Goal: Task Accomplishment & Management: Complete application form

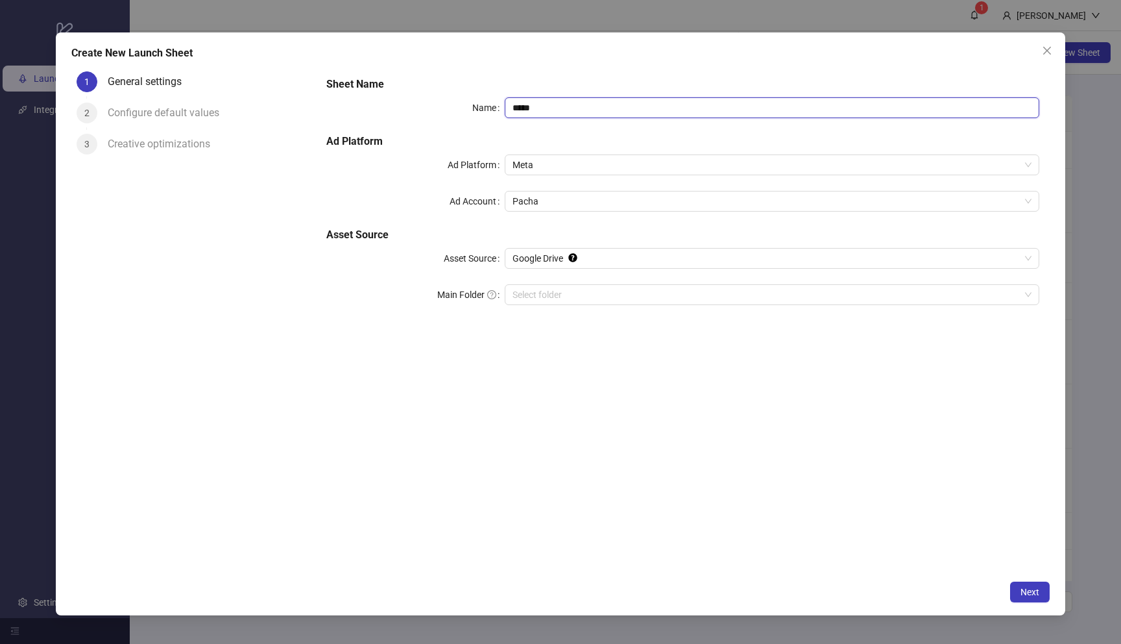
click at [700, 101] on input "****" at bounding box center [772, 107] width 535 height 21
click at [618, 262] on span "Google Drive" at bounding box center [772, 258] width 519 height 19
type input "**********"
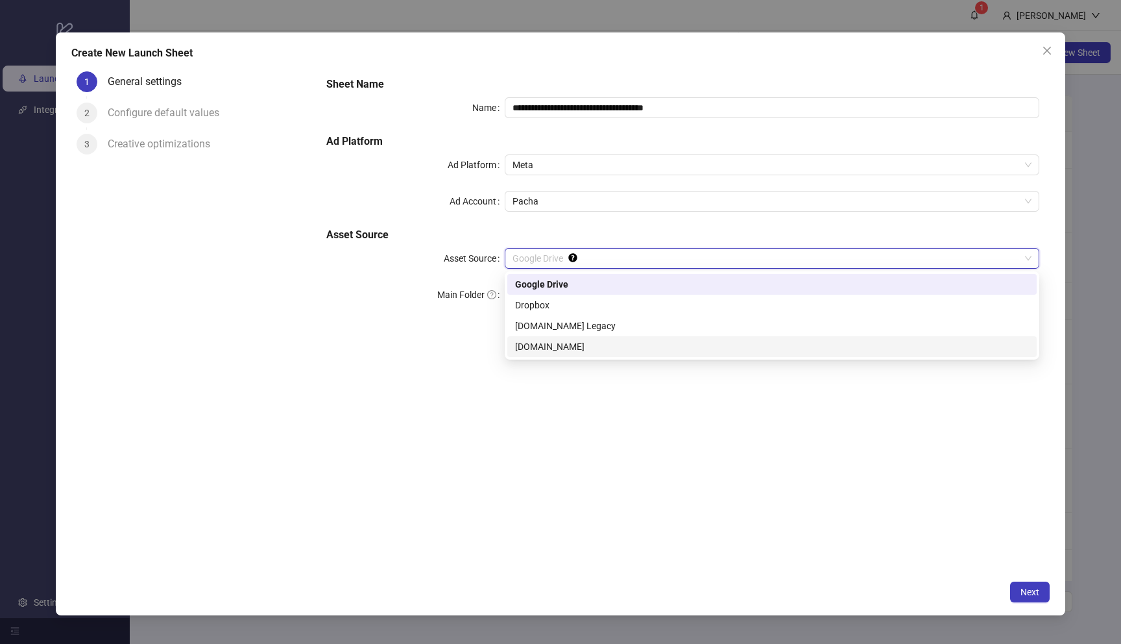
click at [593, 341] on div "[DOMAIN_NAME]" at bounding box center [772, 346] width 514 height 14
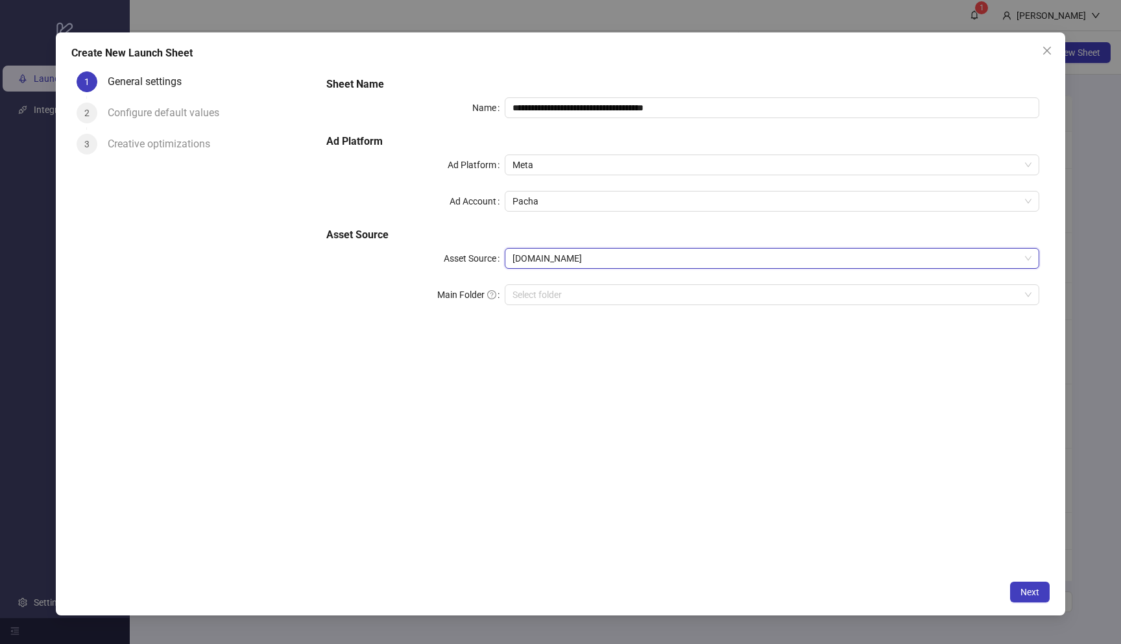
click at [602, 258] on span "[DOMAIN_NAME]" at bounding box center [772, 258] width 519 height 19
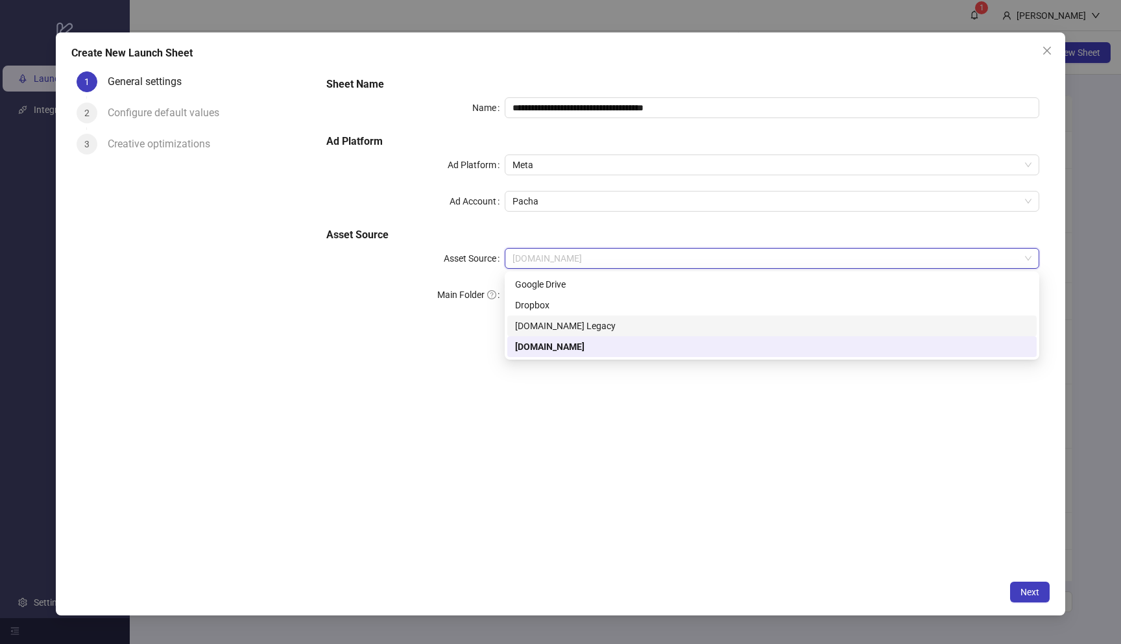
click at [590, 323] on div "Frame.io Legacy" at bounding box center [772, 326] width 514 height 14
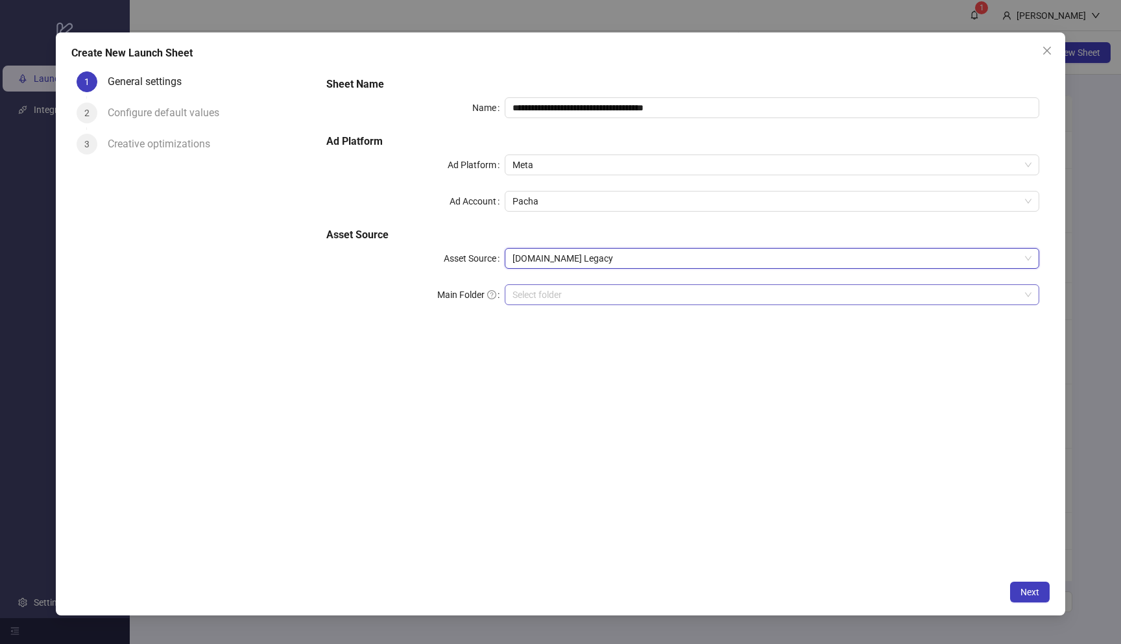
click at [587, 296] on input "search" at bounding box center [767, 294] width 508 height 19
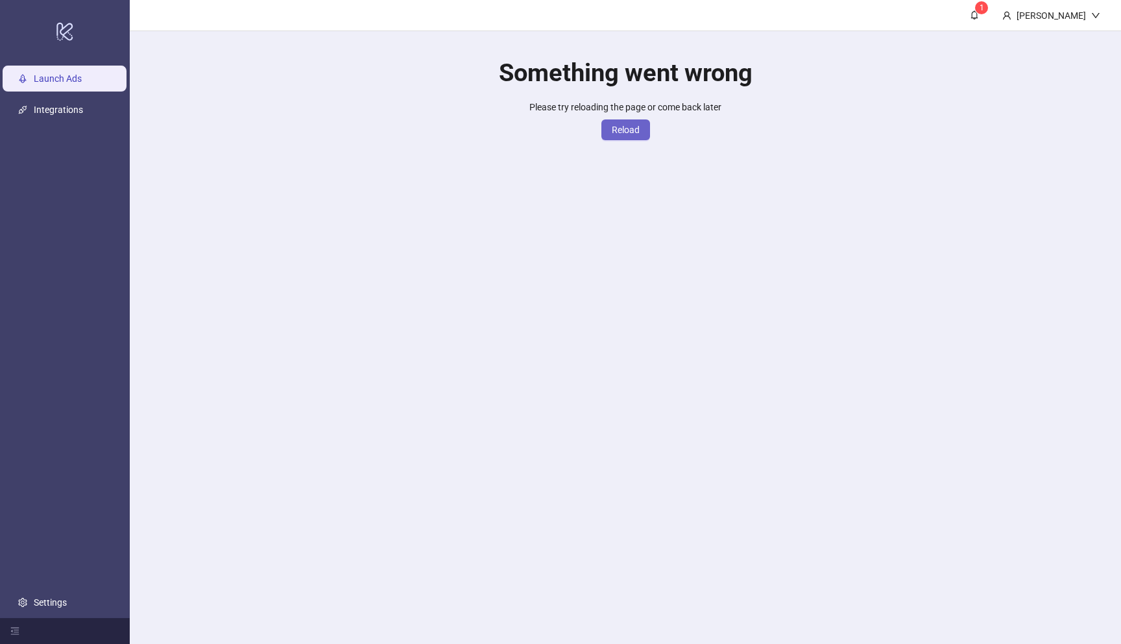
click at [618, 131] on span "Reload" at bounding box center [626, 130] width 28 height 10
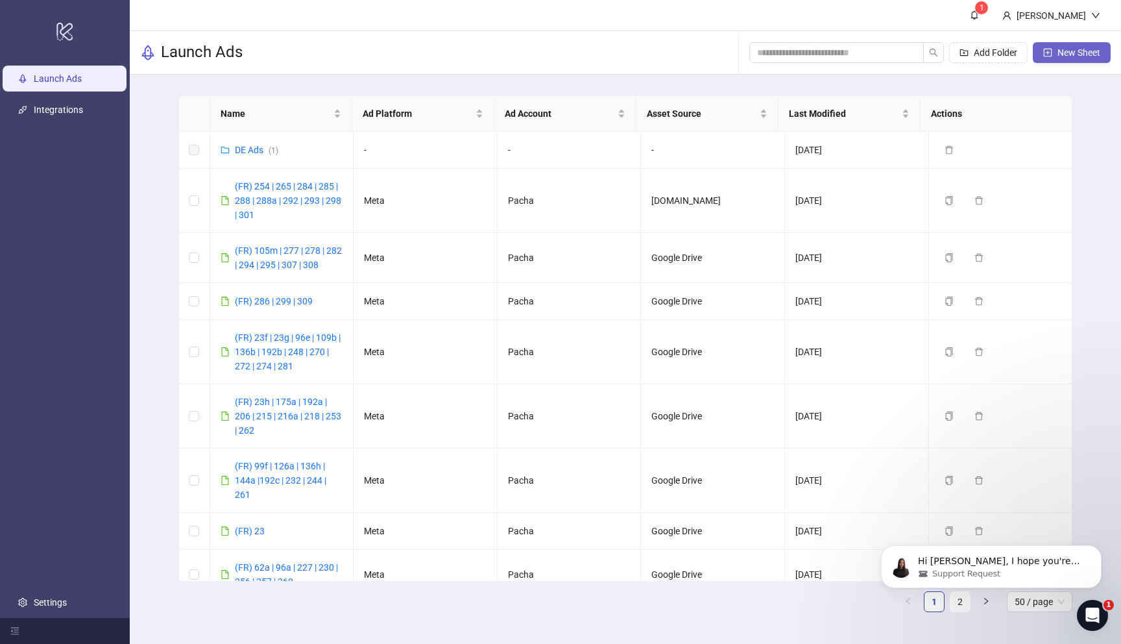
click at [1061, 58] on button "New Sheet" at bounding box center [1072, 52] width 78 height 21
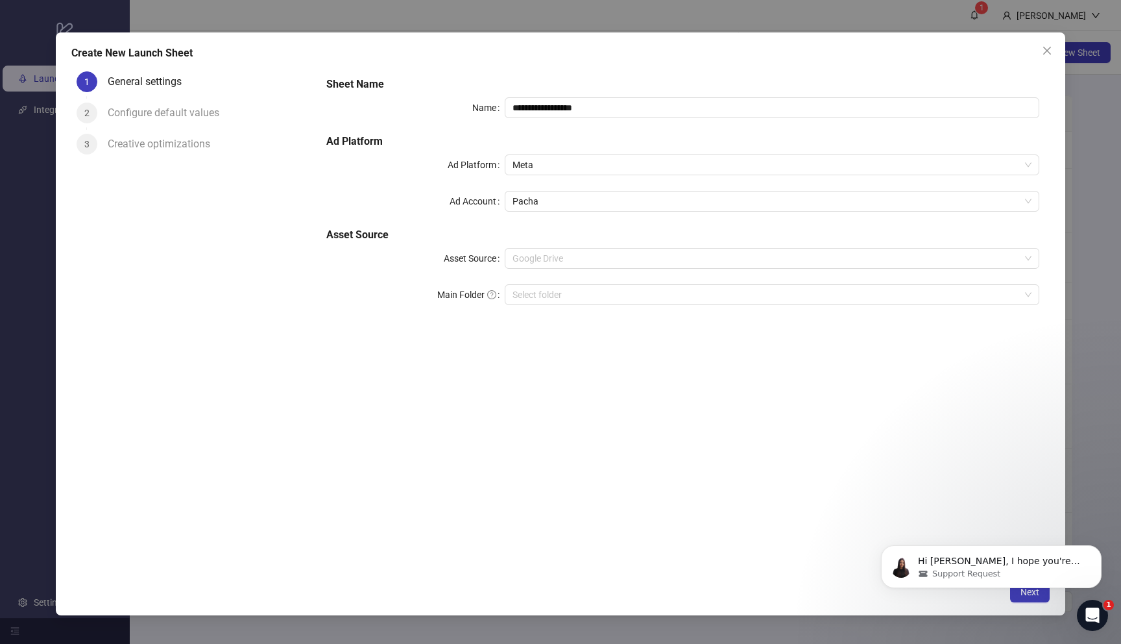
drag, startPoint x: 594, startPoint y: 258, endPoint x: 576, endPoint y: 306, distance: 51.3
click at [594, 258] on span "Google Drive" at bounding box center [772, 258] width 519 height 19
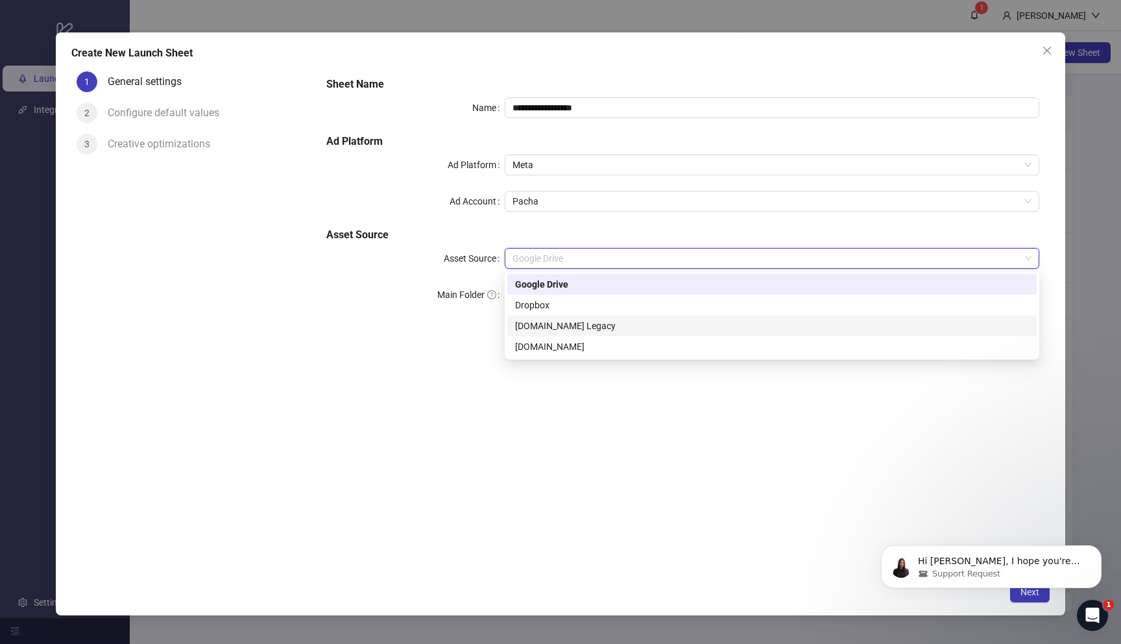
click at [575, 330] on div "Frame.io Legacy" at bounding box center [772, 326] width 514 height 14
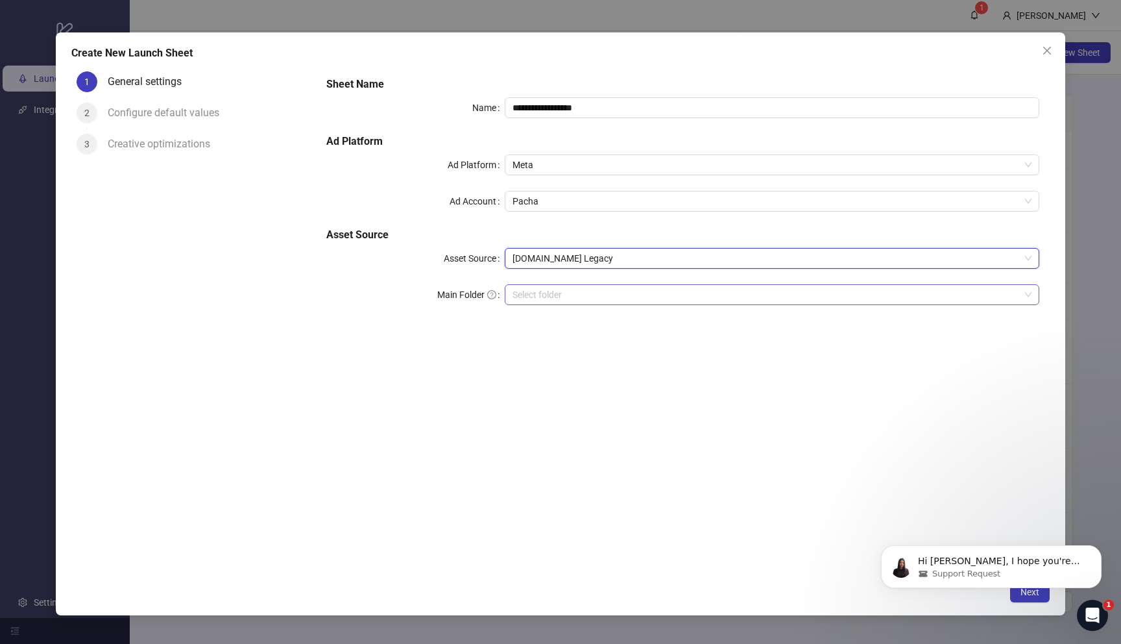
click at [577, 292] on input "search" at bounding box center [767, 294] width 508 height 19
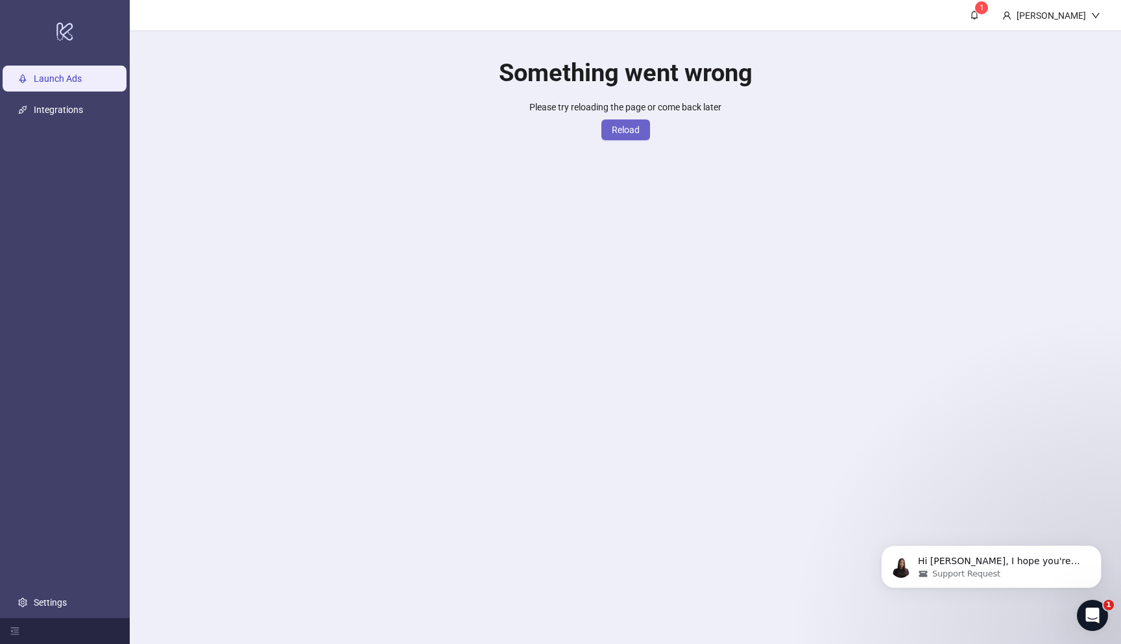
click at [639, 128] on span "Reload" at bounding box center [626, 130] width 28 height 10
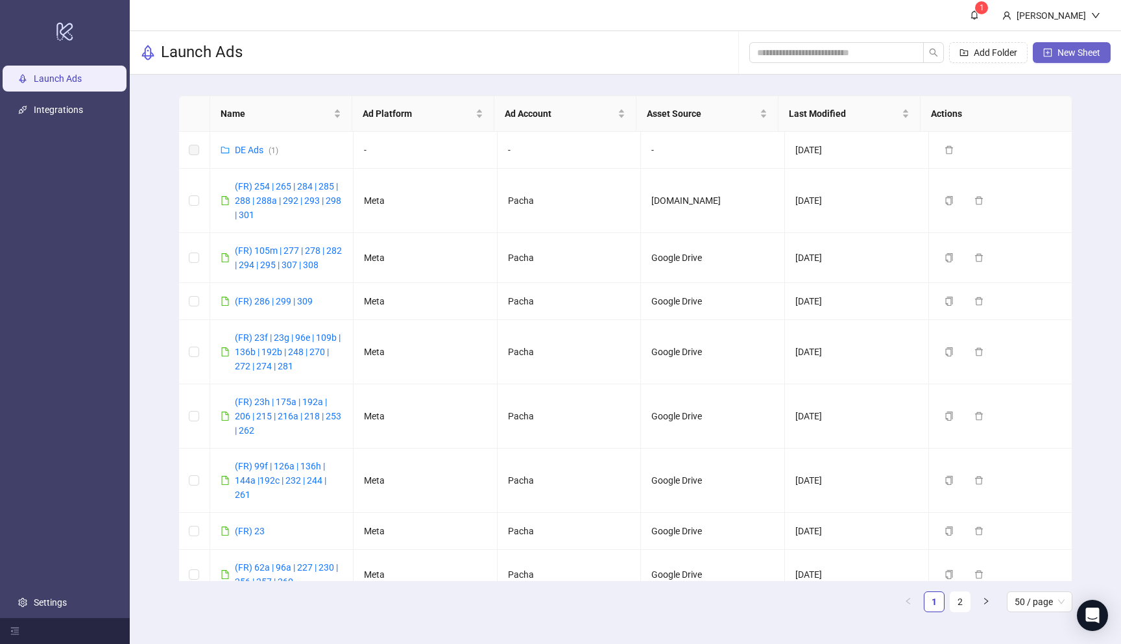
click at [1067, 58] on button "New Sheet" at bounding box center [1072, 52] width 78 height 21
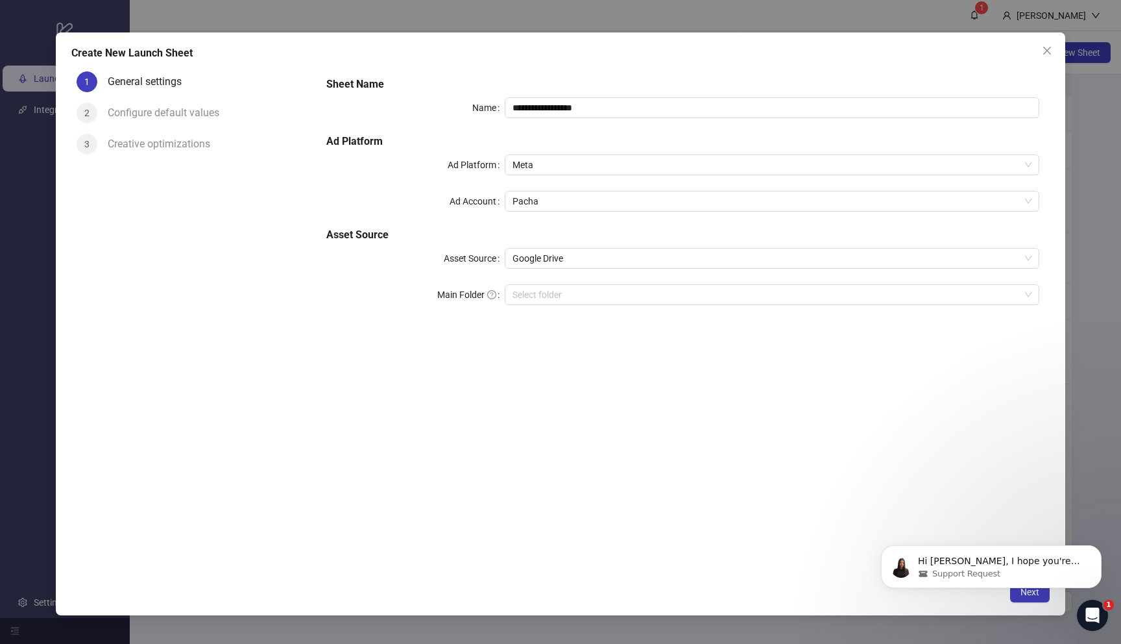
click at [623, 266] on span "Google Drive" at bounding box center [772, 258] width 519 height 19
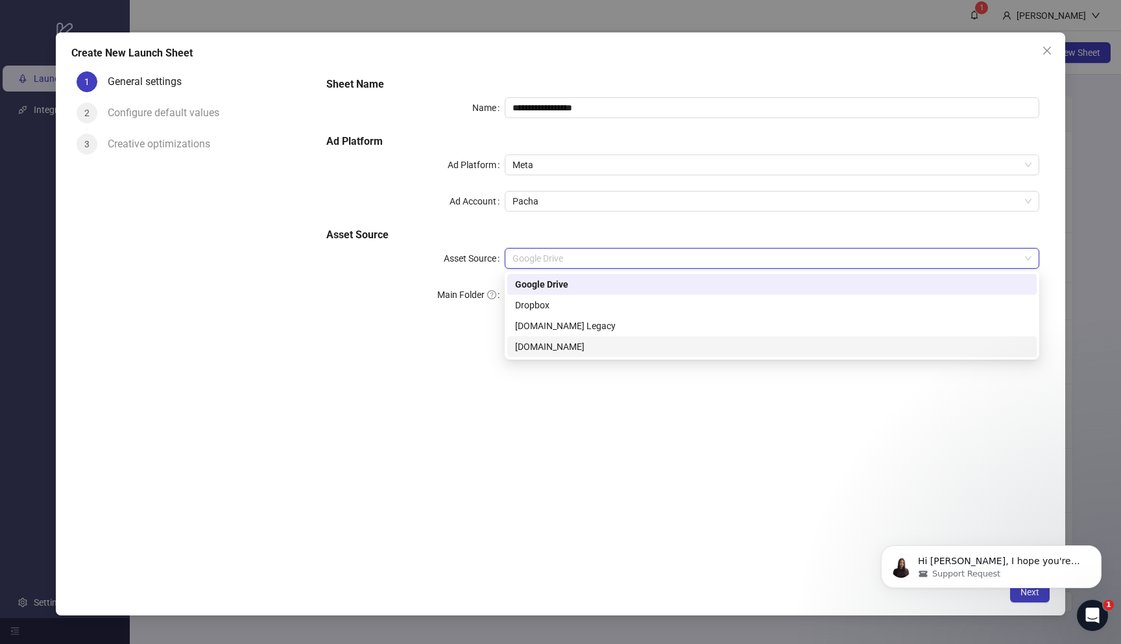
click at [587, 344] on div "[DOMAIN_NAME]" at bounding box center [772, 346] width 514 height 14
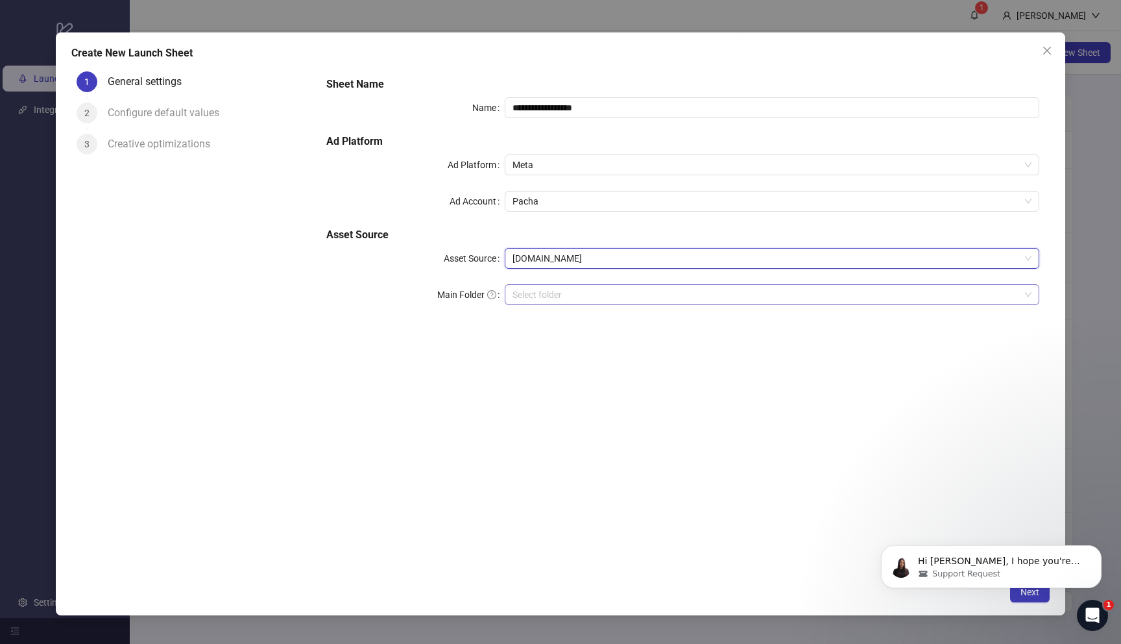
click at [602, 296] on input "search" at bounding box center [767, 294] width 508 height 19
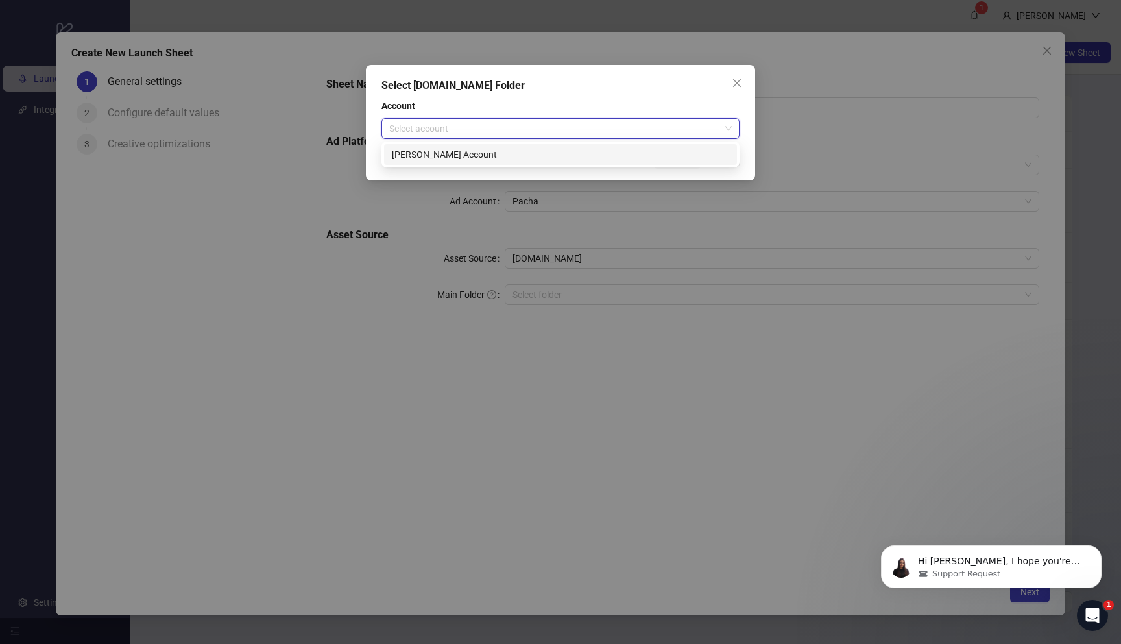
click at [570, 124] on input "search" at bounding box center [554, 128] width 331 height 19
click at [506, 153] on div "Thomas's Account" at bounding box center [560, 154] width 337 height 14
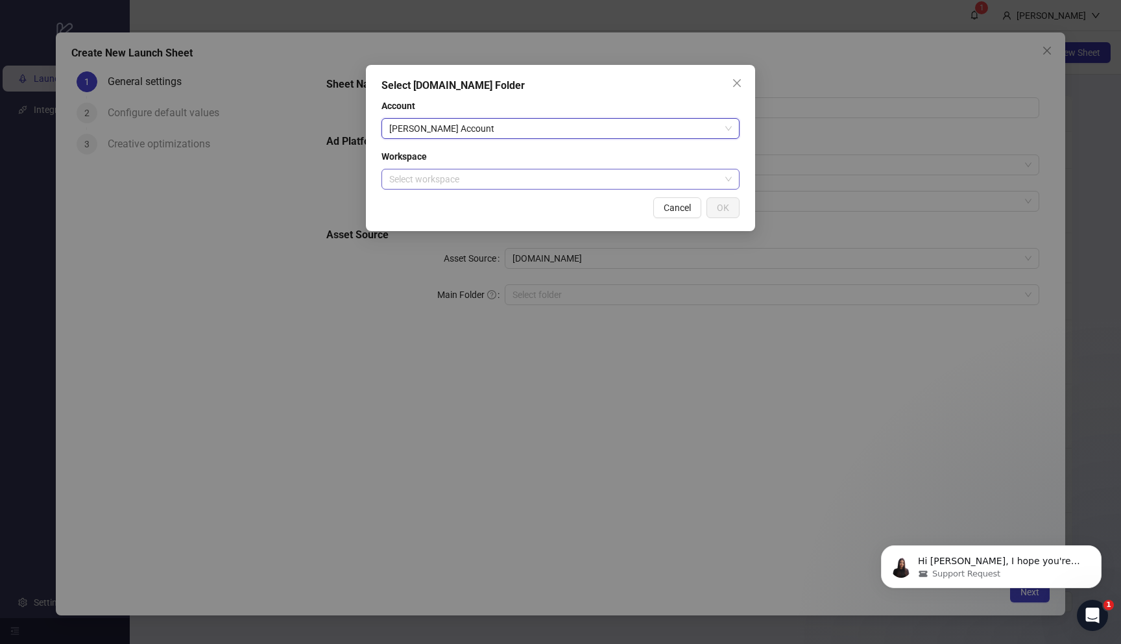
click at [587, 184] on input "search" at bounding box center [554, 178] width 331 height 19
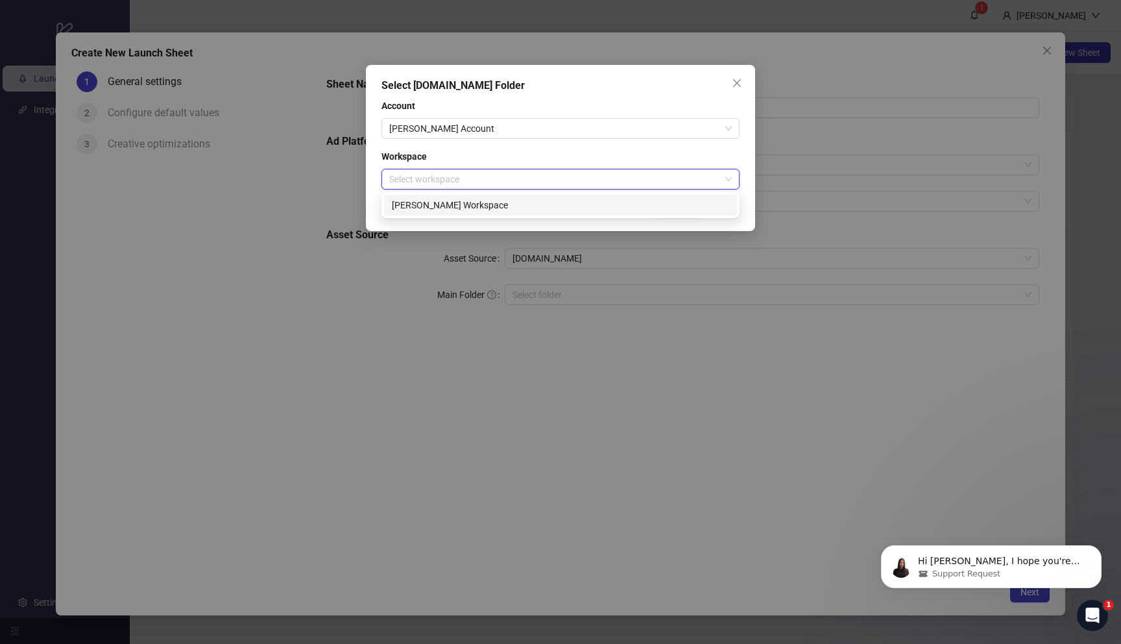
click at [572, 204] on div "Thomas's Workspace" at bounding box center [560, 205] width 337 height 14
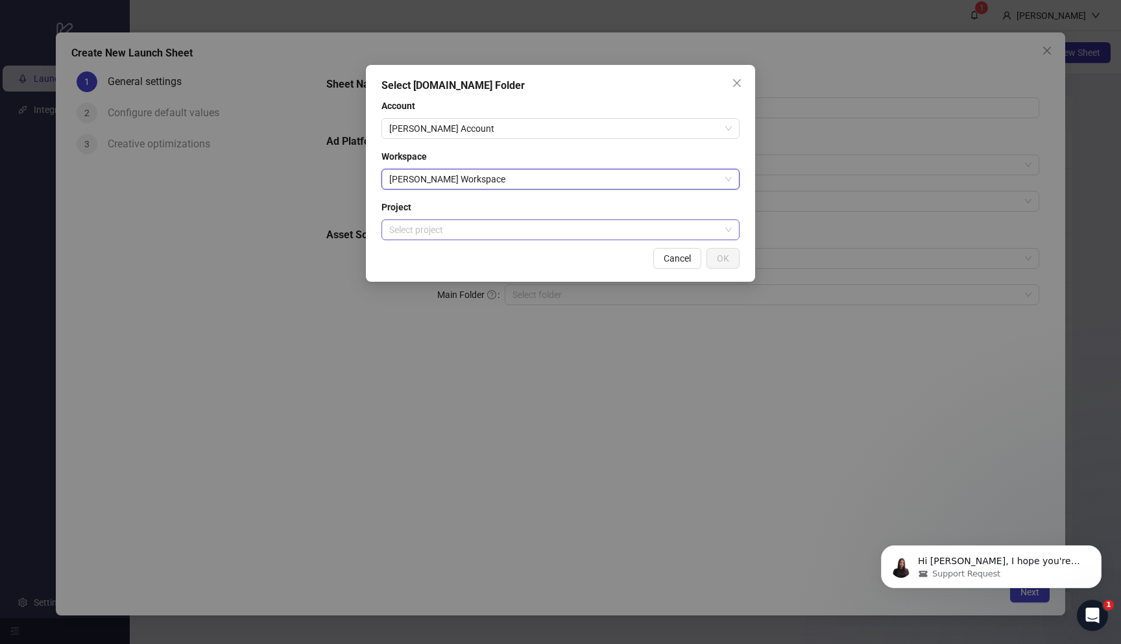
click at [567, 236] on input "search" at bounding box center [554, 229] width 331 height 19
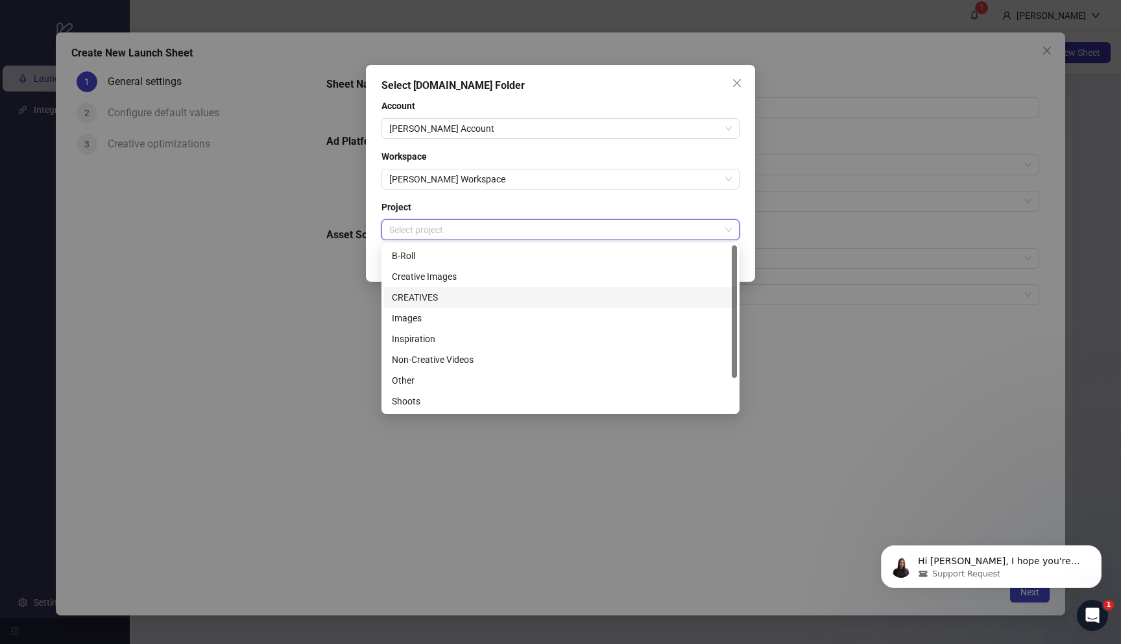
click at [536, 292] on div "CREATIVES" at bounding box center [560, 297] width 337 height 14
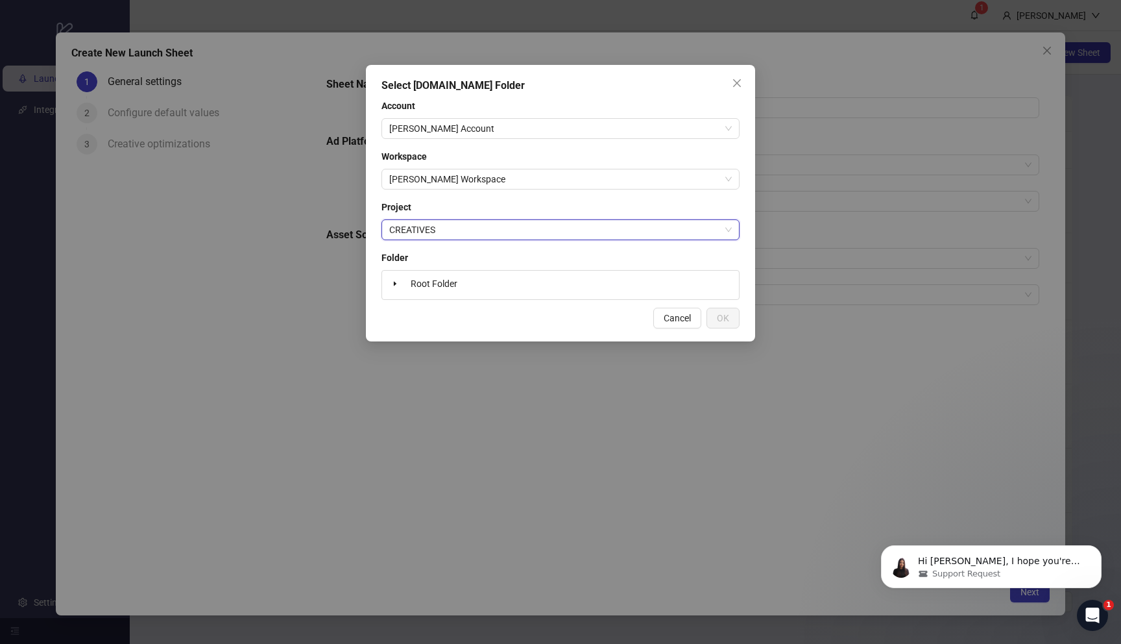
click at [536, 288] on div "Root Folder" at bounding box center [560, 285] width 347 height 18
click at [397, 286] on span at bounding box center [395, 284] width 16 height 16
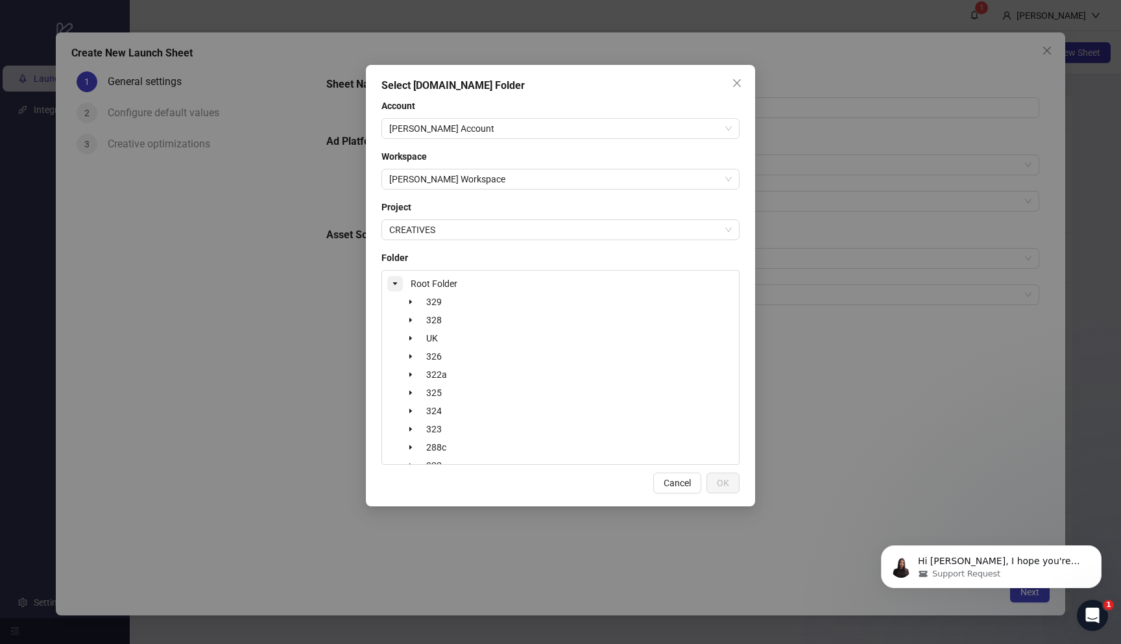
click at [398, 286] on icon "caret-down" at bounding box center [395, 283] width 6 height 6
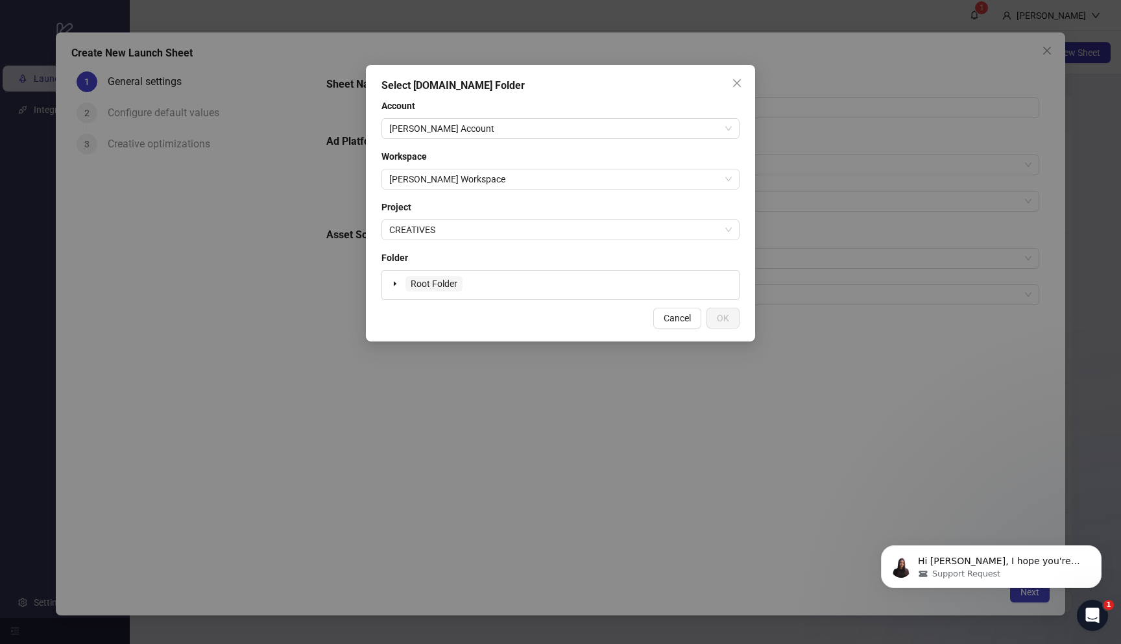
click at [425, 282] on span "Root Folder" at bounding box center [434, 283] width 47 height 10
click at [715, 313] on button "OK" at bounding box center [723, 318] width 33 height 21
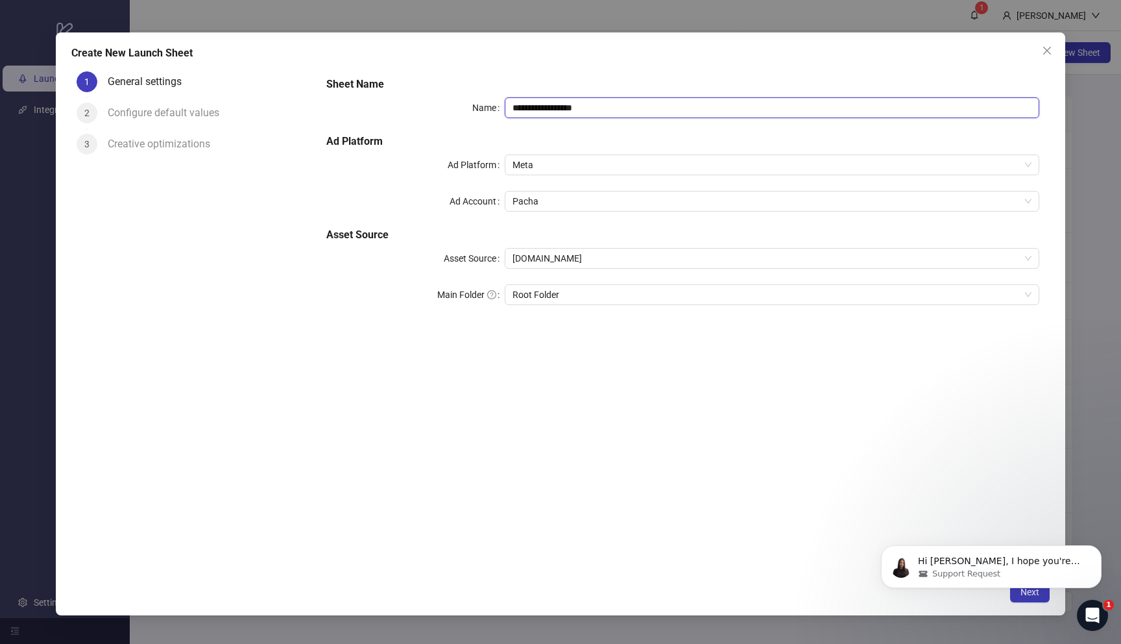
drag, startPoint x: 612, startPoint y: 114, endPoint x: 441, endPoint y: 112, distance: 171.3
click at [441, 112] on div "**********" at bounding box center [682, 107] width 713 height 21
type input "**********"
click at [1100, 547] on icon "Dismiss notification" at bounding box center [1098, 548] width 7 height 7
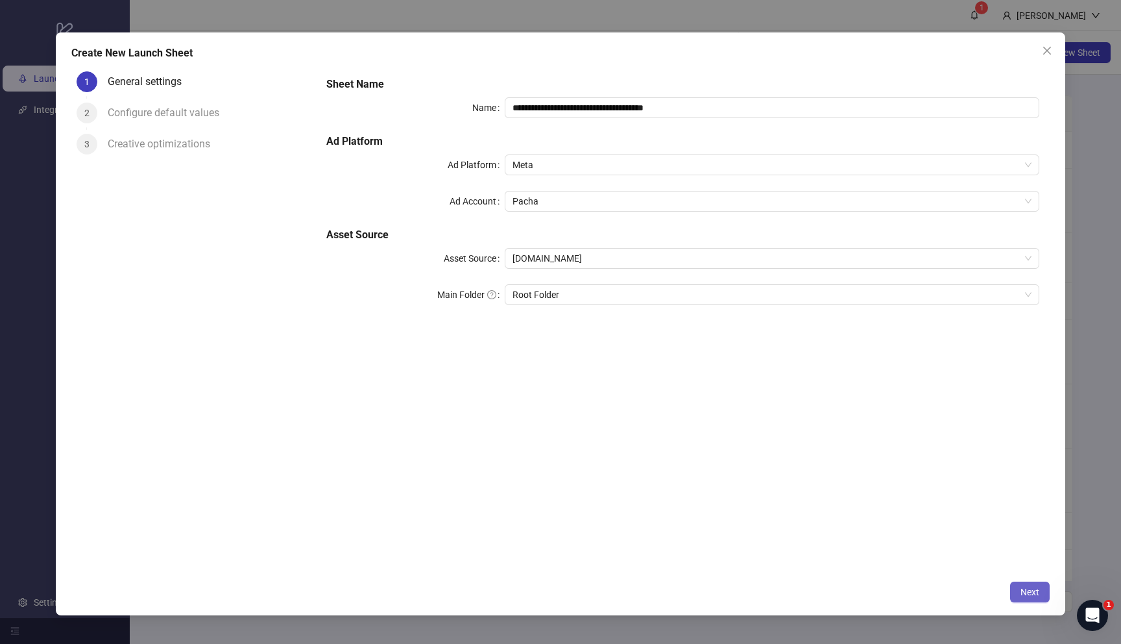
click at [1026, 593] on span "Next" at bounding box center [1030, 592] width 19 height 10
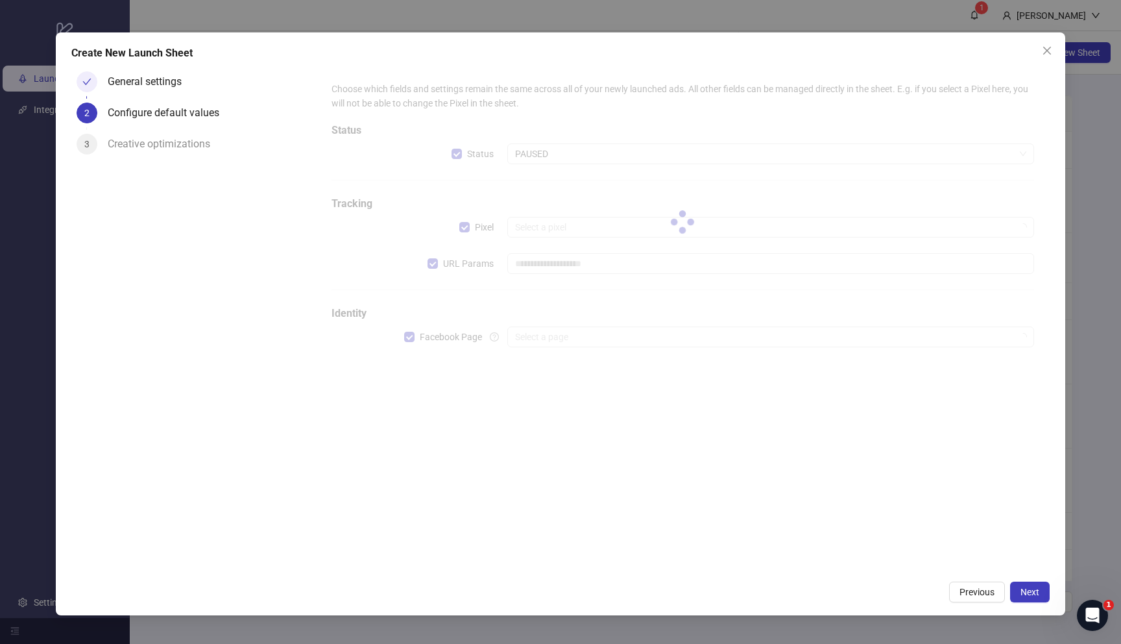
type input "**********"
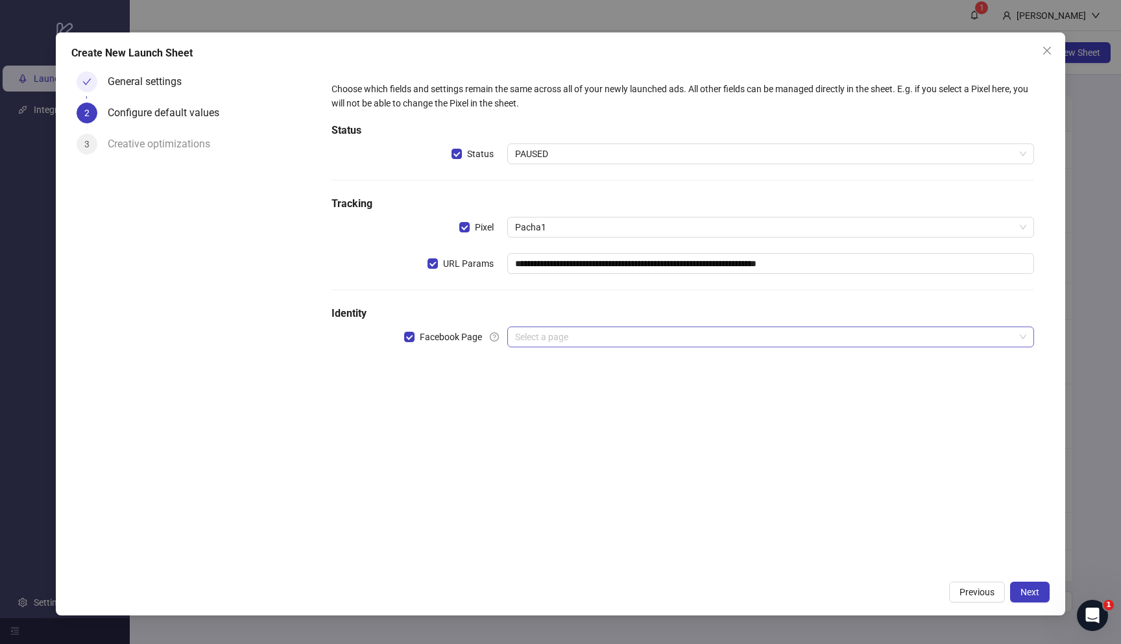
click at [587, 343] on input "search" at bounding box center [765, 336] width 500 height 19
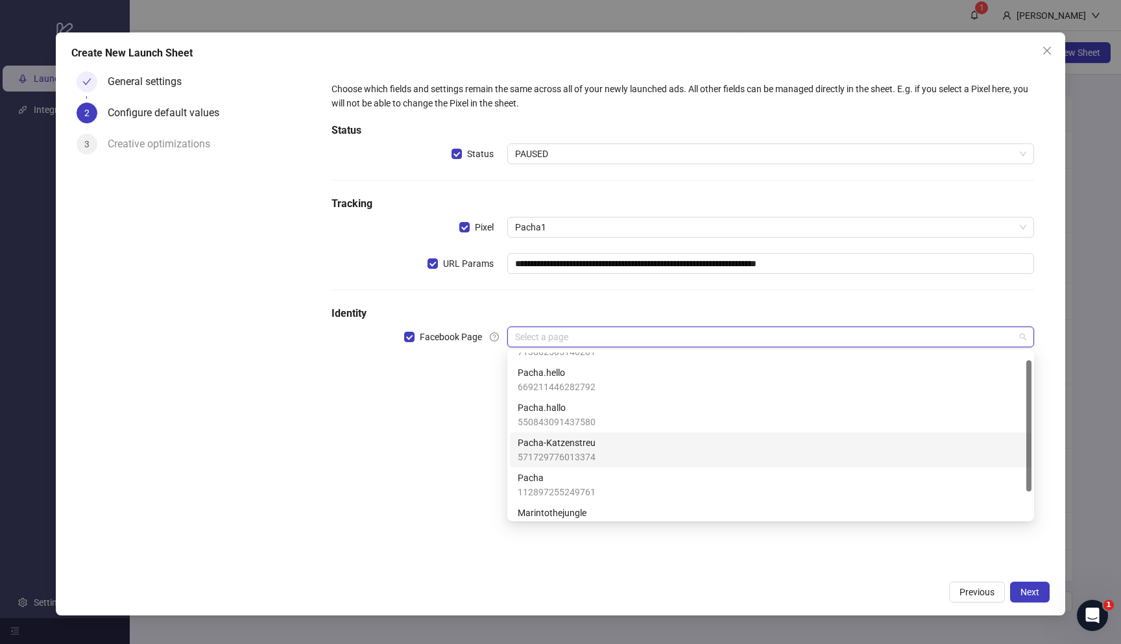
scroll to position [44, 0]
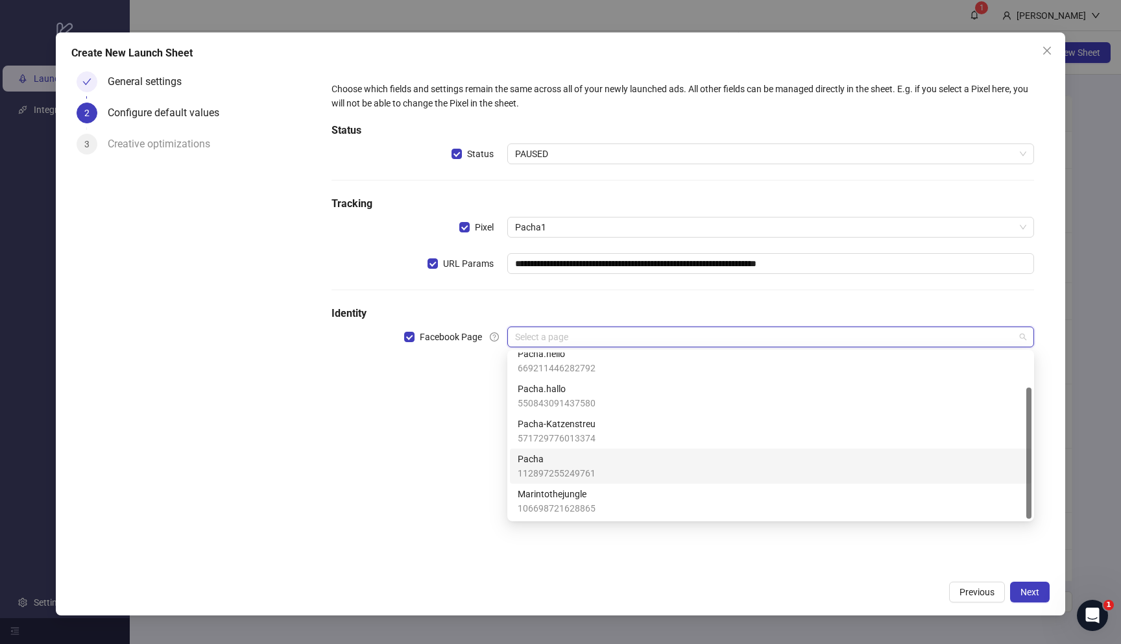
click at [604, 464] on div "Pacha 112897255249761" at bounding box center [771, 466] width 506 height 29
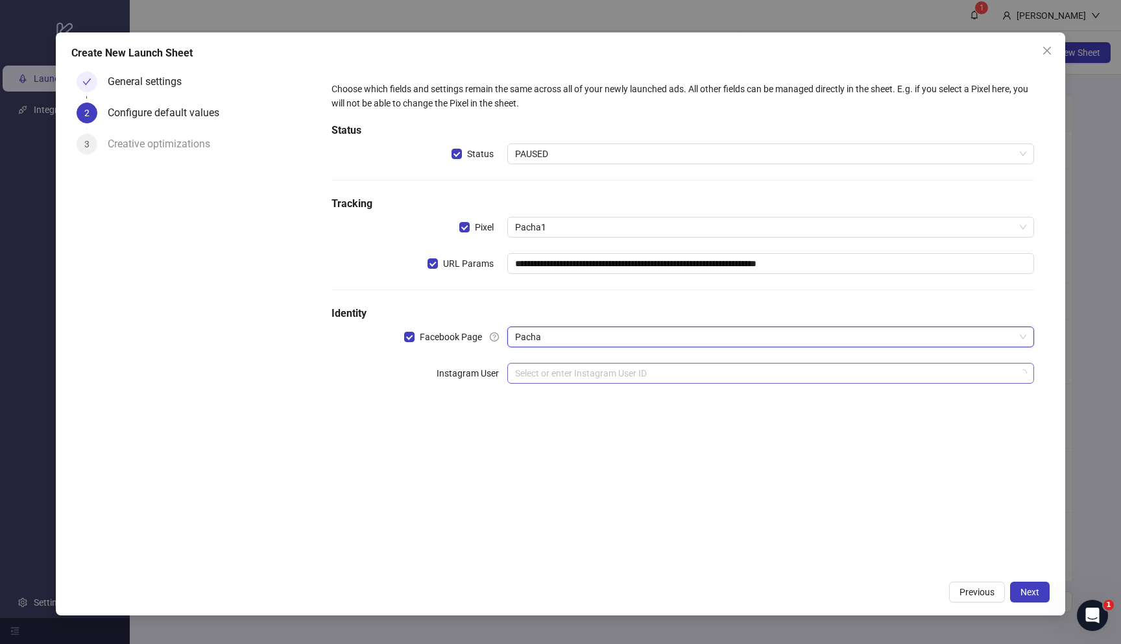
click at [618, 372] on input "search" at bounding box center [765, 372] width 500 height 19
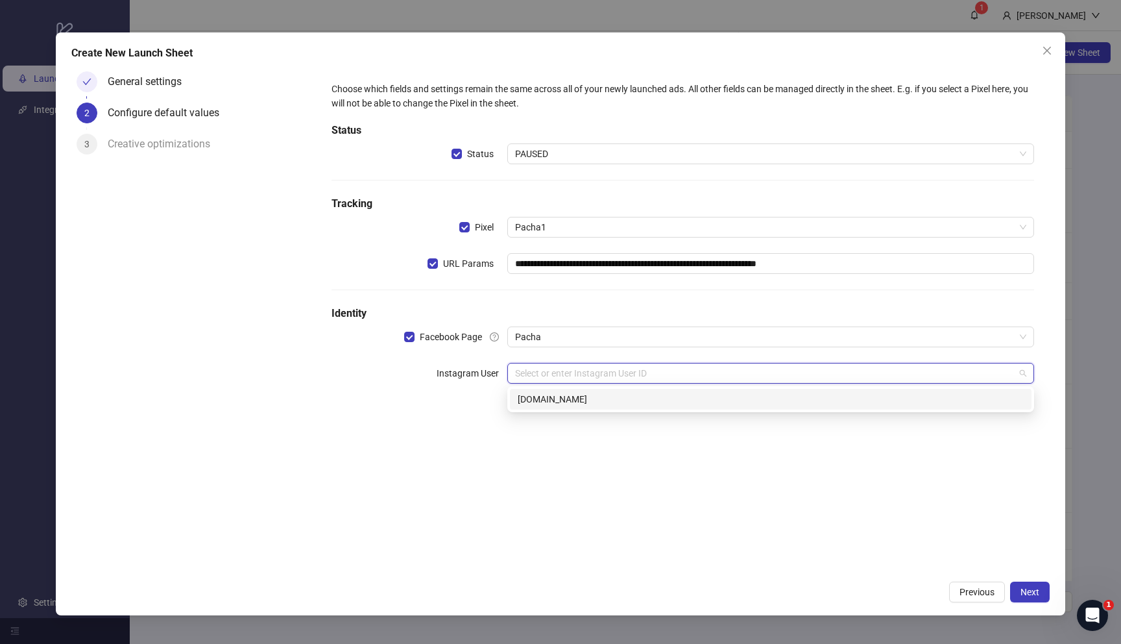
click at [585, 397] on div "pacha.hello.fr" at bounding box center [771, 399] width 506 height 14
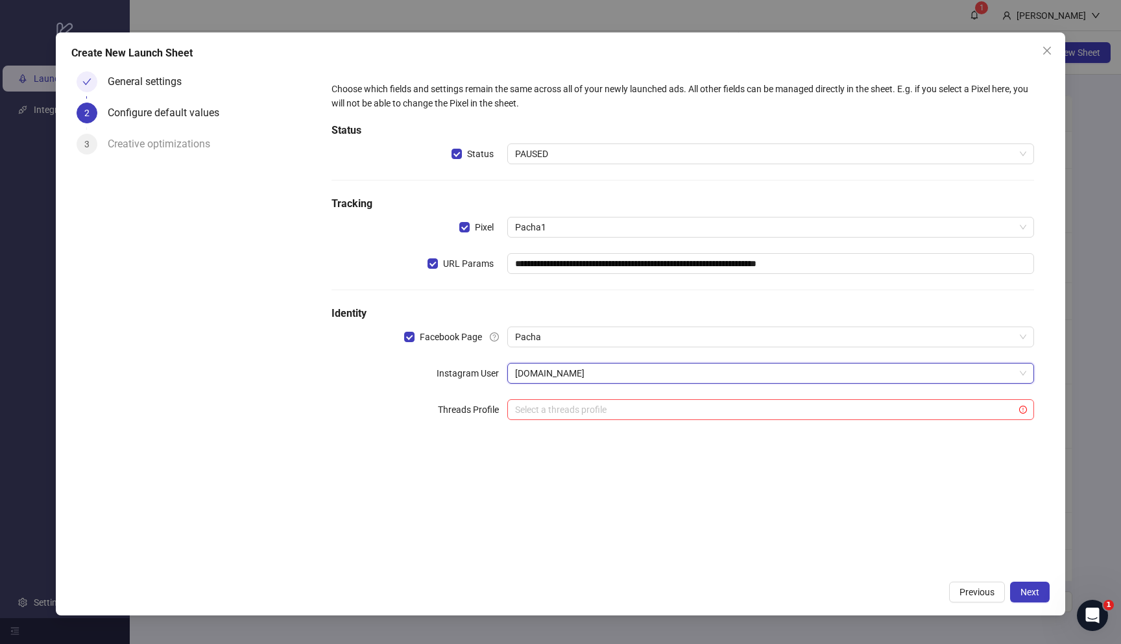
click at [674, 467] on div "**********" at bounding box center [682, 320] width 733 height 508
click at [1026, 594] on span "Next" at bounding box center [1030, 592] width 19 height 10
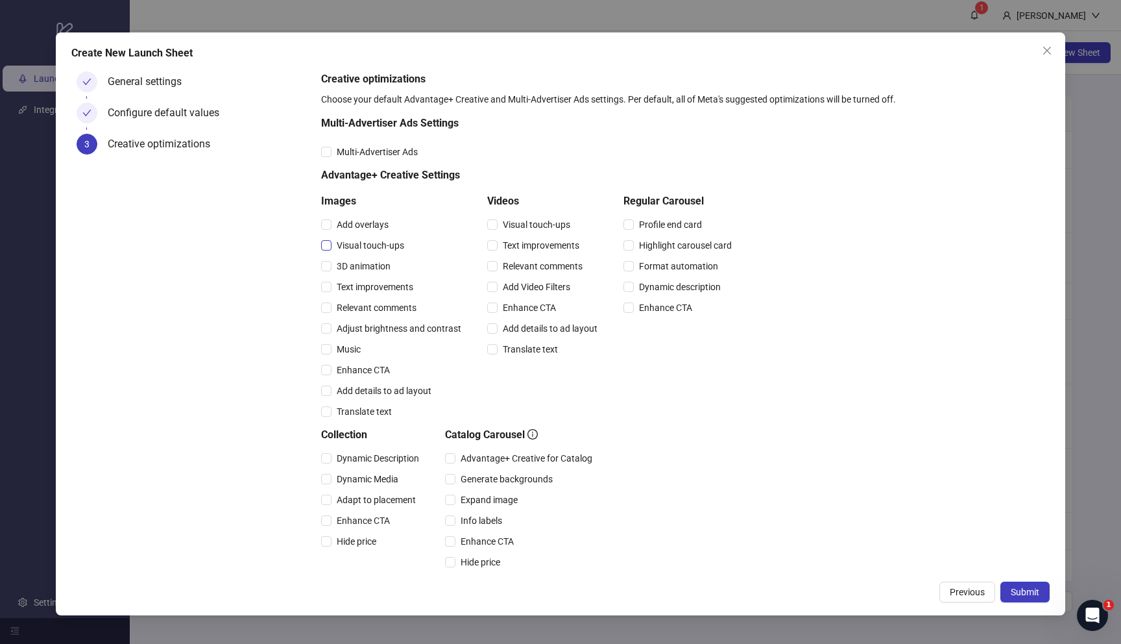
click at [361, 243] on span "Visual touch-ups" at bounding box center [371, 245] width 78 height 14
drag, startPoint x: 374, startPoint y: 308, endPoint x: 507, endPoint y: 282, distance: 135.4
click at [374, 308] on span "Relevant comments" at bounding box center [377, 307] width 90 height 14
click at [534, 245] on span "Text improvements" at bounding box center [541, 245] width 87 height 14
drag, startPoint x: 552, startPoint y: 241, endPoint x: 548, endPoint y: 223, distance: 19.4
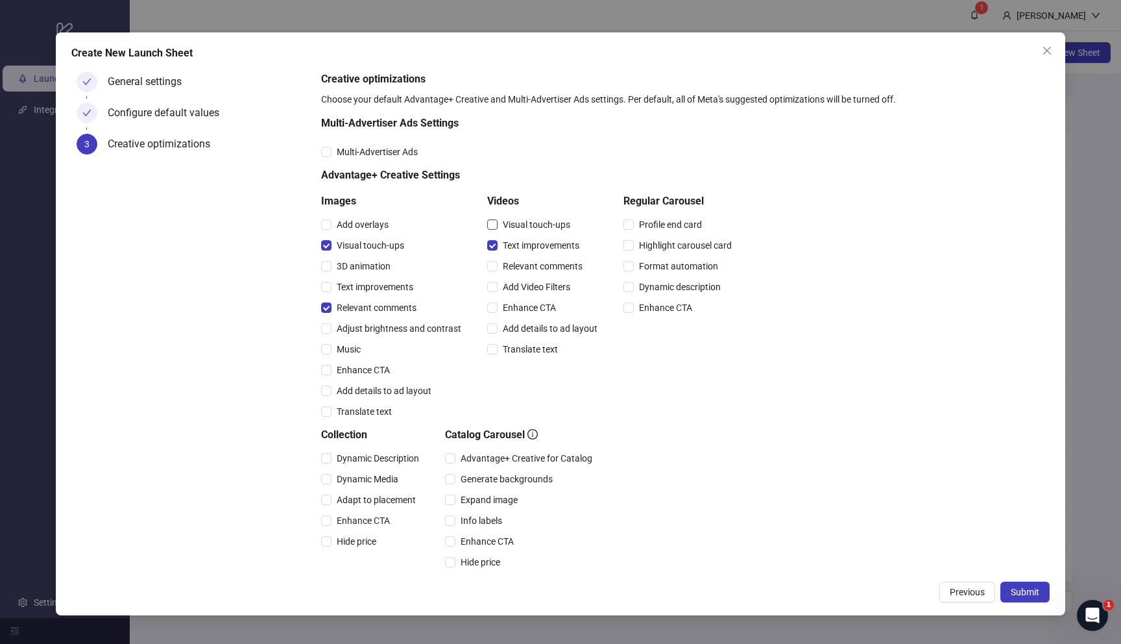
click at [552, 241] on span "Text improvements" at bounding box center [541, 245] width 87 height 14
click at [548, 222] on span "Visual touch-ups" at bounding box center [537, 224] width 78 height 14
click at [551, 265] on span "Relevant comments" at bounding box center [543, 266] width 90 height 14
drag, startPoint x: 1029, startPoint y: 591, endPoint x: 1003, endPoint y: 578, distance: 29.3
click at [1030, 591] on span "Submit" at bounding box center [1025, 592] width 29 height 10
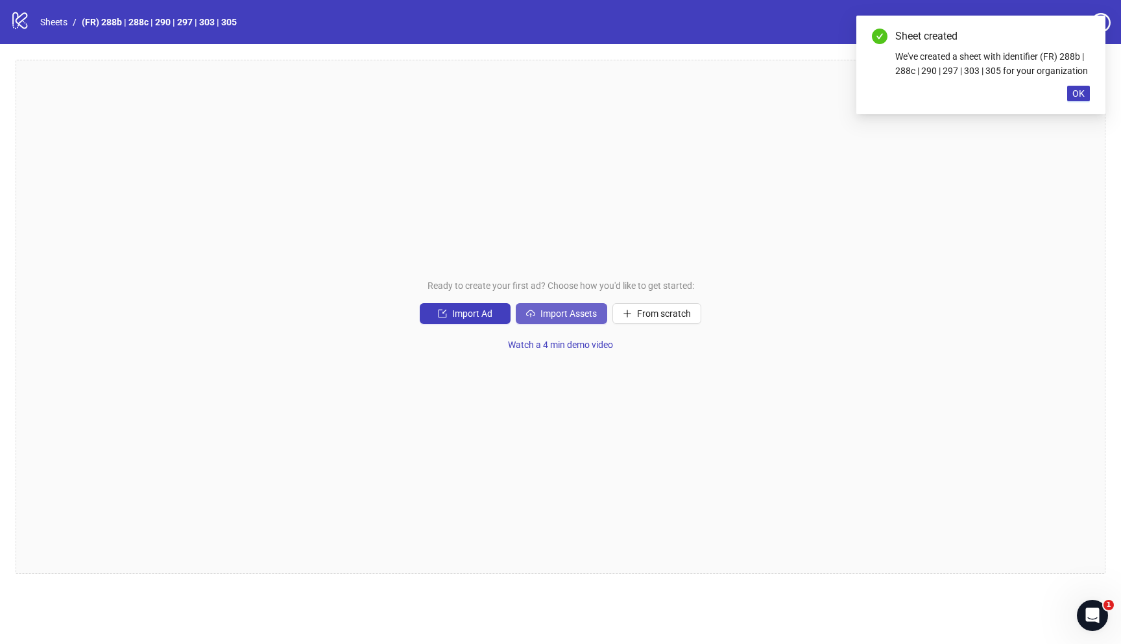
click at [562, 314] on span "Import Assets" at bounding box center [569, 313] width 56 height 10
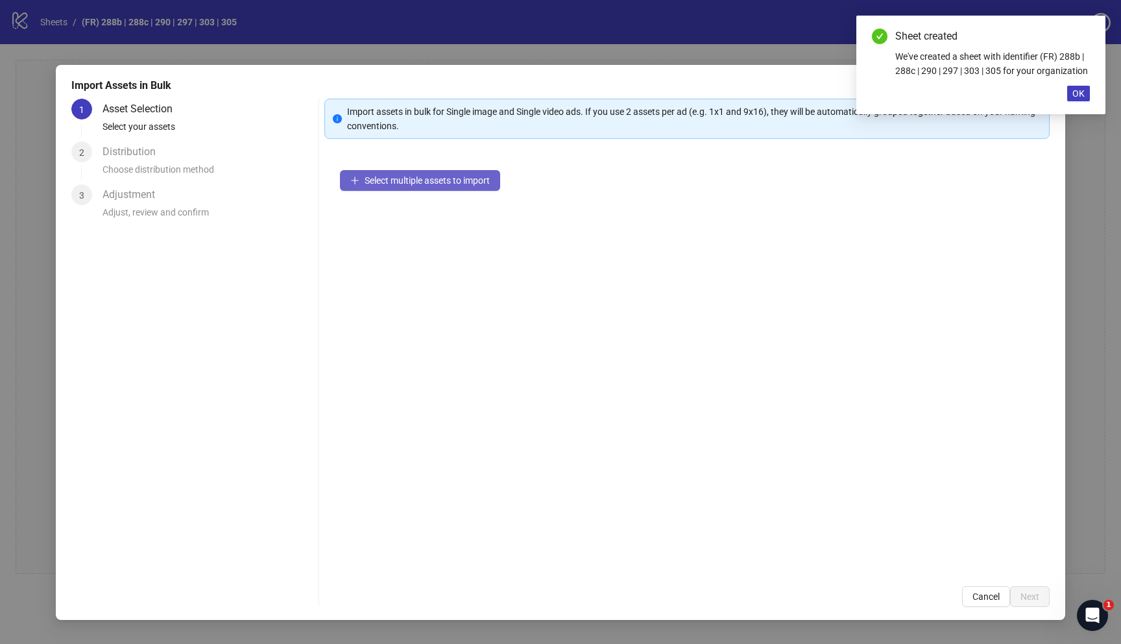
click at [440, 183] on span "Select multiple assets to import" at bounding box center [427, 180] width 125 height 10
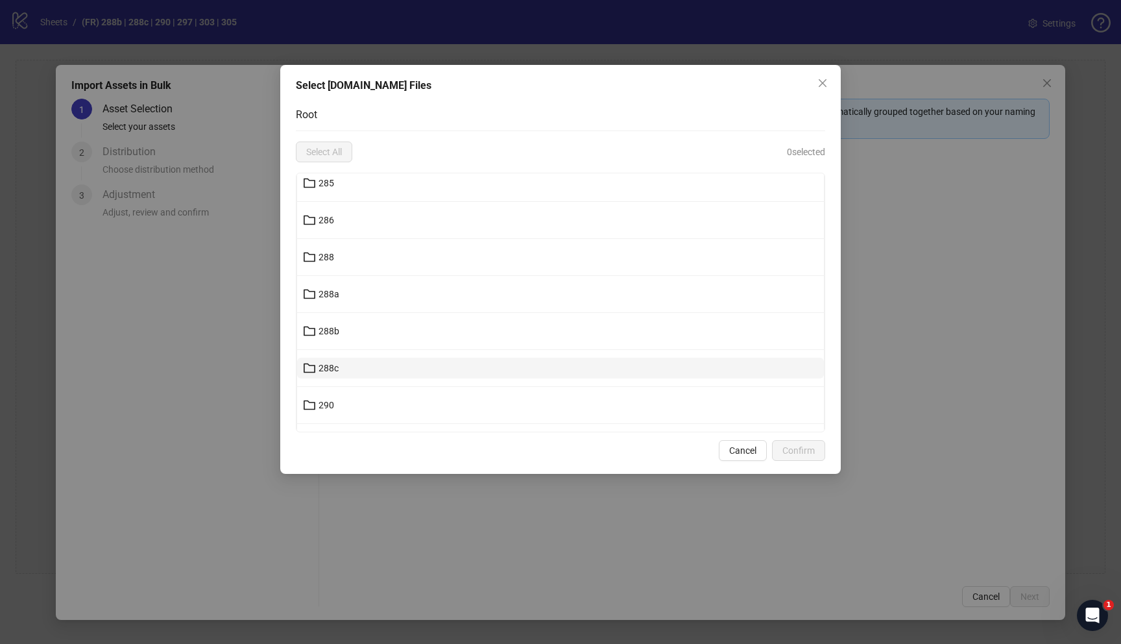
scroll to position [11481, 0]
click at [478, 364] on button "288b" at bounding box center [560, 364] width 527 height 21
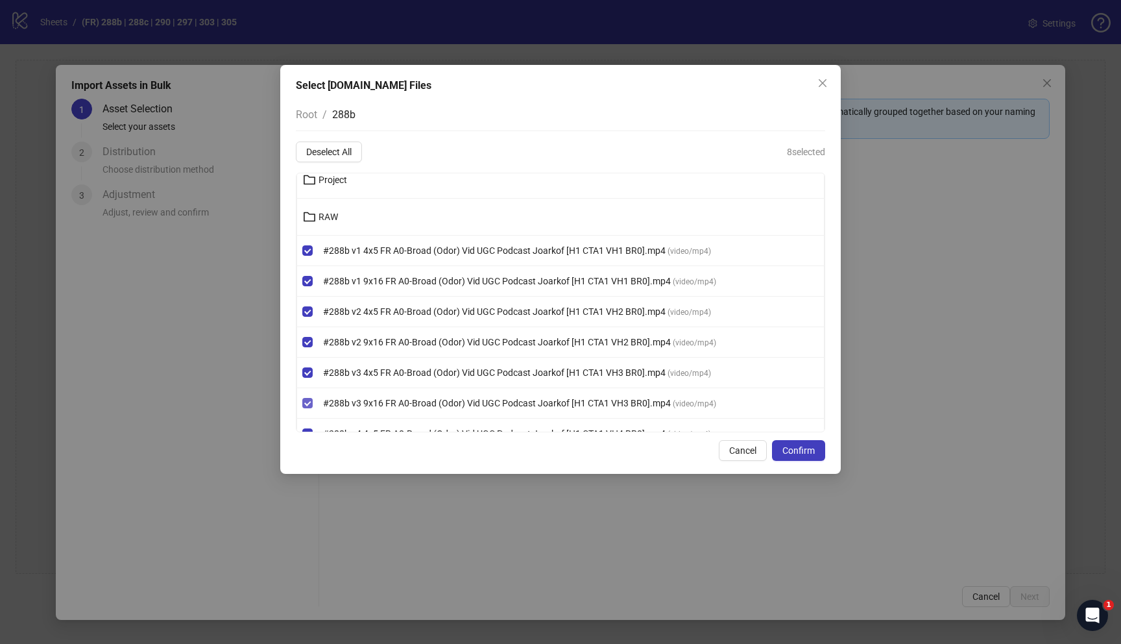
scroll to position [60, 0]
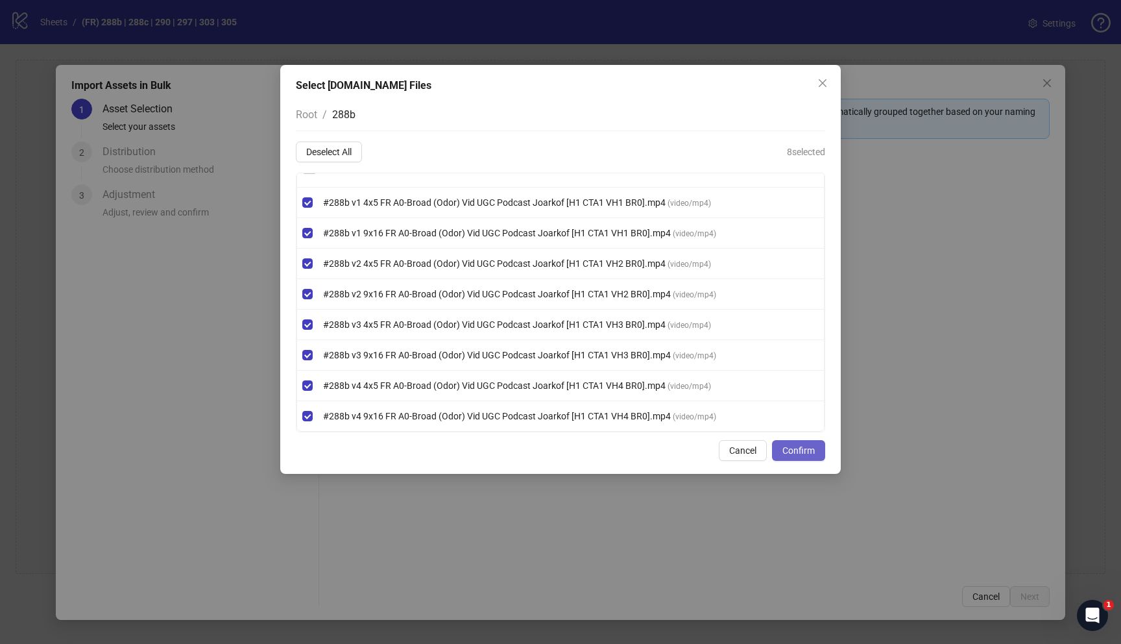
click at [788, 448] on span "Confirm" at bounding box center [799, 450] width 32 height 10
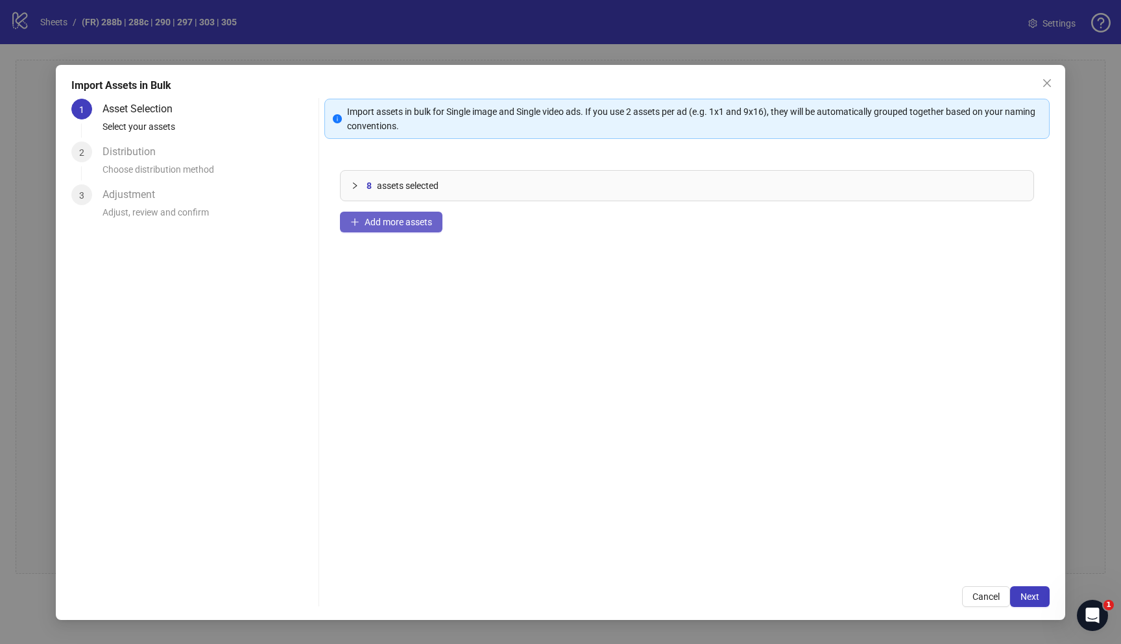
click at [415, 222] on span "Add more assets" at bounding box center [398, 222] width 67 height 10
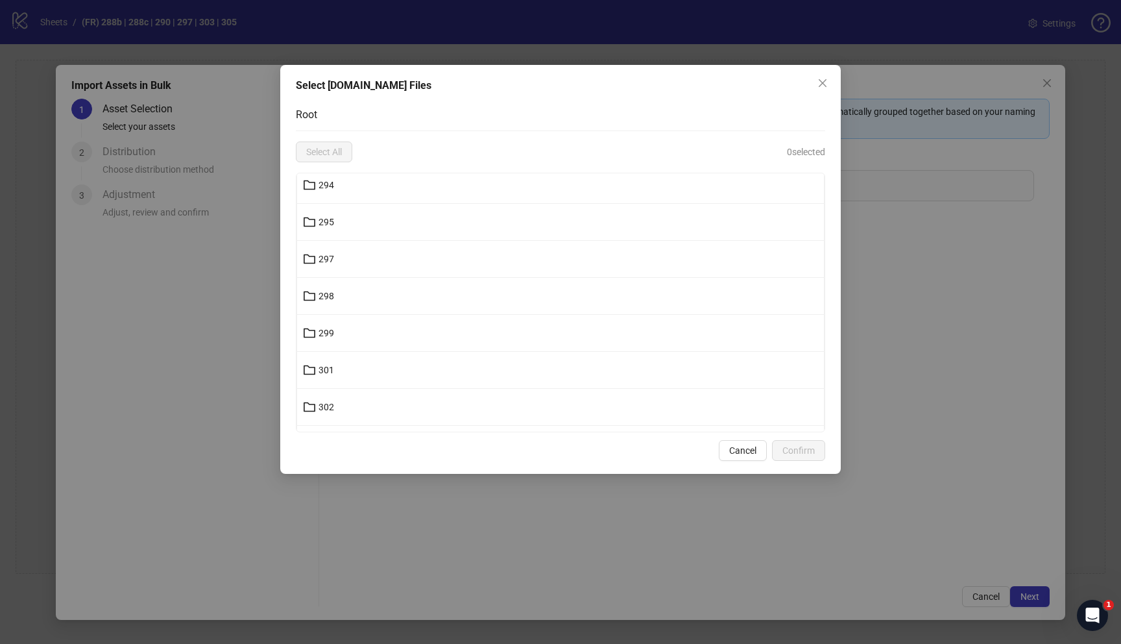
scroll to position [11621, 0]
click at [430, 260] on button "288c" at bounding box center [560, 261] width 527 height 21
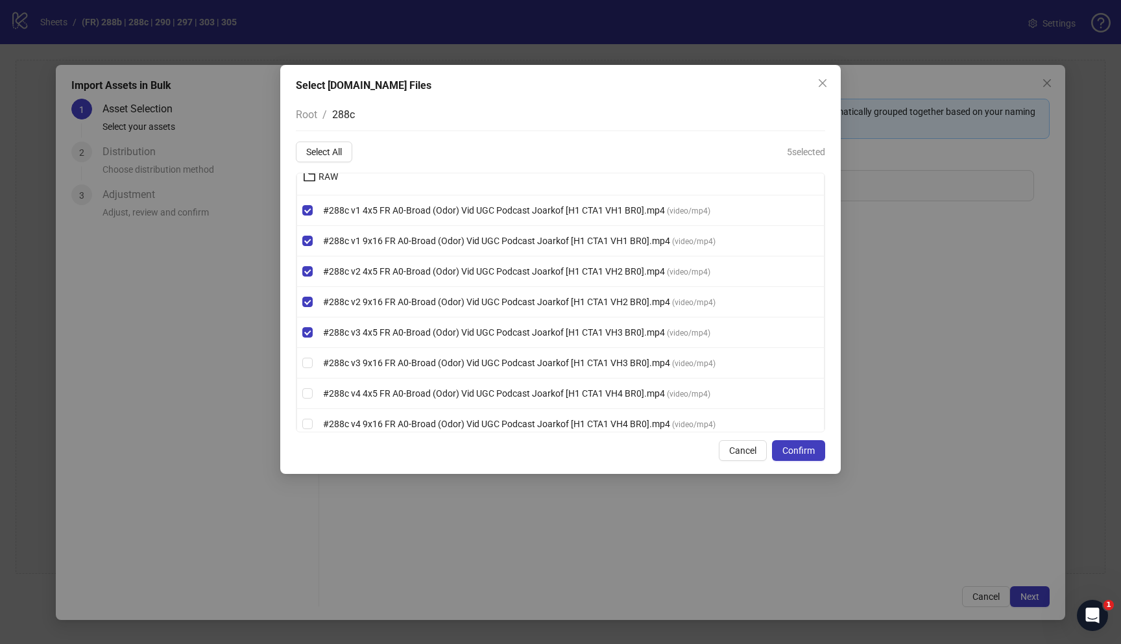
scroll to position [60, 0]
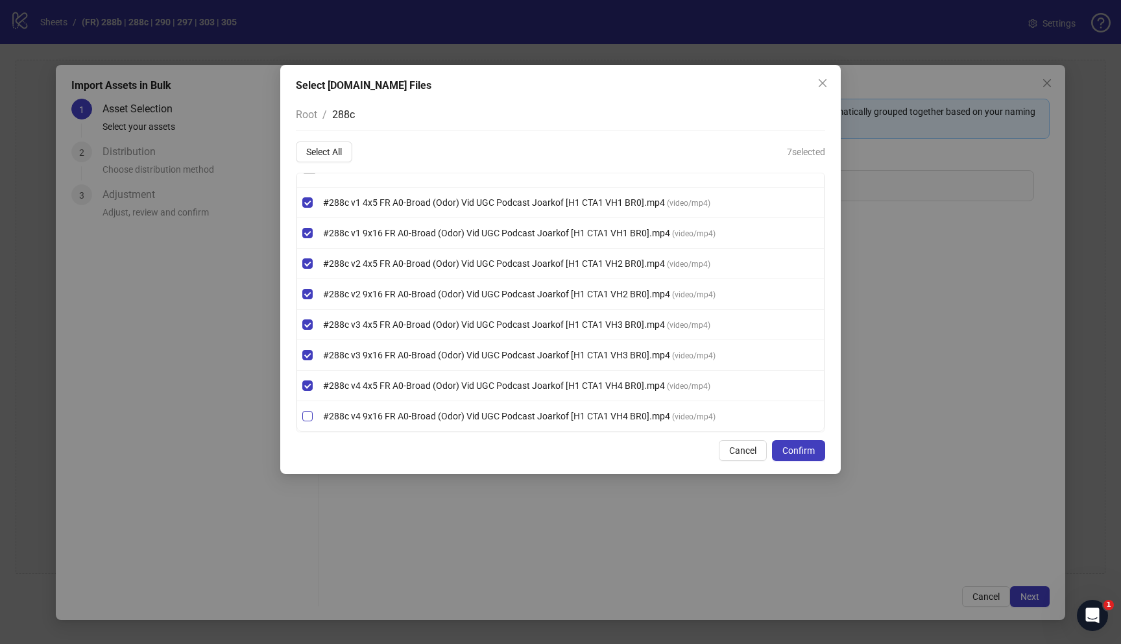
click at [308, 410] on label "#288c v4 9x16 FR A0-Broad (Odor) Vid UGC Podcast Joarkof [H1 CTA1 VH4 BR0].mp4 …" at bounding box center [560, 416] width 527 height 14
click at [784, 448] on span "Confirm" at bounding box center [799, 450] width 32 height 10
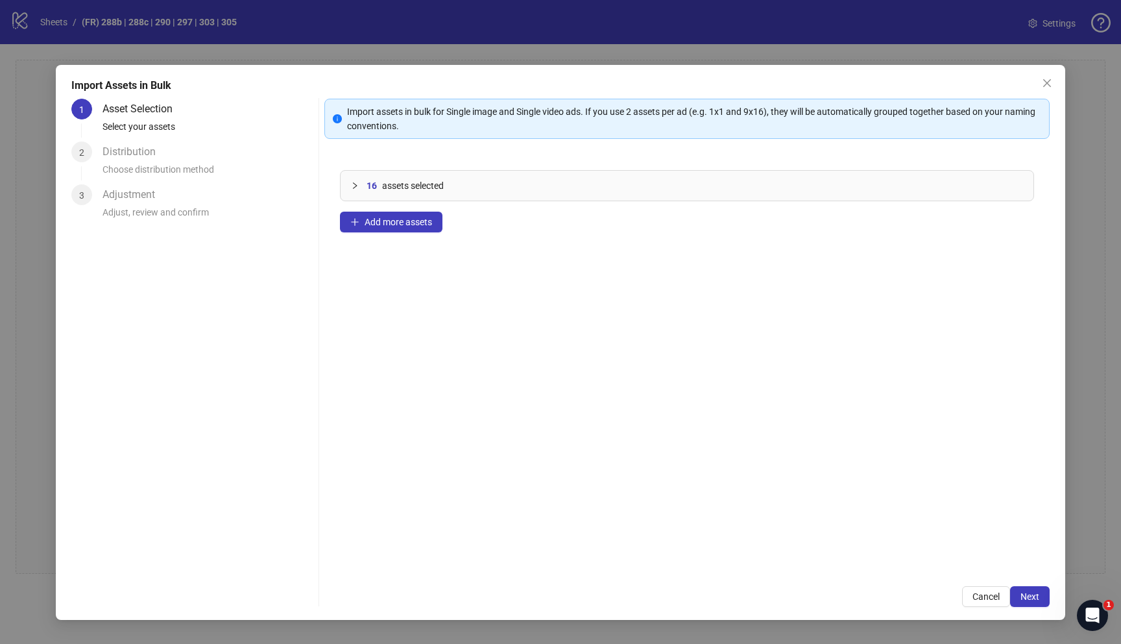
drag, startPoint x: 421, startPoint y: 221, endPoint x: 511, endPoint y: 227, distance: 90.4
click at [421, 221] on span "Add more assets" at bounding box center [398, 222] width 67 height 10
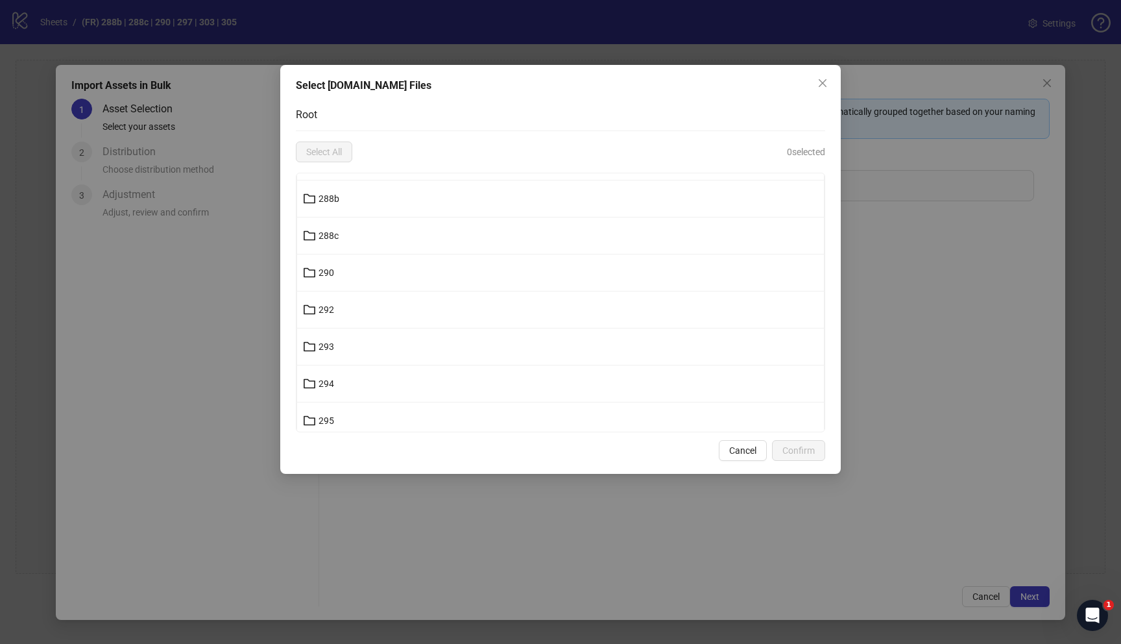
scroll to position [11646, 0]
click at [393, 272] on button "290" at bounding box center [560, 273] width 527 height 21
click at [393, 272] on div "000 CREATIVE SETS Test Walk 001 002 003 005 007 010 011 012 012.1 013 014 015 0…" at bounding box center [561, 303] width 530 height 260
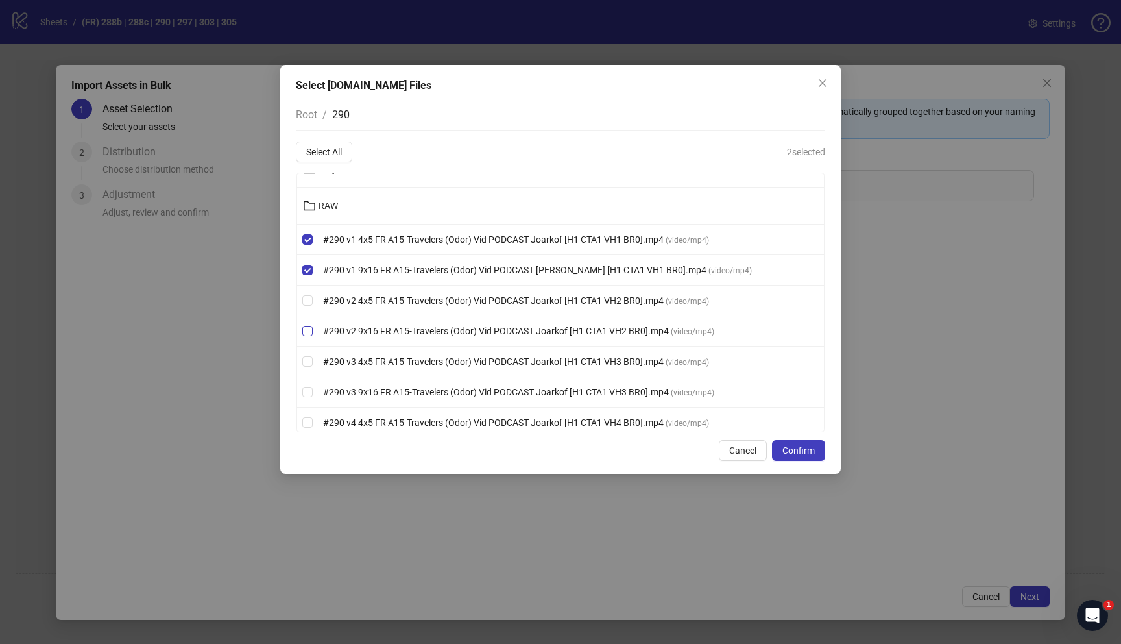
scroll to position [25, 0]
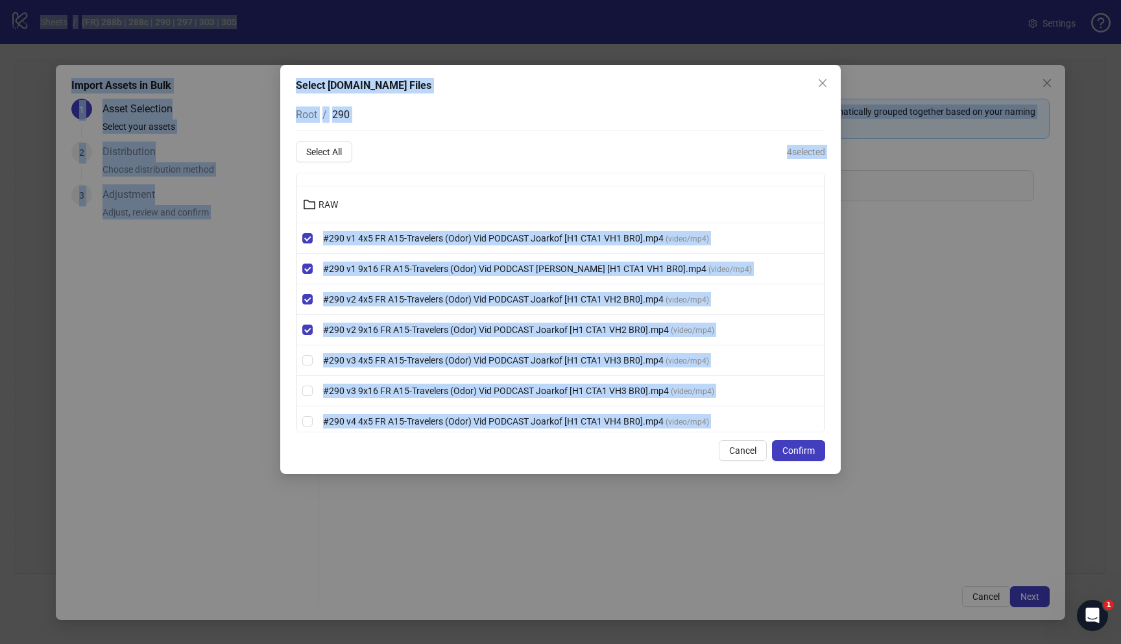
click at [820, 150] on span "4 selected" at bounding box center [806, 152] width 38 height 14
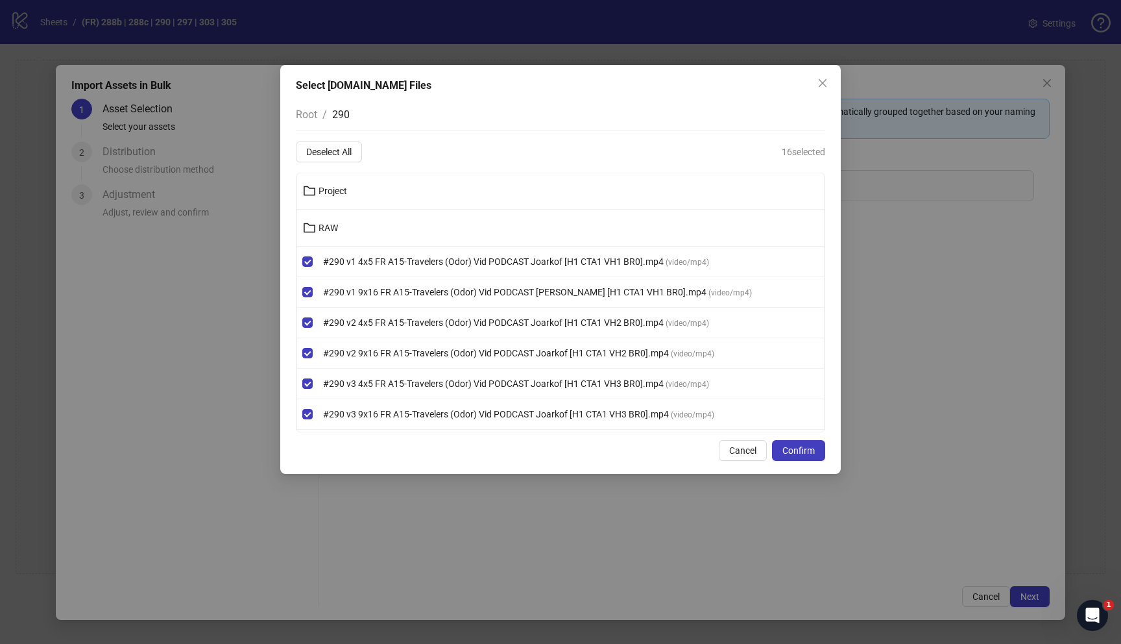
scroll to position [0, 0]
click at [789, 452] on span "Confirm" at bounding box center [799, 450] width 32 height 10
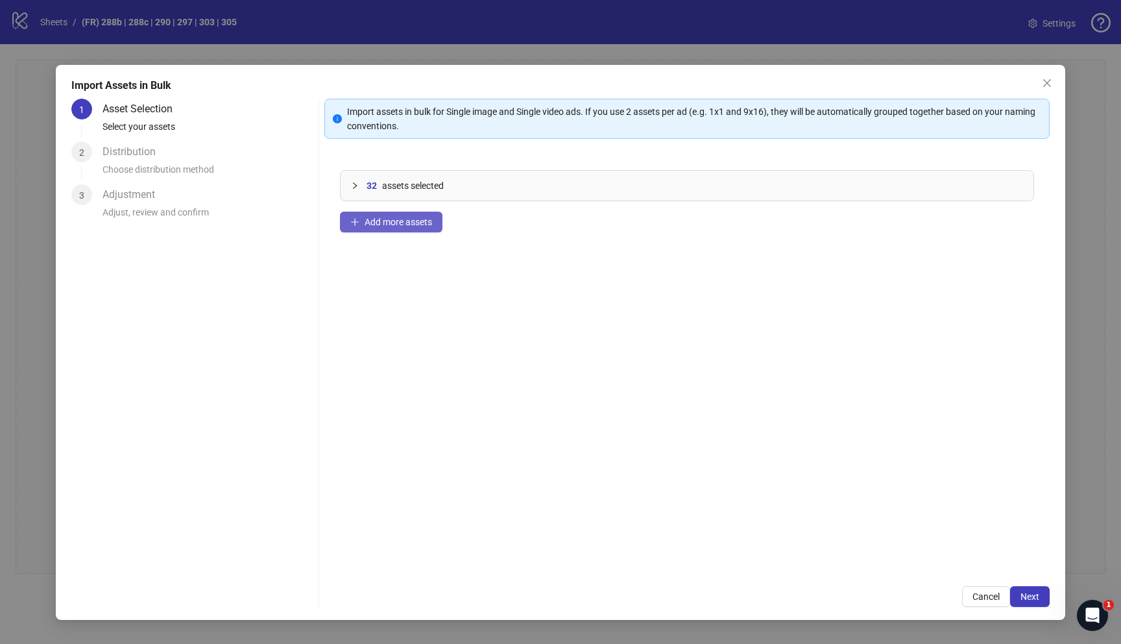
click at [410, 227] on button "Add more assets" at bounding box center [391, 222] width 103 height 21
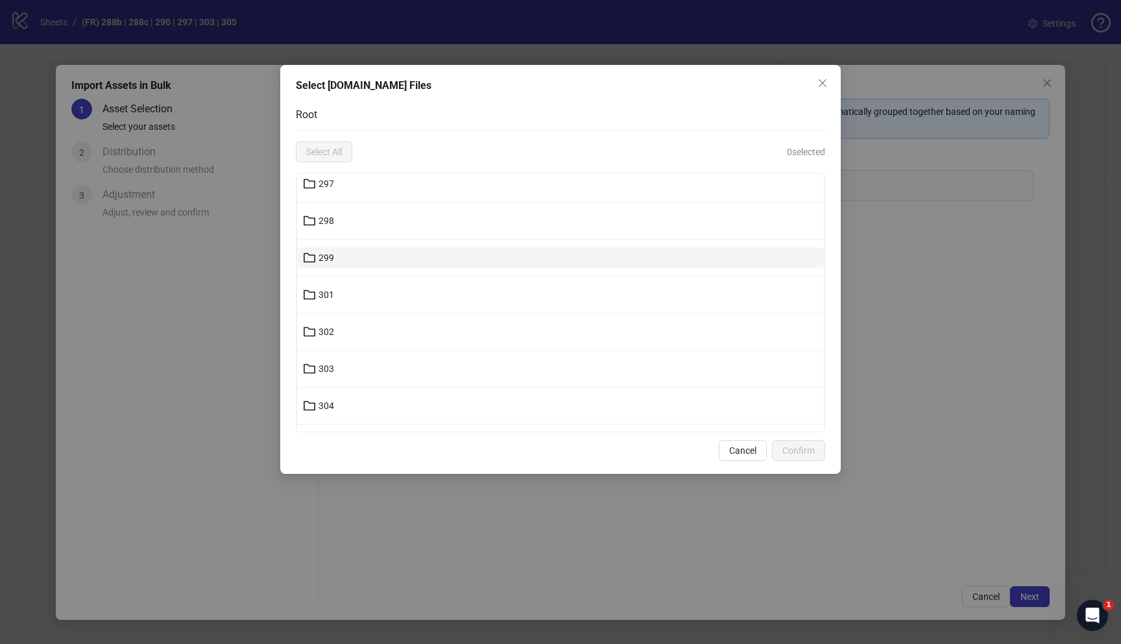
scroll to position [11828, 0]
click at [340, 278] on button "297" at bounding box center [560, 275] width 527 height 21
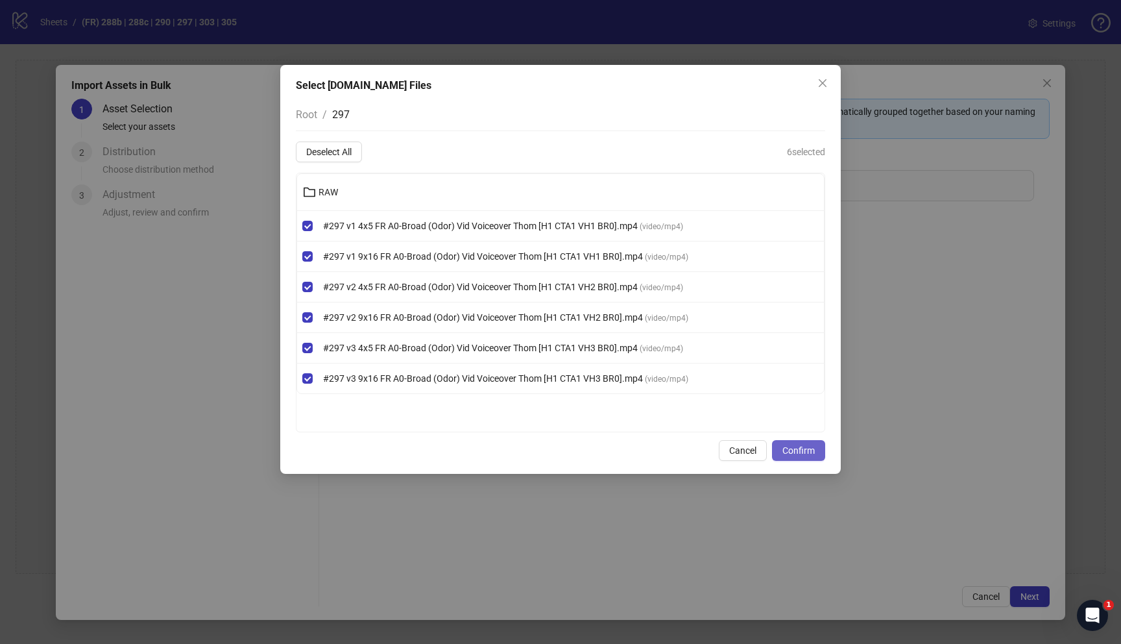
click at [798, 452] on span "Confirm" at bounding box center [799, 450] width 32 height 10
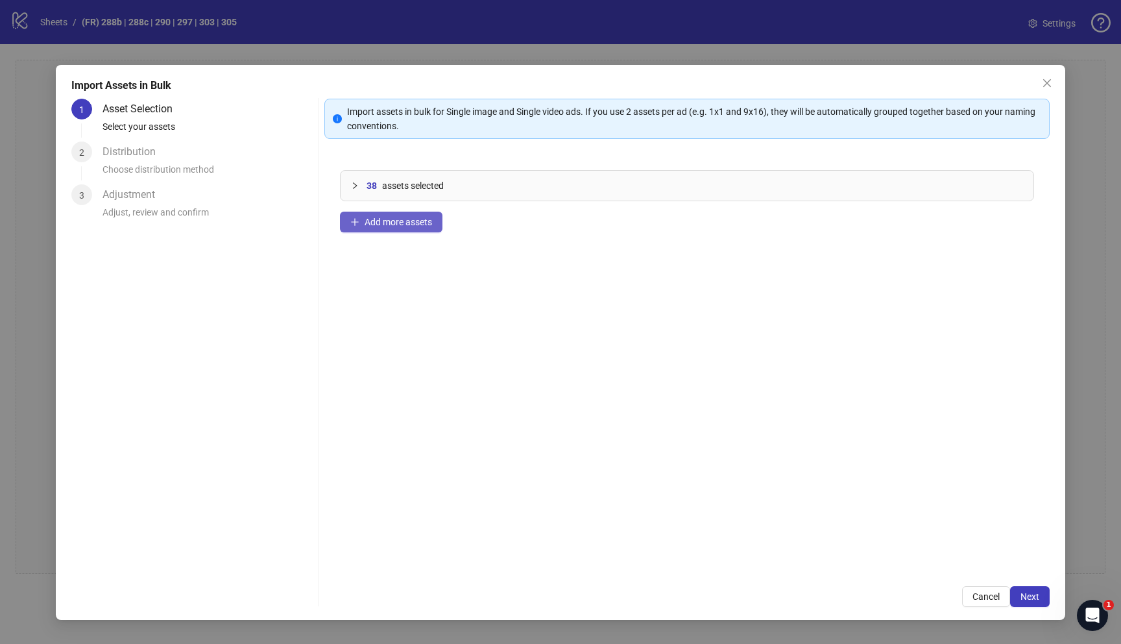
click at [402, 231] on button "Add more assets" at bounding box center [391, 222] width 103 height 21
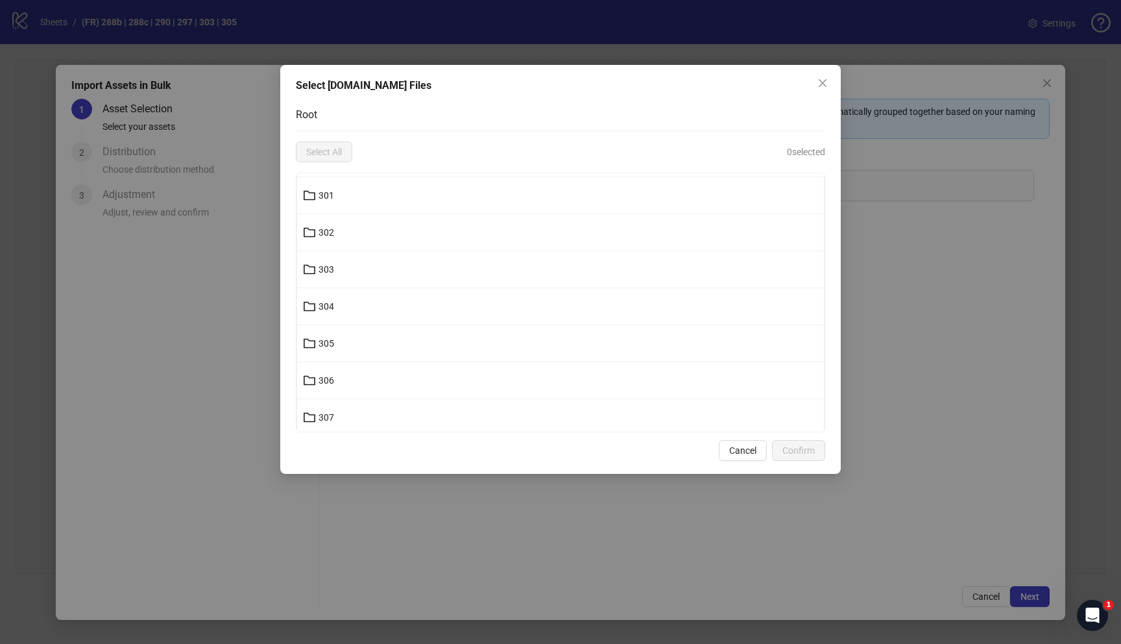
scroll to position [11971, 0]
click at [380, 323] on button "303" at bounding box center [560, 317] width 527 height 21
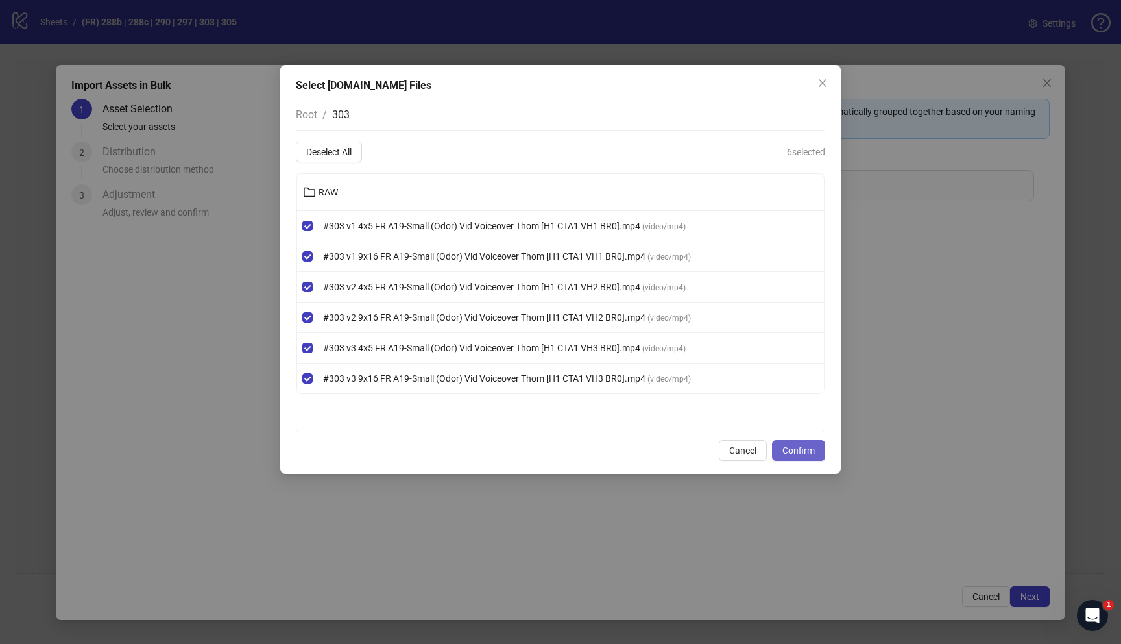
click at [805, 450] on span "Confirm" at bounding box center [799, 450] width 32 height 10
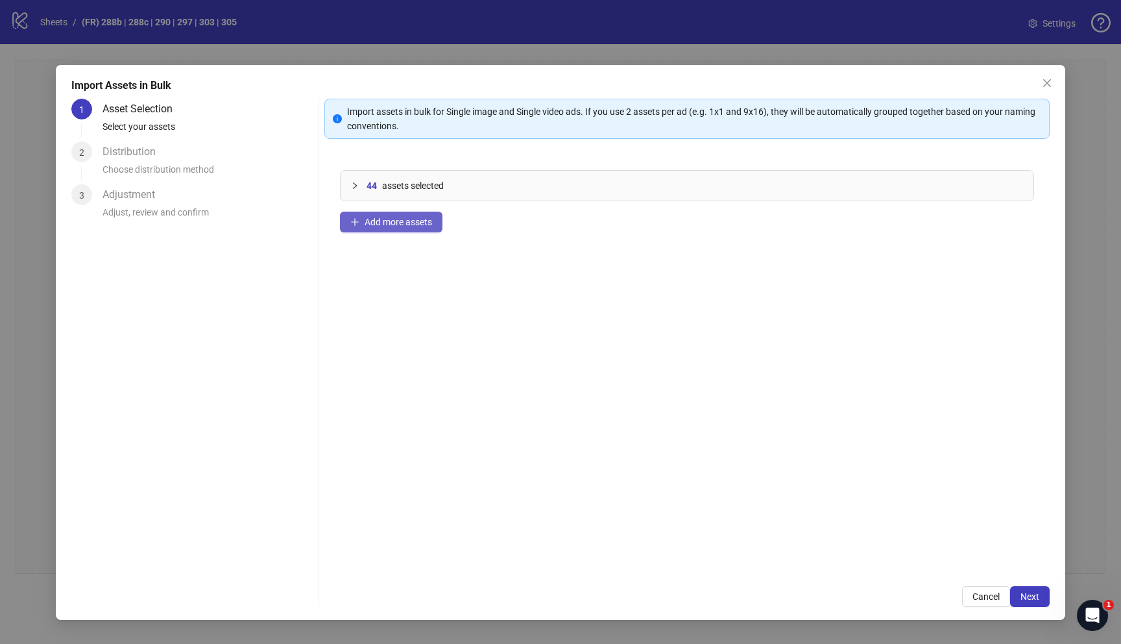
click at [399, 225] on span "Add more assets" at bounding box center [398, 222] width 67 height 10
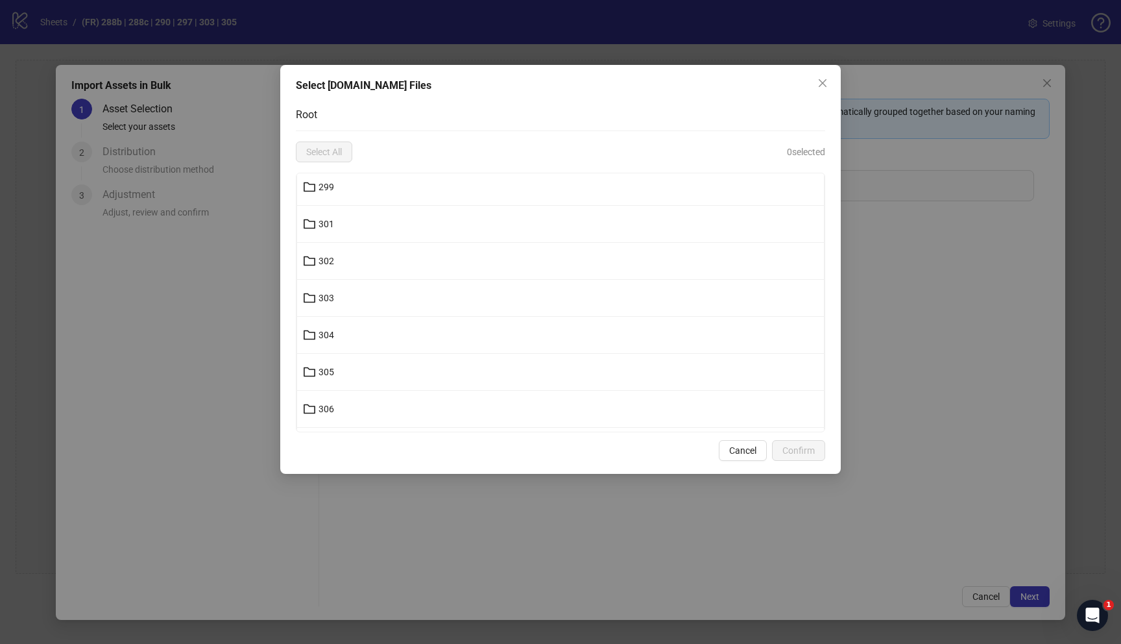
scroll to position [12023, 0]
click at [472, 339] on button "305" at bounding box center [560, 339] width 527 height 21
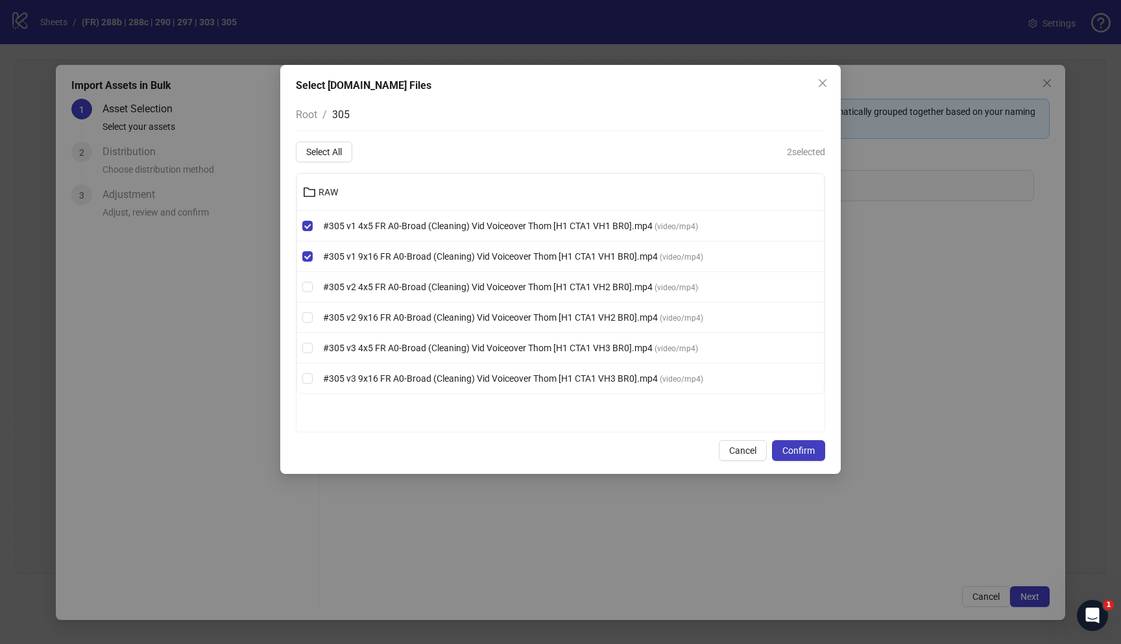
click at [309, 295] on li "#305 v2 4x5 FR A0-Broad (Cleaning) Vid Voiceover Thom [H1 CTA1 VH2 BR0].mp4 ( v…" at bounding box center [560, 287] width 527 height 31
click at [807, 452] on span "Confirm" at bounding box center [799, 450] width 32 height 10
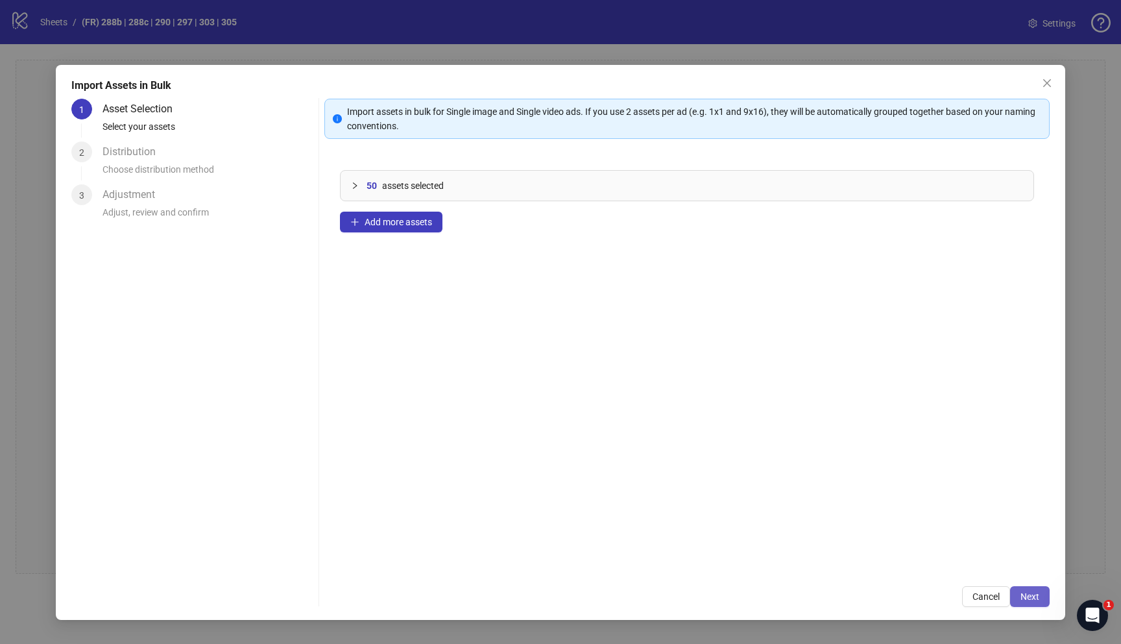
click at [1035, 598] on span "Next" at bounding box center [1030, 596] width 19 height 10
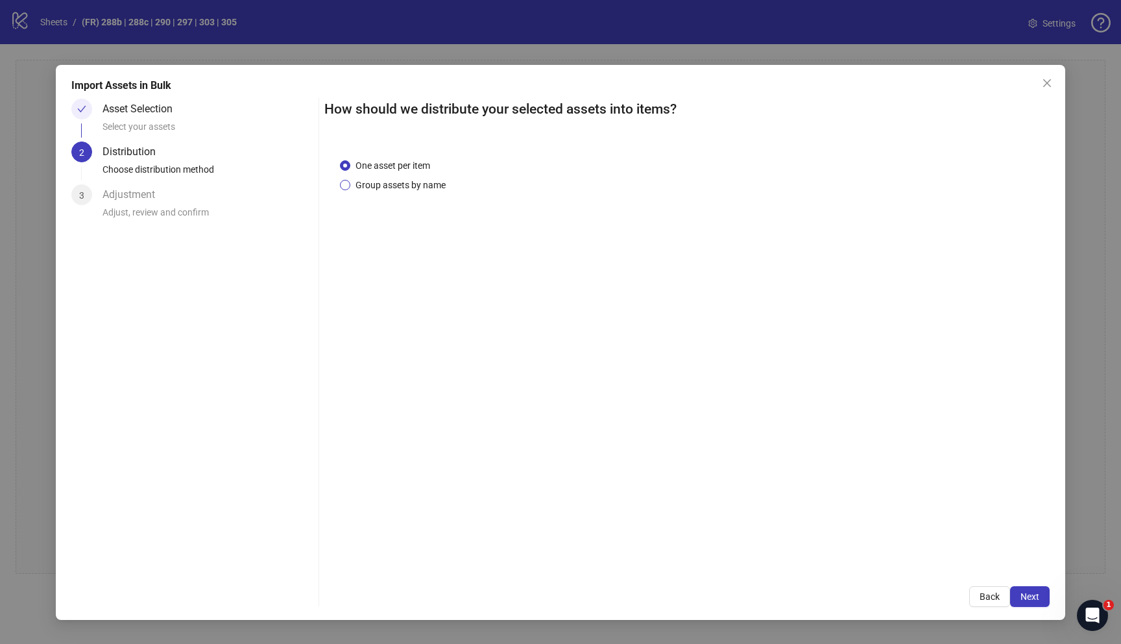
click at [382, 184] on span "Group assets by name" at bounding box center [400, 185] width 101 height 14
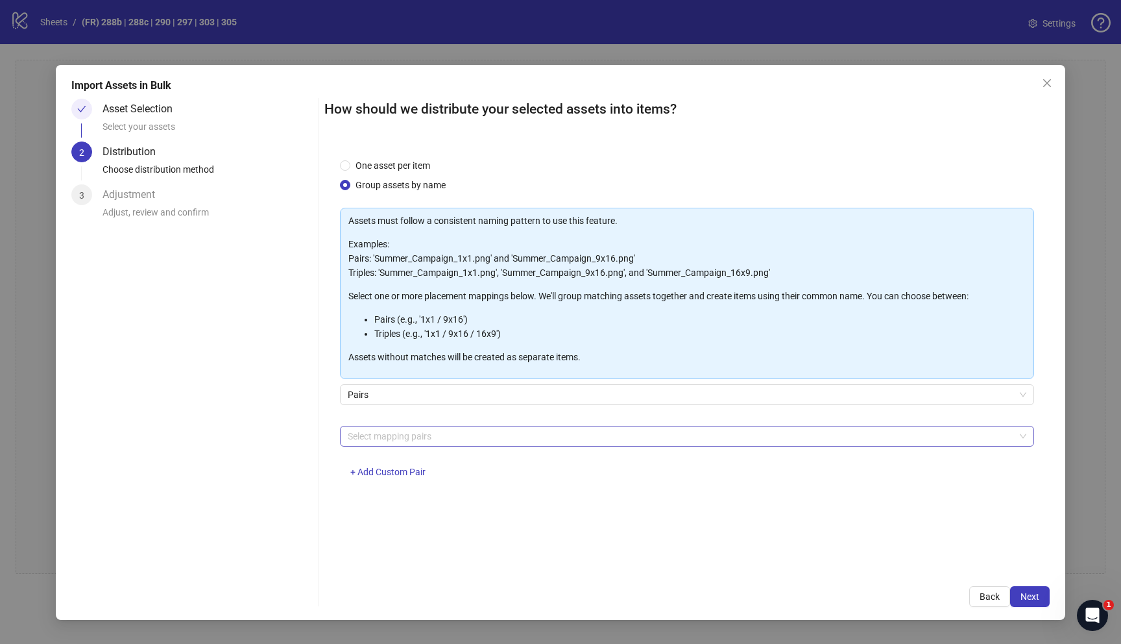
click at [494, 431] on div at bounding box center [681, 436] width 676 height 18
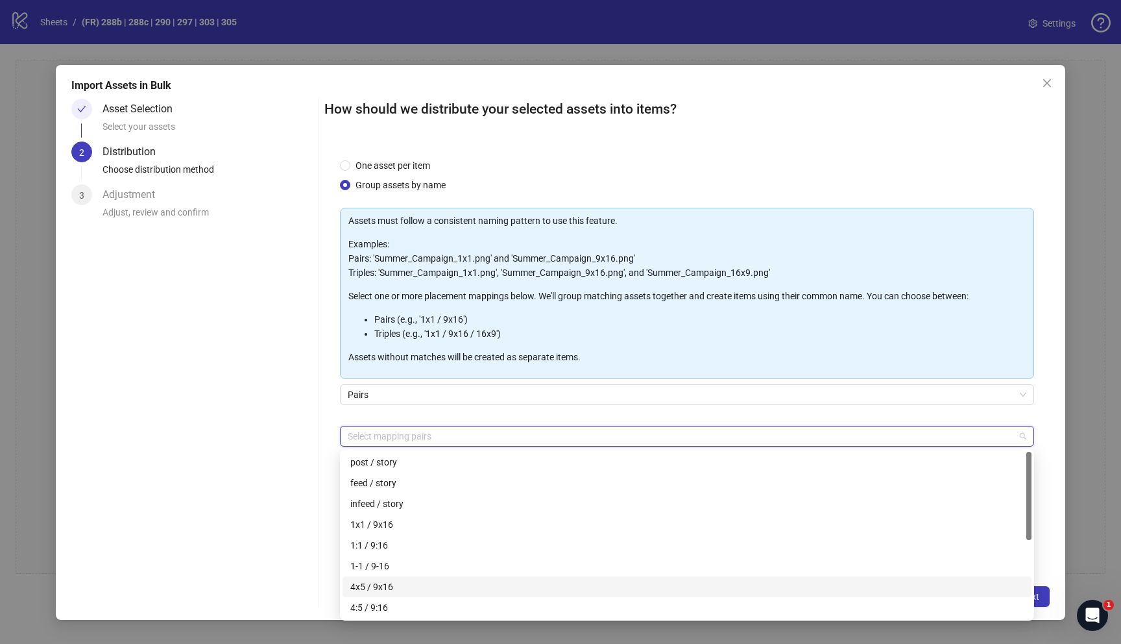
click at [439, 586] on div "4x5 / 9x16" at bounding box center [687, 587] width 674 height 14
drag, startPoint x: 259, startPoint y: 450, endPoint x: 284, endPoint y: 454, distance: 25.6
click at [260, 450] on div "Asset Selection Select your assets 2 Distribution Choose distribution method 3 …" at bounding box center [192, 353] width 242 height 508
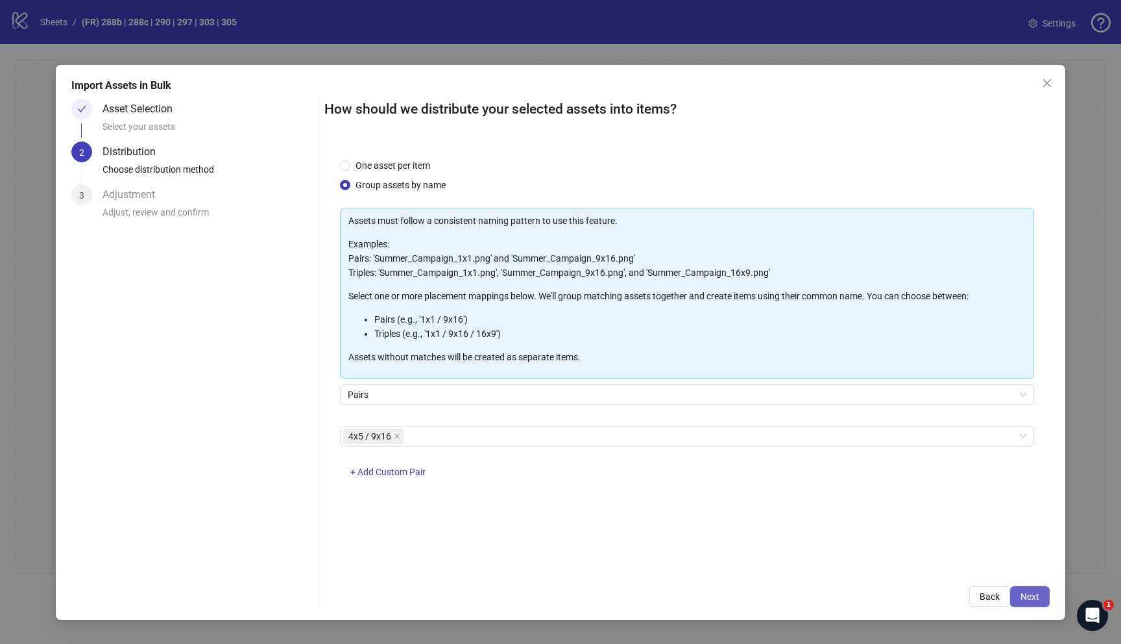
click at [1029, 596] on span "Next" at bounding box center [1030, 596] width 19 height 10
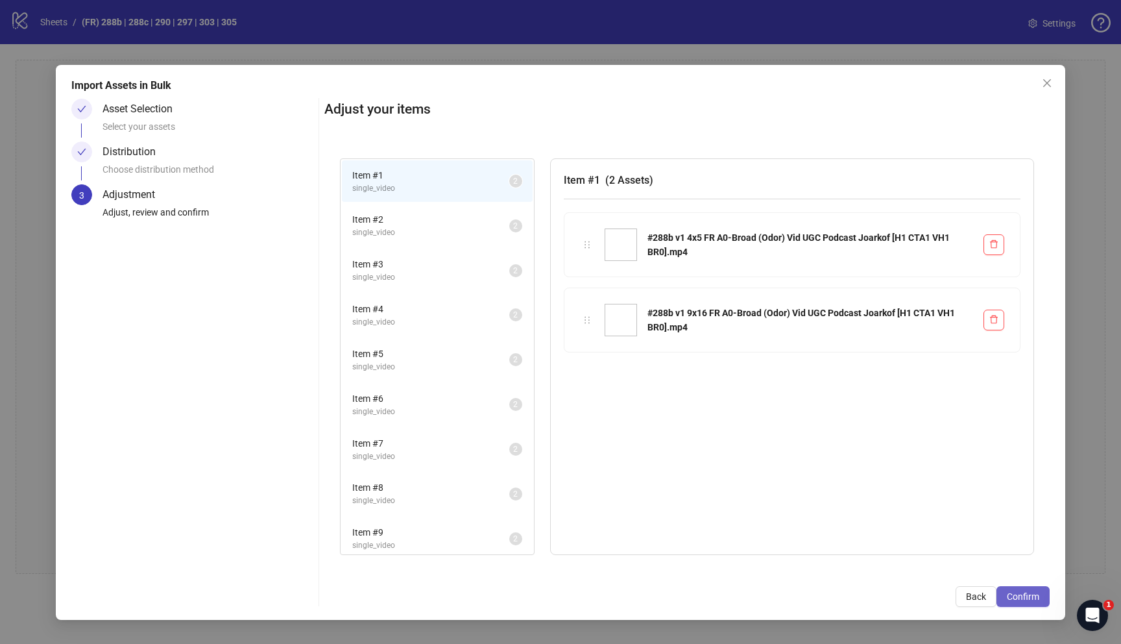
click at [1033, 597] on span "Confirm" at bounding box center [1023, 596] width 32 height 10
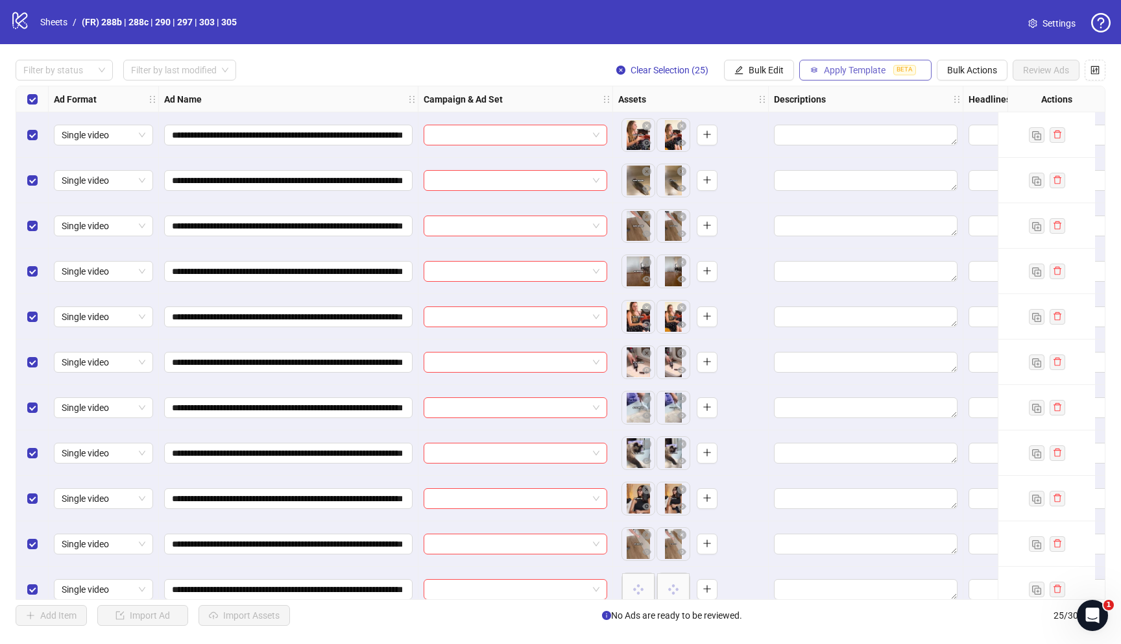
click at [850, 73] on span "Apply Template" at bounding box center [855, 70] width 62 height 10
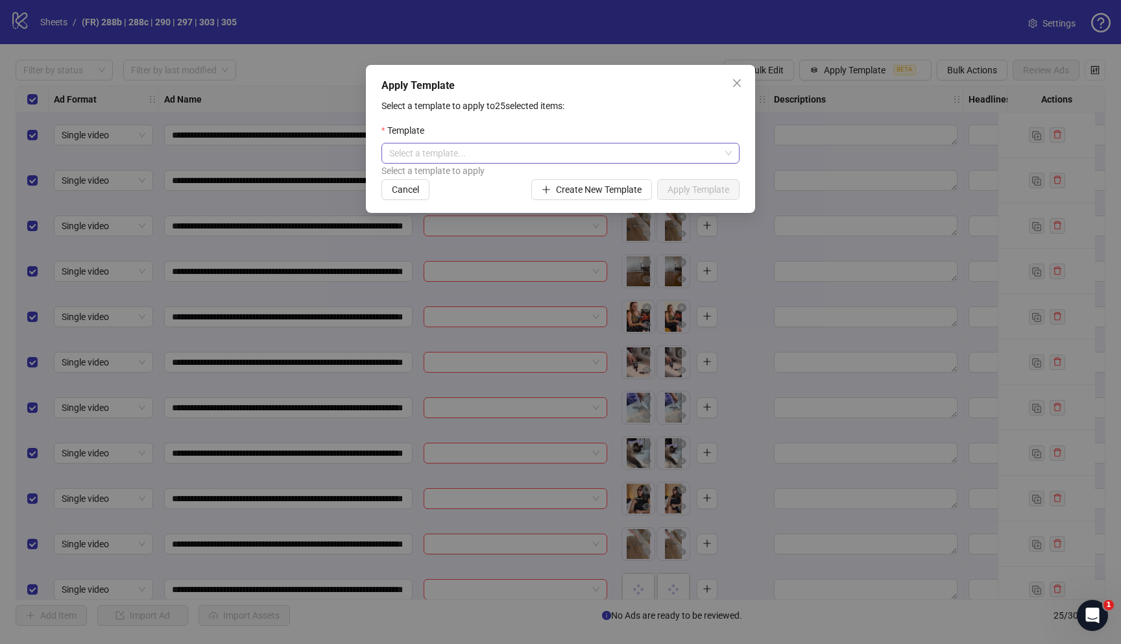
click at [593, 147] on input "search" at bounding box center [554, 152] width 331 height 19
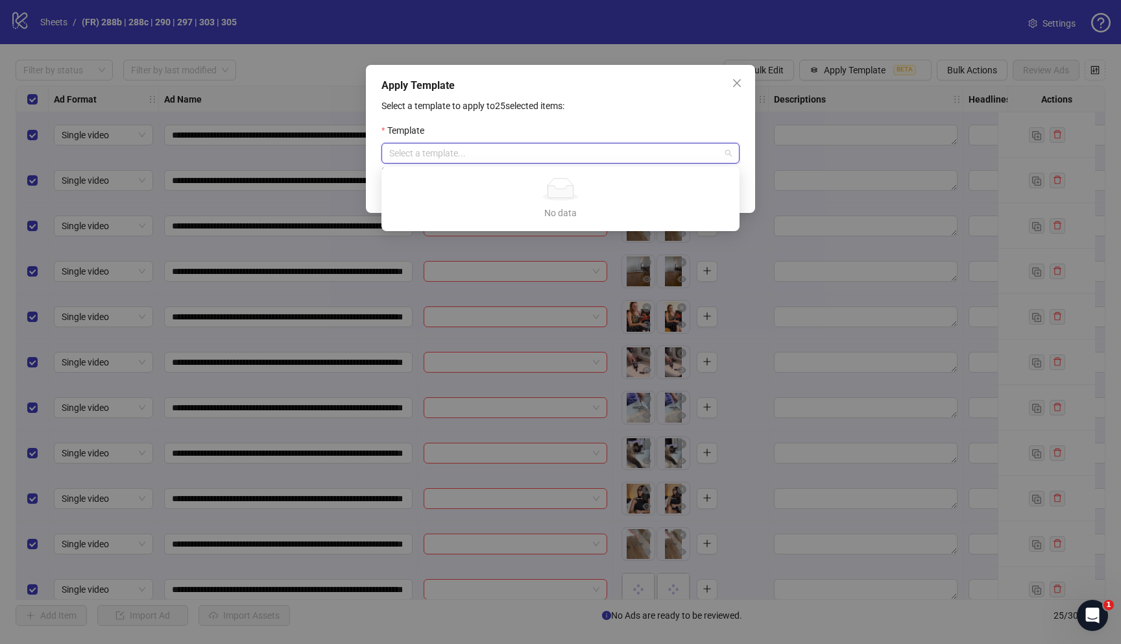
click at [593, 147] on input "search" at bounding box center [554, 152] width 331 height 19
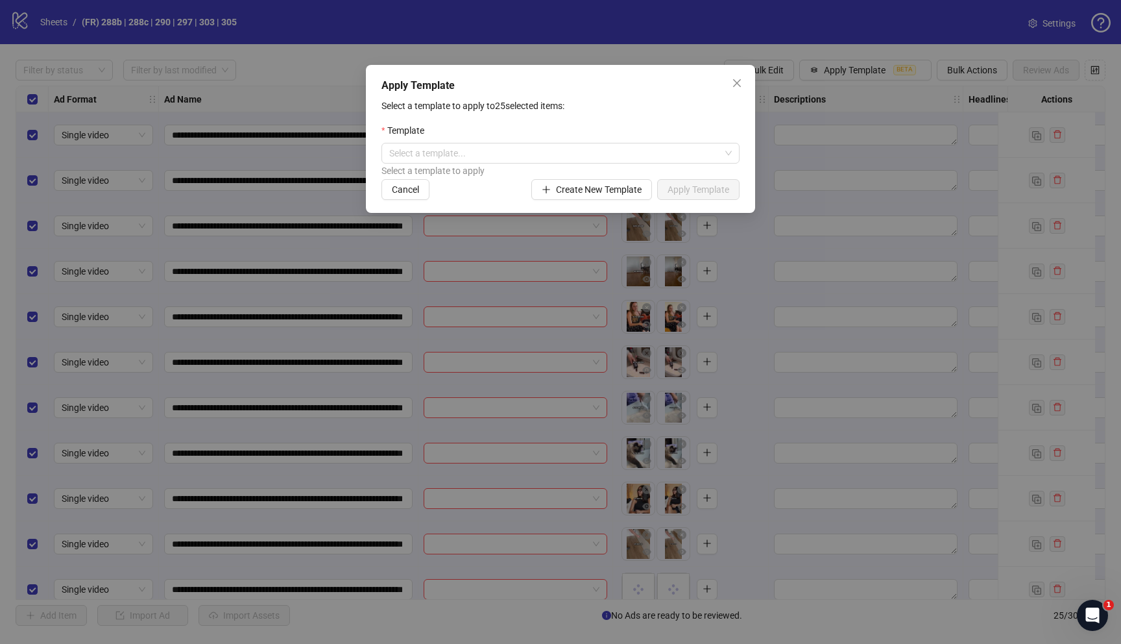
click at [655, 112] on p "Select a template to apply to 25 selected items:" at bounding box center [561, 106] width 358 height 14
click at [739, 77] on button "Close" at bounding box center [737, 83] width 21 height 21
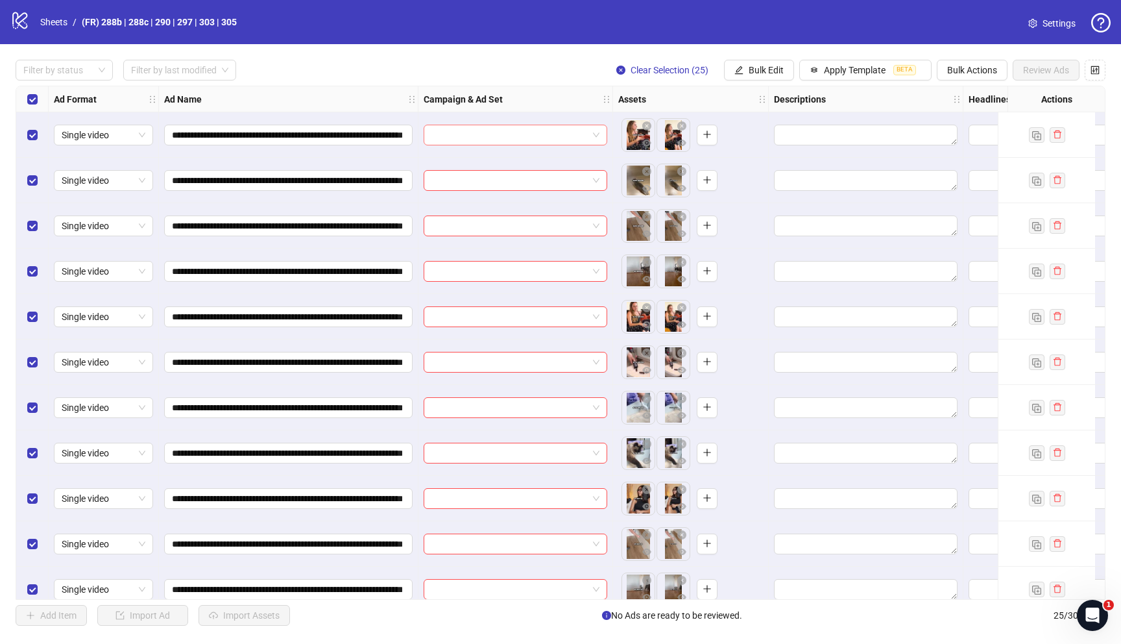
click at [524, 138] on input "search" at bounding box center [510, 134] width 156 height 19
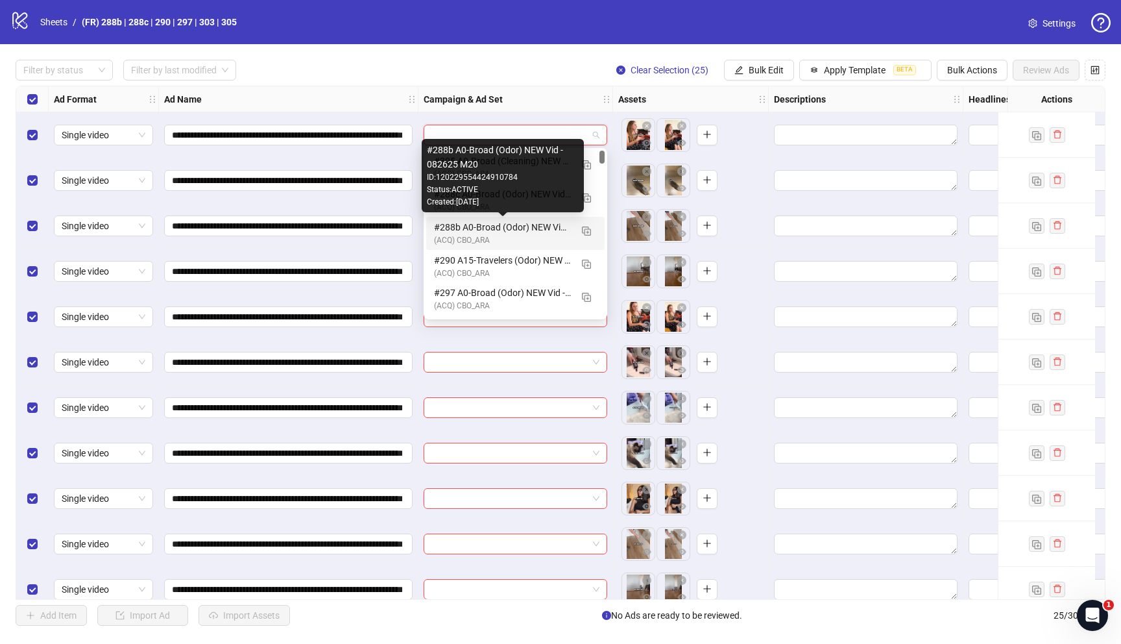
click at [495, 230] on div "#288b A0-Broad (Odor) NEW Vid - 082625 M20" at bounding box center [502, 227] width 137 height 14
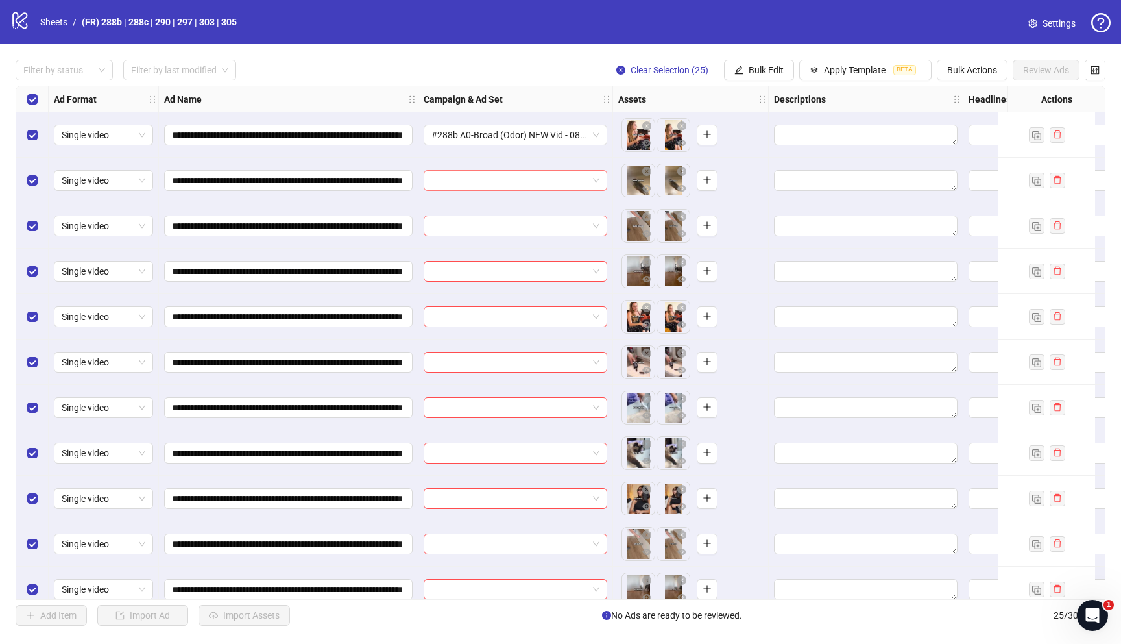
drag, startPoint x: 484, startPoint y: 183, endPoint x: 482, endPoint y: 190, distance: 7.6
click at [484, 183] on input "search" at bounding box center [510, 180] width 156 height 19
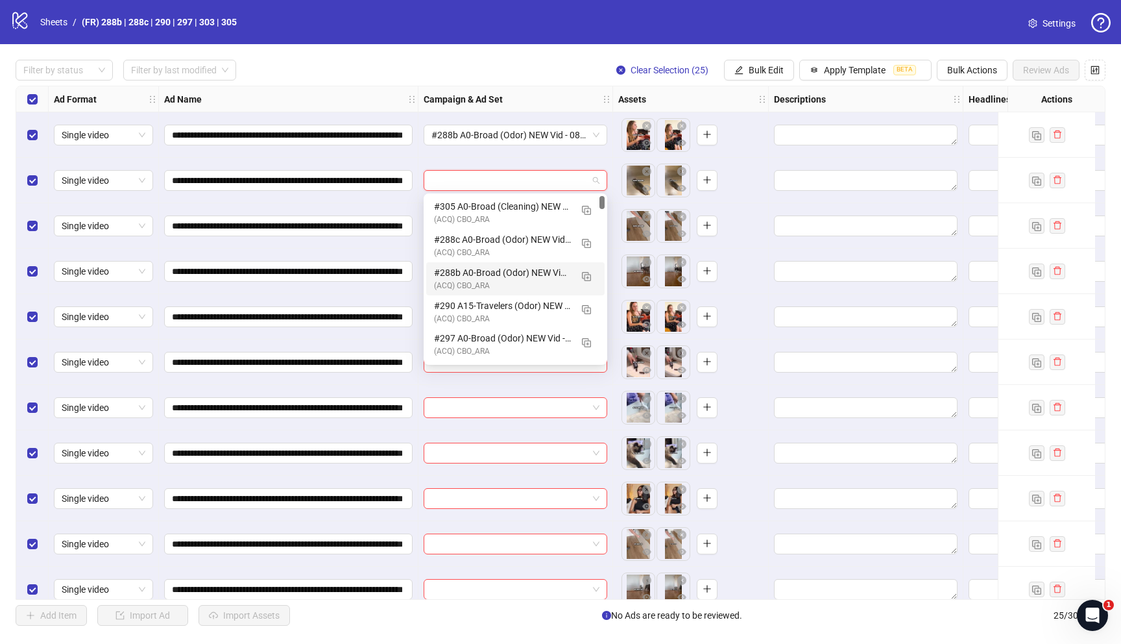
click at [479, 275] on div "#288b A0-Broad (Odor) NEW Vid - 082625 M20" at bounding box center [502, 272] width 137 height 14
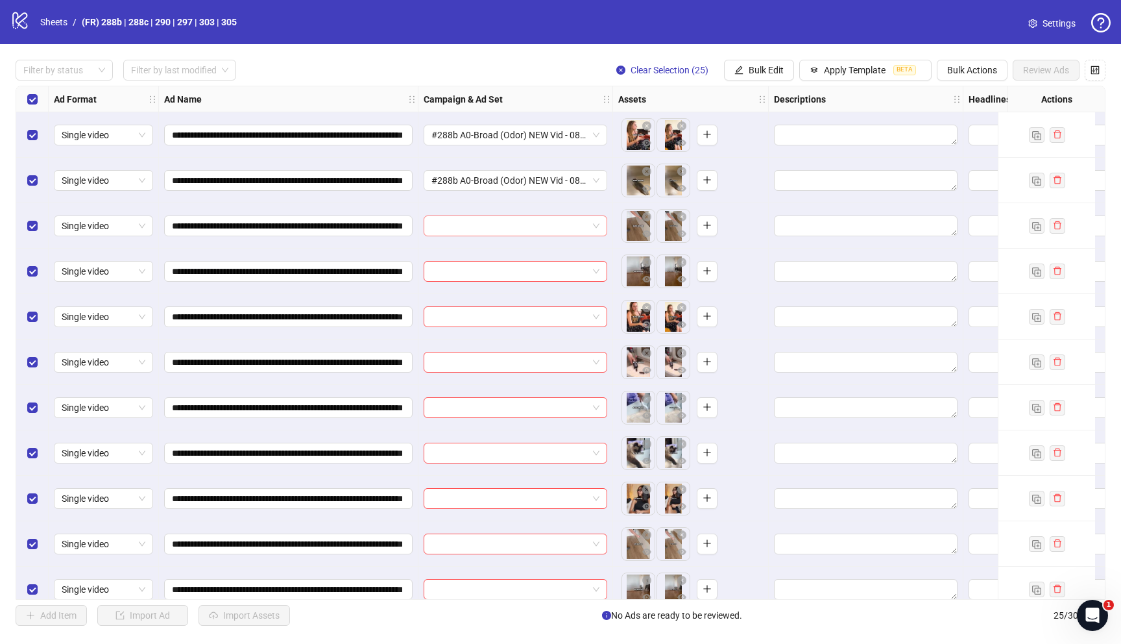
click at [469, 230] on input "search" at bounding box center [510, 225] width 156 height 19
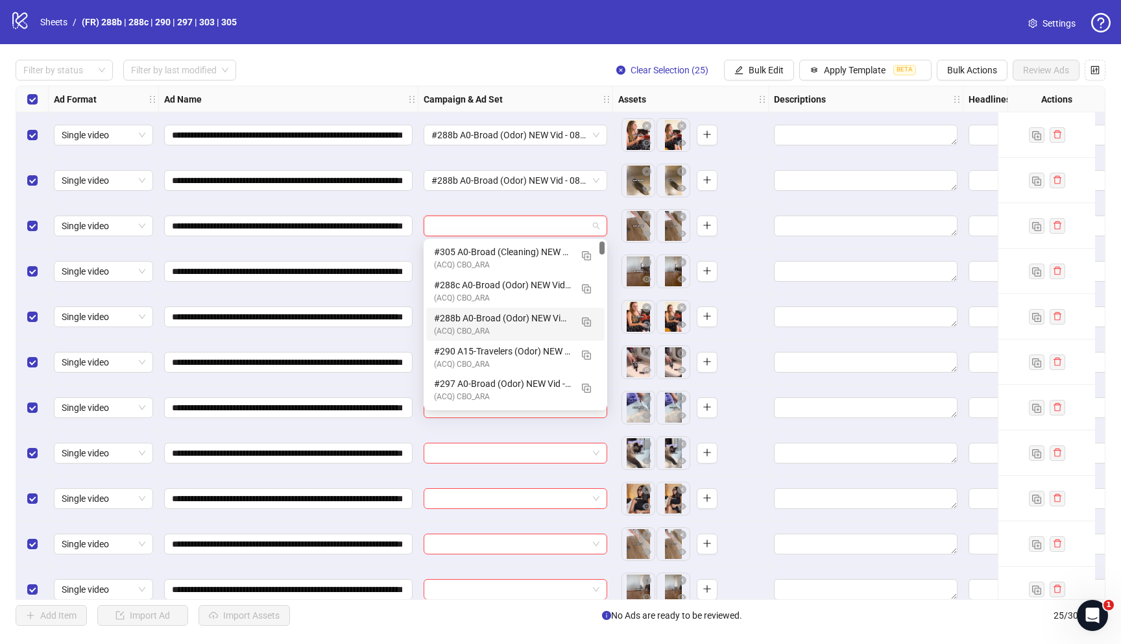
drag, startPoint x: 482, startPoint y: 325, endPoint x: 474, endPoint y: 315, distance: 12.1
click at [481, 325] on div "#288b A0-Broad (Odor) NEW Vid - 082625 M20 (ACQ) CBO_ARA" at bounding box center [502, 324] width 137 height 27
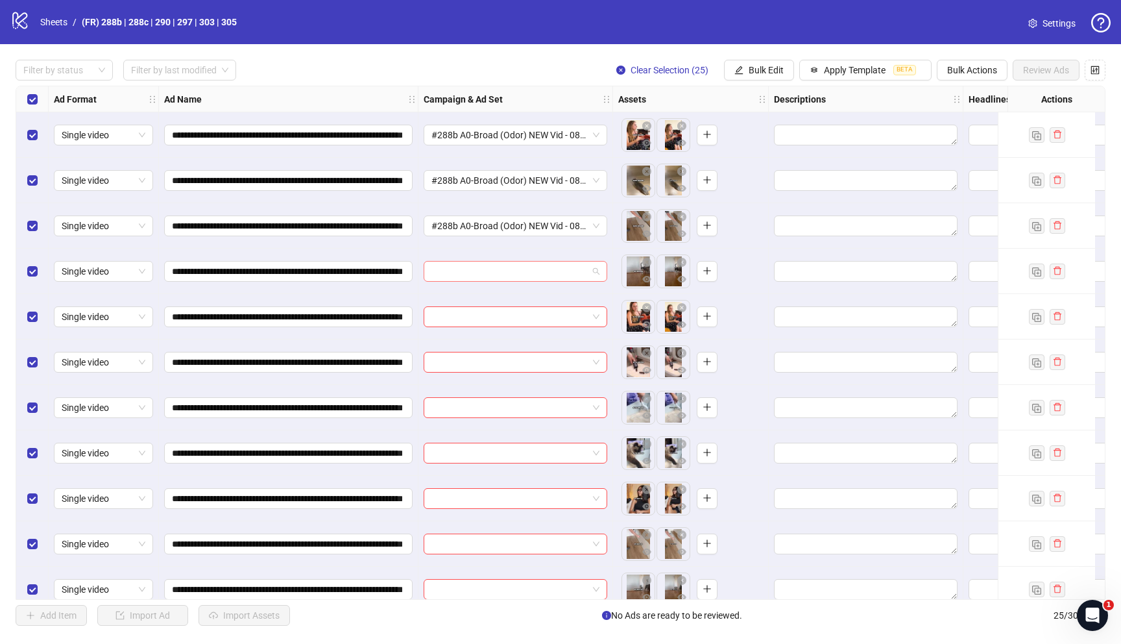
click at [459, 274] on input "search" at bounding box center [510, 271] width 156 height 19
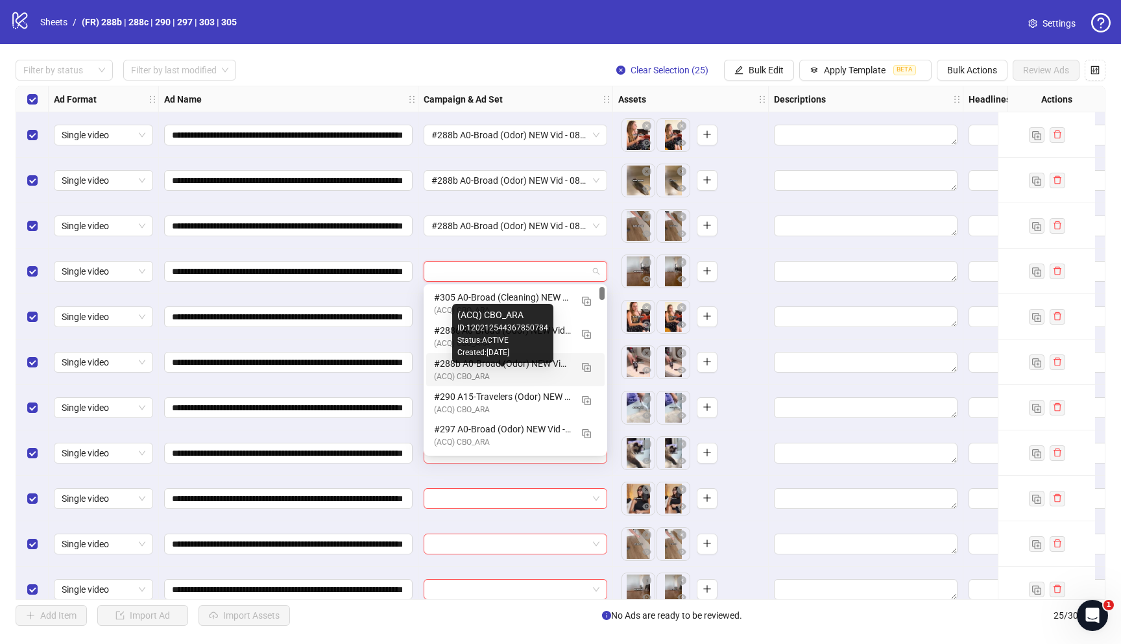
click at [495, 371] on div "(ACQ) CBO_ARA" at bounding box center [502, 377] width 137 height 12
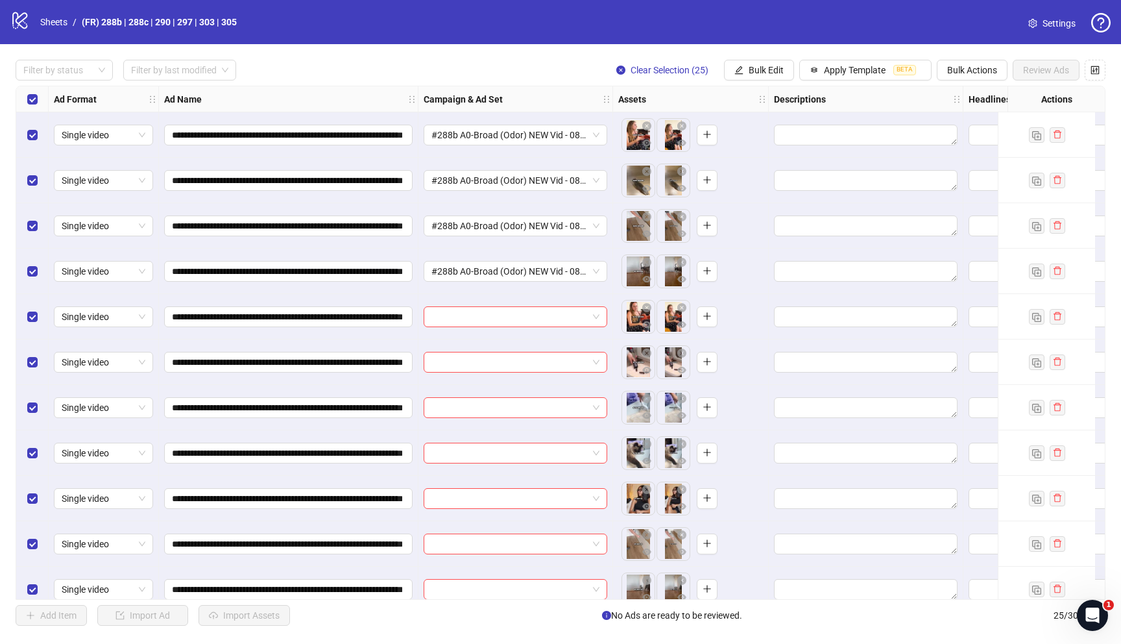
drag, startPoint x: 470, startPoint y: 318, endPoint x: 475, endPoint y: 329, distance: 12.2
click at [470, 318] on input "search" at bounding box center [510, 316] width 156 height 19
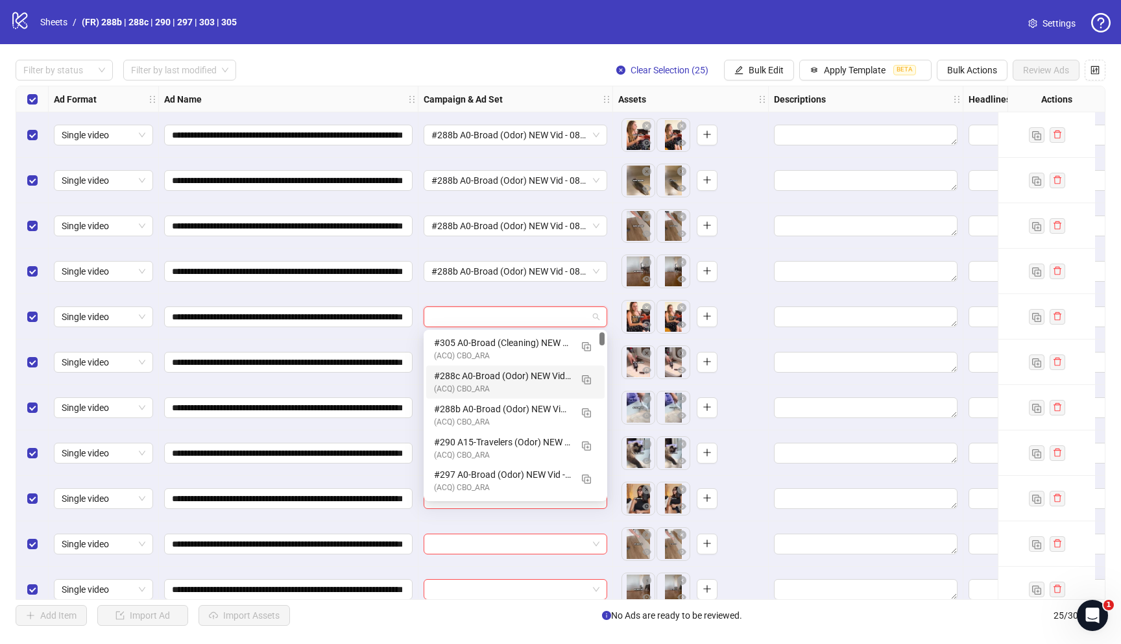
click at [482, 377] on div "#288c A0-Broad (Odor) NEW Vid - 082625 M20" at bounding box center [502, 376] width 137 height 14
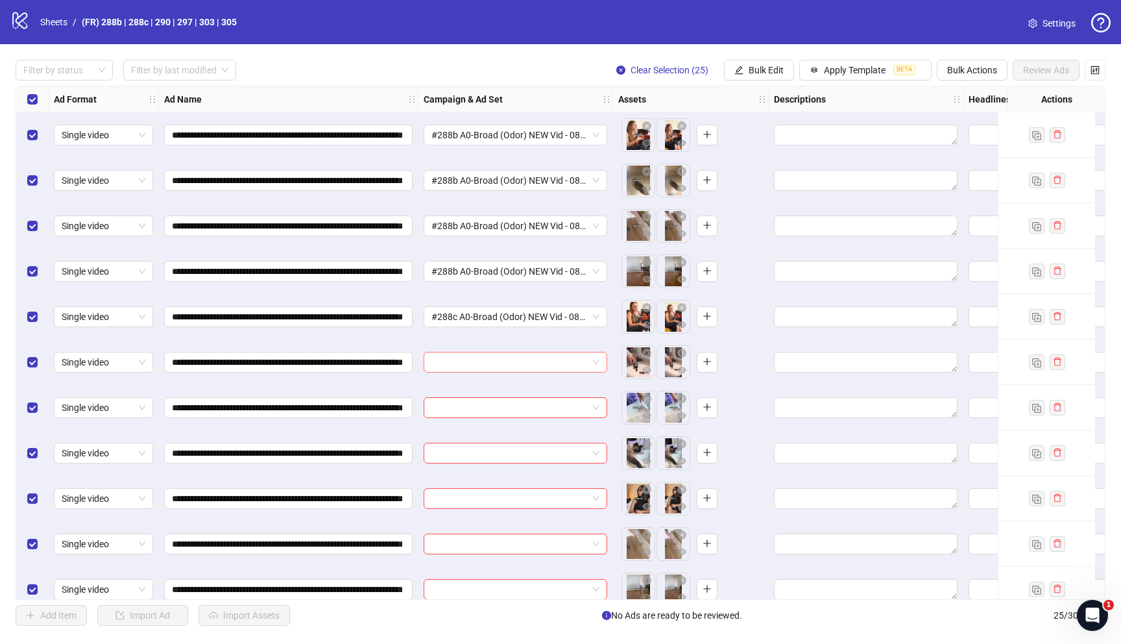
click at [485, 355] on input "search" at bounding box center [510, 361] width 156 height 19
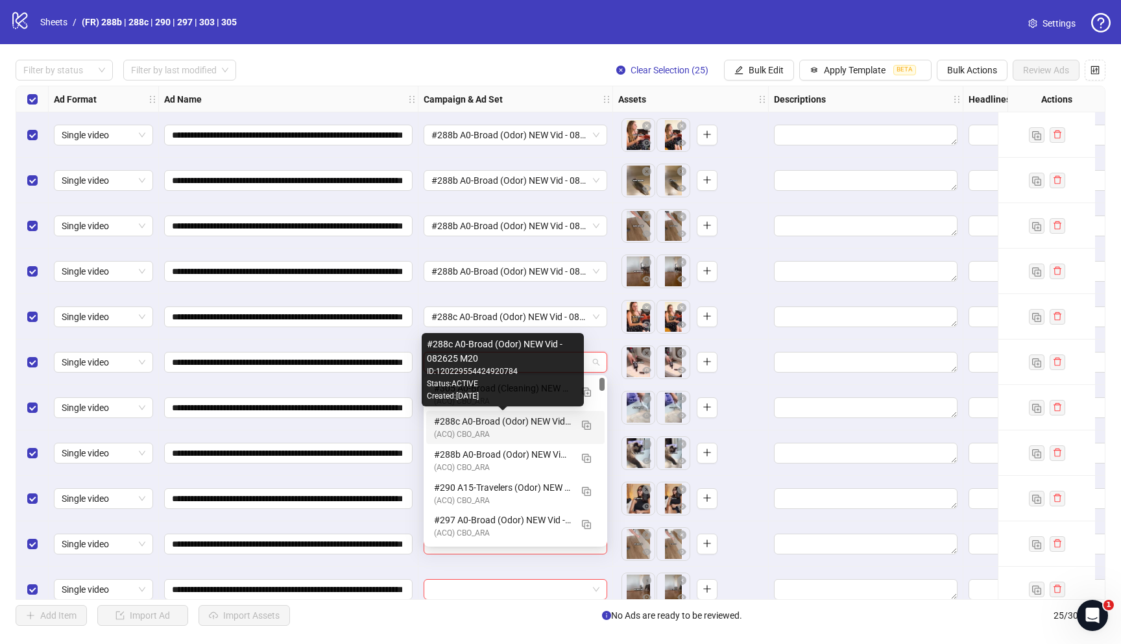
drag, startPoint x: 476, startPoint y: 424, endPoint x: 509, endPoint y: 399, distance: 41.8
click at [476, 424] on div "#288c A0-Broad (Odor) NEW Vid - 082625 M20" at bounding box center [502, 421] width 137 height 14
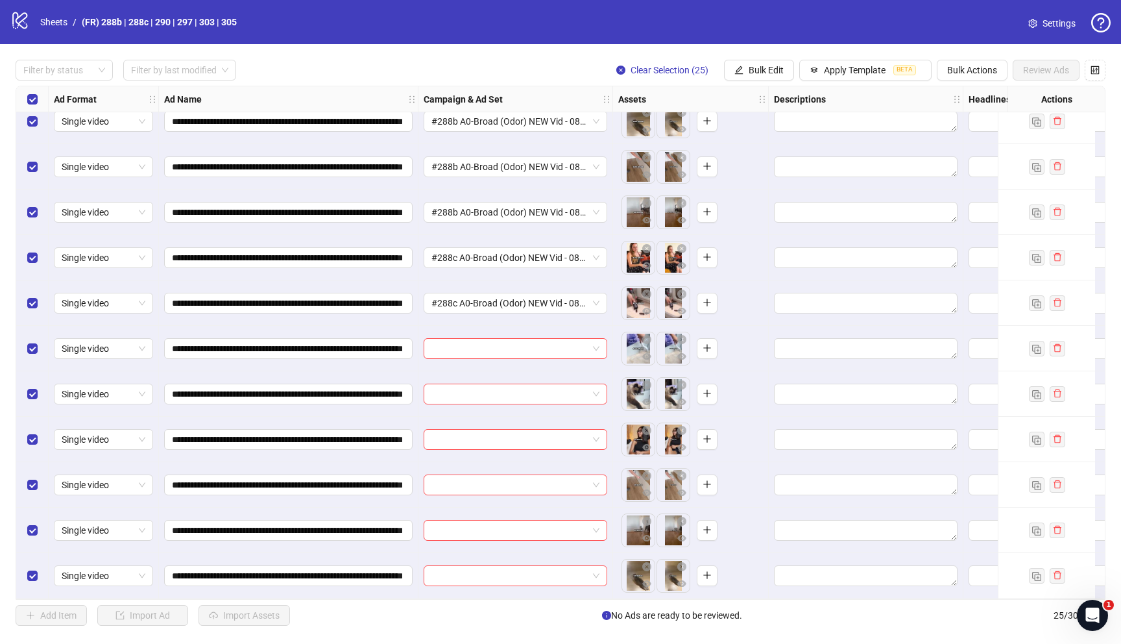
scroll to position [66, 0]
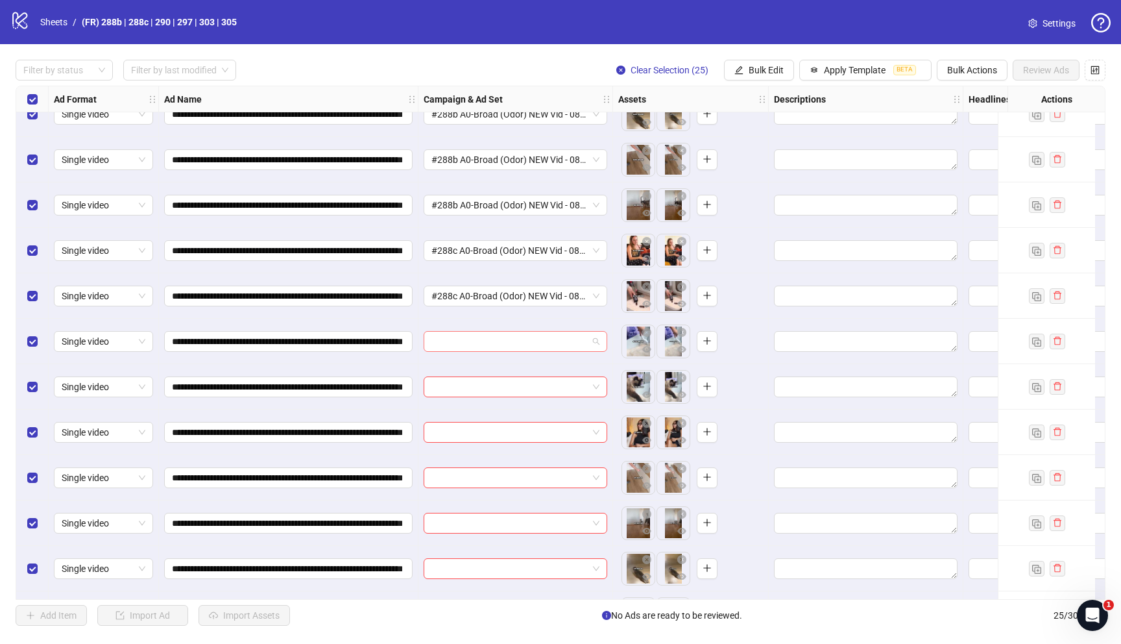
click at [523, 343] on input "search" at bounding box center [510, 341] width 156 height 19
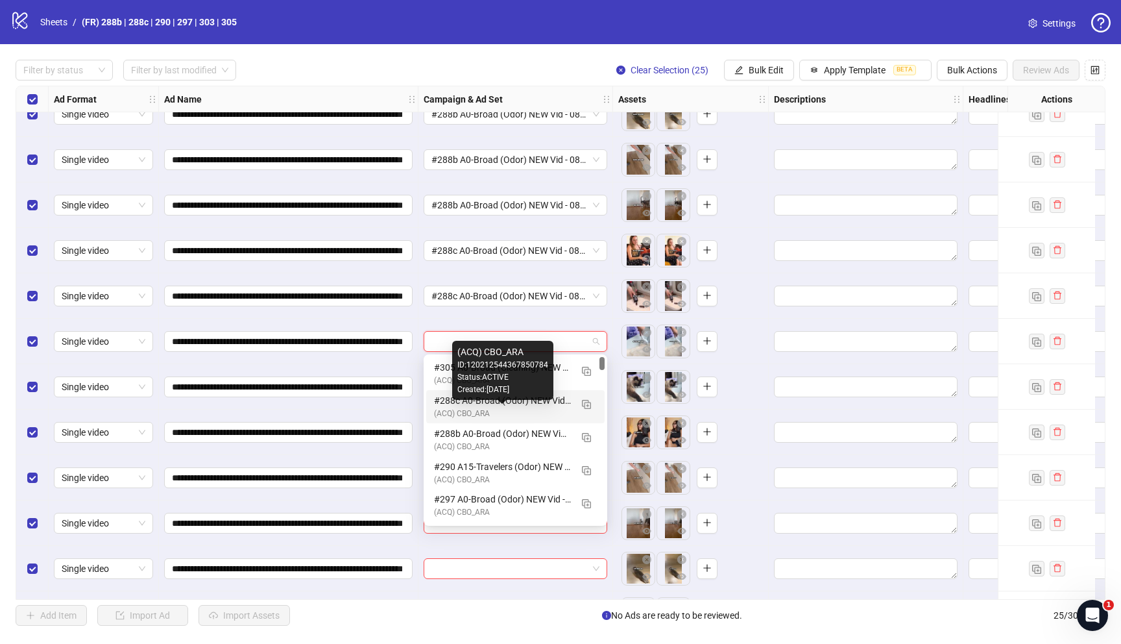
click at [508, 408] on div "(ACQ) CBO_ARA" at bounding box center [502, 414] width 137 height 12
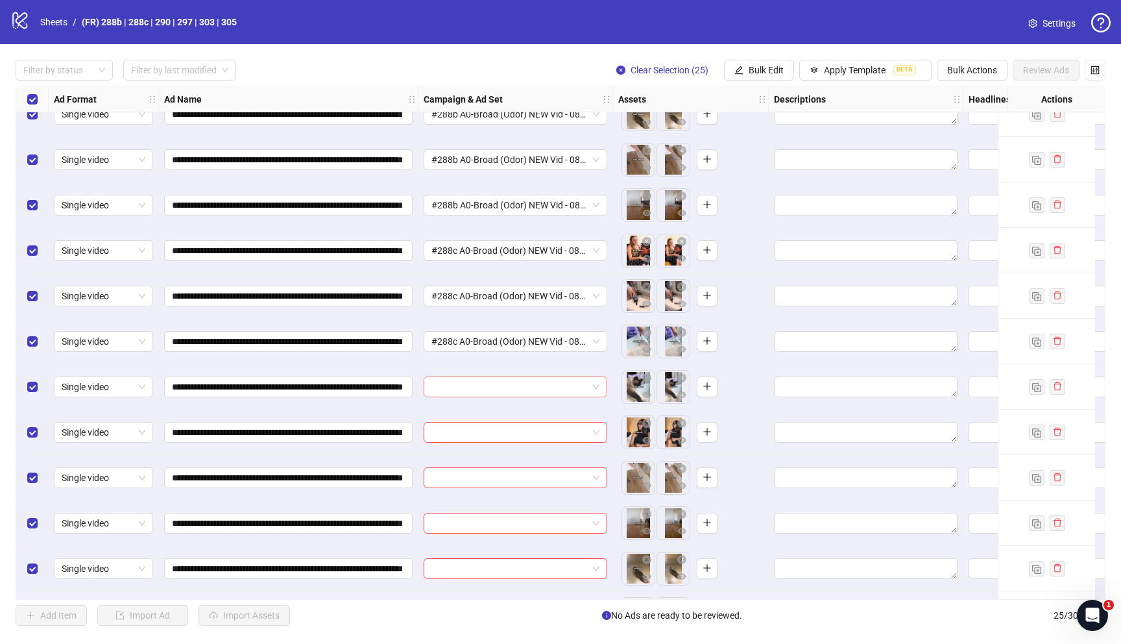
click at [455, 387] on input "search" at bounding box center [510, 386] width 156 height 19
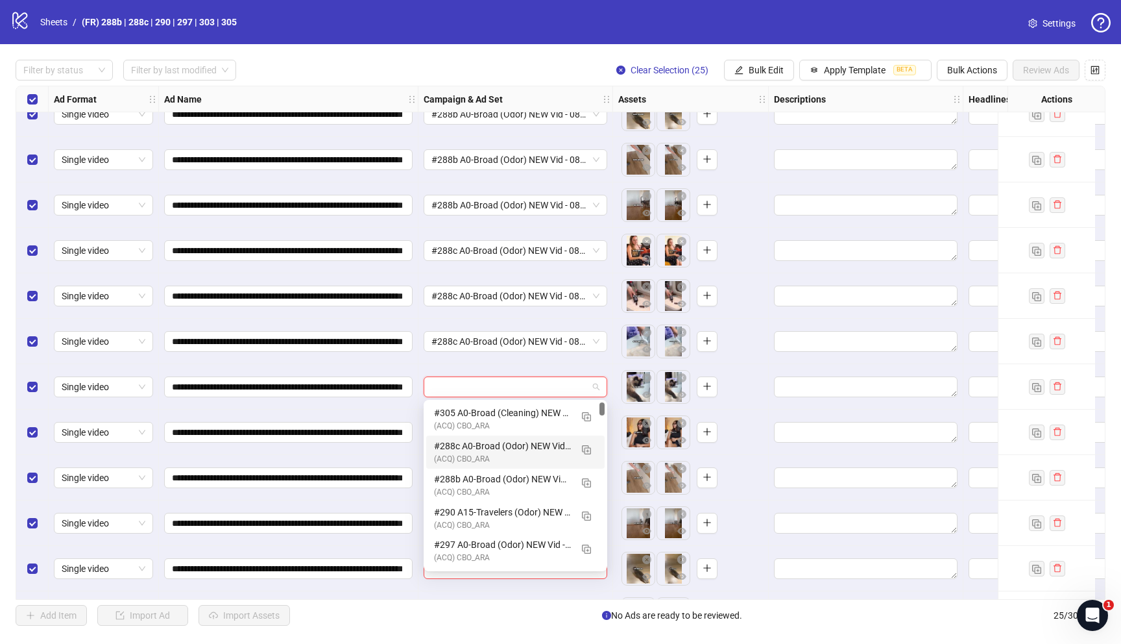
drag, startPoint x: 477, startPoint y: 452, endPoint x: 452, endPoint y: 421, distance: 40.1
click at [477, 452] on div "#288c A0-Broad (Odor) NEW Vid - 082625 M20" at bounding box center [502, 446] width 137 height 14
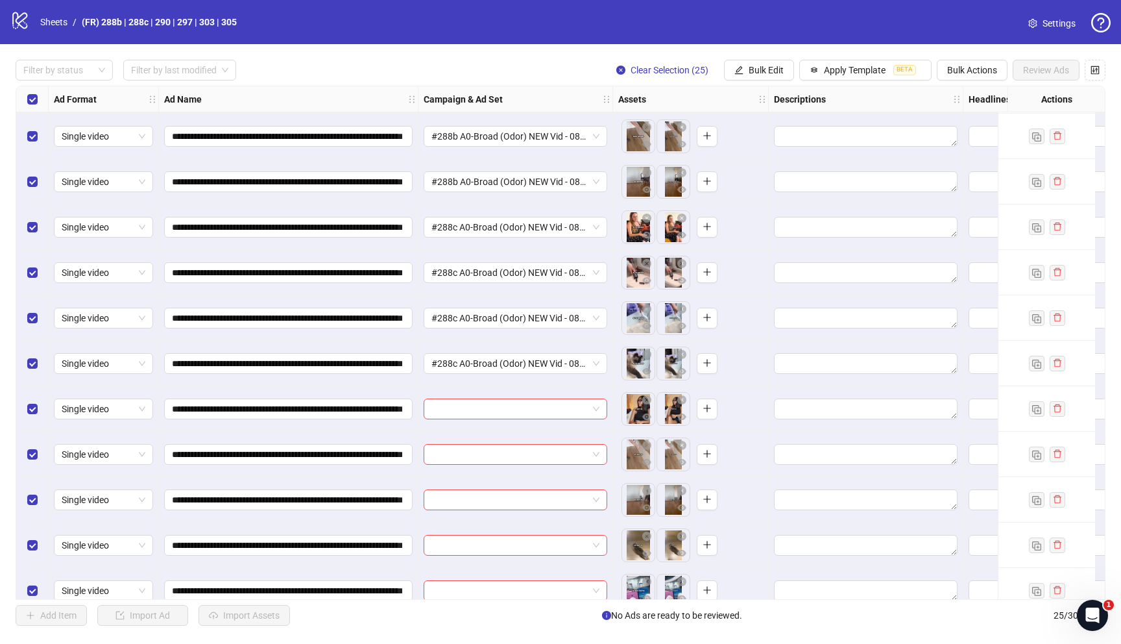
scroll to position [147, 0]
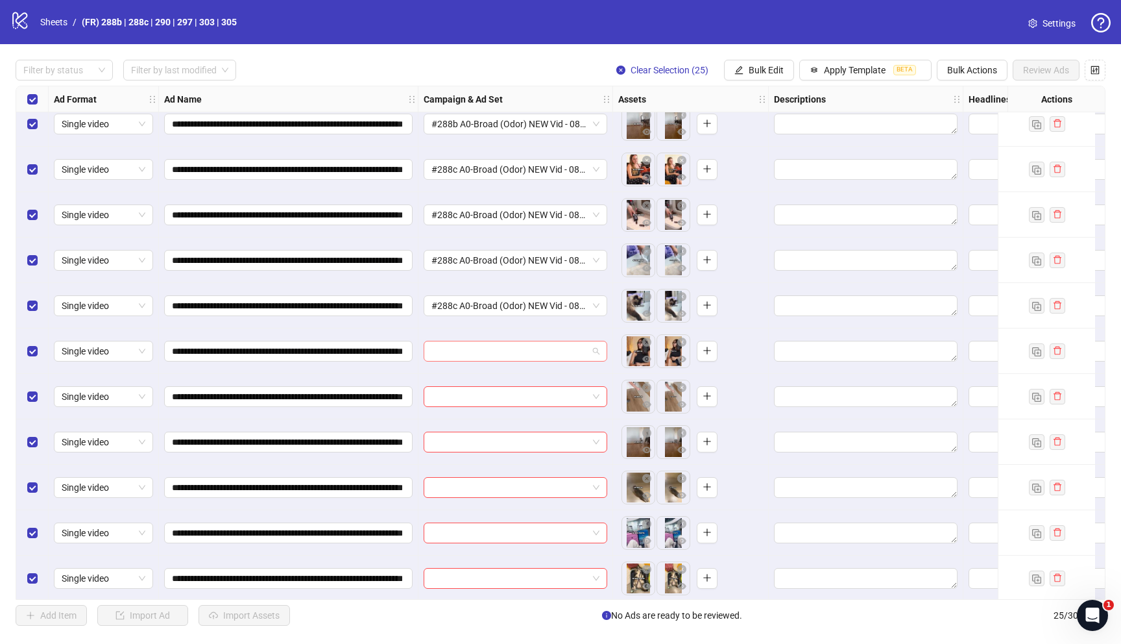
click at [451, 349] on input "search" at bounding box center [510, 350] width 156 height 19
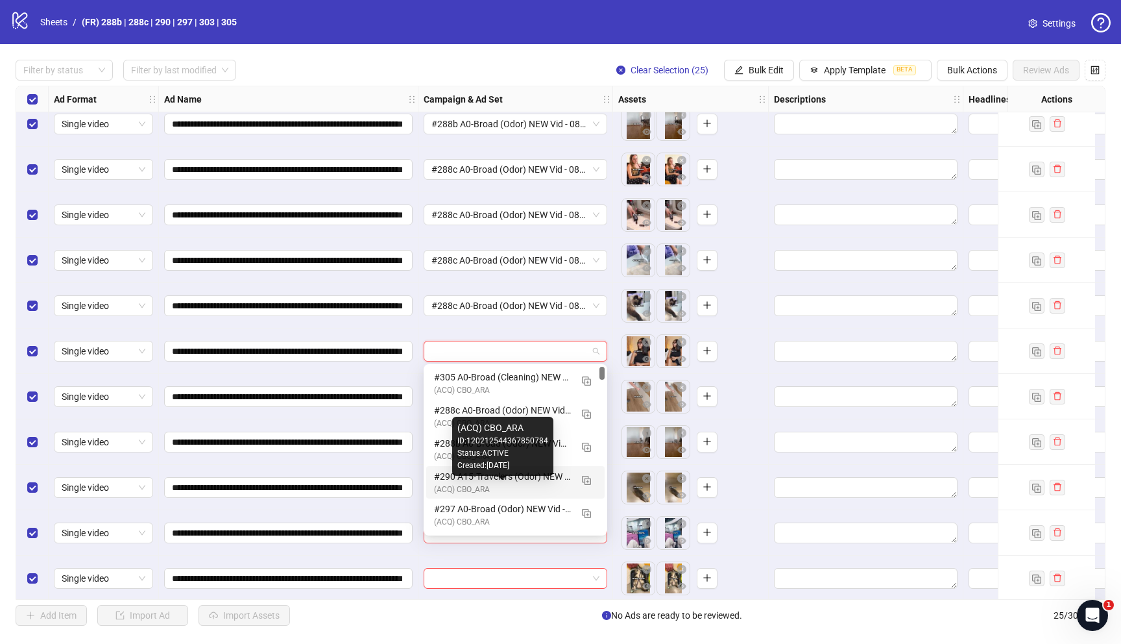
click at [495, 485] on div "(ACQ) CBO_ARA" at bounding box center [502, 490] width 137 height 12
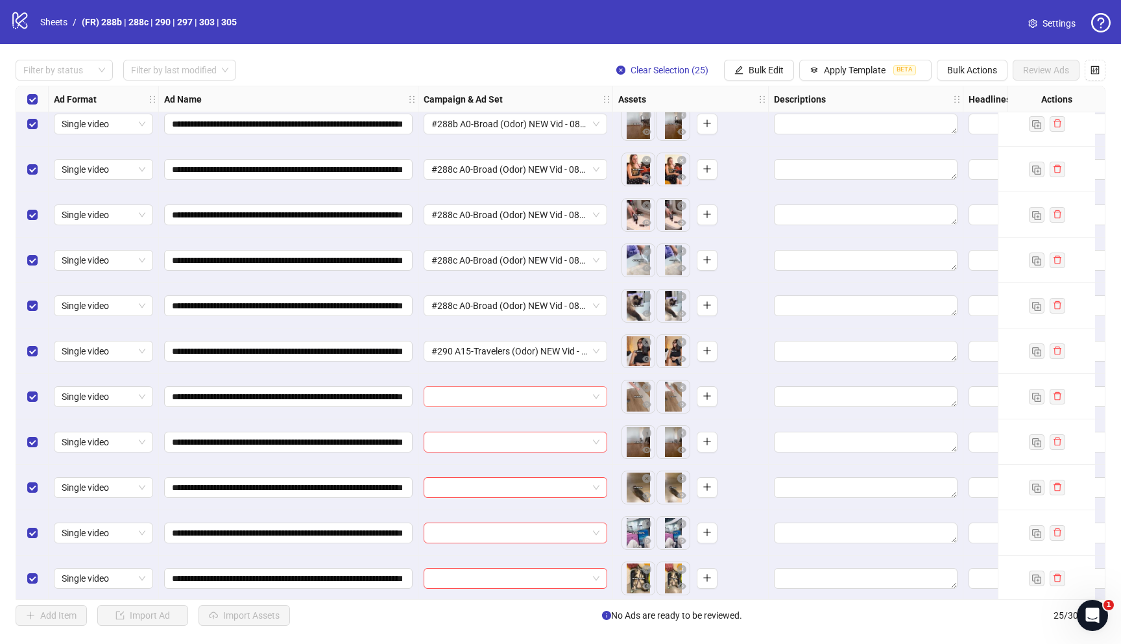
click at [482, 394] on input "search" at bounding box center [510, 396] width 156 height 19
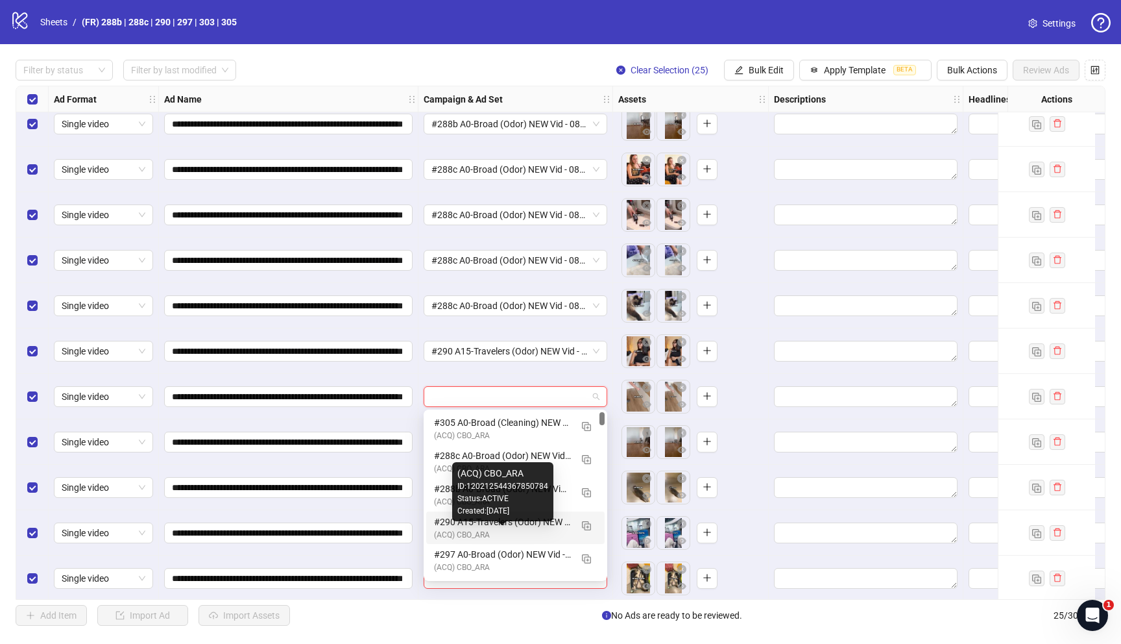
drag, startPoint x: 491, startPoint y: 528, endPoint x: 485, endPoint y: 519, distance: 11.0
click at [491, 529] on div "(ACQ) CBO_ARA" at bounding box center [502, 535] width 137 height 12
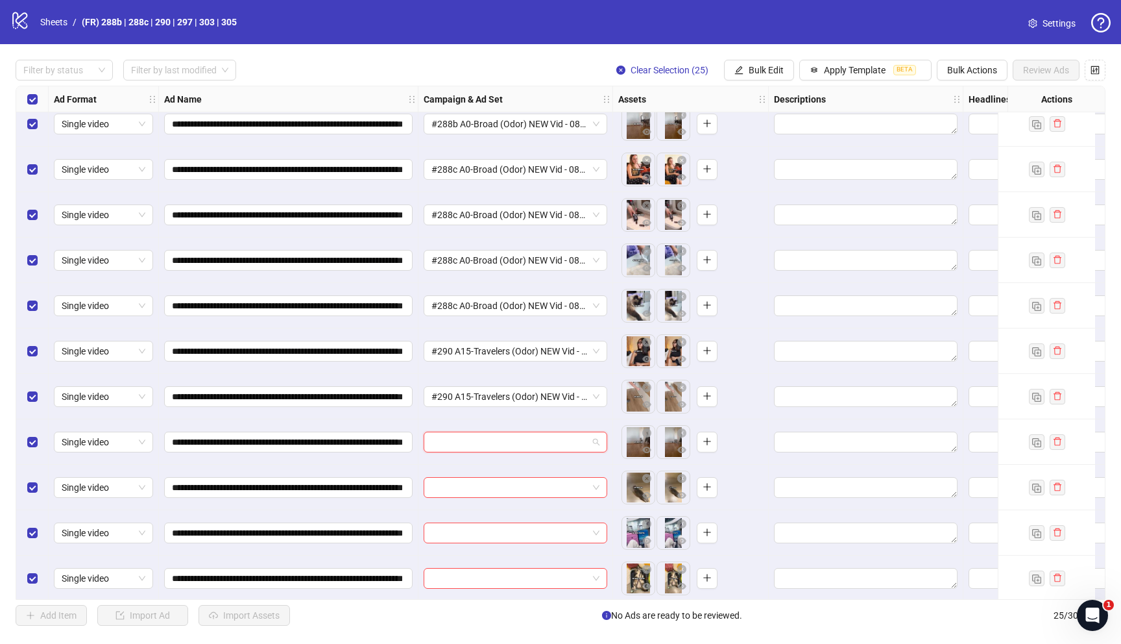
click at [478, 441] on input "search" at bounding box center [510, 441] width 156 height 19
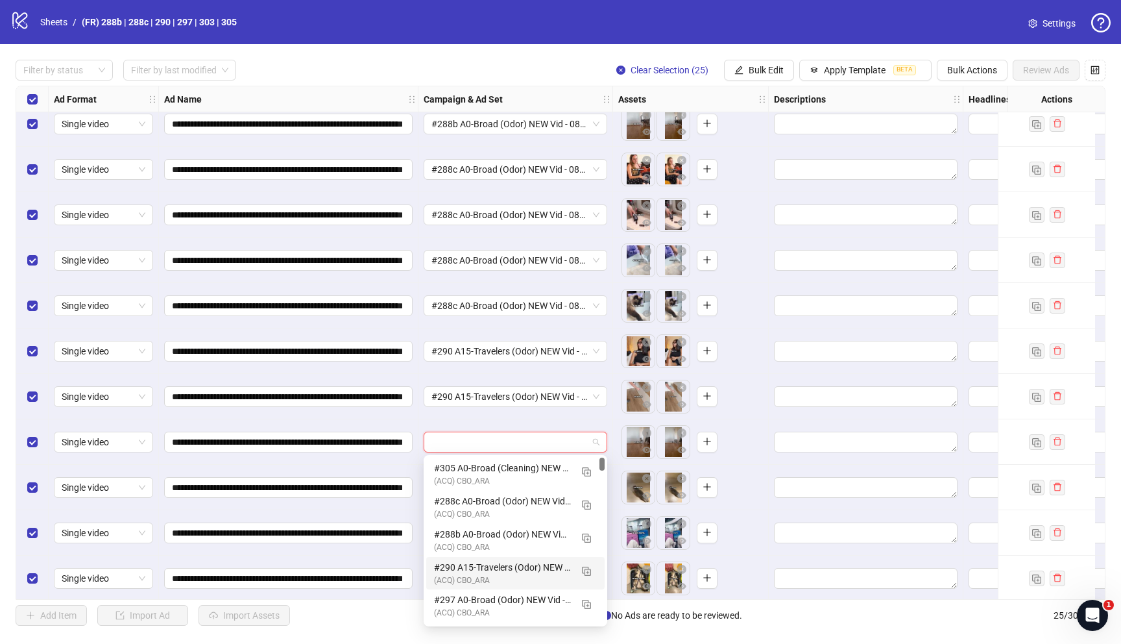
click at [476, 571] on div "#290 A15-Travelers (Odor) NEW Vid - 082625 M20" at bounding box center [502, 567] width 137 height 14
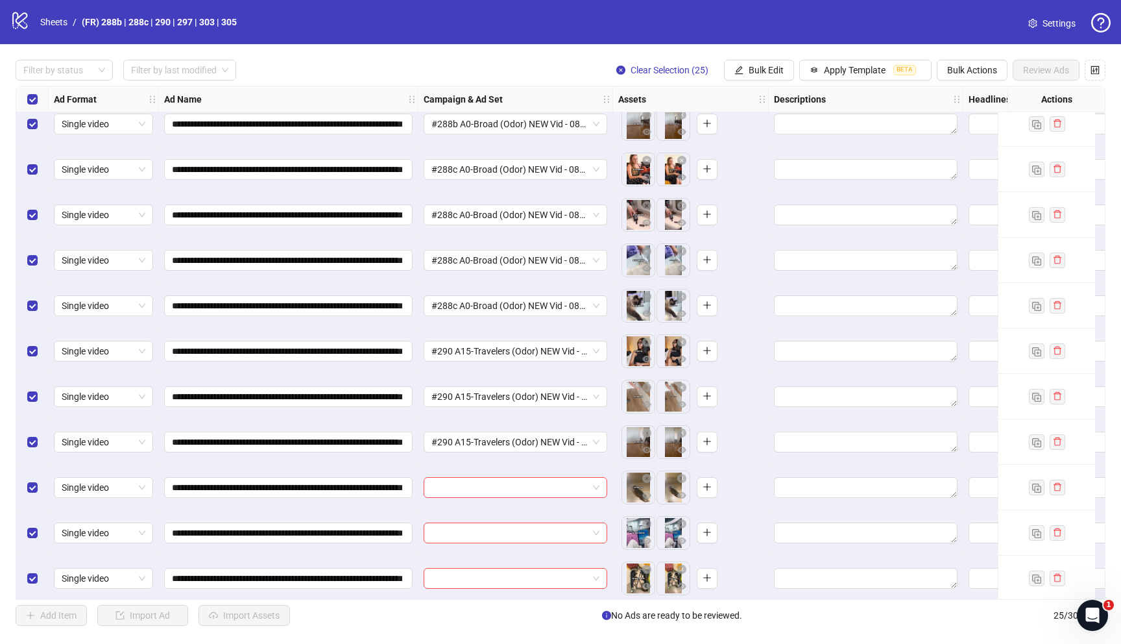
click at [477, 503] on div at bounding box center [516, 487] width 195 height 45
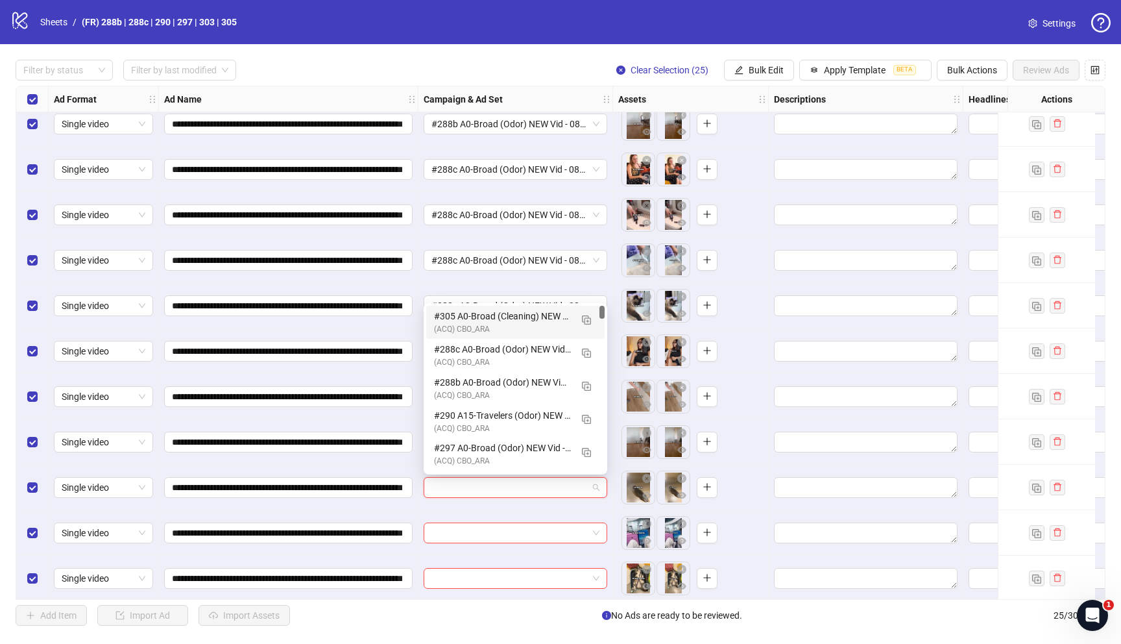
click at [482, 487] on input "search" at bounding box center [510, 487] width 156 height 19
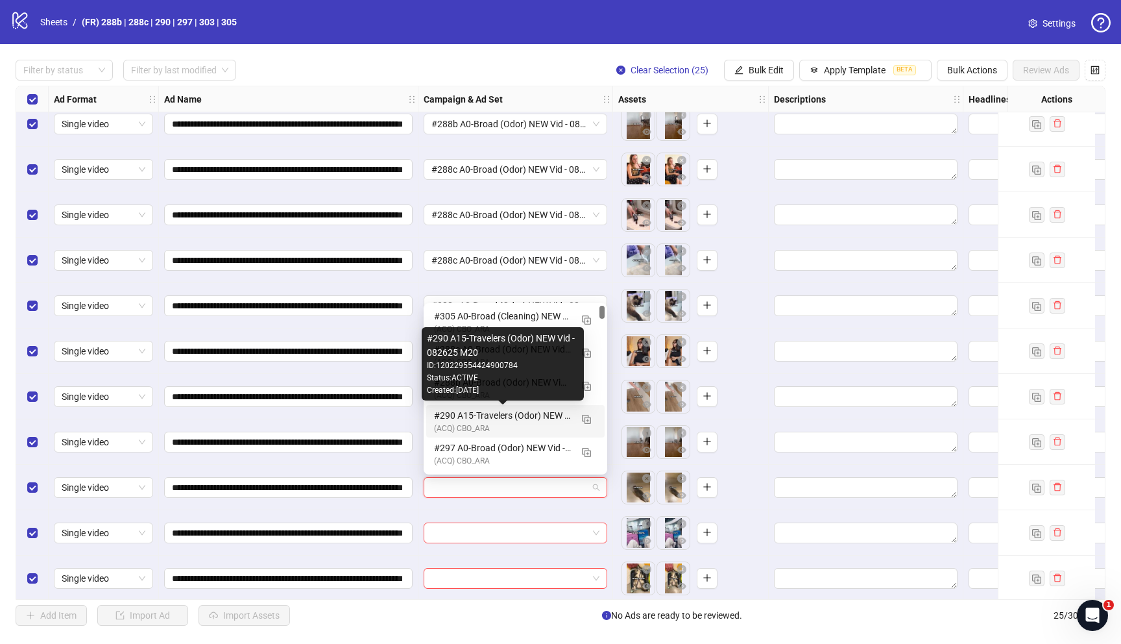
click at [472, 419] on div "#290 A15-Travelers (Odor) NEW Vid - 082625 M20" at bounding box center [502, 415] width 137 height 14
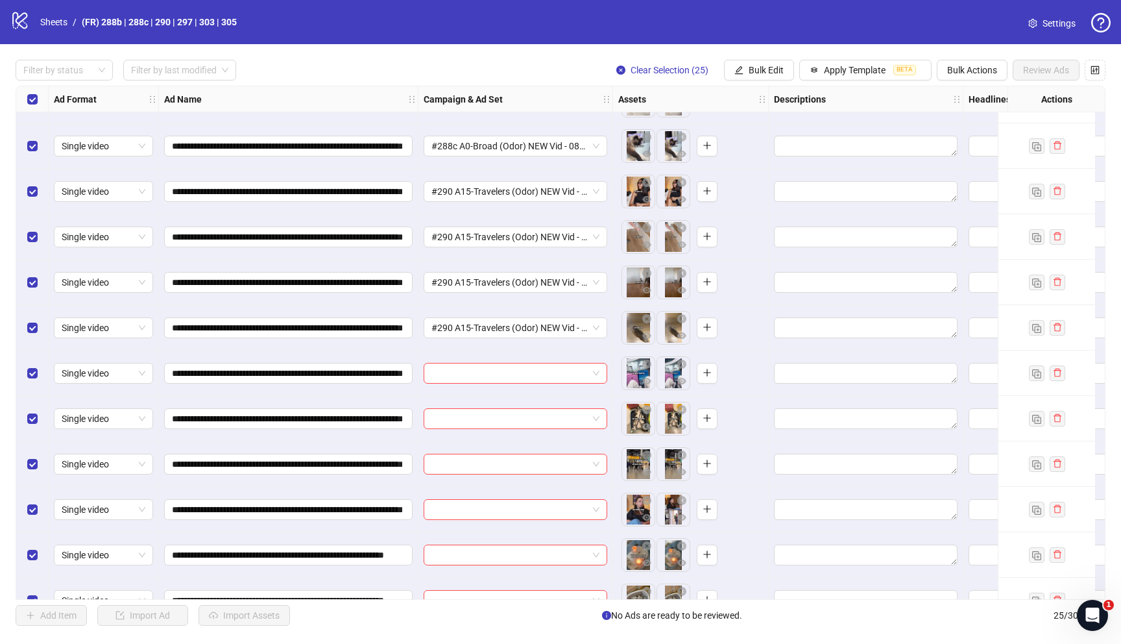
scroll to position [320, 0]
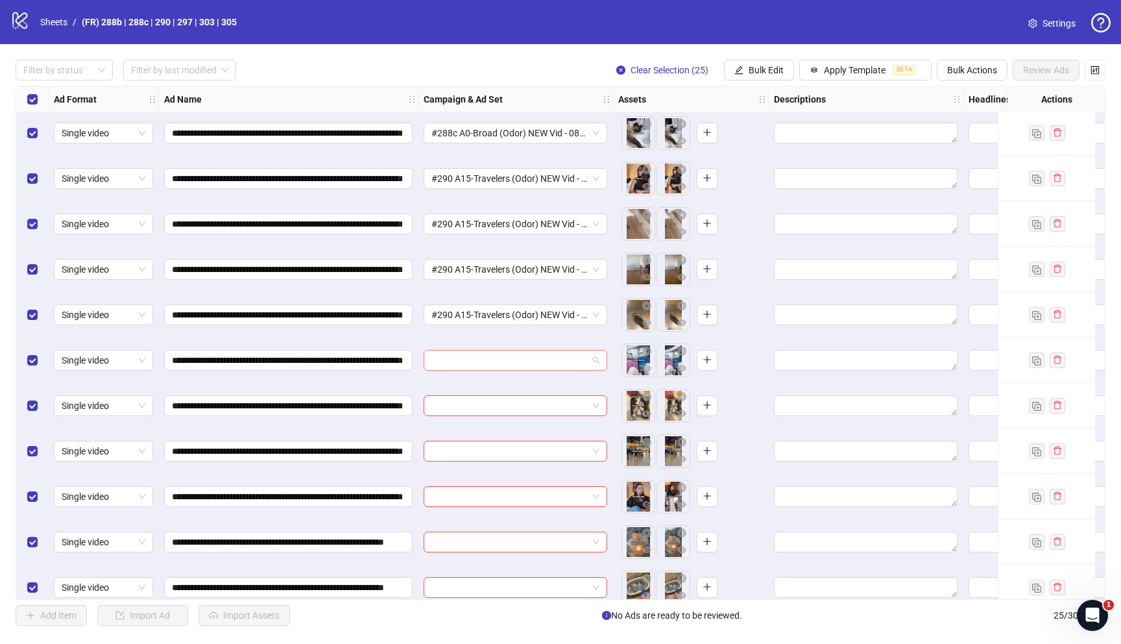
click at [477, 356] on input "search" at bounding box center [510, 359] width 156 height 19
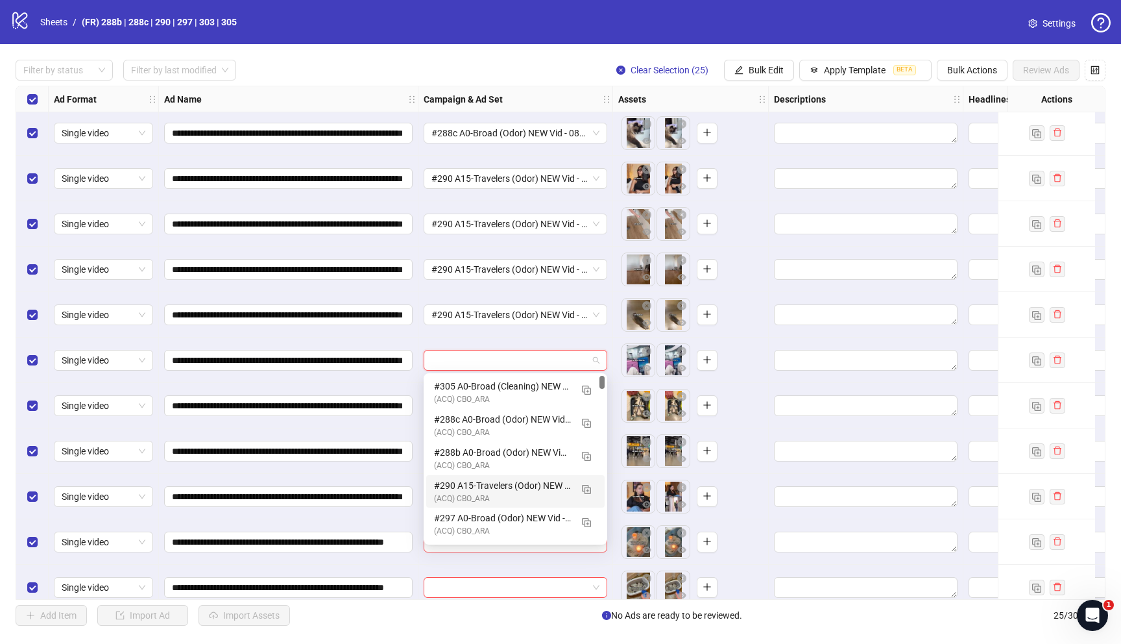
click at [476, 487] on div "#290 A15-Travelers (Odor) NEW Vid - 082625 M20" at bounding box center [502, 485] width 137 height 14
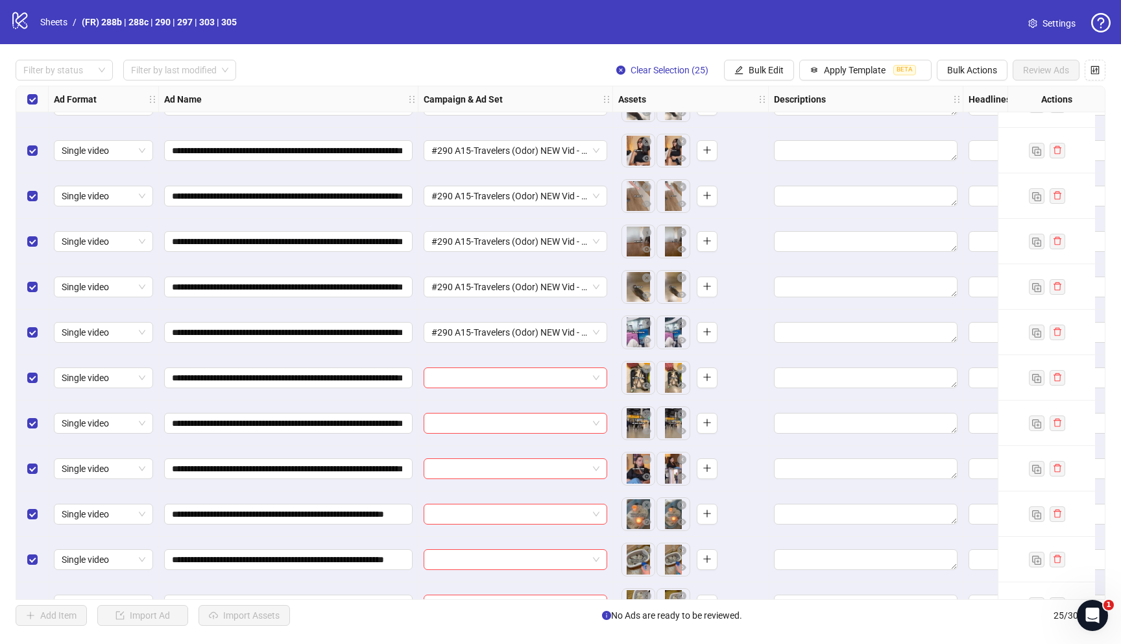
scroll to position [429, 0]
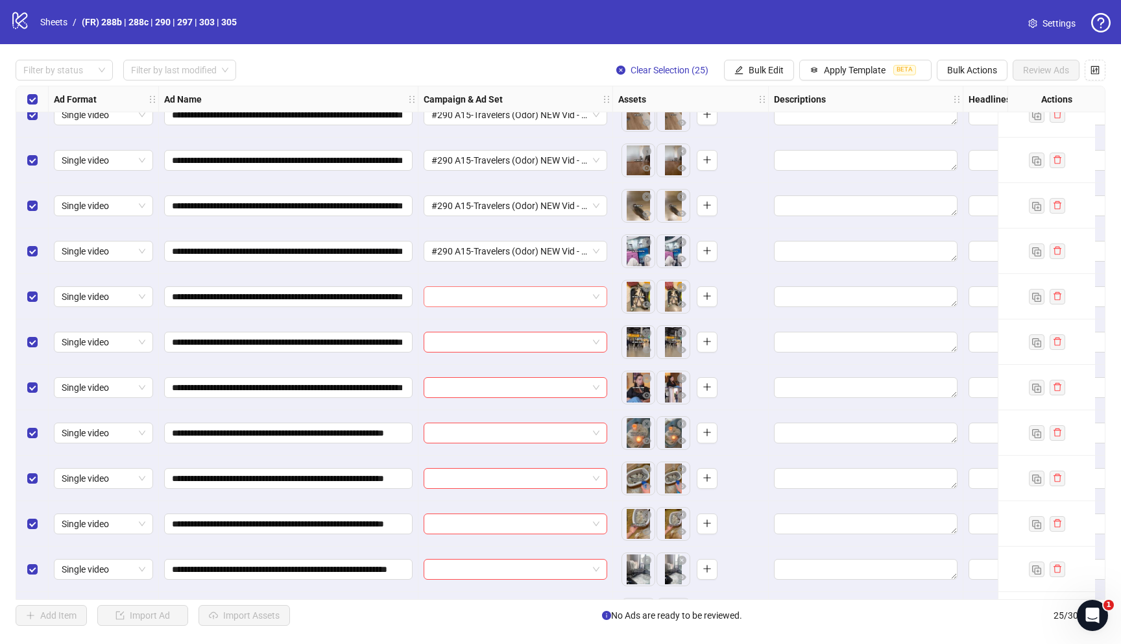
click at [445, 297] on input "search" at bounding box center [510, 296] width 156 height 19
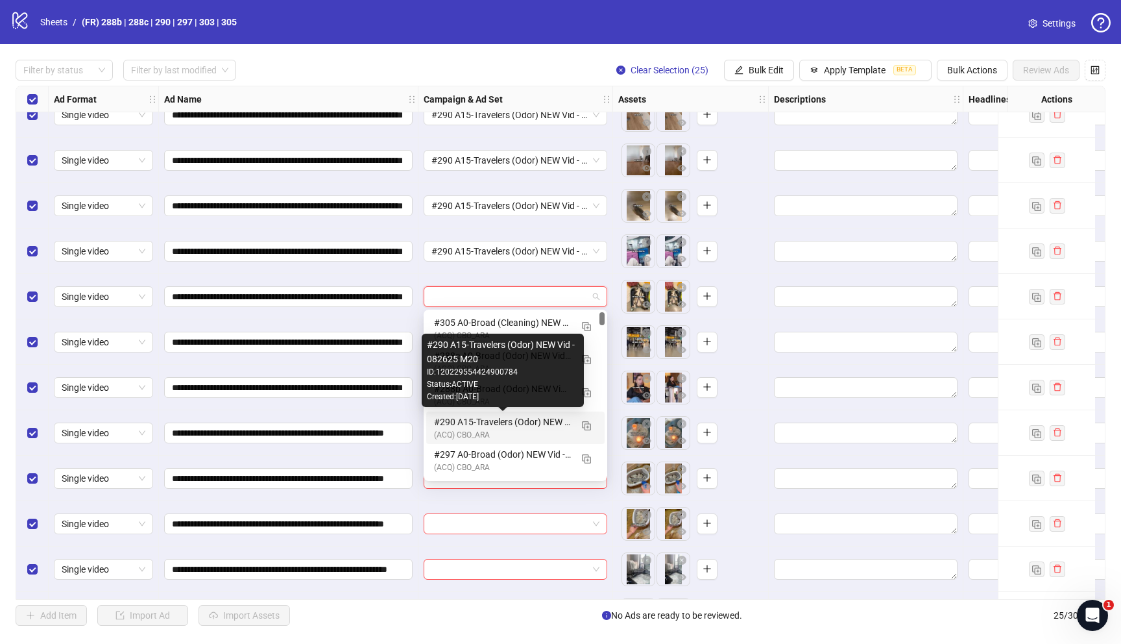
click at [475, 424] on div "#290 A15-Travelers (Odor) NEW Vid - 082625 M20" at bounding box center [502, 422] width 137 height 14
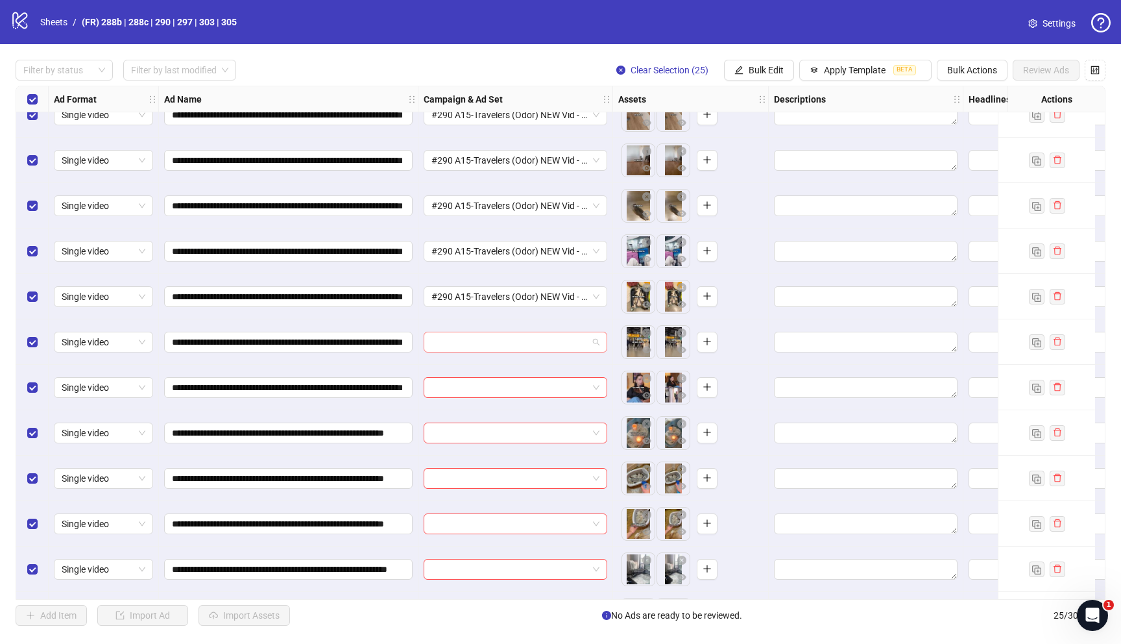
click at [465, 346] on input "search" at bounding box center [510, 341] width 156 height 19
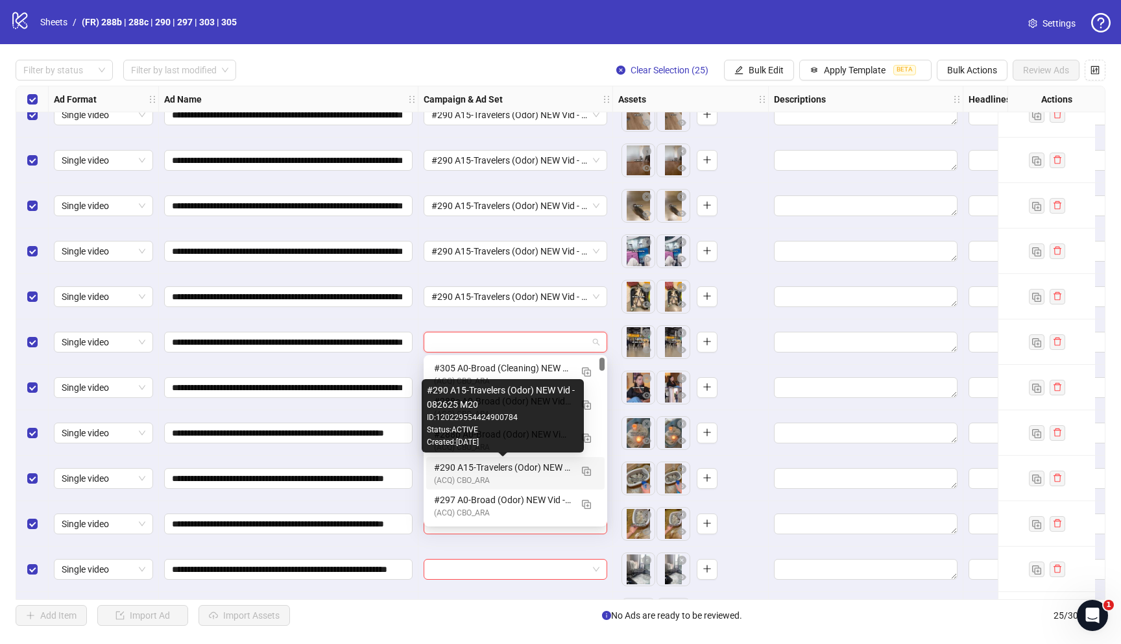
click at [489, 467] on div "#290 A15-Travelers (Odor) NEW Vid - 082625 M20" at bounding box center [502, 467] width 137 height 14
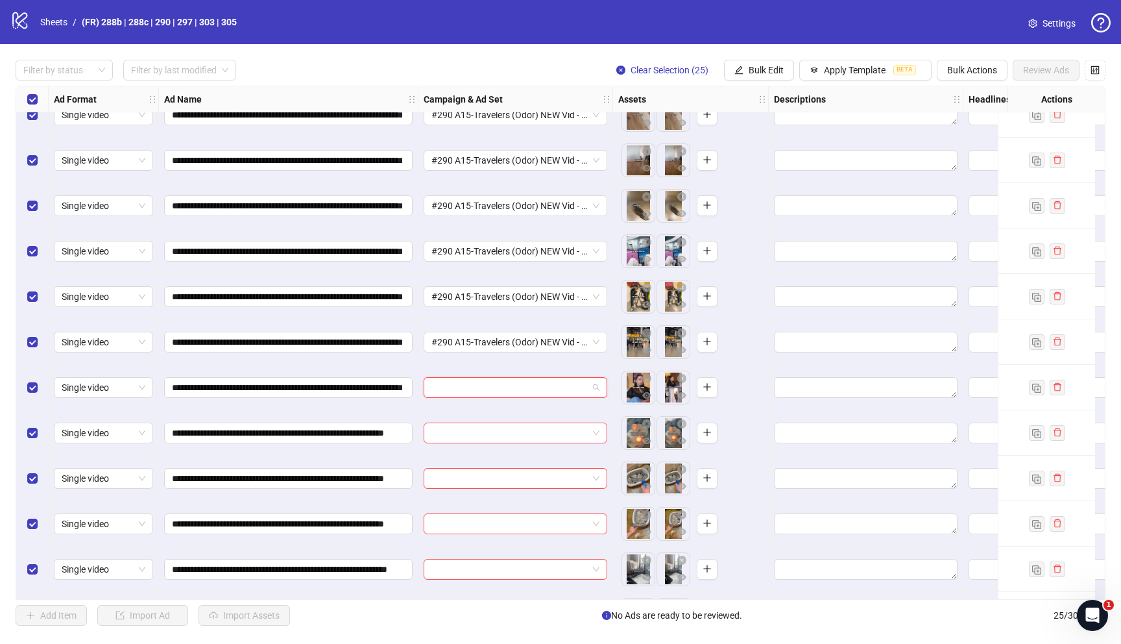
click at [467, 391] on input "search" at bounding box center [510, 387] width 156 height 19
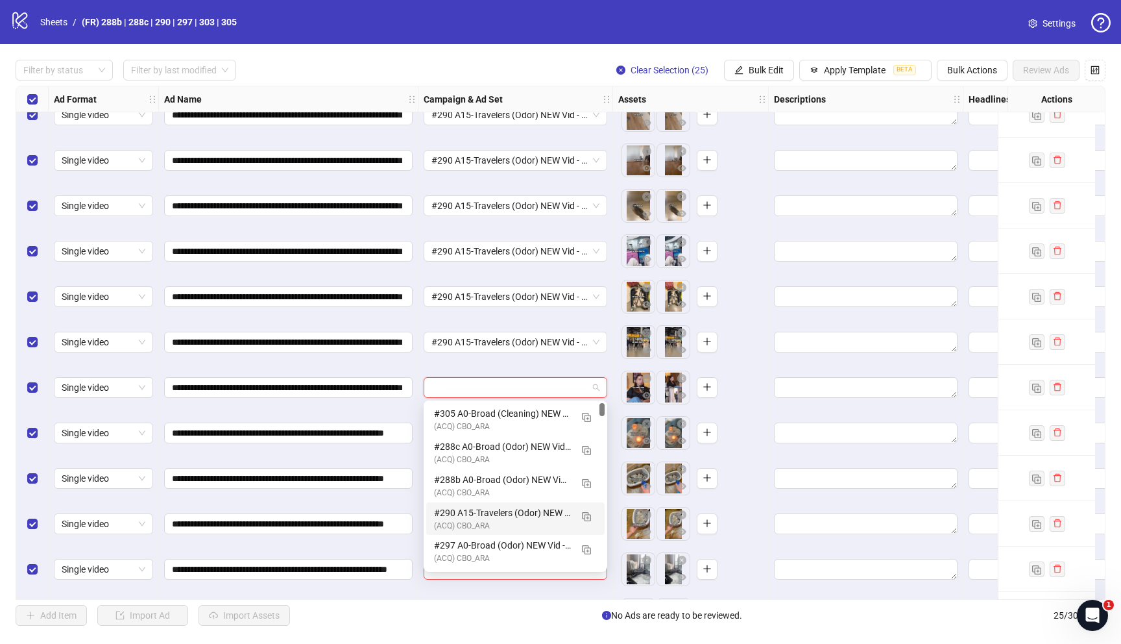
drag, startPoint x: 489, startPoint y: 515, endPoint x: 452, endPoint y: 482, distance: 49.6
click at [489, 513] on div "#290 A15-Travelers (Odor) NEW Vid - 082625 M20" at bounding box center [502, 513] width 137 height 14
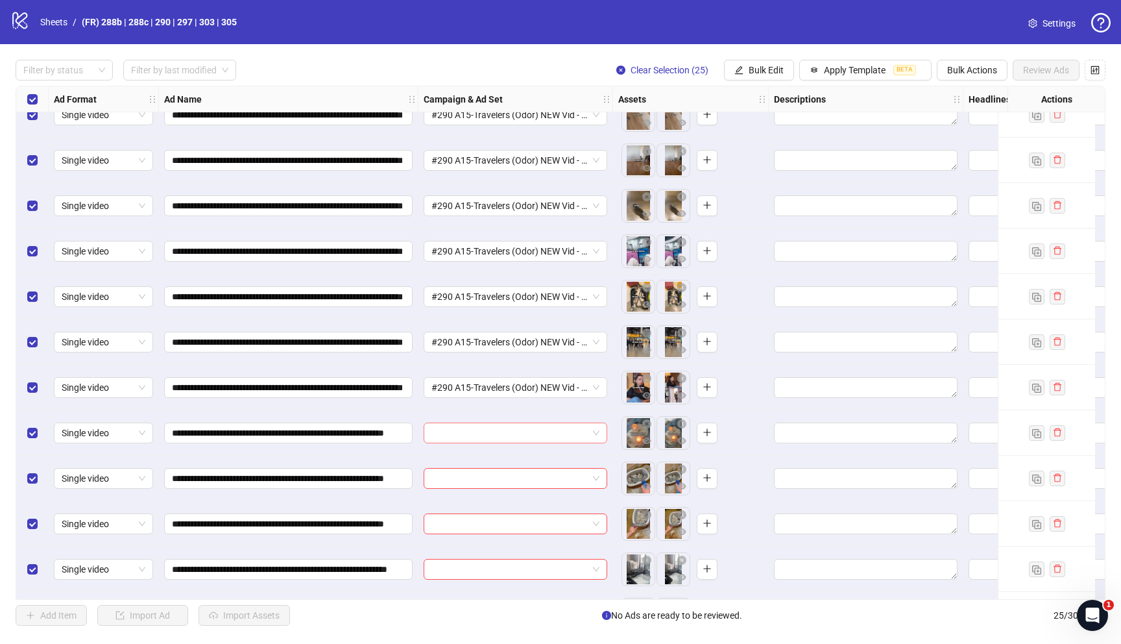
click at [447, 435] on input "search" at bounding box center [510, 432] width 156 height 19
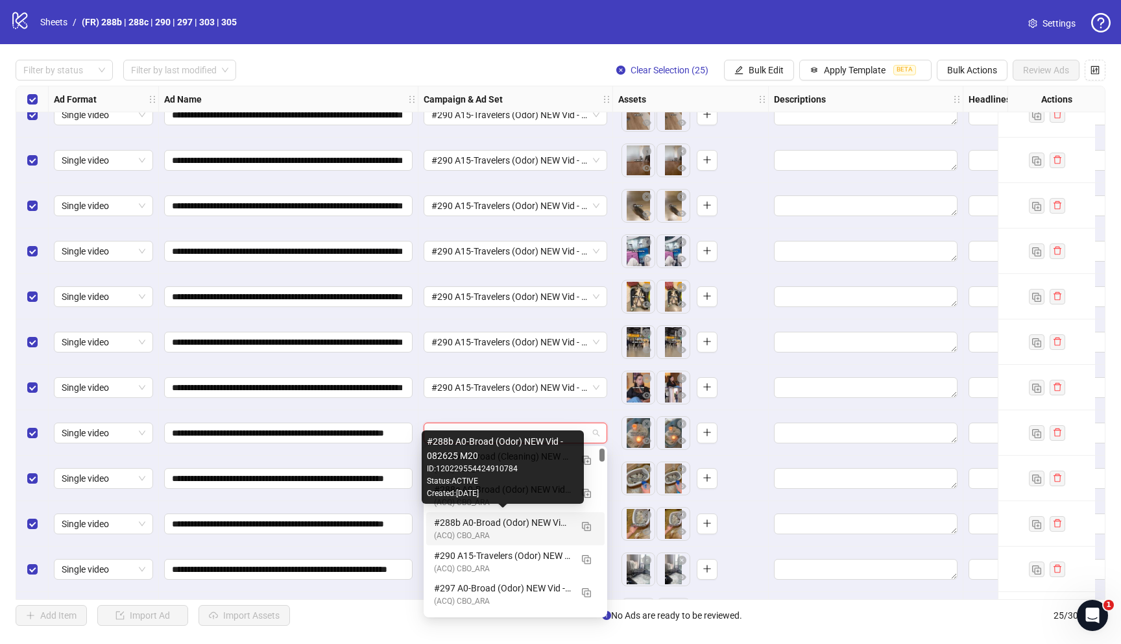
scroll to position [6, 0]
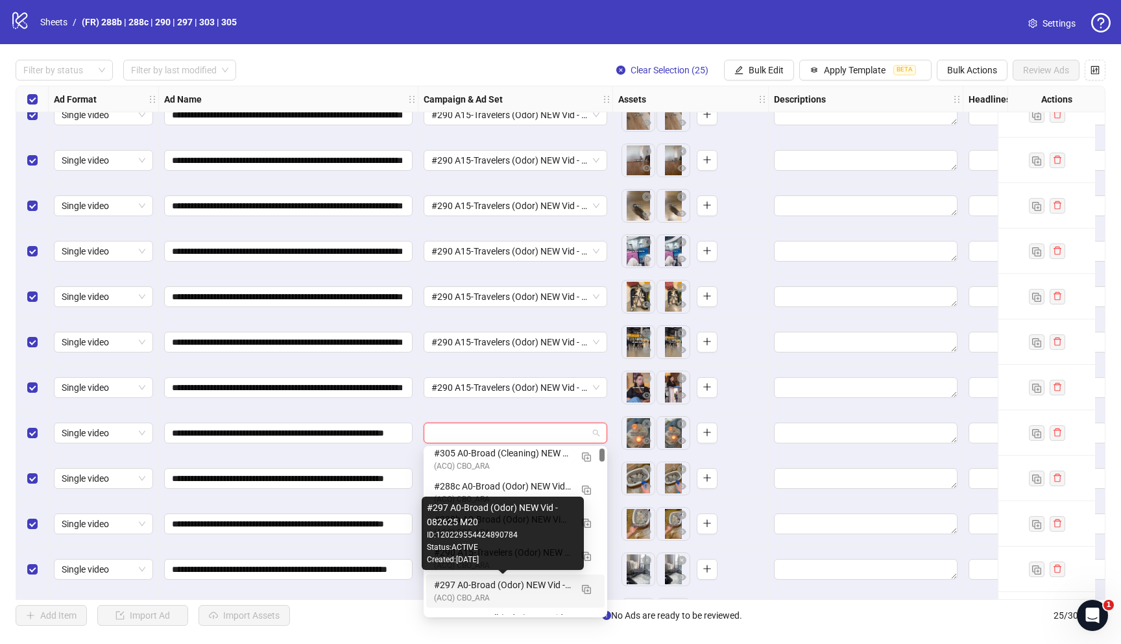
drag, startPoint x: 468, startPoint y: 585, endPoint x: 472, endPoint y: 539, distance: 46.2
click at [468, 585] on div "#297 A0-Broad (Odor) NEW Vid - 082625 M20" at bounding box center [502, 585] width 137 height 14
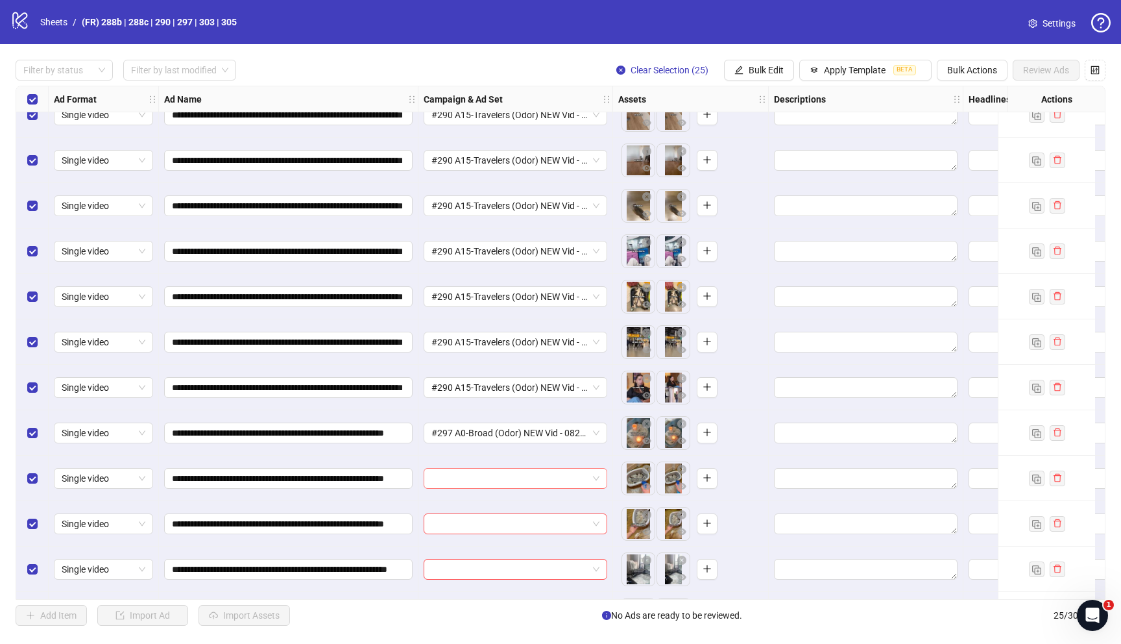
click at [480, 473] on input "search" at bounding box center [510, 478] width 156 height 19
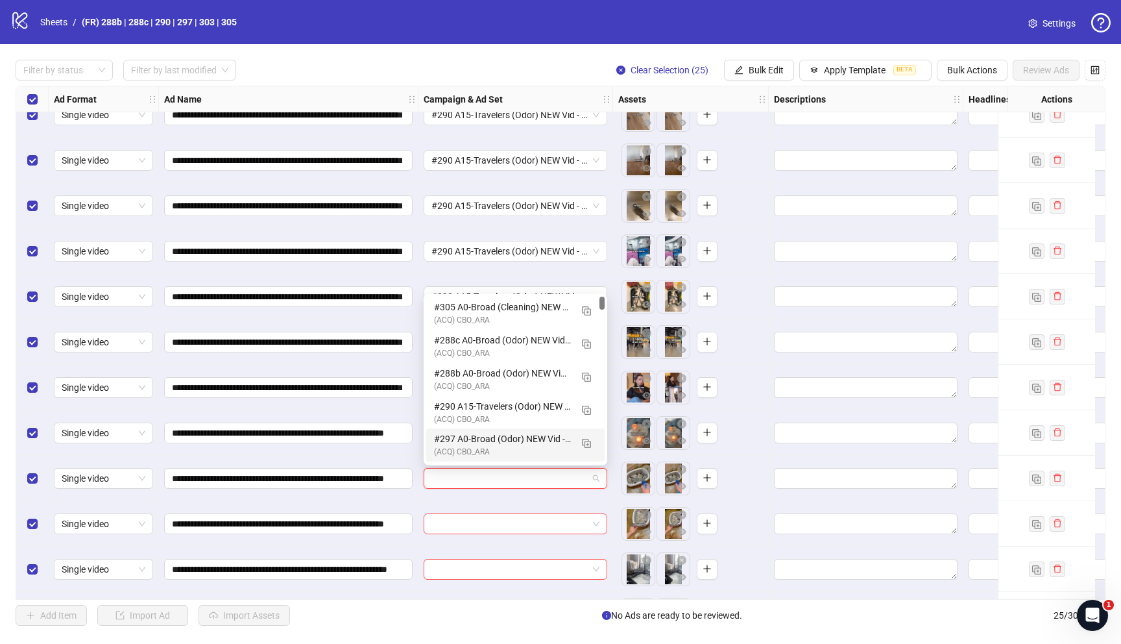
click at [479, 446] on div "(ACQ) CBO_ARA" at bounding box center [502, 452] width 137 height 12
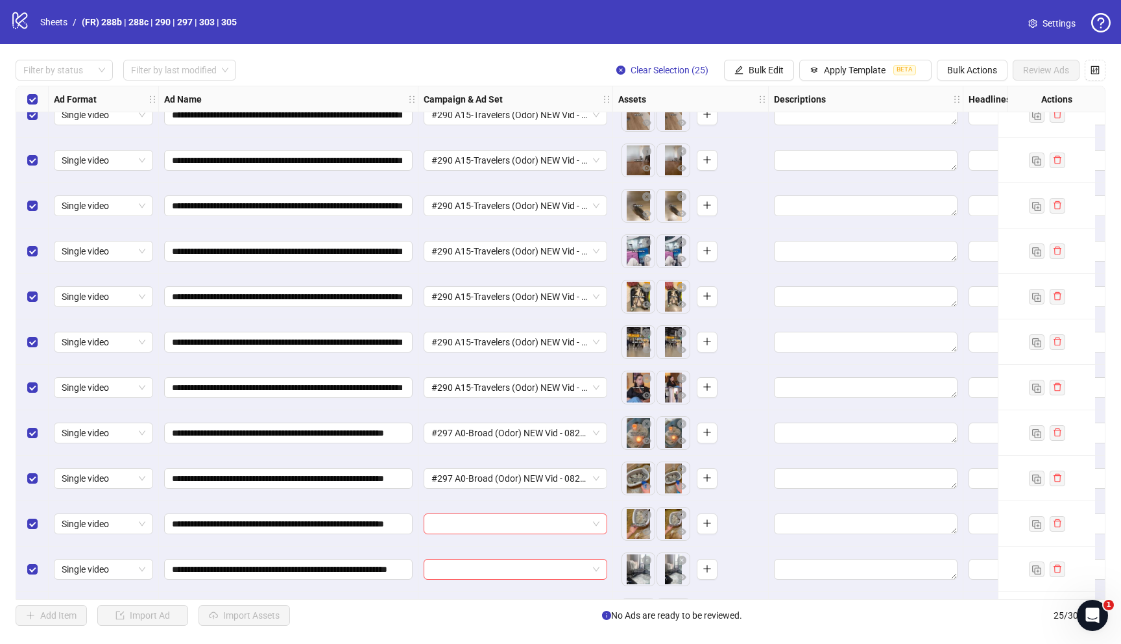
drag, startPoint x: 486, startPoint y: 528, endPoint x: 484, endPoint y: 511, distance: 17.0
click at [486, 528] on input "search" at bounding box center [510, 523] width 156 height 19
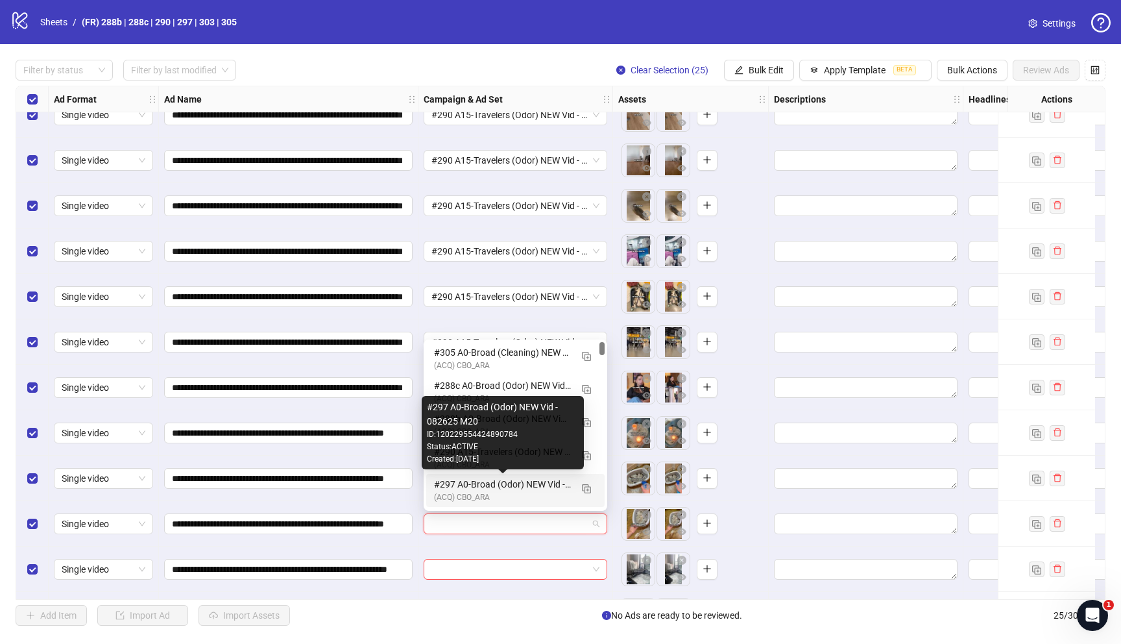
click at [476, 483] on div "#297 A0-Broad (Odor) NEW Vid - 082625 M20" at bounding box center [502, 484] width 137 height 14
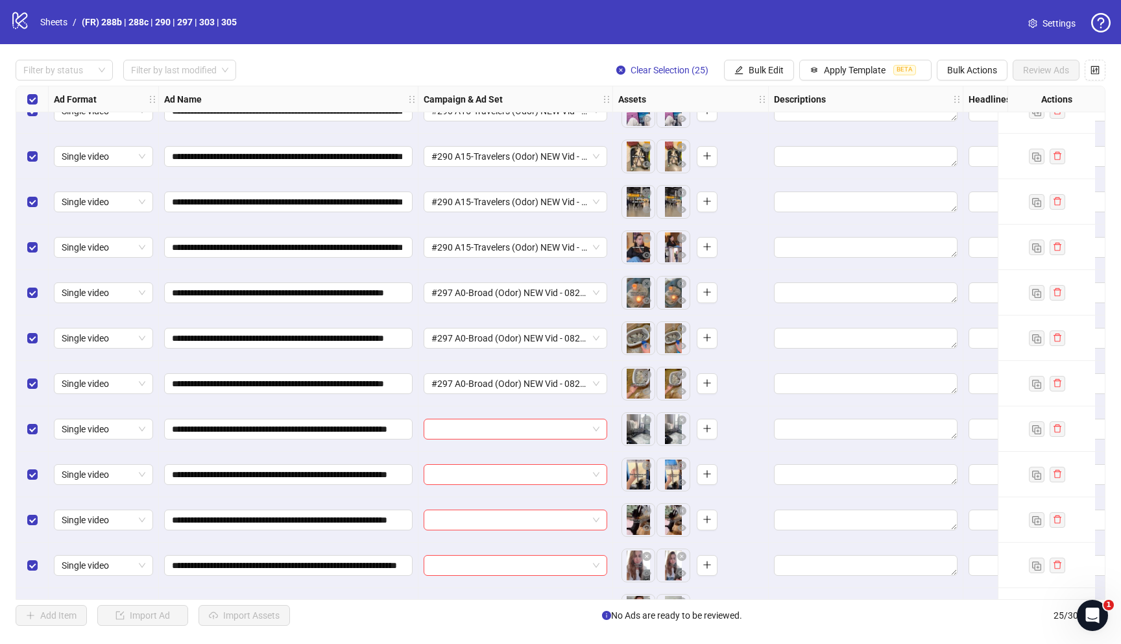
scroll to position [654, 0]
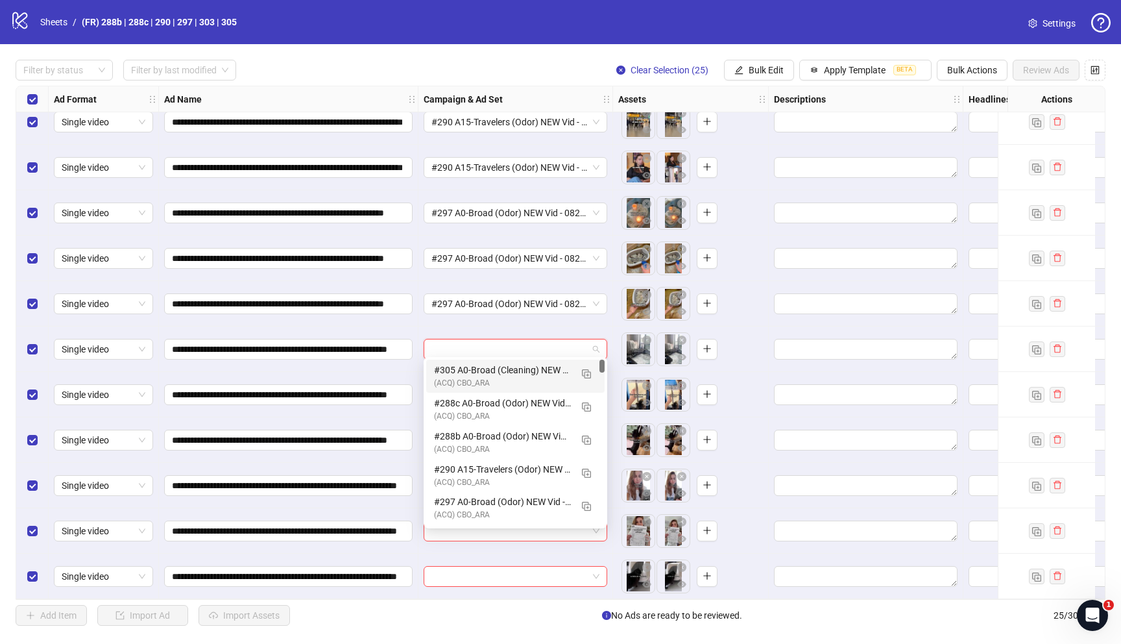
click at [447, 343] on input "search" at bounding box center [510, 348] width 156 height 19
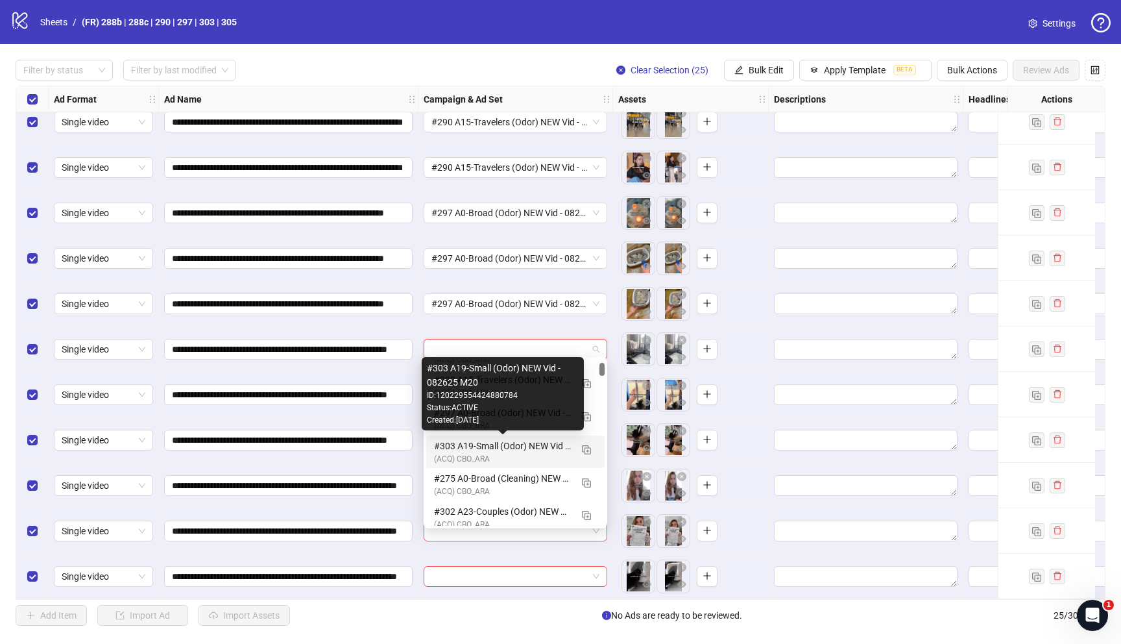
click at [517, 444] on div "#303 A19-Small (Odor) NEW Vid - 082625 M20" at bounding box center [502, 446] width 137 height 14
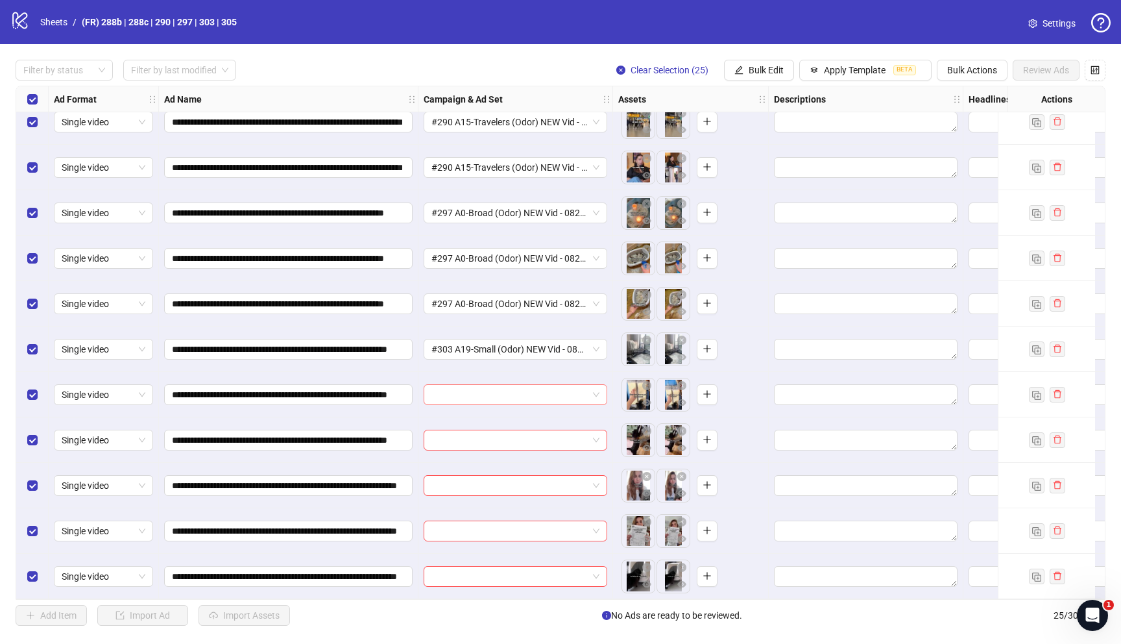
click at [483, 386] on input "search" at bounding box center [510, 394] width 156 height 19
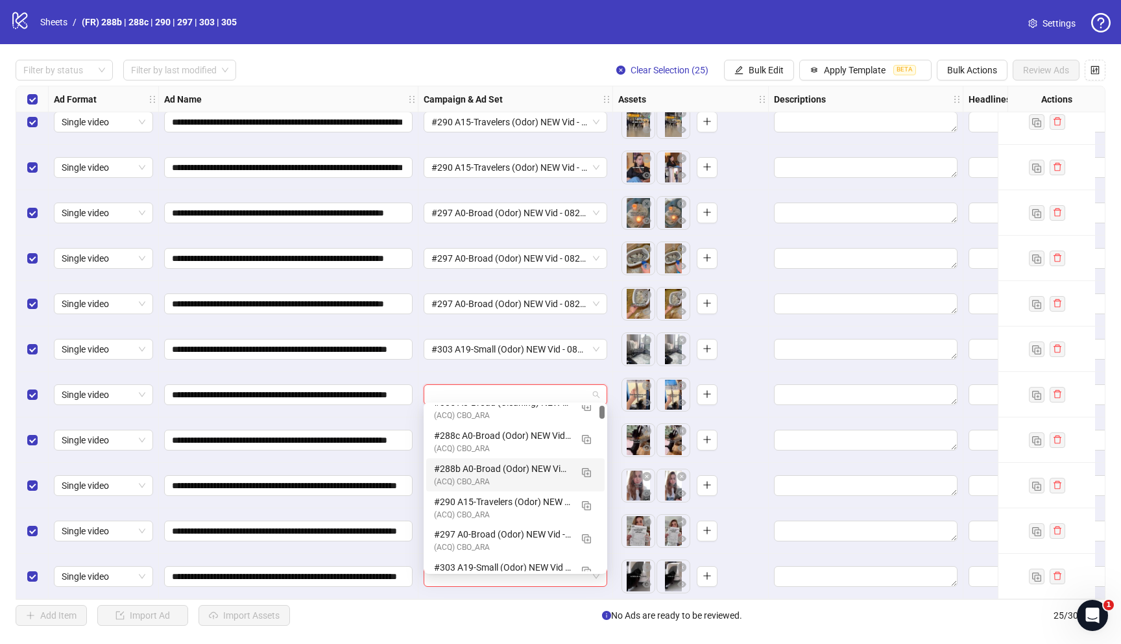
scroll to position [49, 0]
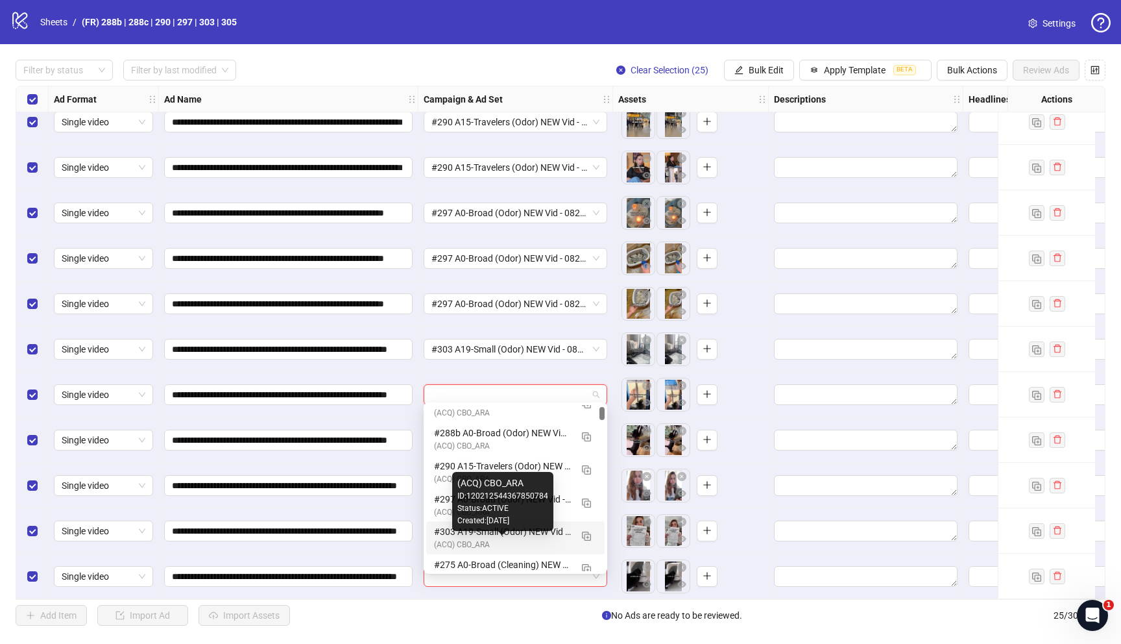
click at [490, 537] on div "#303 A19-Small (Odor) NEW Vid - 082625 M20" at bounding box center [502, 531] width 137 height 14
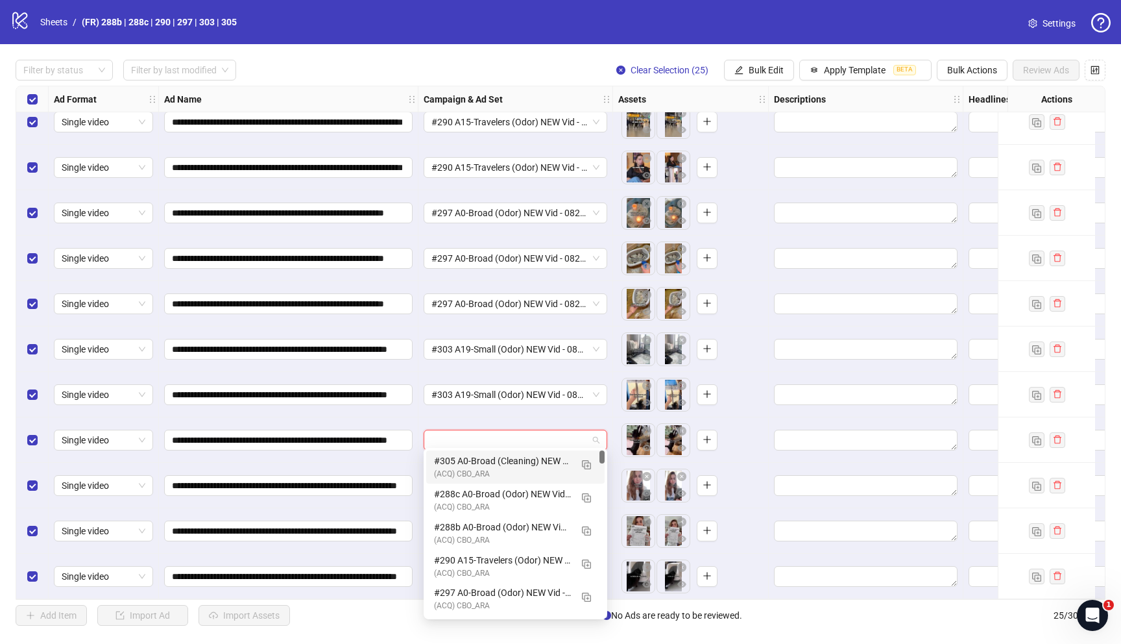
click at [470, 430] on input "search" at bounding box center [510, 439] width 156 height 19
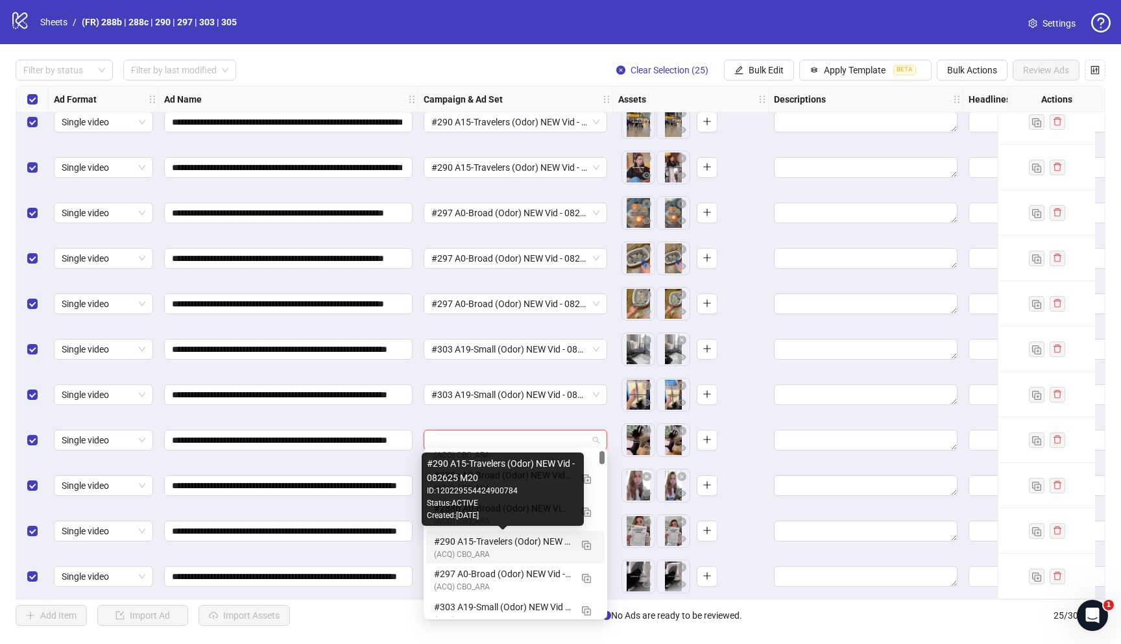
scroll to position [35, 0]
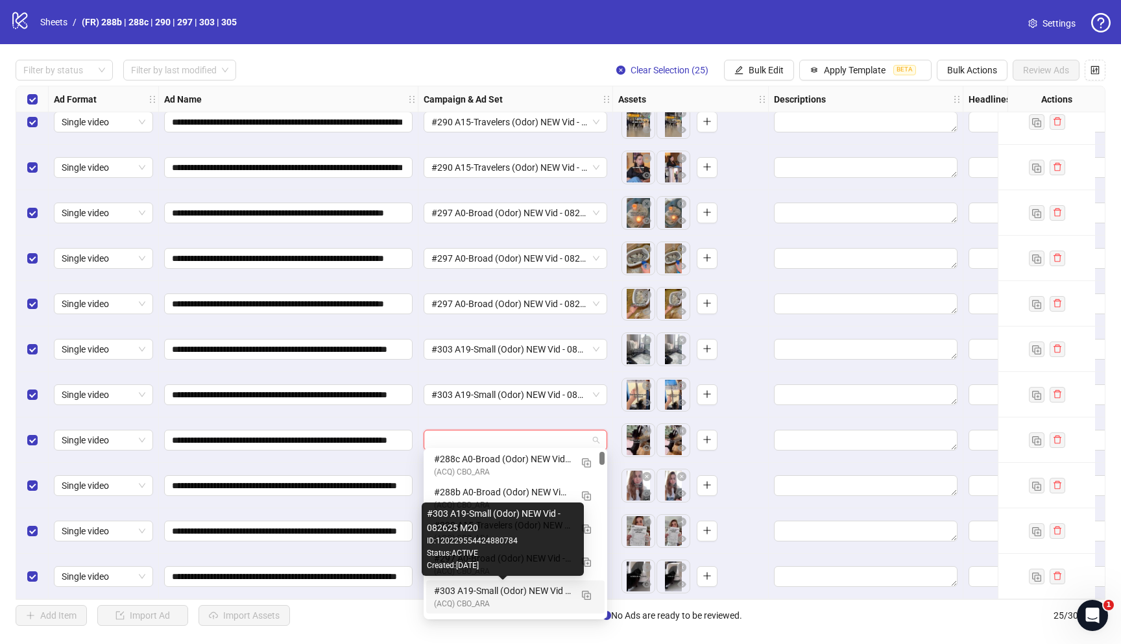
click at [478, 594] on div "#303 A19-Small (Odor) NEW Vid - 082625 M20" at bounding box center [502, 590] width 137 height 14
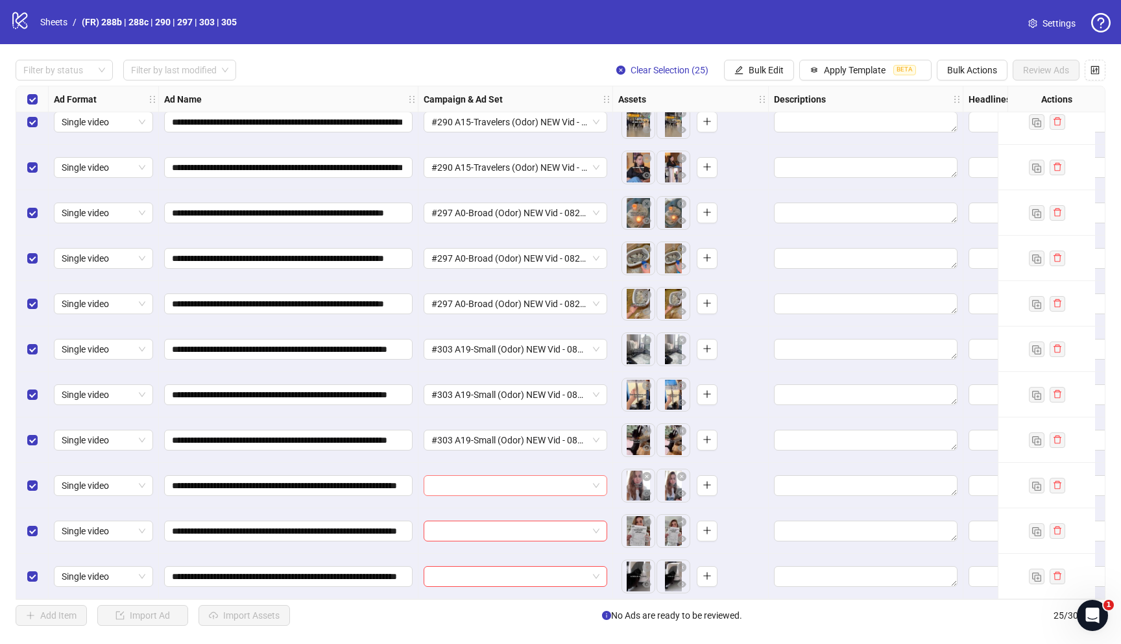
click at [484, 483] on input "search" at bounding box center [510, 485] width 156 height 19
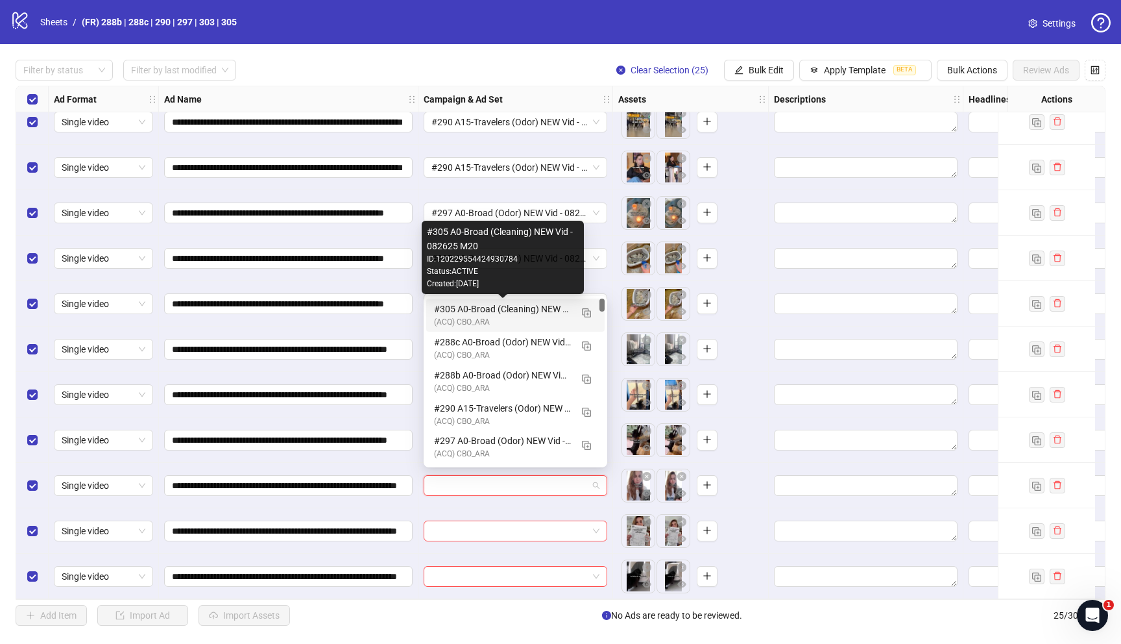
click at [513, 304] on div "#305 A0-Broad (Cleaning) NEW Vid - 082625 M20" at bounding box center [502, 309] width 137 height 14
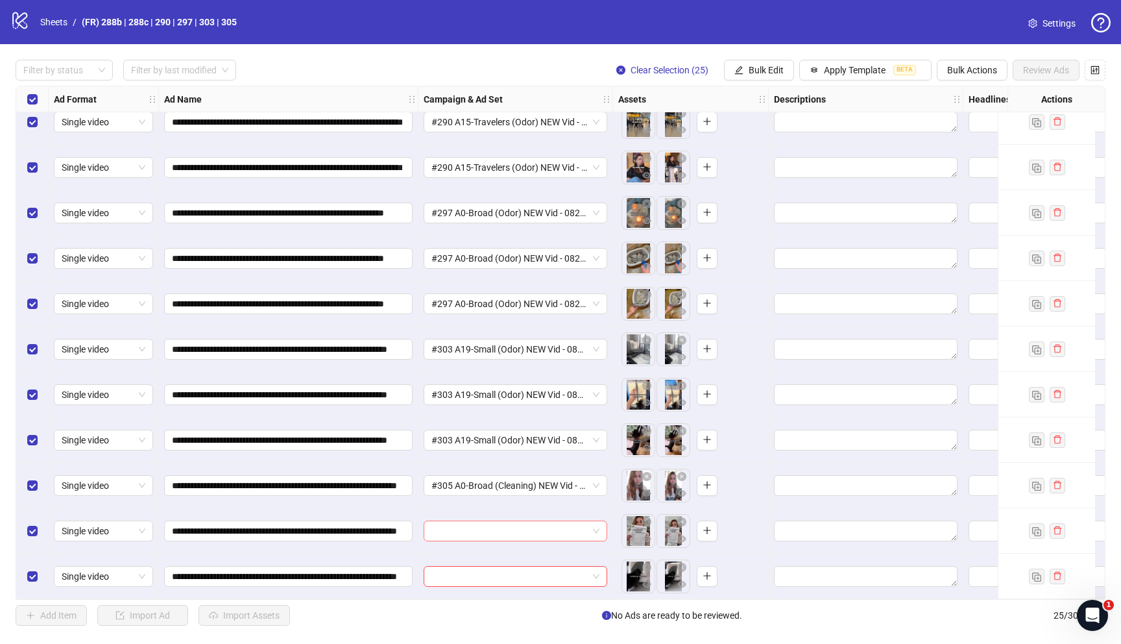
click at [490, 521] on input "search" at bounding box center [510, 530] width 156 height 19
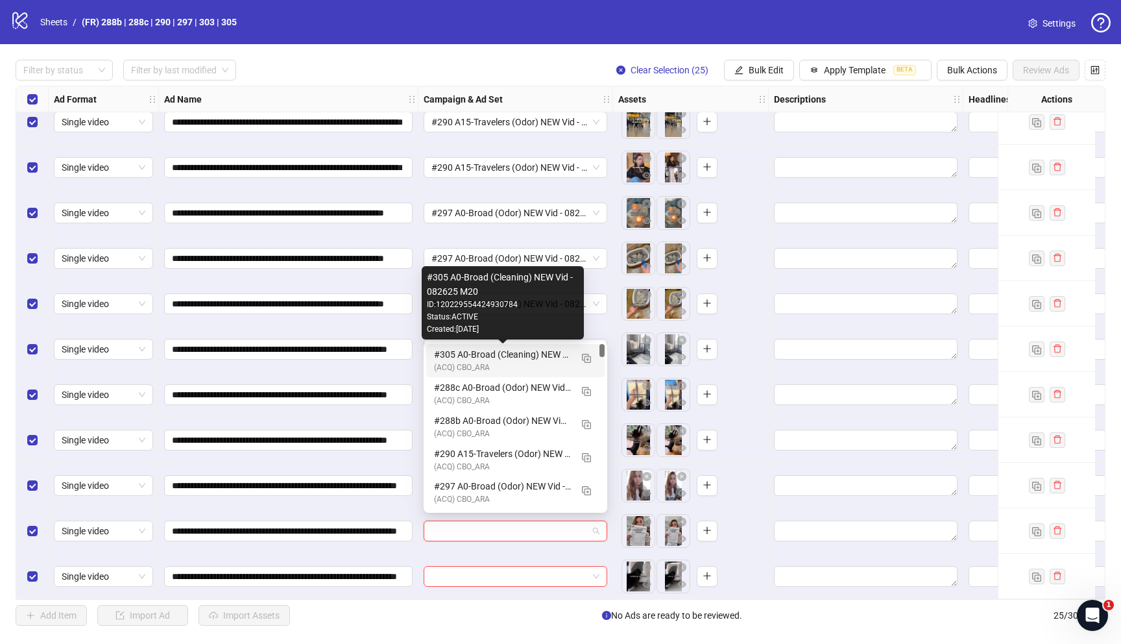
click at [503, 359] on div "#305 A0-Broad (Cleaning) NEW Vid - 082625 M20" at bounding box center [502, 354] width 137 height 14
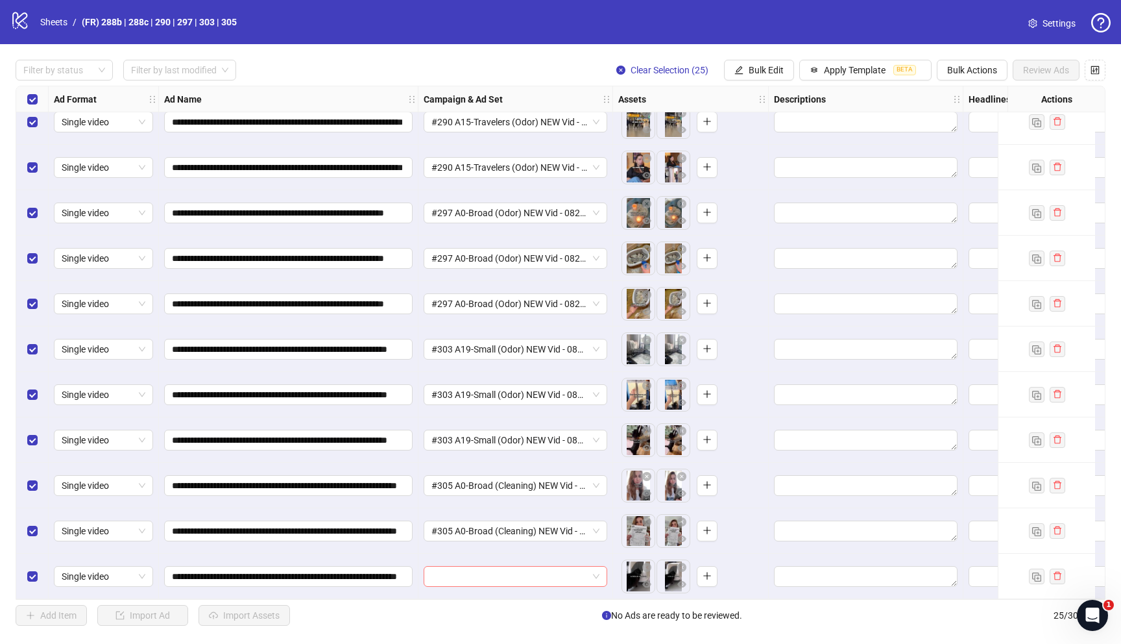
click at [470, 572] on input "search" at bounding box center [510, 576] width 156 height 19
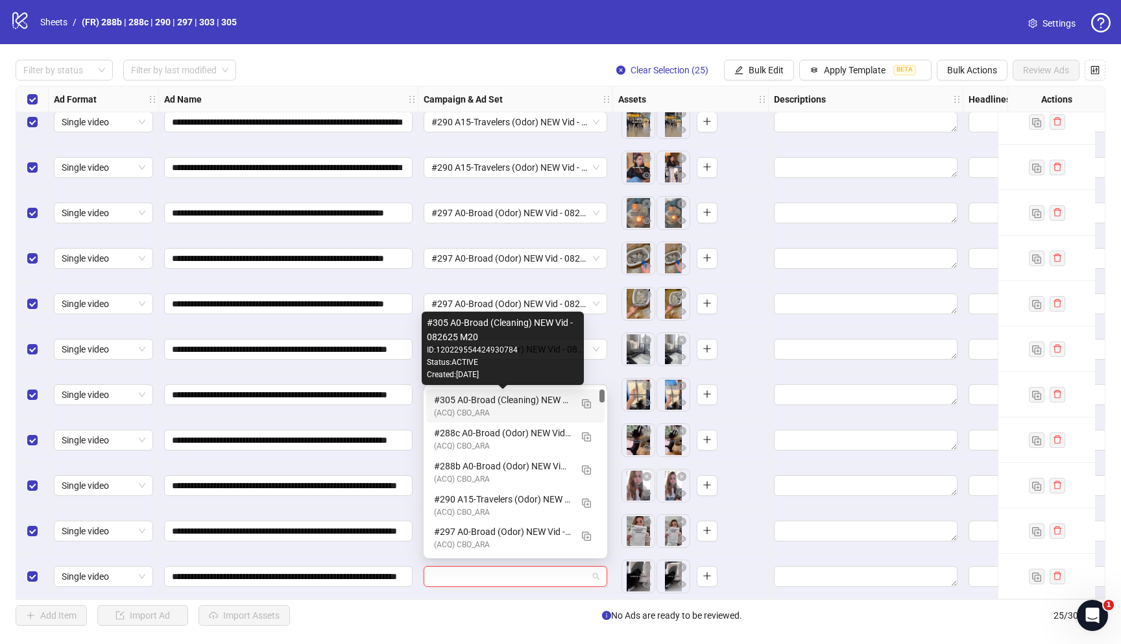
click at [474, 398] on div "#305 A0-Broad (Cleaning) NEW Vid - 082625 M20" at bounding box center [502, 400] width 137 height 14
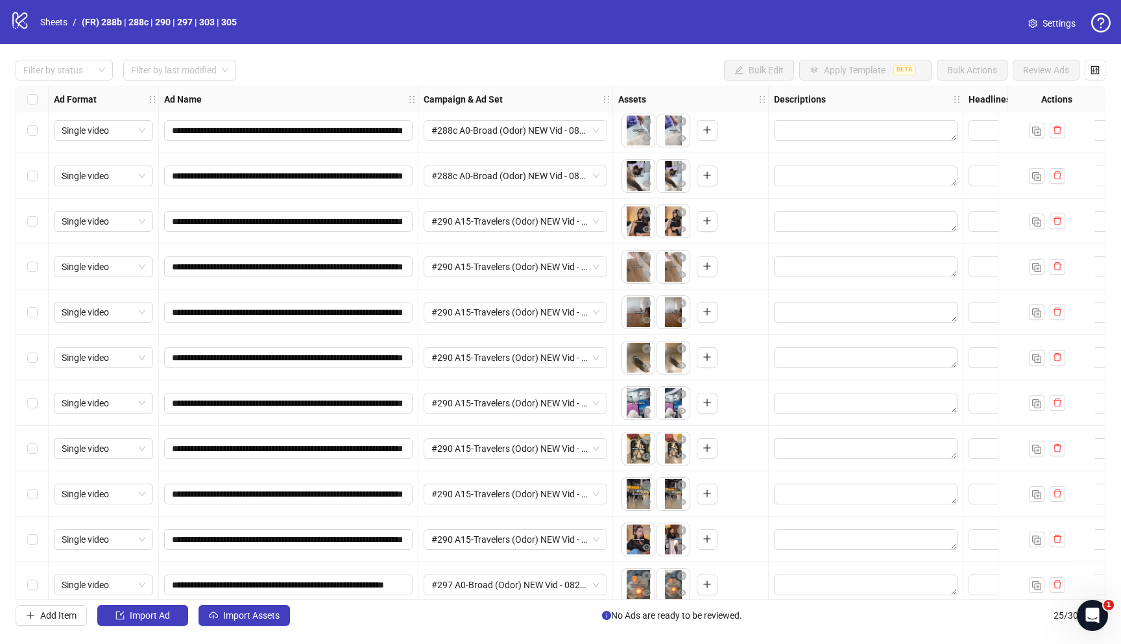
scroll to position [276, 0]
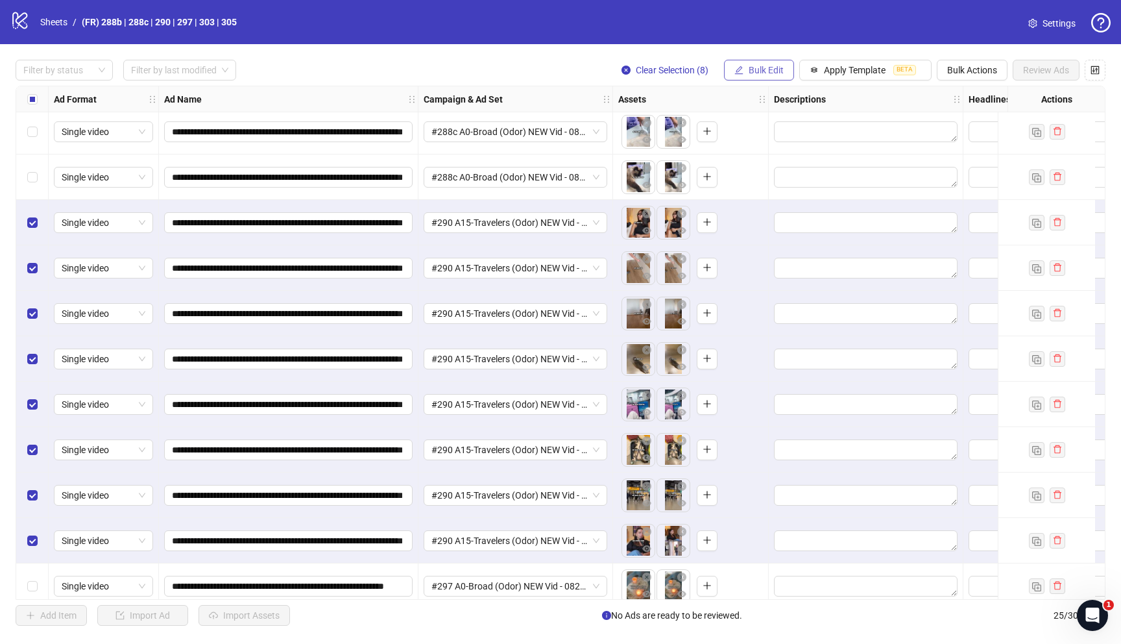
click at [775, 68] on span "Bulk Edit" at bounding box center [766, 70] width 35 height 10
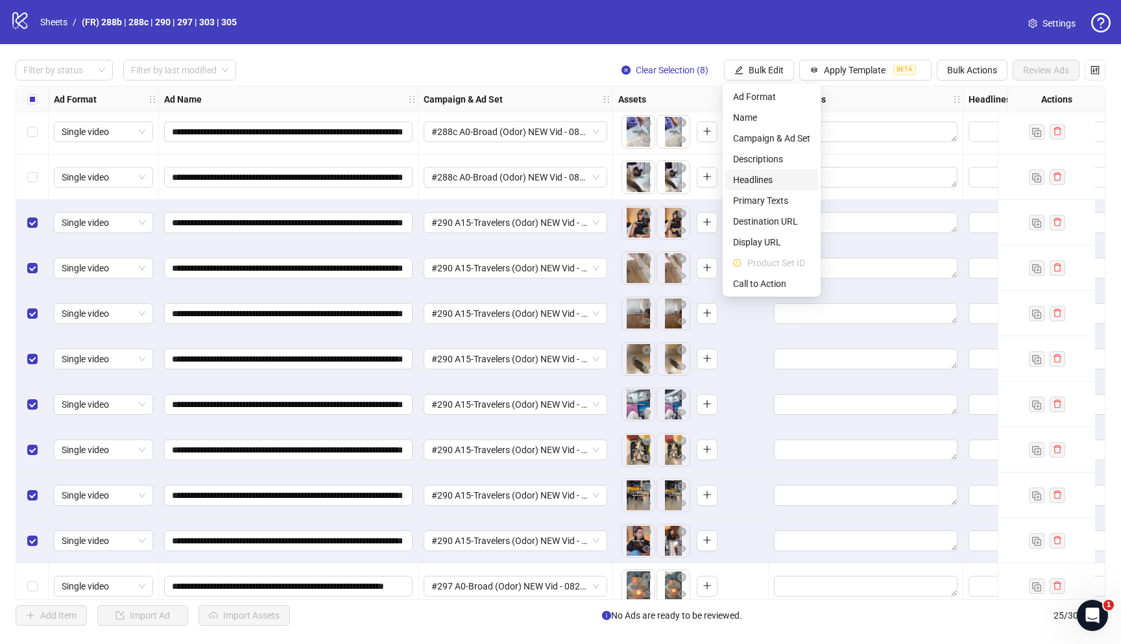
click at [758, 182] on span "Headlines" at bounding box center [771, 180] width 77 height 14
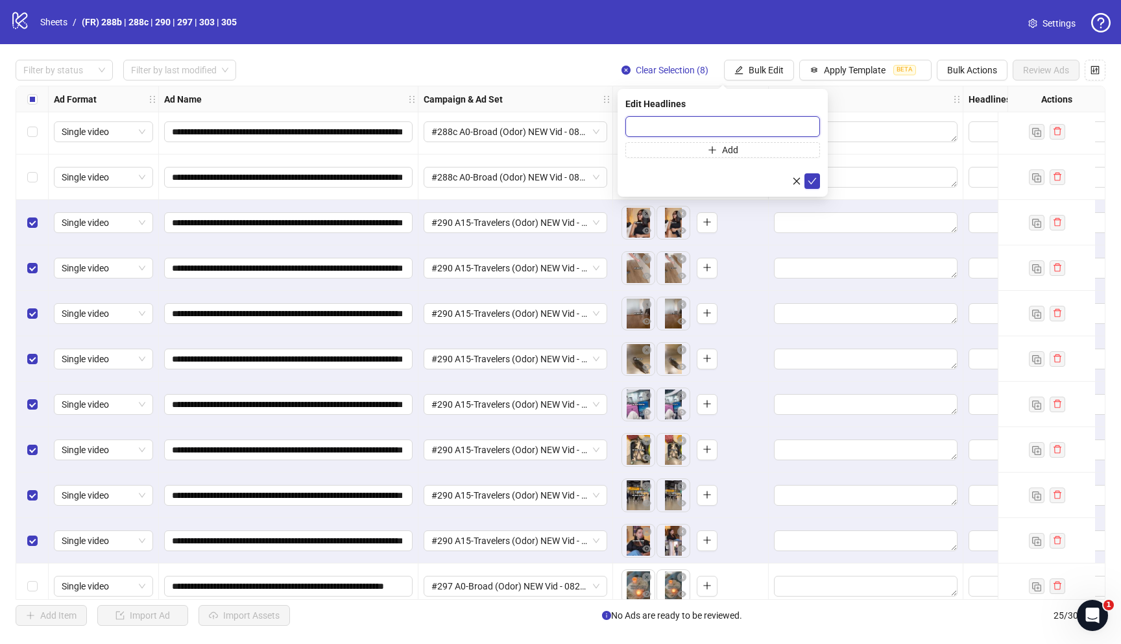
click at [658, 124] on input "text" at bounding box center [723, 126] width 195 height 21
paste input "**********"
type input "**********"
click at [813, 178] on icon "check" at bounding box center [812, 181] width 9 height 9
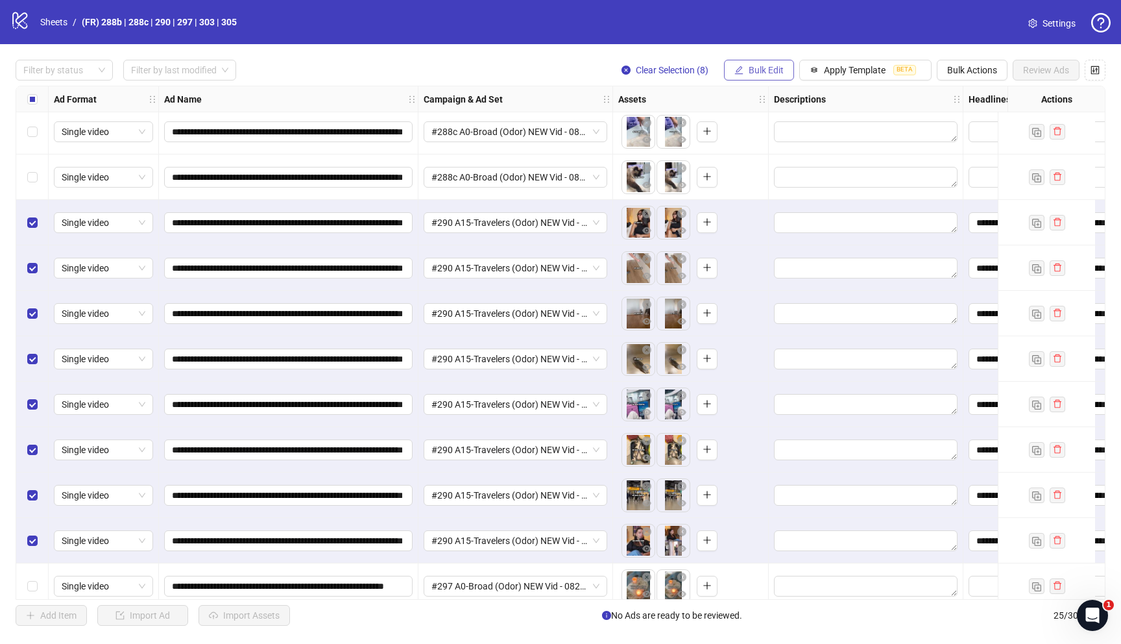
click at [765, 67] on span "Bulk Edit" at bounding box center [766, 70] width 35 height 10
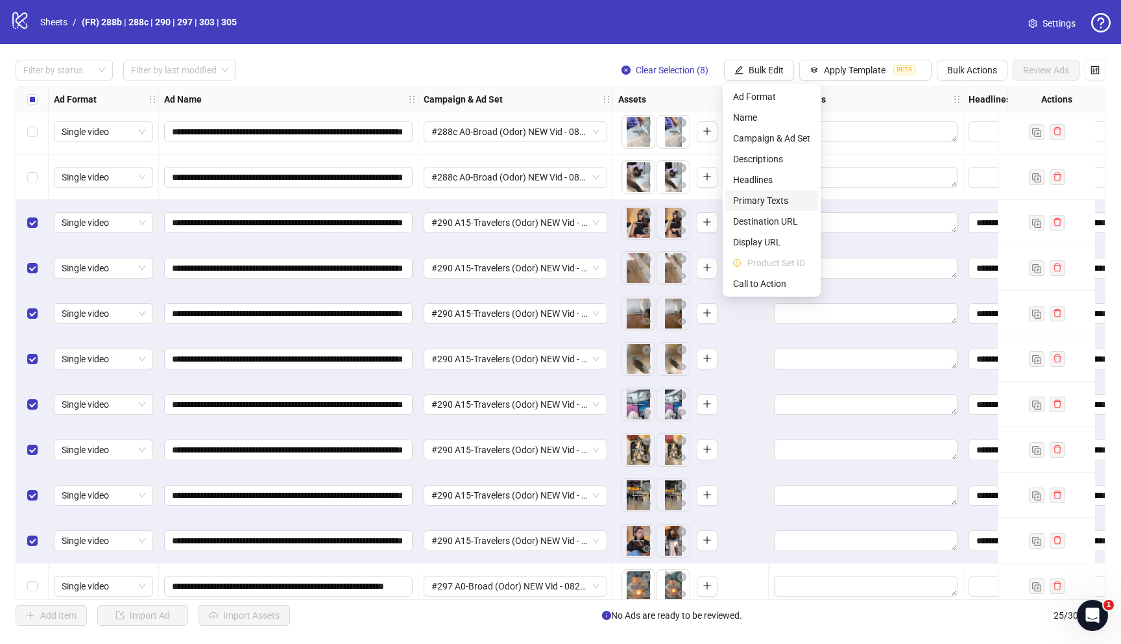
click at [772, 202] on span "Primary Texts" at bounding box center [771, 200] width 77 height 14
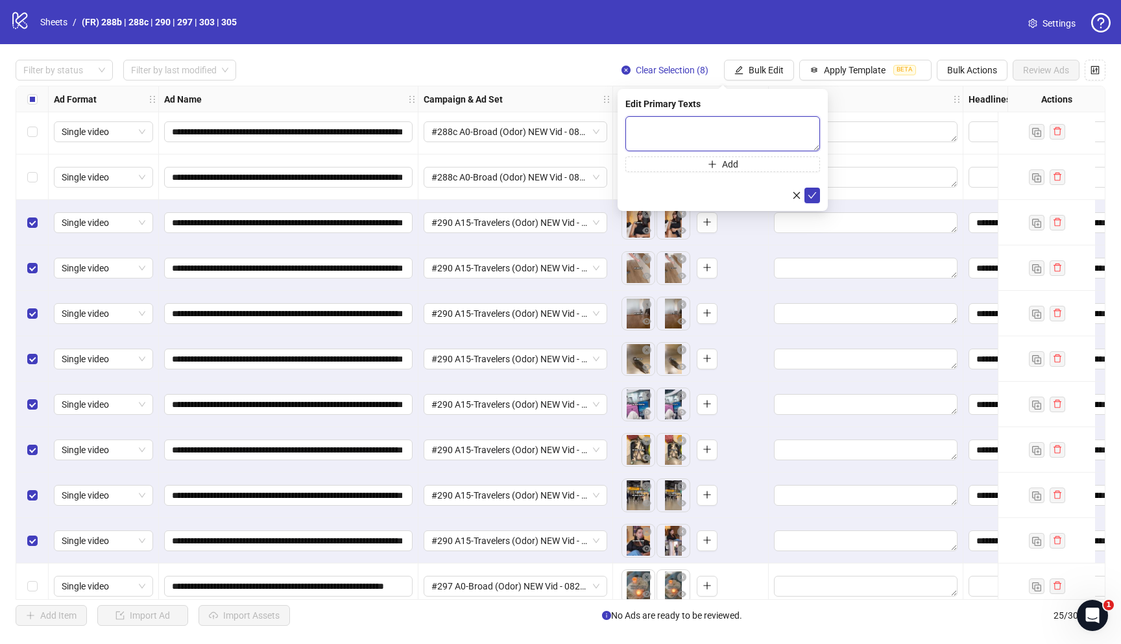
click at [647, 127] on textarea at bounding box center [723, 133] width 195 height 35
paste textarea "**********"
type textarea "**********"
drag, startPoint x: 811, startPoint y: 195, endPoint x: 830, endPoint y: 214, distance: 27.5
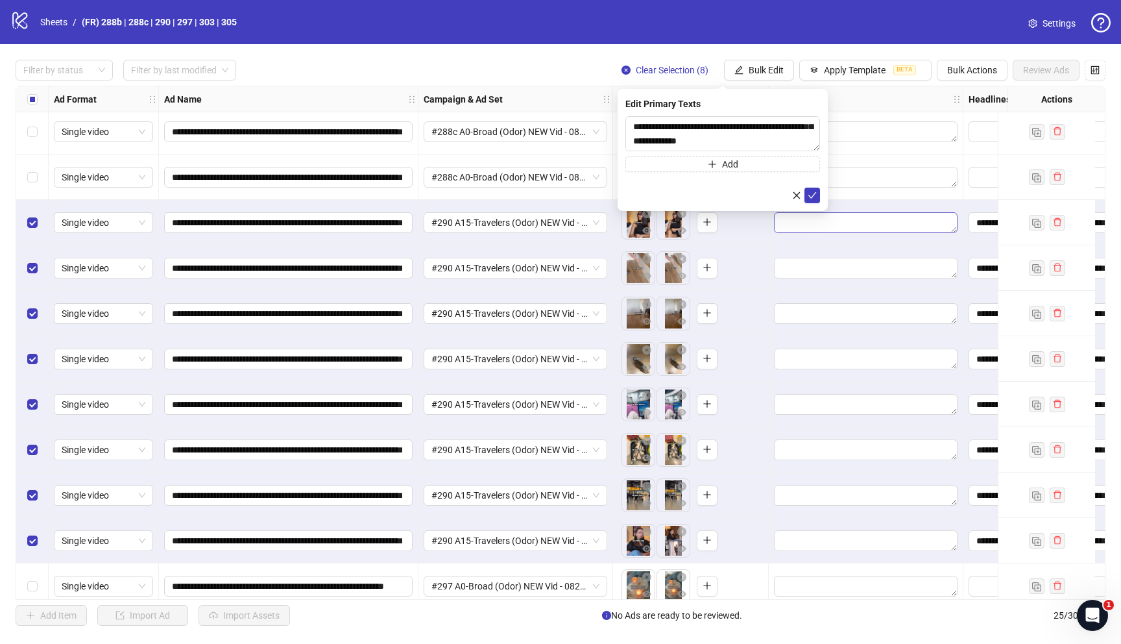
click at [811, 195] on icon "check" at bounding box center [812, 195] width 9 height 9
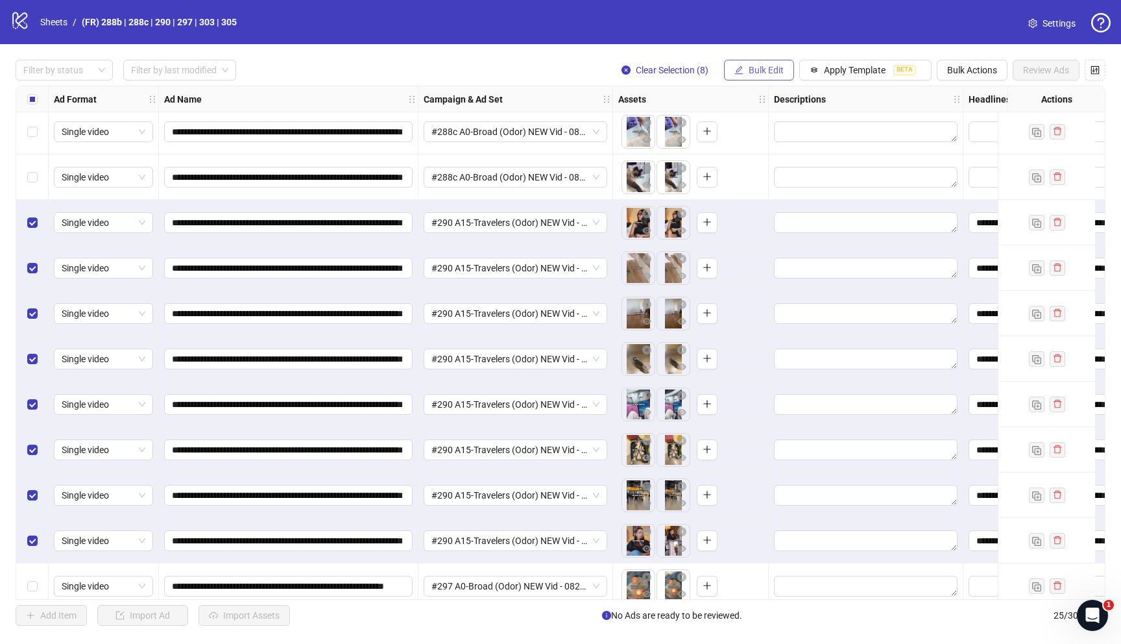
click at [755, 74] on span "Bulk Edit" at bounding box center [766, 70] width 35 height 10
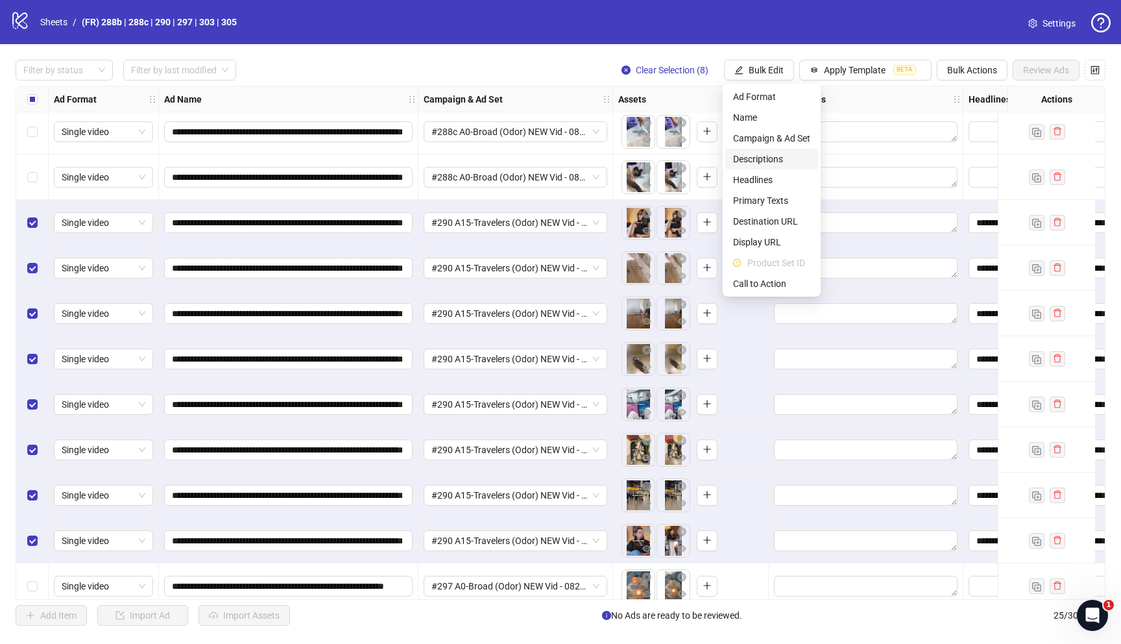
click at [759, 155] on span "Descriptions" at bounding box center [771, 159] width 77 height 14
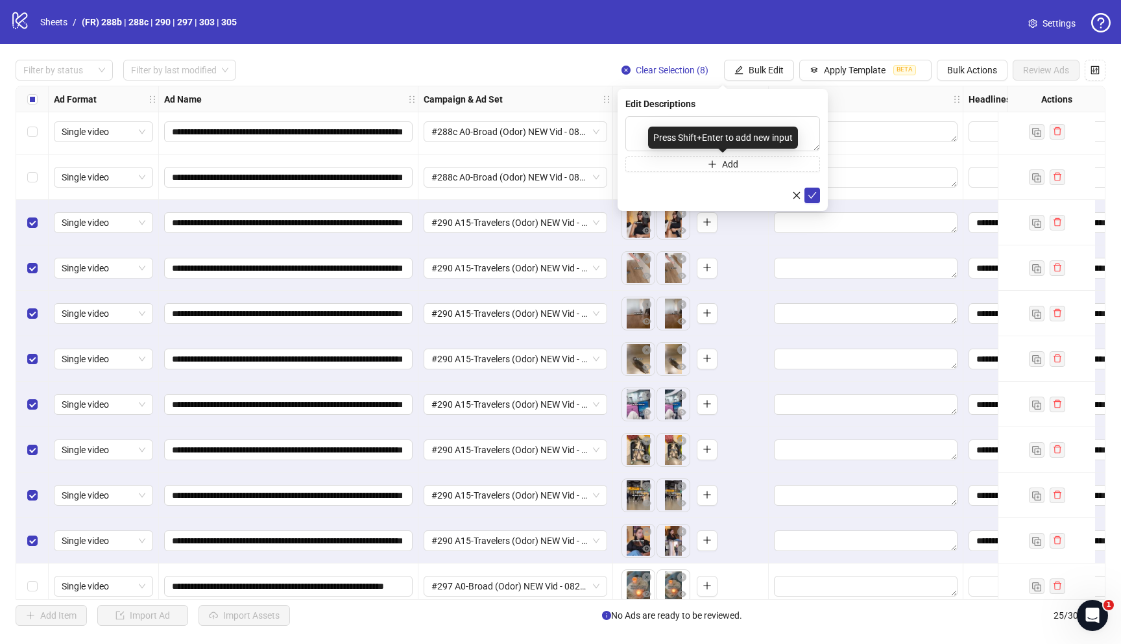
click at [694, 134] on div "Press Shift+Enter to add new input" at bounding box center [723, 138] width 150 height 22
click at [641, 128] on textarea at bounding box center [723, 133] width 195 height 35
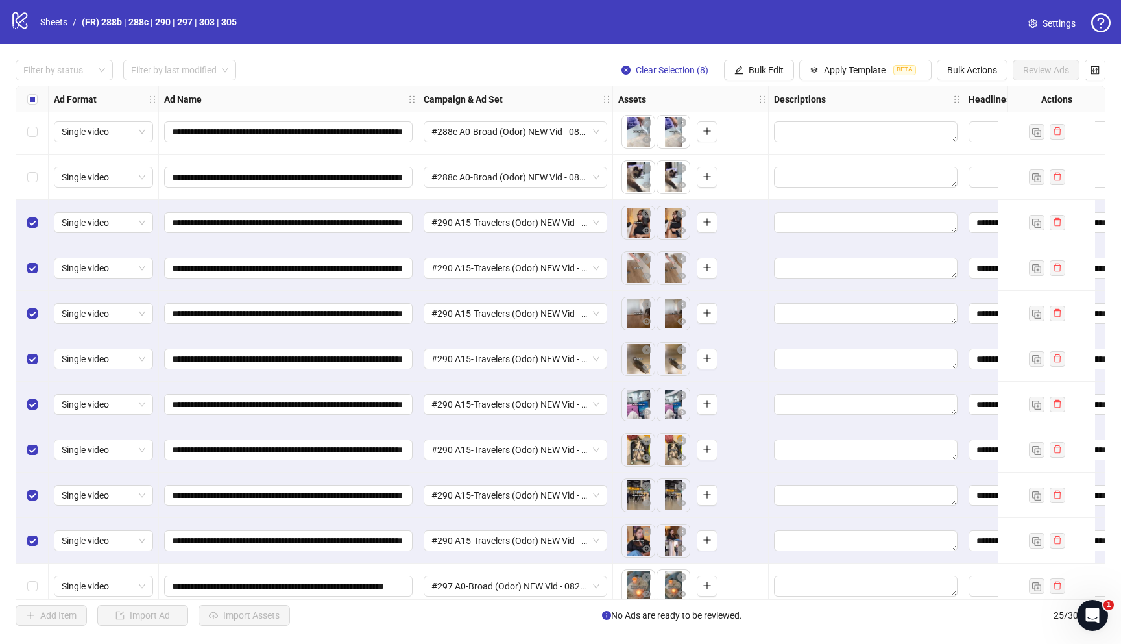
click at [542, 59] on div "**********" at bounding box center [560, 342] width 1121 height 597
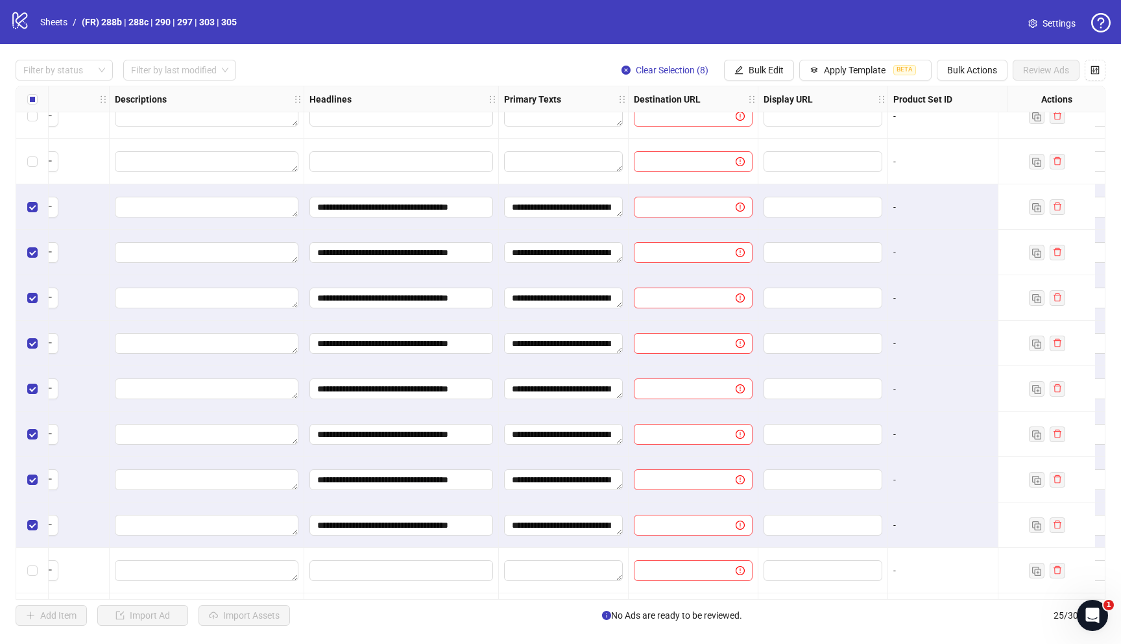
scroll to position [303, 659]
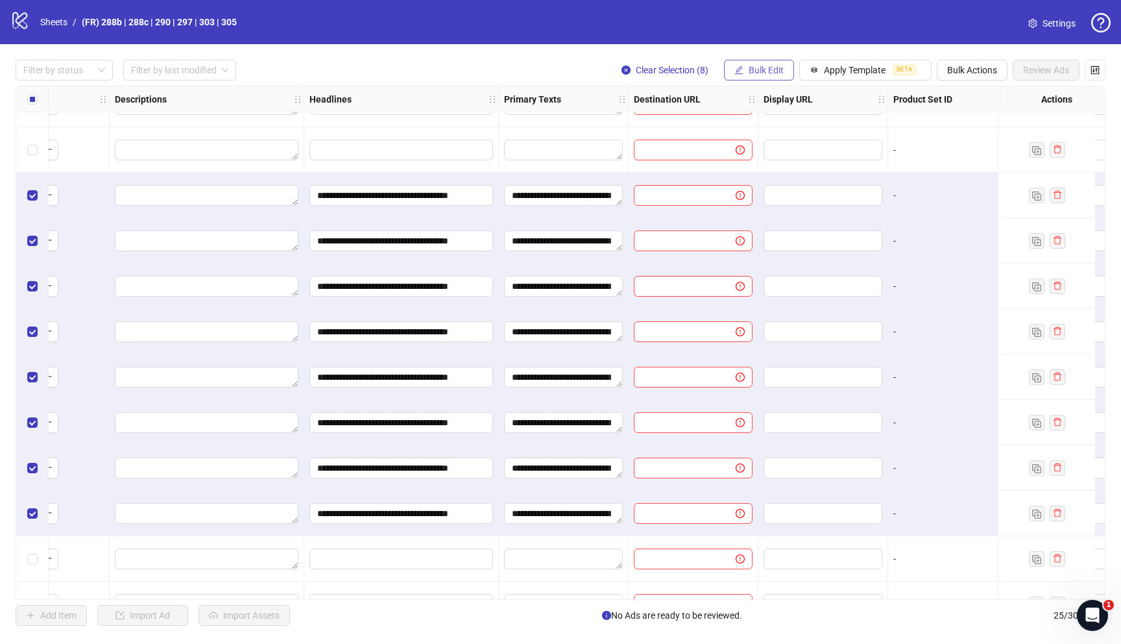
click at [752, 71] on span "Bulk Edit" at bounding box center [766, 70] width 35 height 10
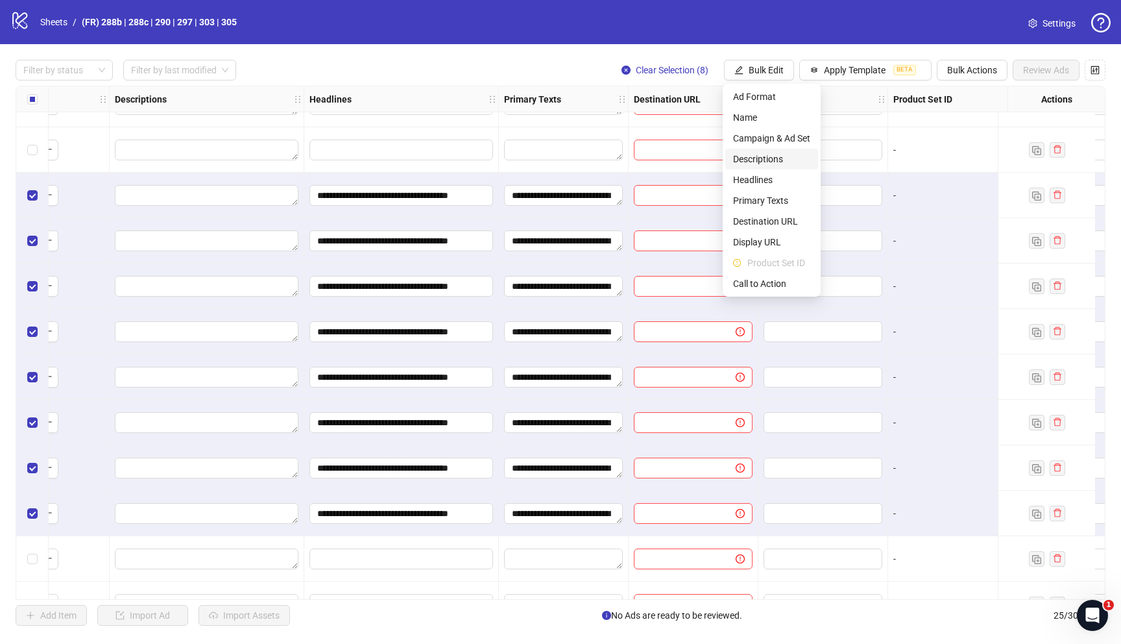
click at [756, 156] on span "Descriptions" at bounding box center [771, 159] width 77 height 14
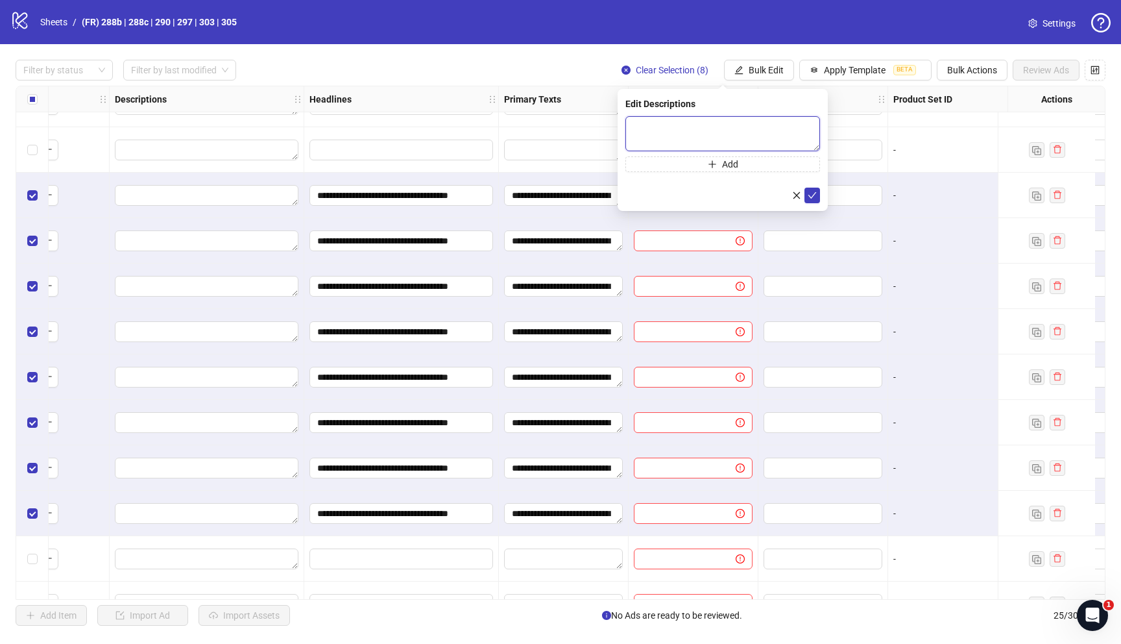
click at [648, 134] on textarea at bounding box center [723, 133] width 195 height 35
paste textarea "**********"
type textarea "**********"
click at [810, 195] on icon "check" at bounding box center [812, 195] width 9 height 9
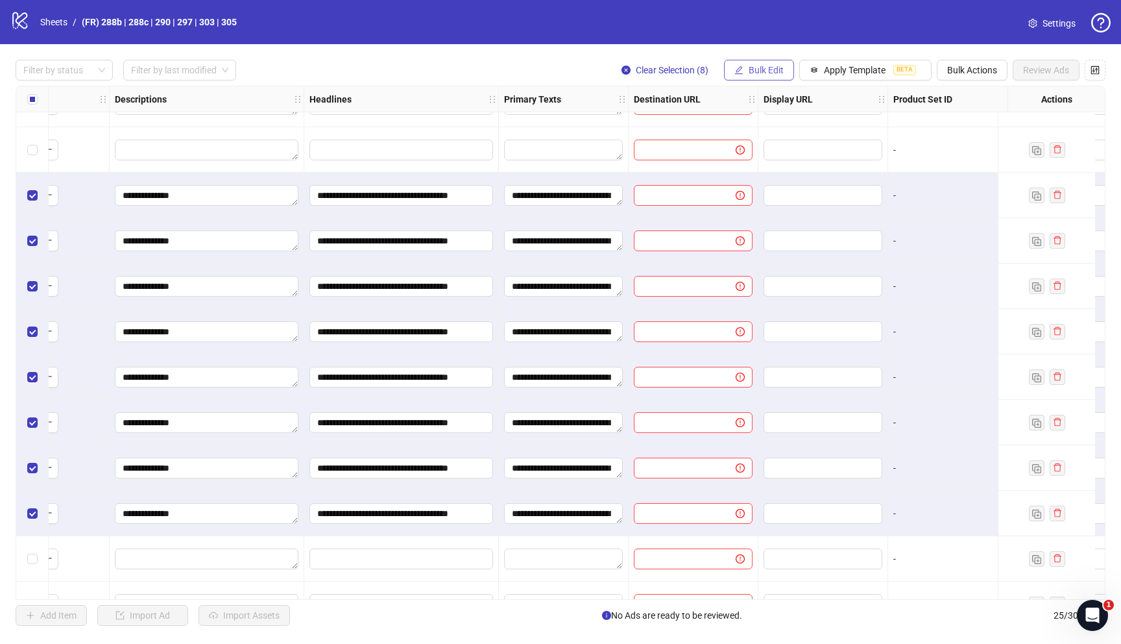
click at [769, 69] on span "Bulk Edit" at bounding box center [766, 70] width 35 height 10
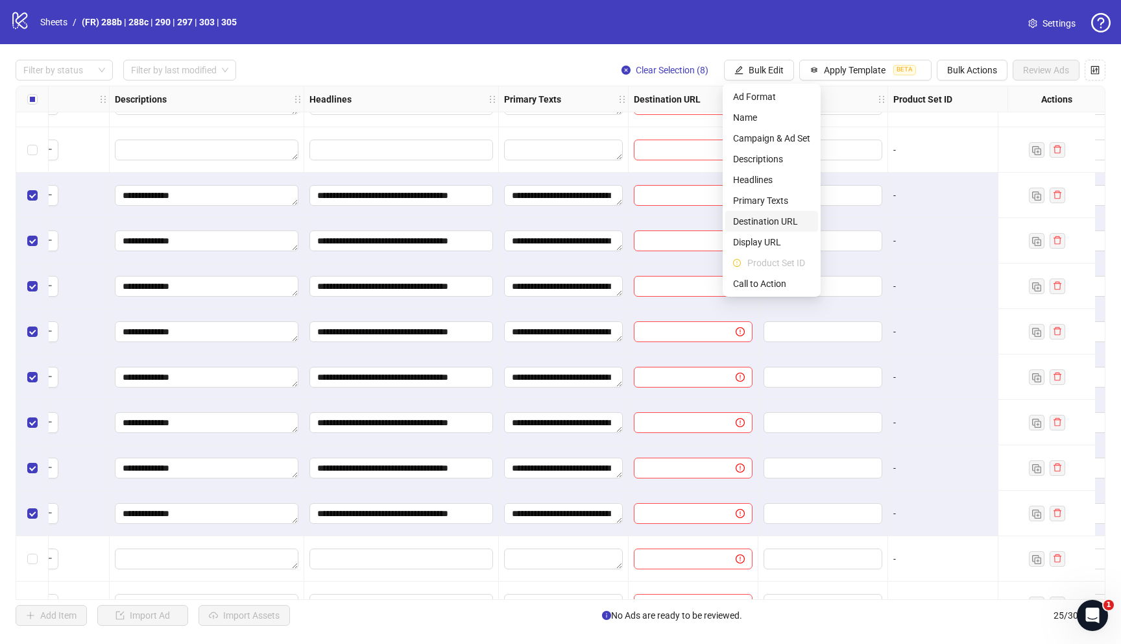
click at [770, 223] on span "Destination URL" at bounding box center [771, 221] width 77 height 14
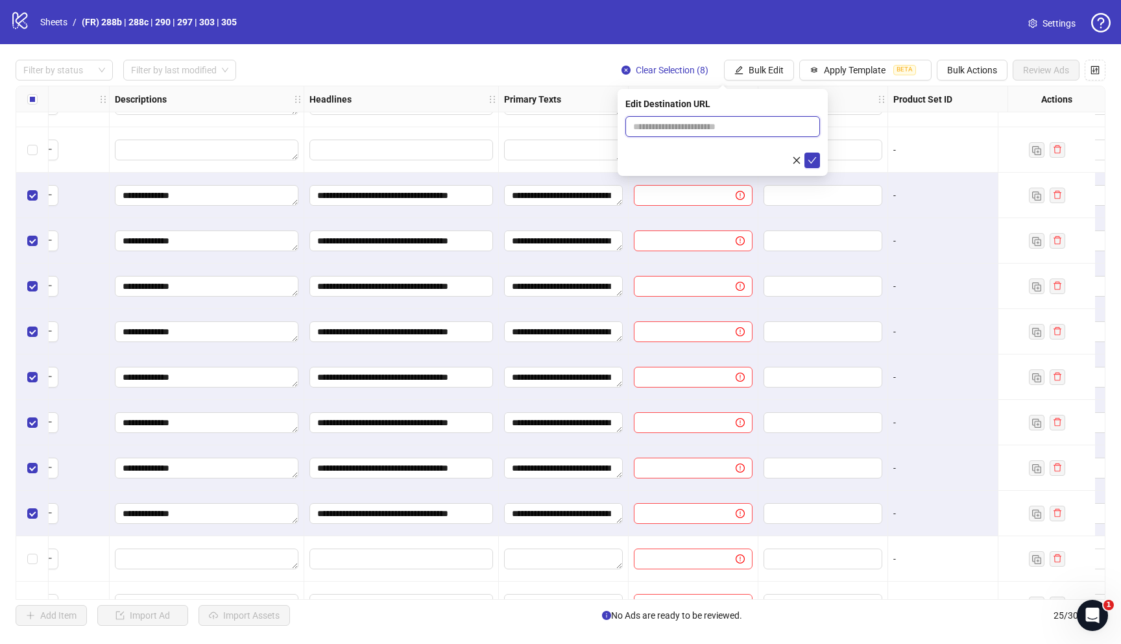
click at [665, 129] on input "text" at bounding box center [717, 126] width 169 height 14
paste input "**********"
type input "**********"
click at [815, 159] on icon "check" at bounding box center [812, 160] width 9 height 9
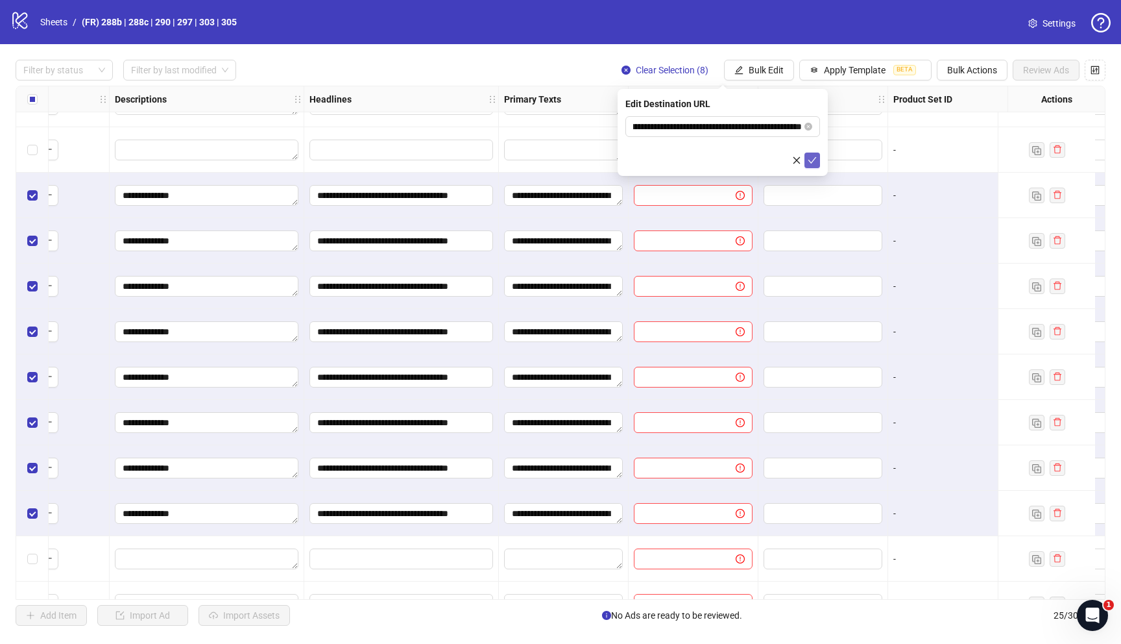
scroll to position [0, 0]
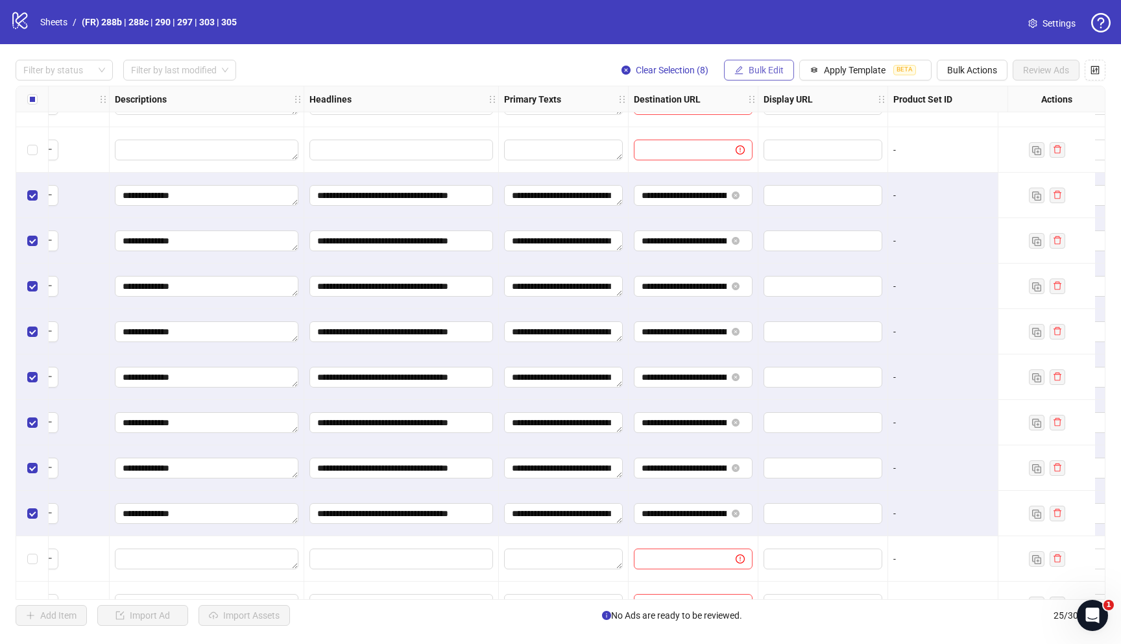
click at [778, 67] on span "Bulk Edit" at bounding box center [766, 70] width 35 height 10
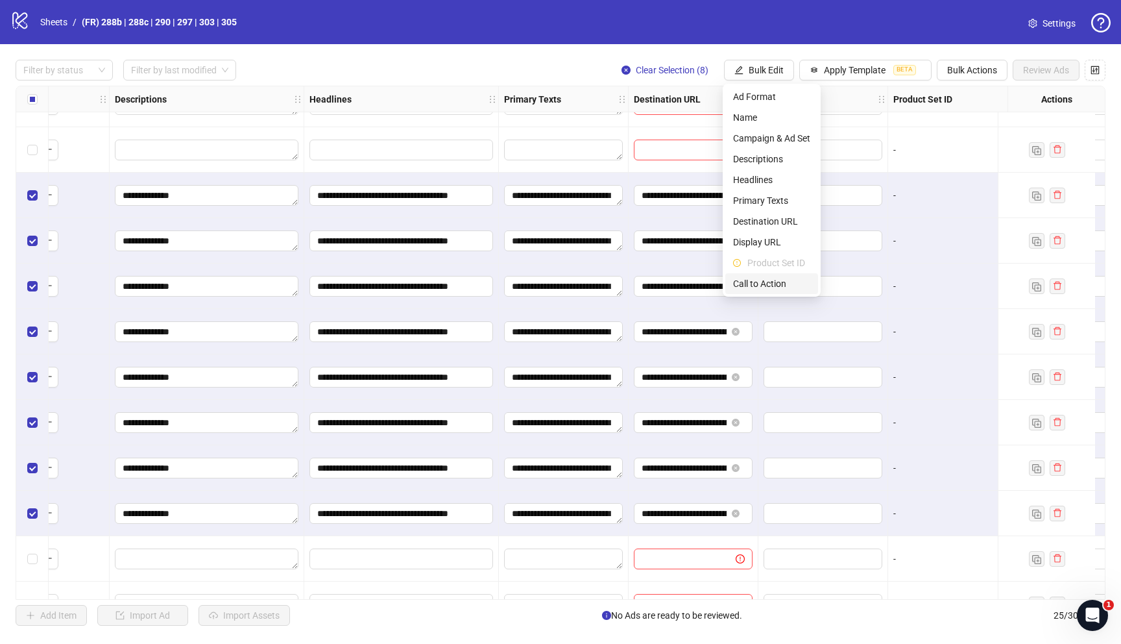
click at [752, 274] on li "Call to Action" at bounding box center [772, 283] width 93 height 21
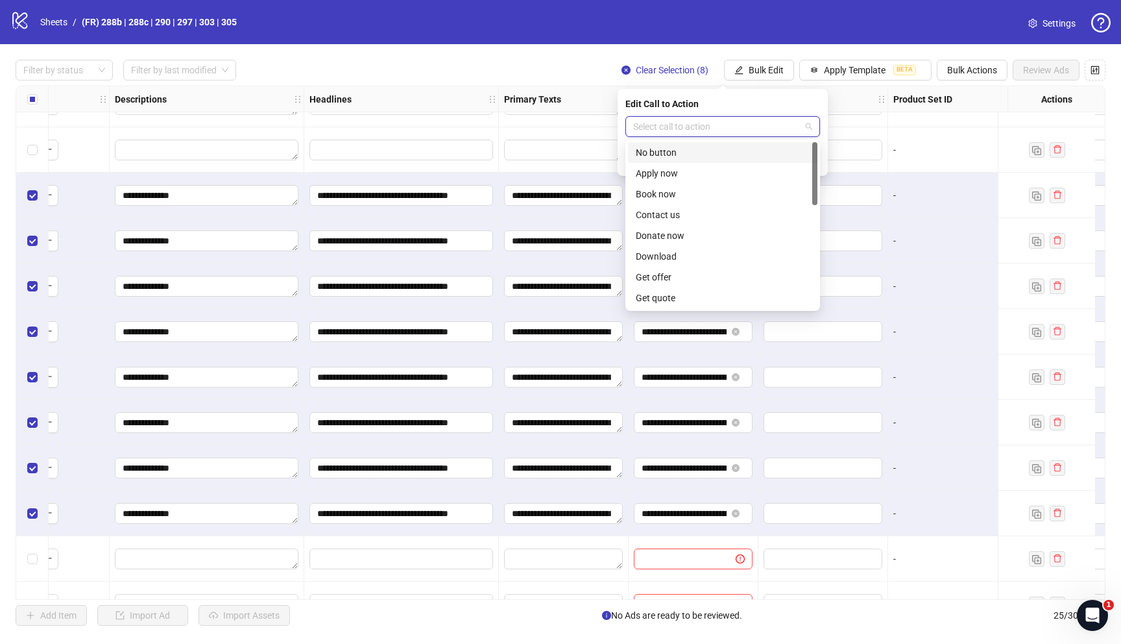
click at [772, 130] on input "search" at bounding box center [716, 126] width 167 height 19
click at [674, 245] on div "Learn more" at bounding box center [723, 246] width 174 height 14
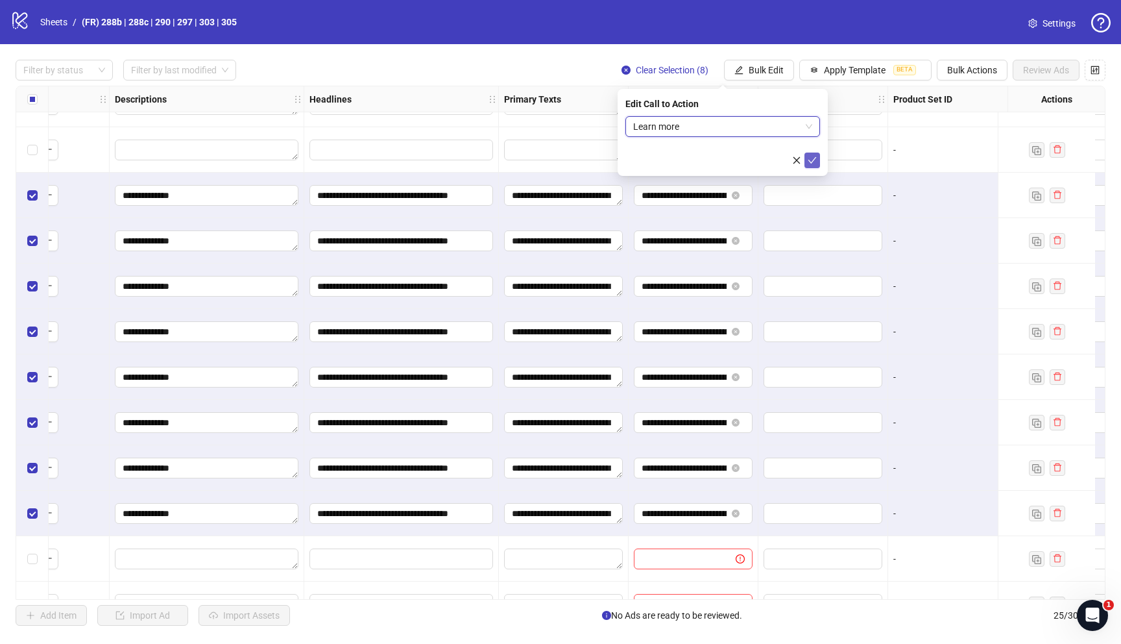
click at [817, 163] on button "submit" at bounding box center [813, 161] width 16 height 16
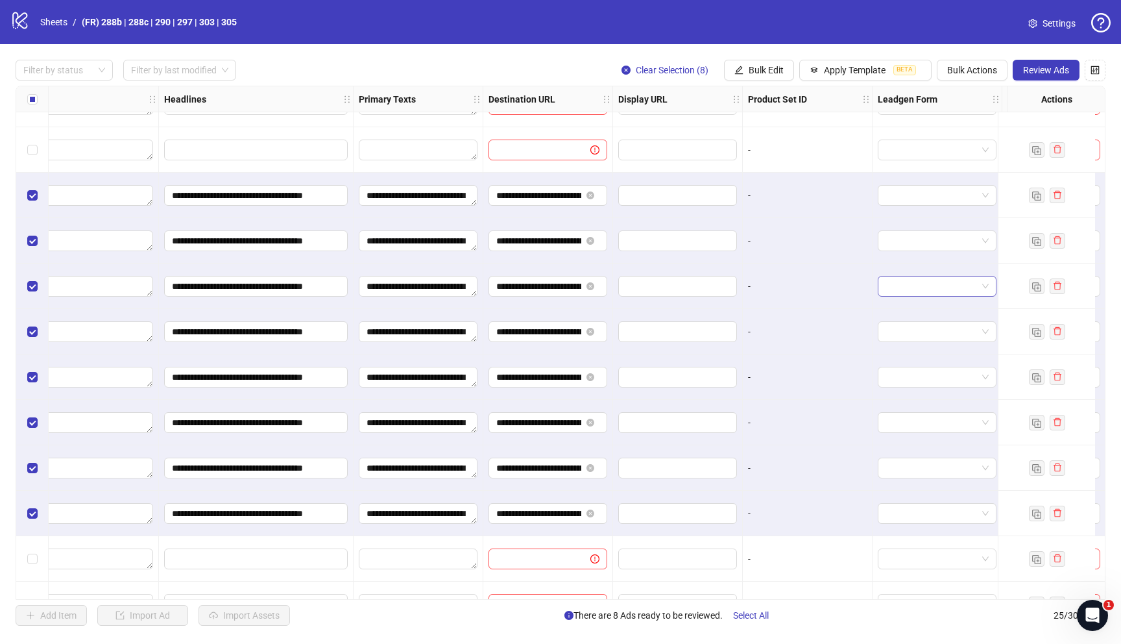
scroll to position [303, 605]
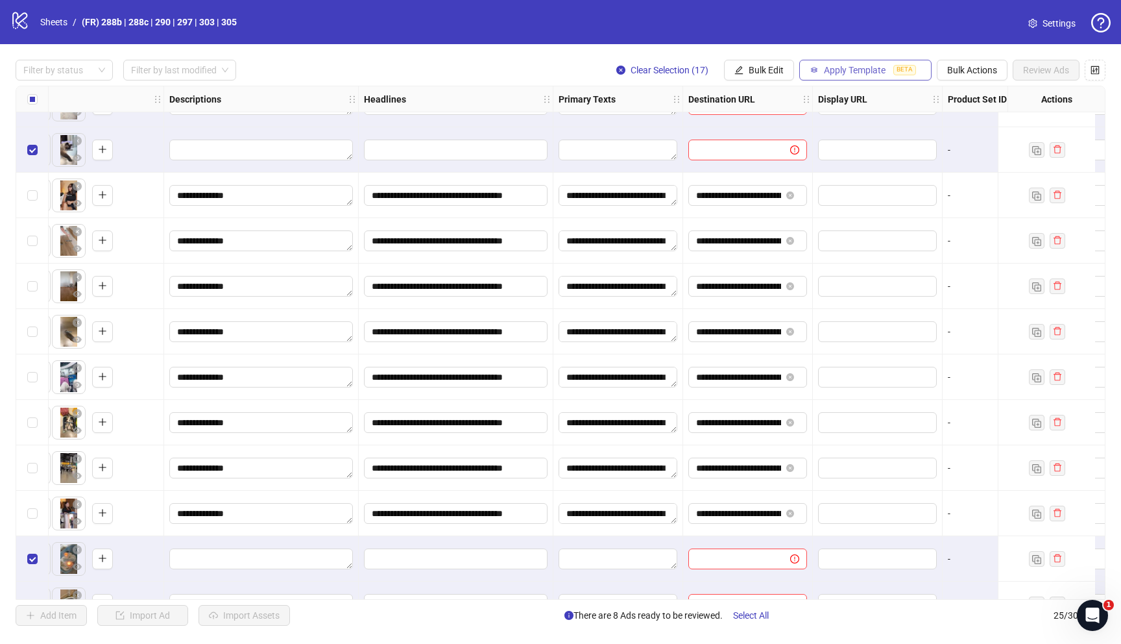
click at [873, 67] on span "Apply Template" at bounding box center [855, 70] width 62 height 10
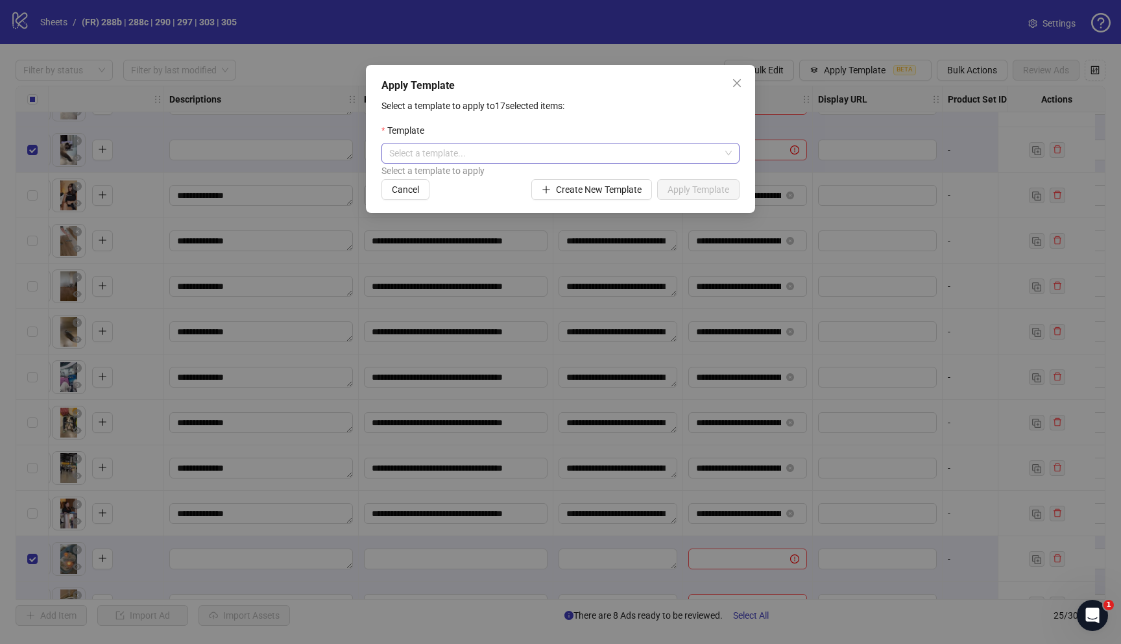
click at [585, 150] on input "search" at bounding box center [554, 152] width 331 height 19
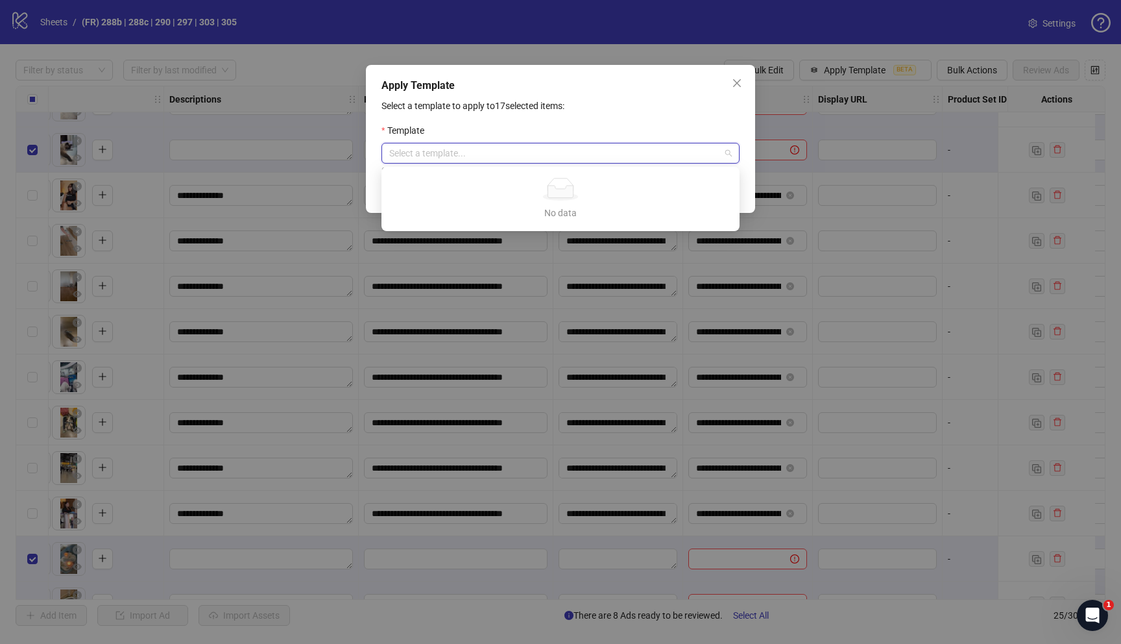
click at [593, 117] on div "Select a template to apply to 17 selected items: Template Select a template... …" at bounding box center [561, 149] width 358 height 101
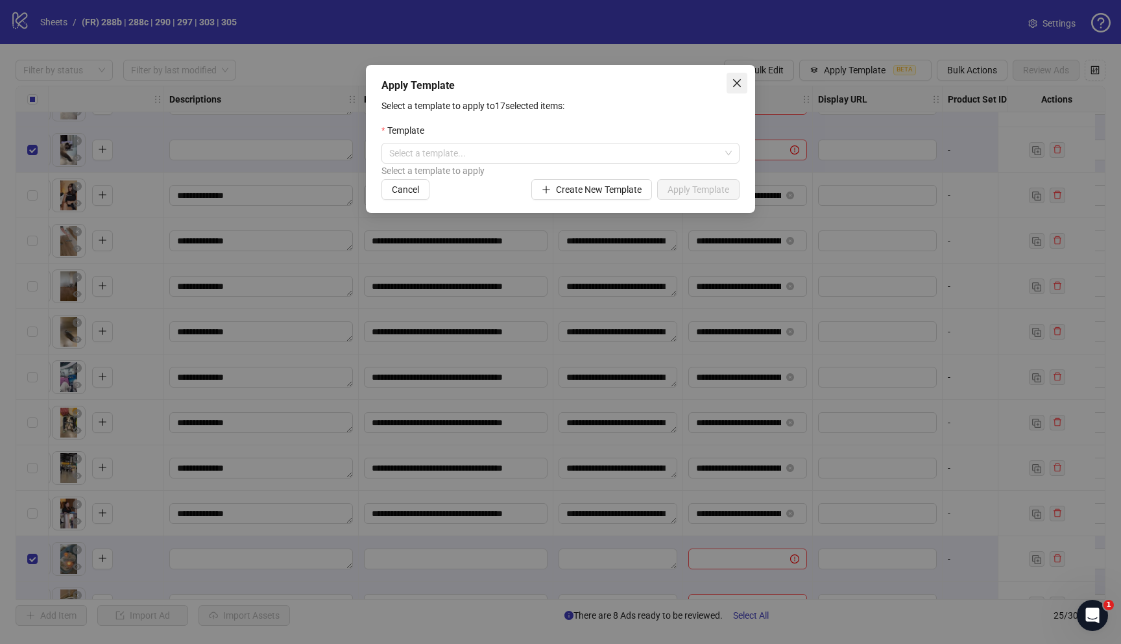
click at [737, 86] on icon "close" at bounding box center [737, 83] width 10 height 10
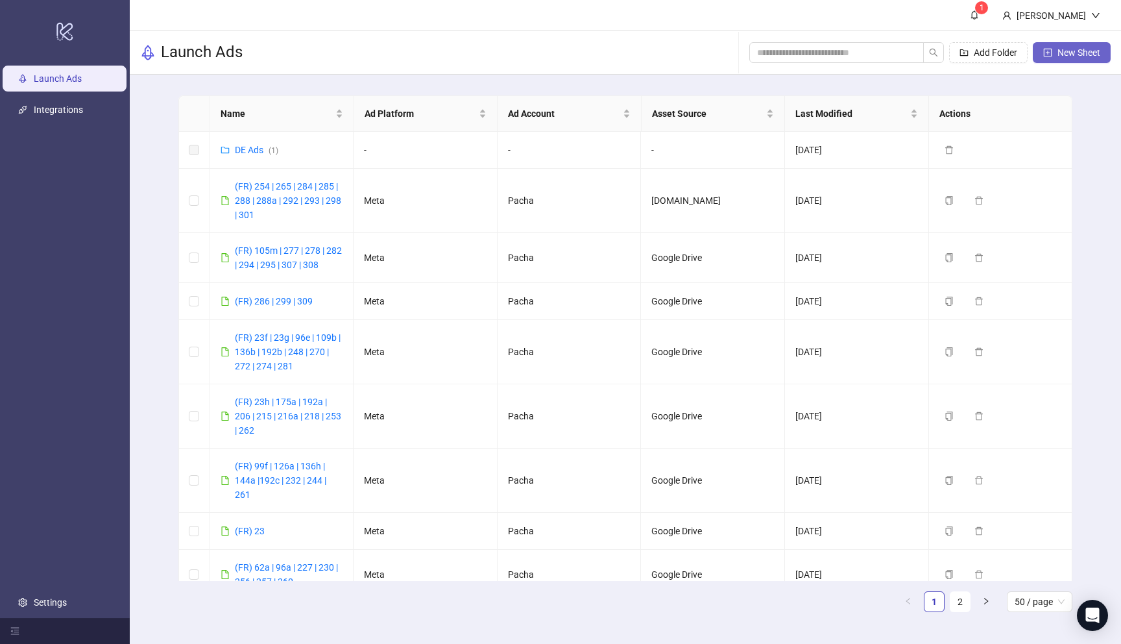
click at [1075, 64] on div "Add Folder New Sheet" at bounding box center [930, 53] width 361 height 42
click at [1077, 51] on span "New Sheet" at bounding box center [1079, 52] width 43 height 10
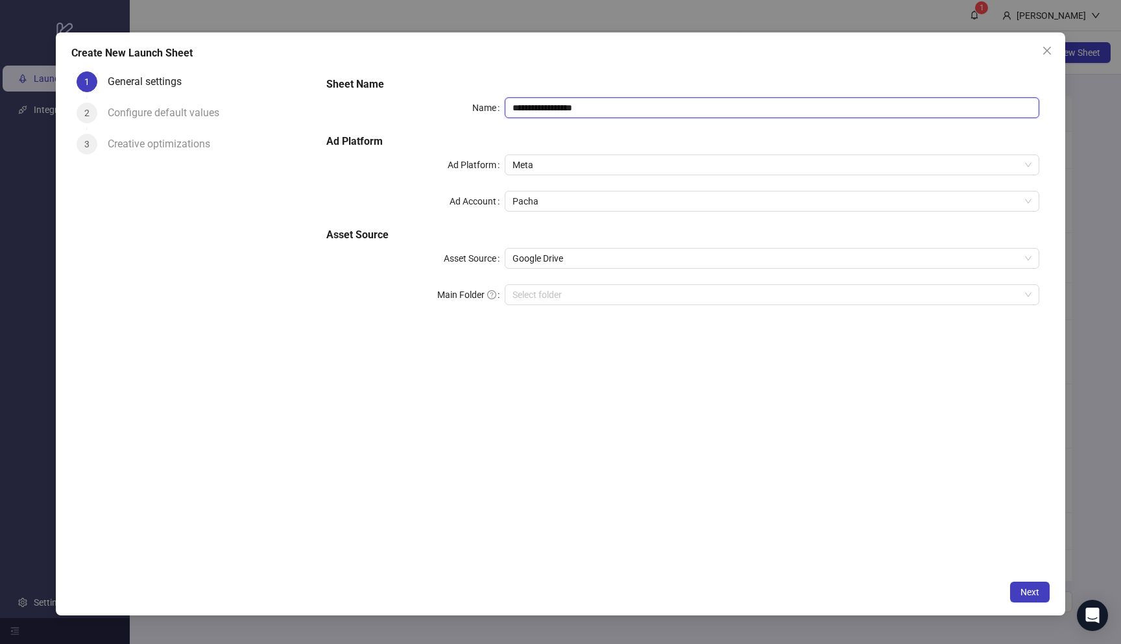
click at [612, 106] on input "**********" at bounding box center [772, 107] width 535 height 21
type input "**********"
click at [750, 297] on input "Main Folder" at bounding box center [767, 294] width 508 height 19
click at [1029, 590] on span "Next" at bounding box center [1030, 592] width 19 height 10
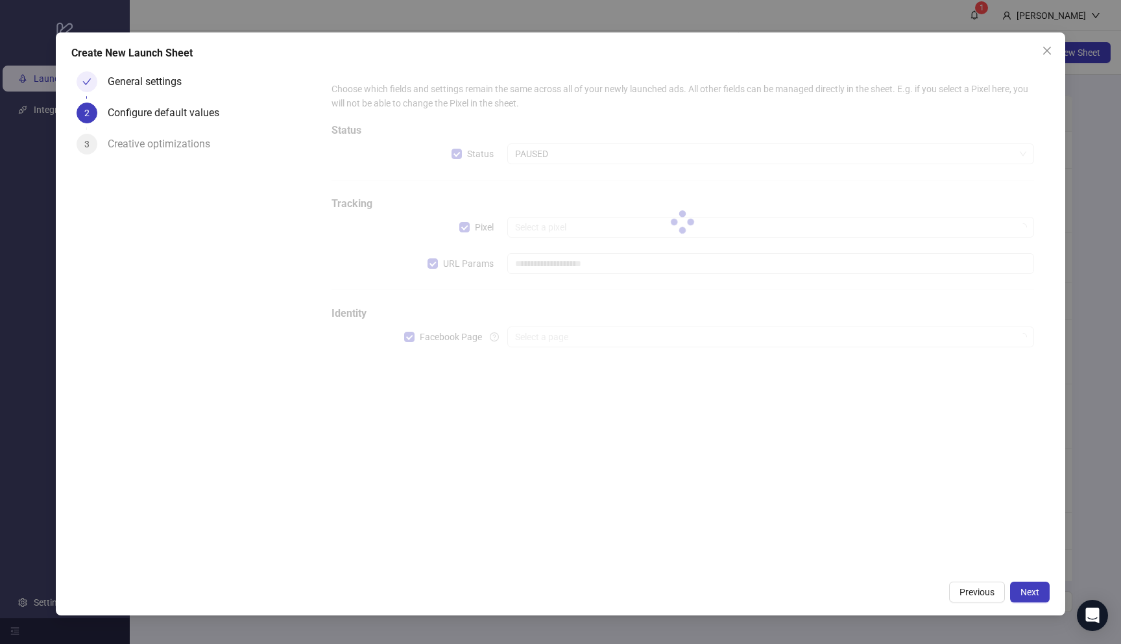
type input "**********"
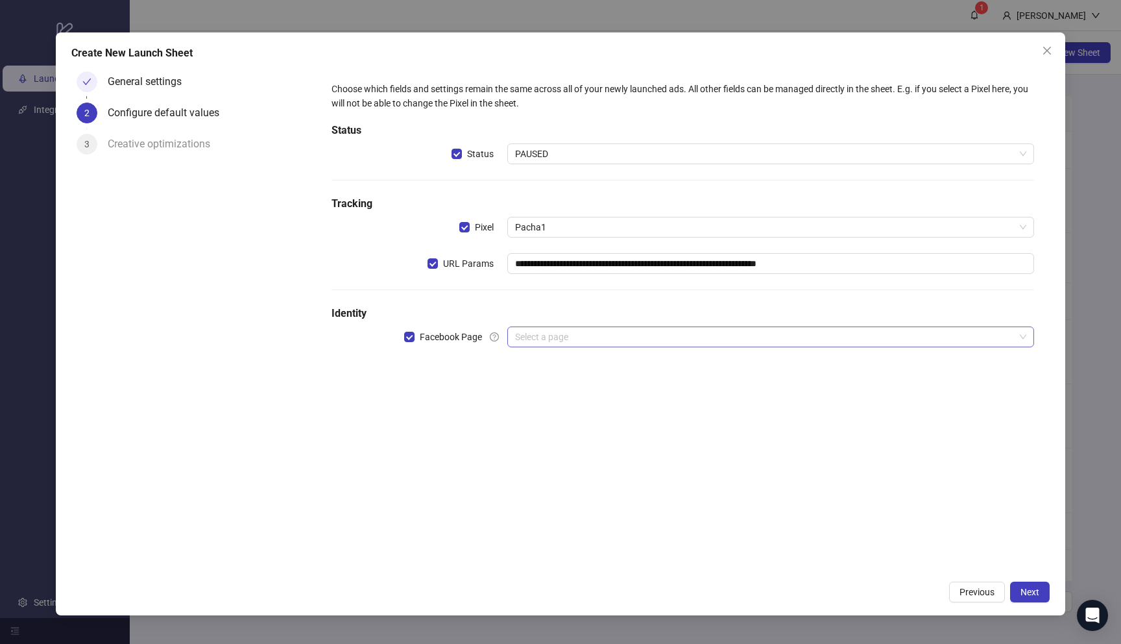
click at [677, 337] on input "search" at bounding box center [765, 336] width 500 height 19
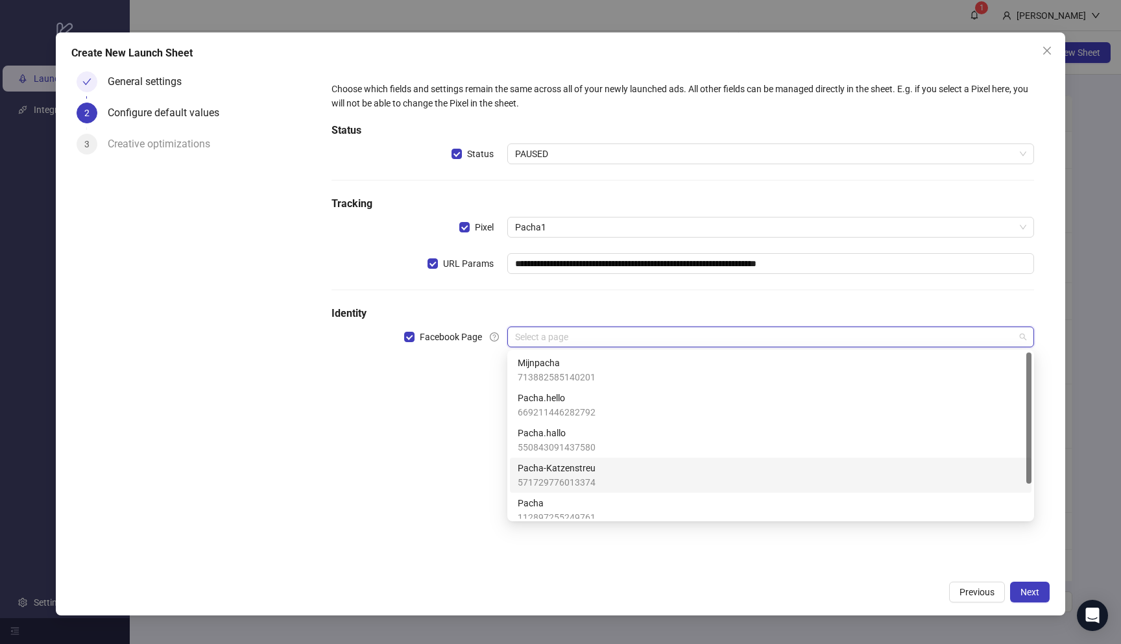
scroll to position [25, 0]
click at [637, 506] on div "Marintothejungle 106698721628865" at bounding box center [771, 520] width 506 height 29
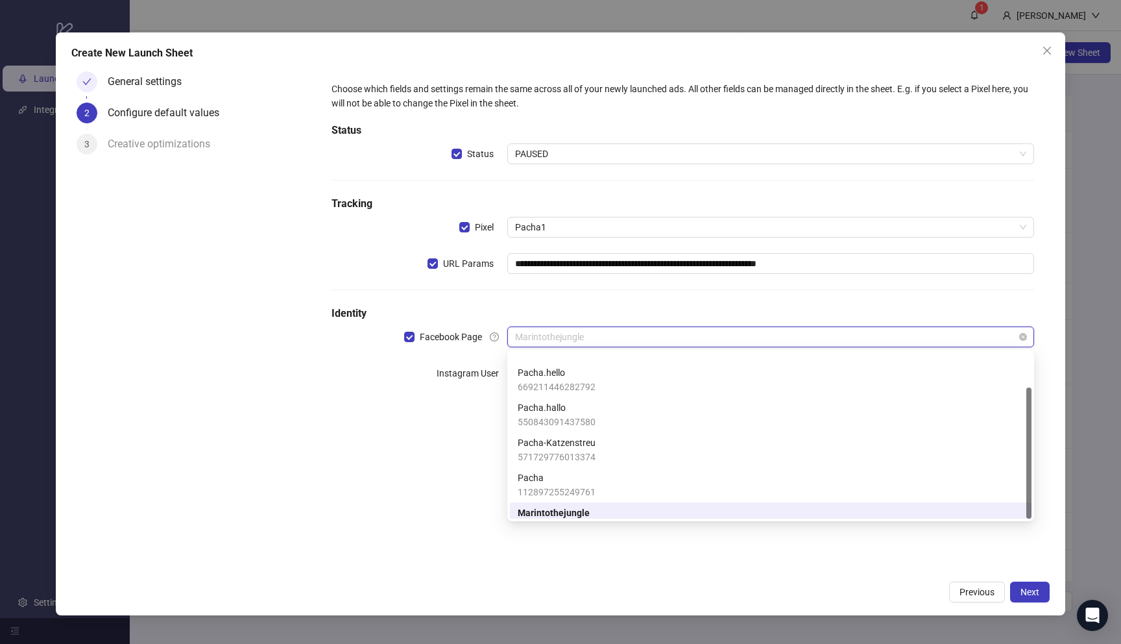
scroll to position [44, 0]
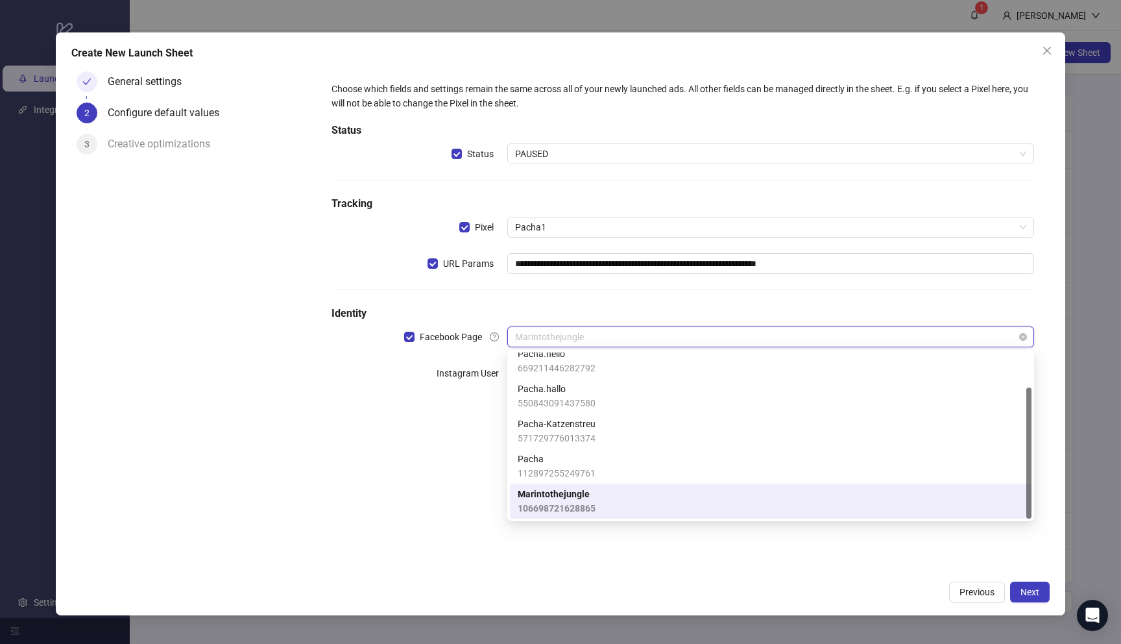
click at [628, 336] on span "Marintothejungle" at bounding box center [770, 336] width 511 height 19
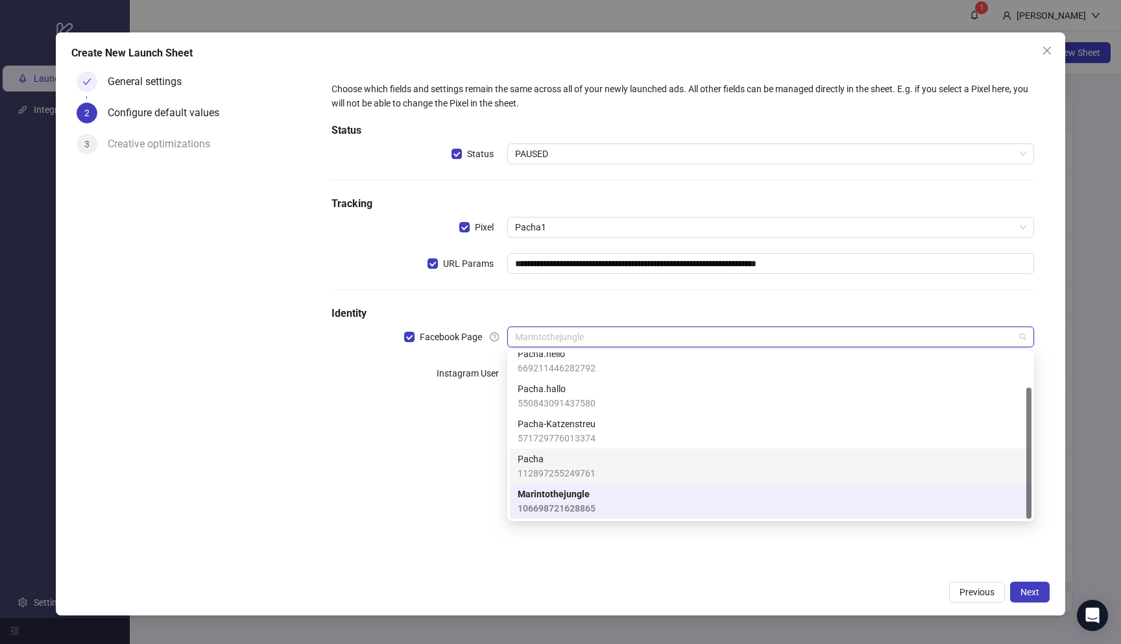
click at [607, 469] on div "Pacha 112897255249761" at bounding box center [771, 466] width 506 height 29
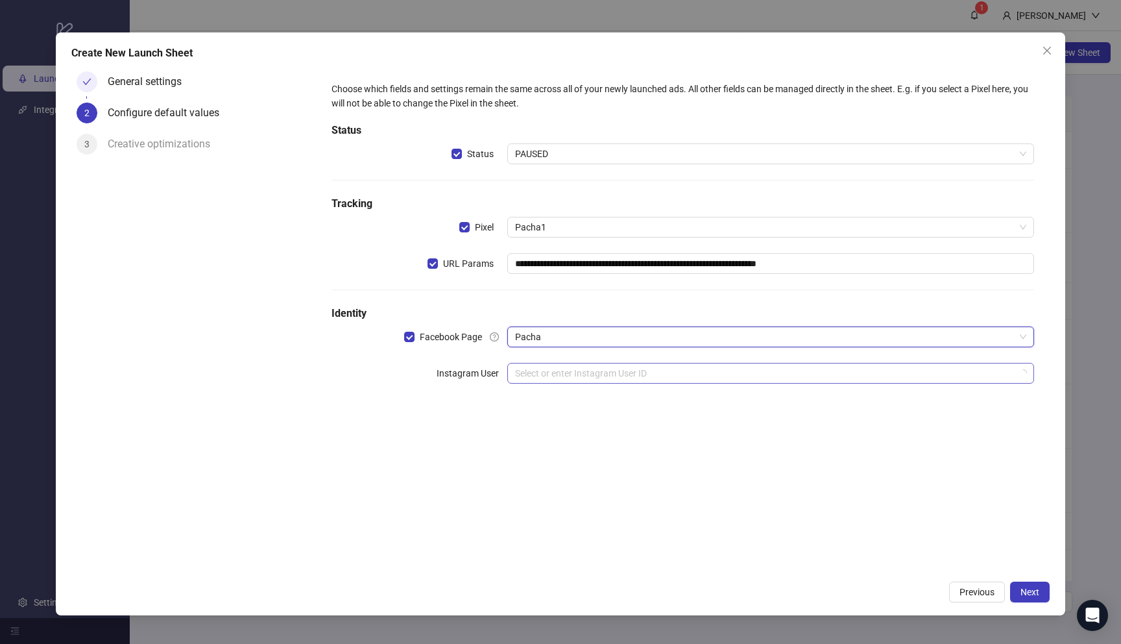
click at [614, 377] on input "search" at bounding box center [765, 372] width 500 height 19
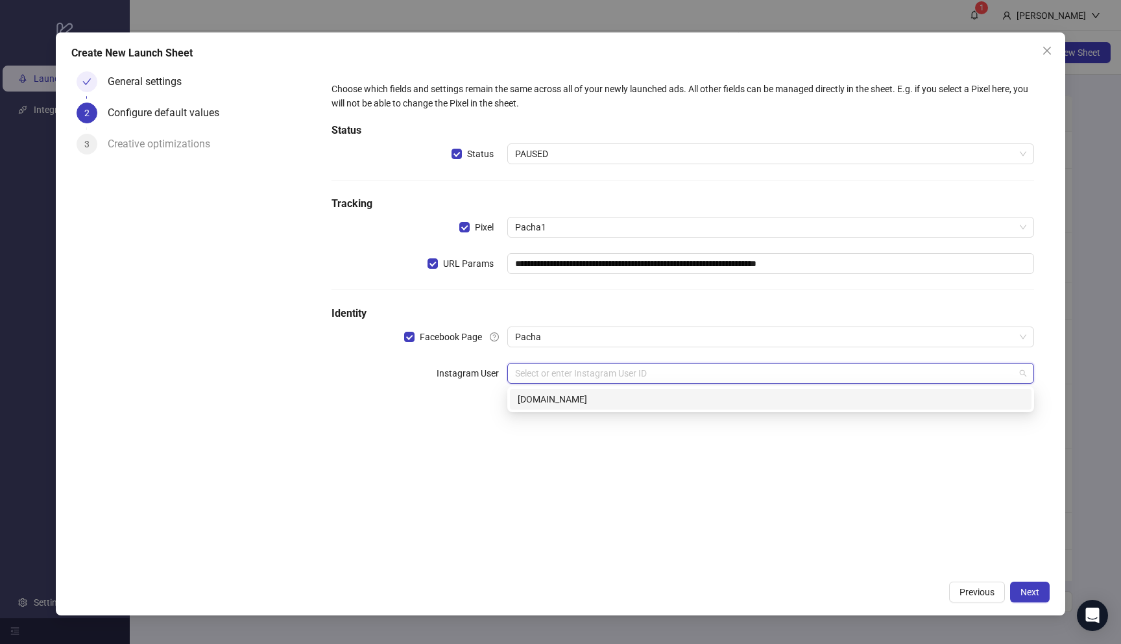
drag, startPoint x: 404, startPoint y: 452, endPoint x: 563, endPoint y: 424, distance: 160.9
click at [408, 450] on div "**********" at bounding box center [682, 320] width 733 height 508
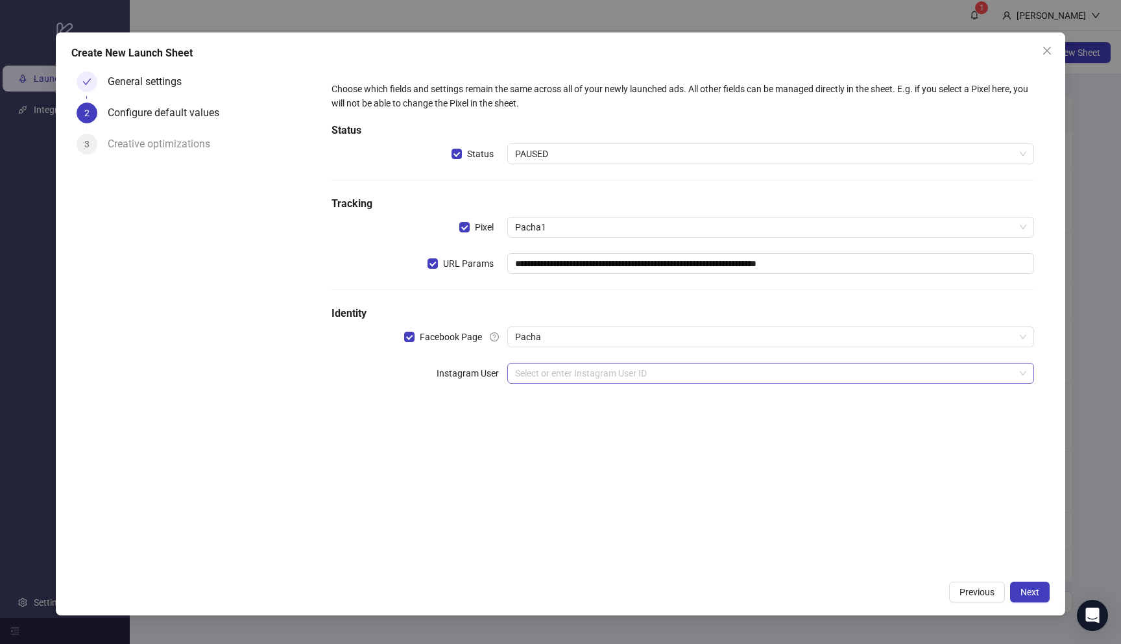
drag, startPoint x: 648, startPoint y: 371, endPoint x: 660, endPoint y: 374, distance: 12.9
click at [649, 371] on input "search" at bounding box center [765, 372] width 500 height 19
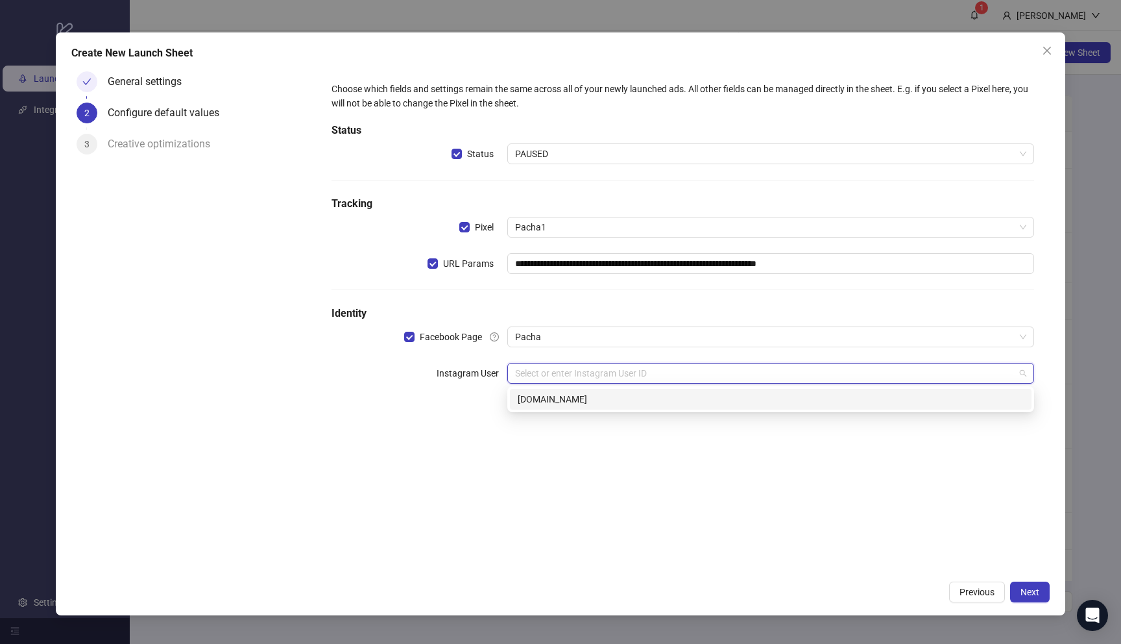
click at [434, 419] on div "**********" at bounding box center [682, 320] width 733 height 508
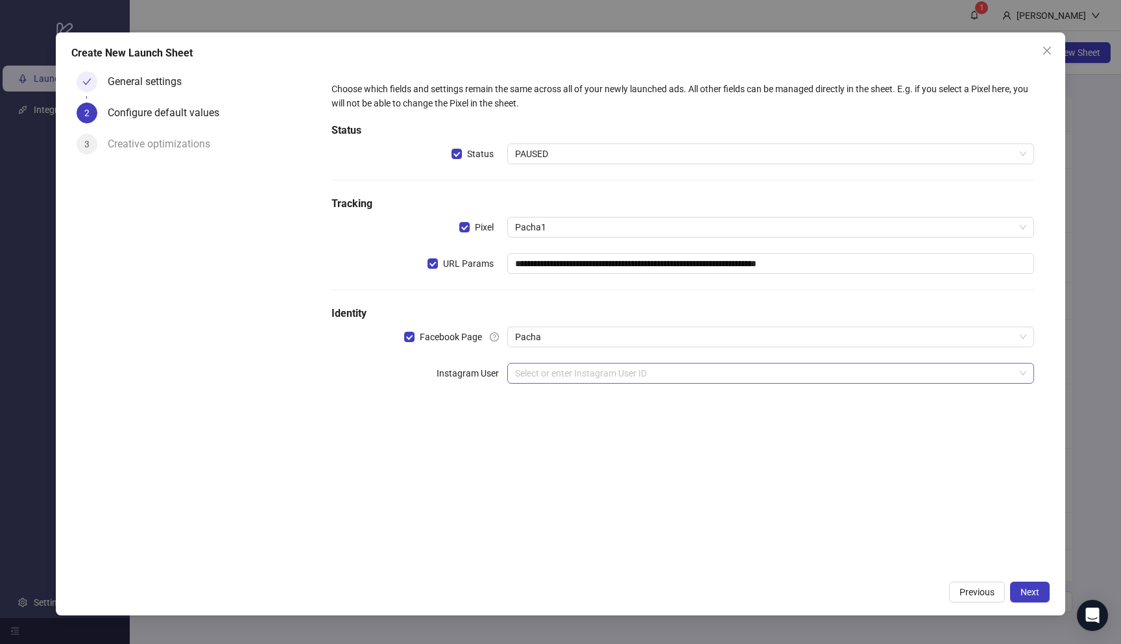
click at [956, 382] on input "search" at bounding box center [765, 372] width 500 height 19
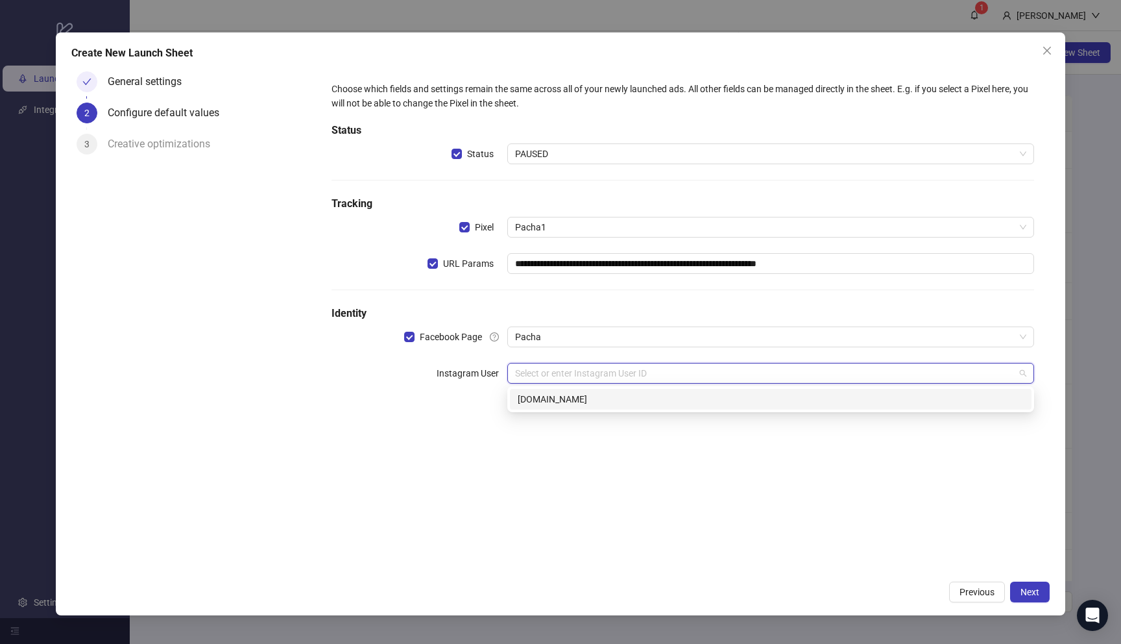
click at [602, 405] on div "pacha.hello.fr" at bounding box center [771, 399] width 506 height 14
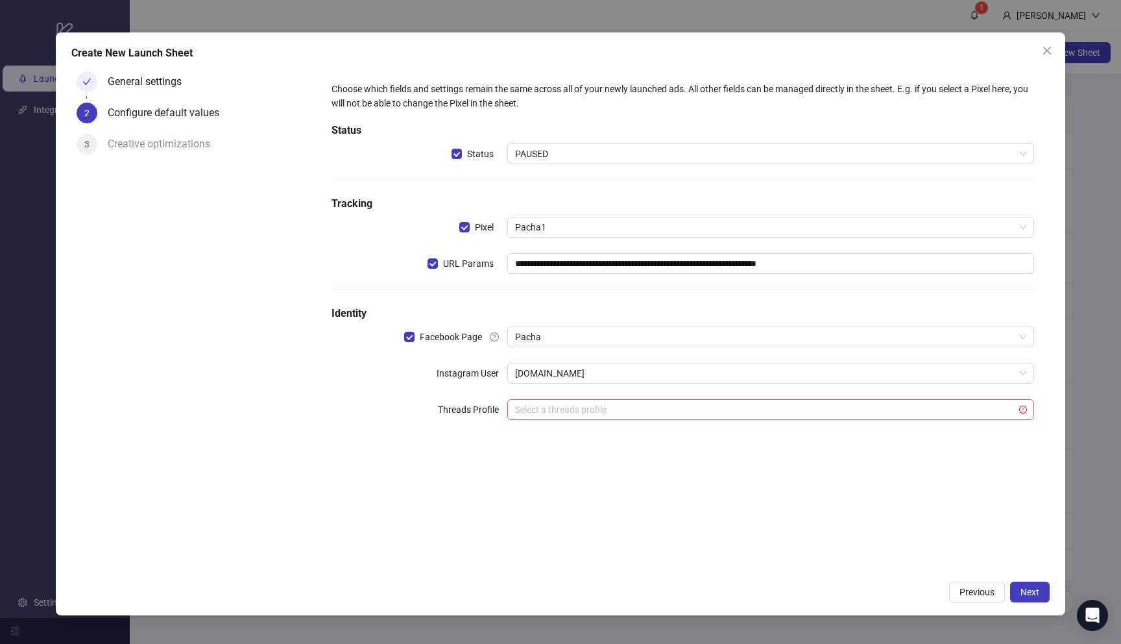
click at [796, 496] on div "**********" at bounding box center [682, 320] width 733 height 508
click at [1029, 594] on span "Next" at bounding box center [1030, 592] width 19 height 10
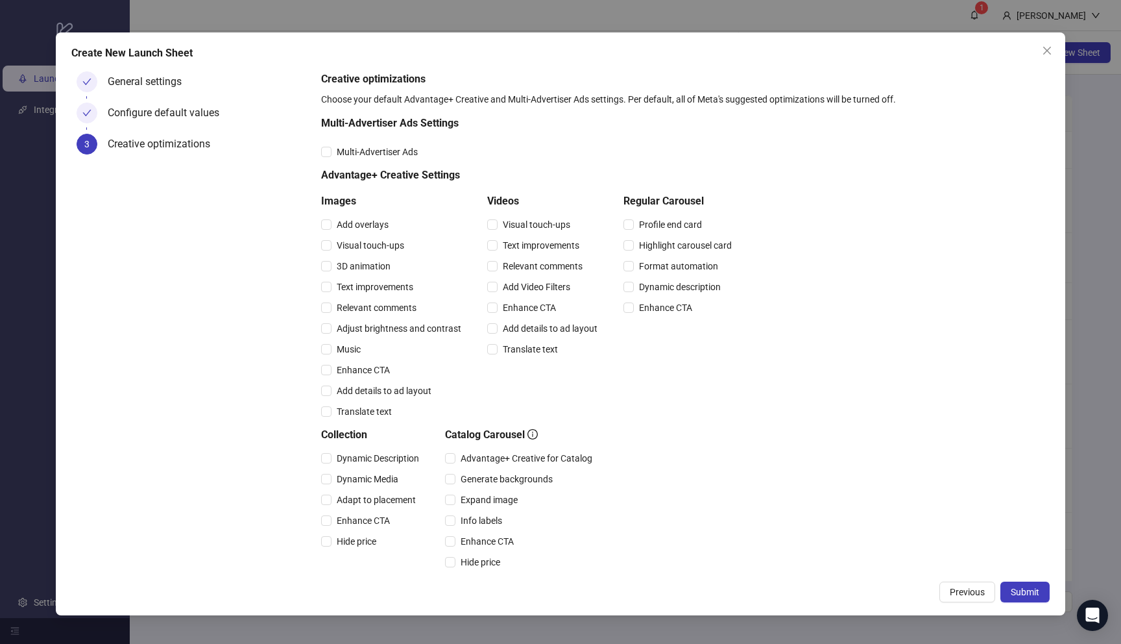
drag, startPoint x: 385, startPoint y: 306, endPoint x: 383, endPoint y: 299, distance: 6.8
click at [385, 304] on span "Relevant comments" at bounding box center [377, 307] width 90 height 14
drag, startPoint x: 373, startPoint y: 244, endPoint x: 402, endPoint y: 245, distance: 29.2
click at [374, 244] on span "Visual touch-ups" at bounding box center [371, 245] width 78 height 14
click at [521, 221] on span "Visual touch-ups" at bounding box center [537, 224] width 78 height 14
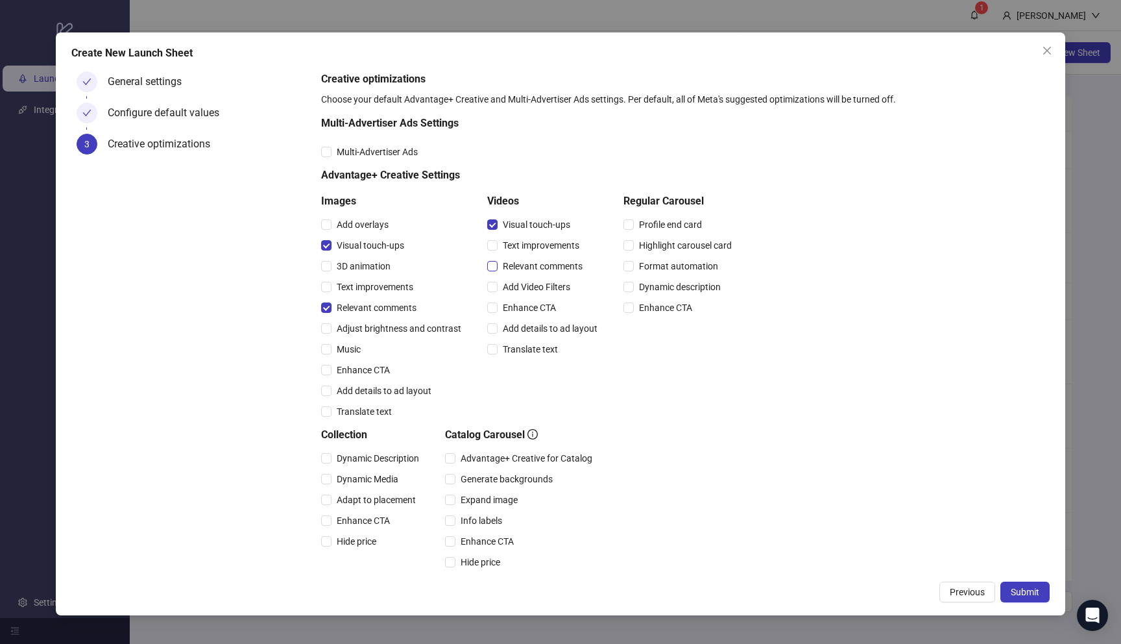
click at [537, 267] on span "Relevant comments" at bounding box center [543, 266] width 90 height 14
click at [1014, 591] on span "Submit" at bounding box center [1025, 592] width 29 height 10
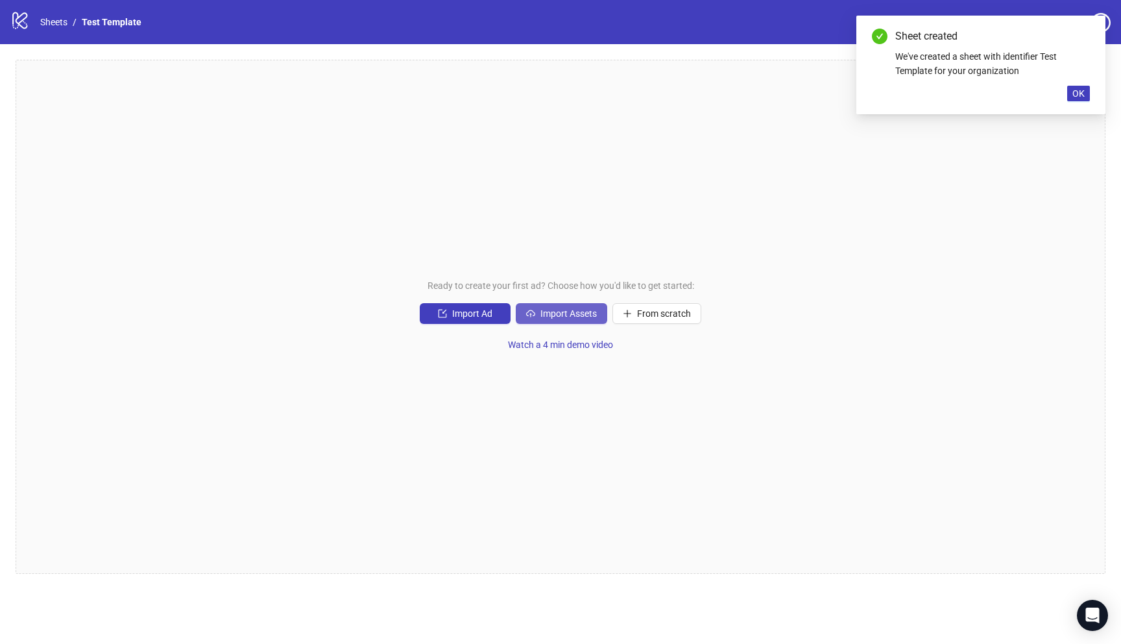
click at [567, 312] on span "Import Assets" at bounding box center [569, 313] width 56 height 10
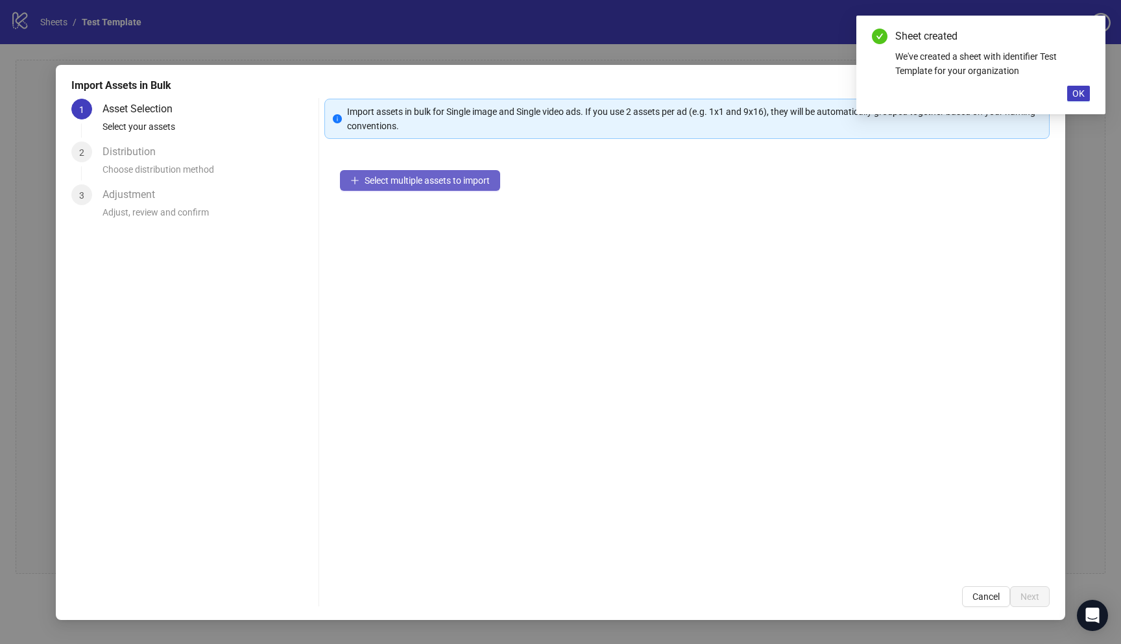
click at [450, 177] on span "Select multiple assets to import" at bounding box center [427, 180] width 125 height 10
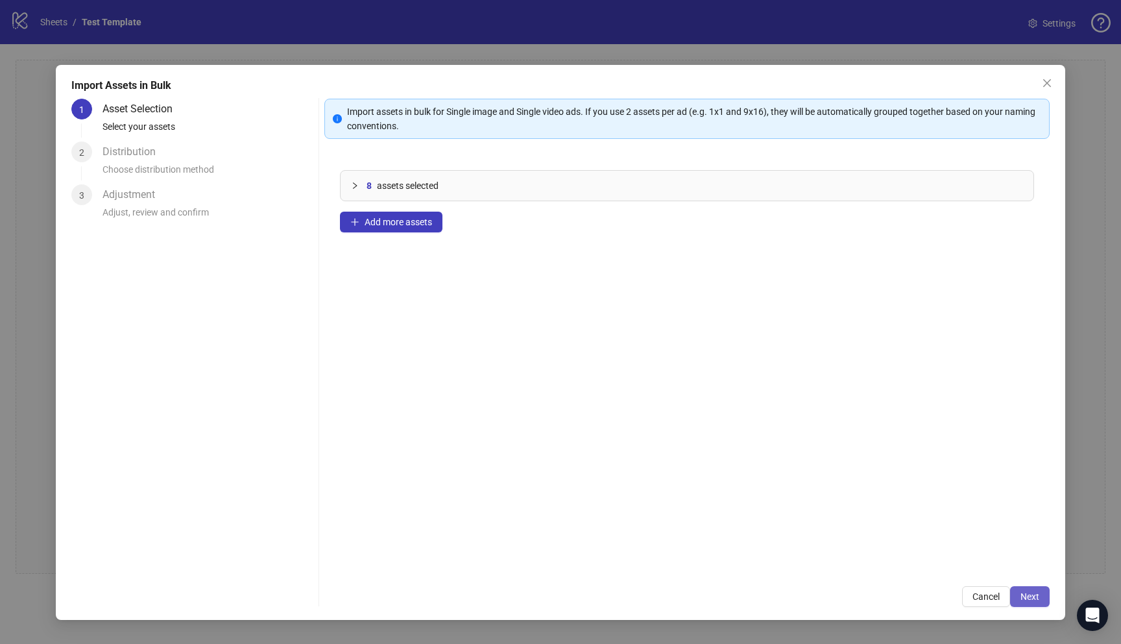
click at [1033, 592] on span "Next" at bounding box center [1030, 596] width 19 height 10
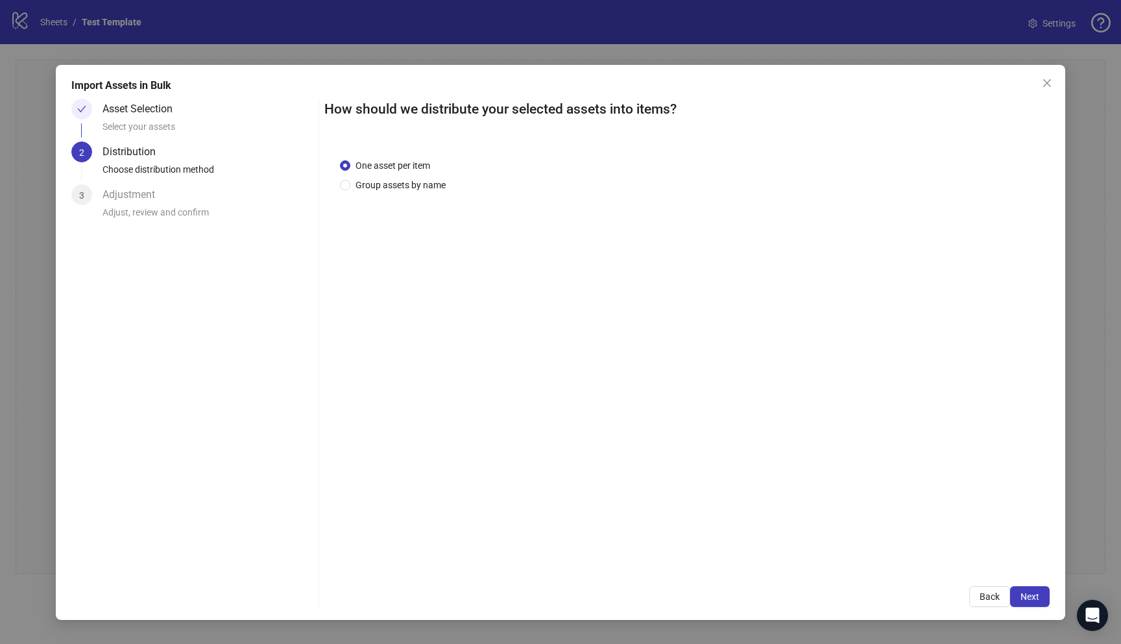
drag, startPoint x: 432, startPoint y: 183, endPoint x: 442, endPoint y: 201, distance: 20.0
click at [432, 184] on span "Group assets by name" at bounding box center [400, 185] width 101 height 14
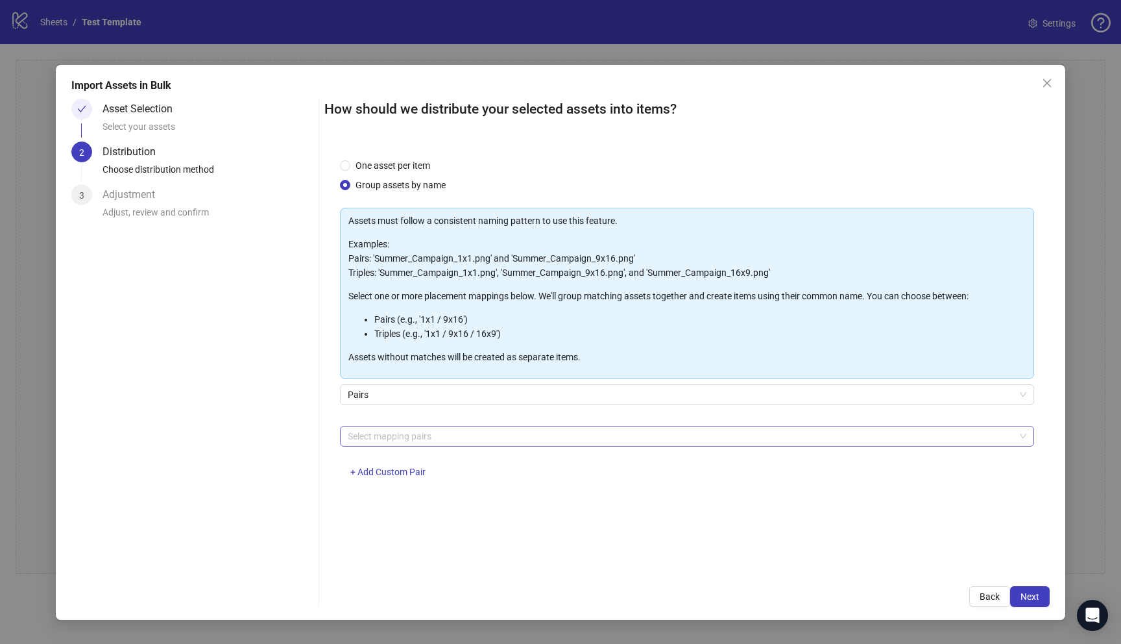
click at [531, 438] on div at bounding box center [681, 436] width 676 height 18
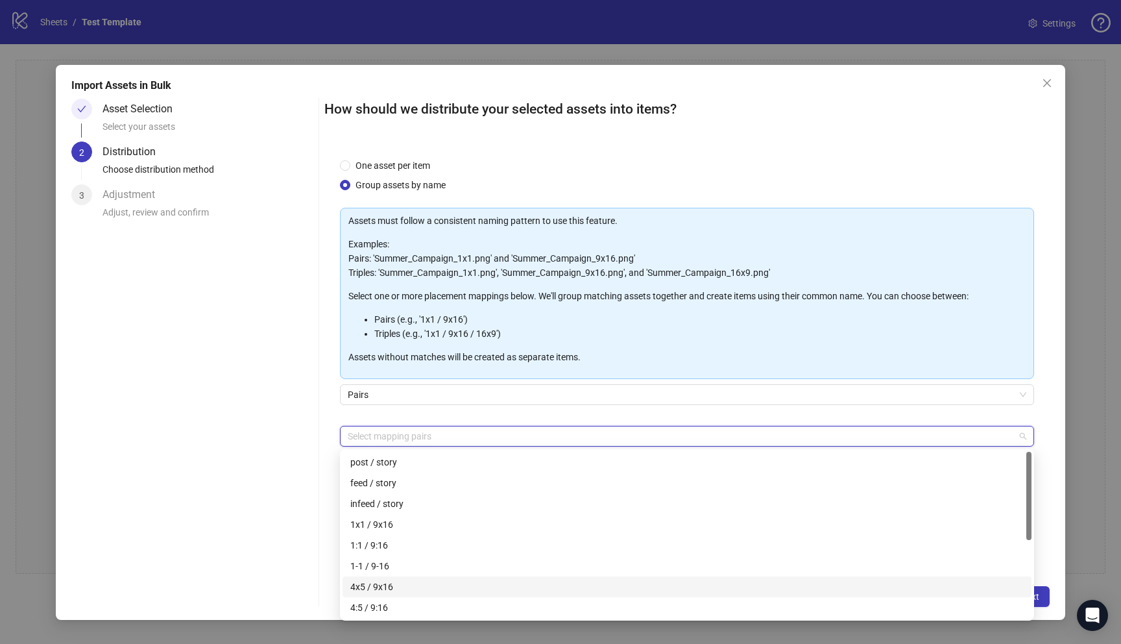
drag, startPoint x: 486, startPoint y: 583, endPoint x: 493, endPoint y: 582, distance: 7.3
click at [486, 583] on div "4x5 / 9x16" at bounding box center [687, 587] width 674 height 14
click at [252, 458] on div "Asset Selection Select your assets 2 Distribution Choose distribution method 3 …" at bounding box center [192, 353] width 242 height 508
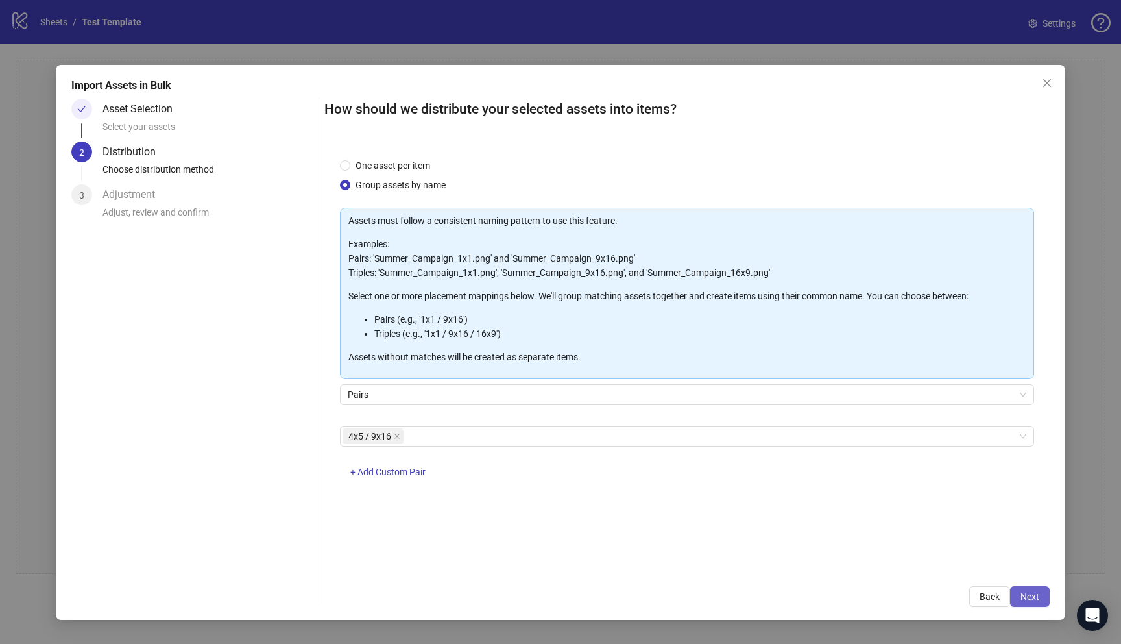
click at [1031, 598] on span "Next" at bounding box center [1030, 596] width 19 height 10
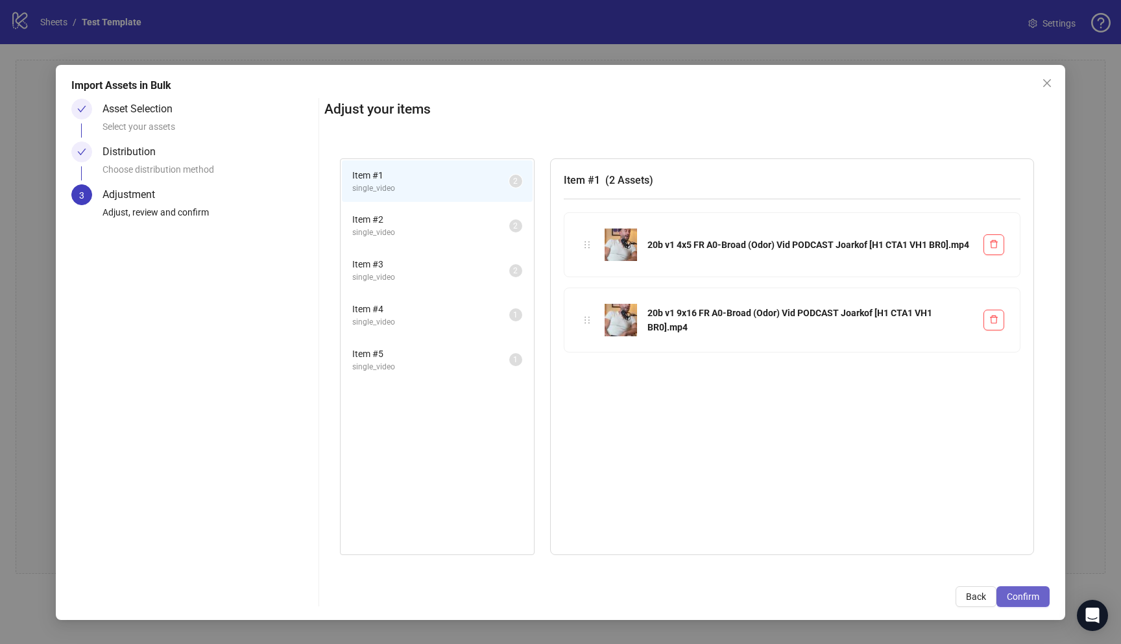
click at [1034, 596] on span "Confirm" at bounding box center [1023, 596] width 32 height 10
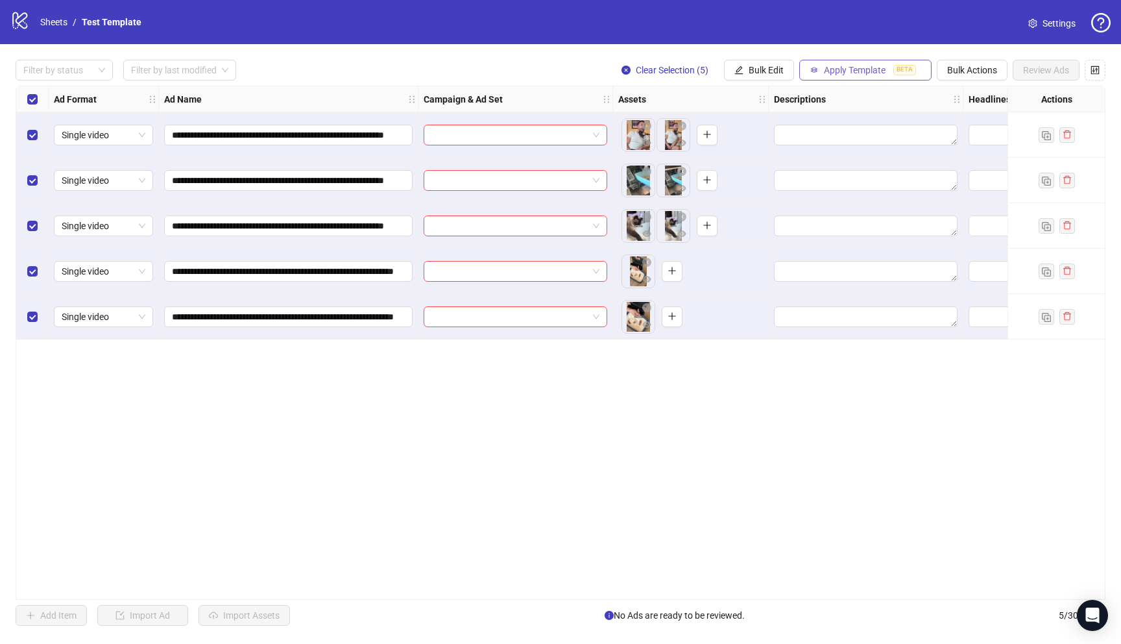
click at [903, 64] on button "Apply Template BETA" at bounding box center [866, 70] width 132 height 21
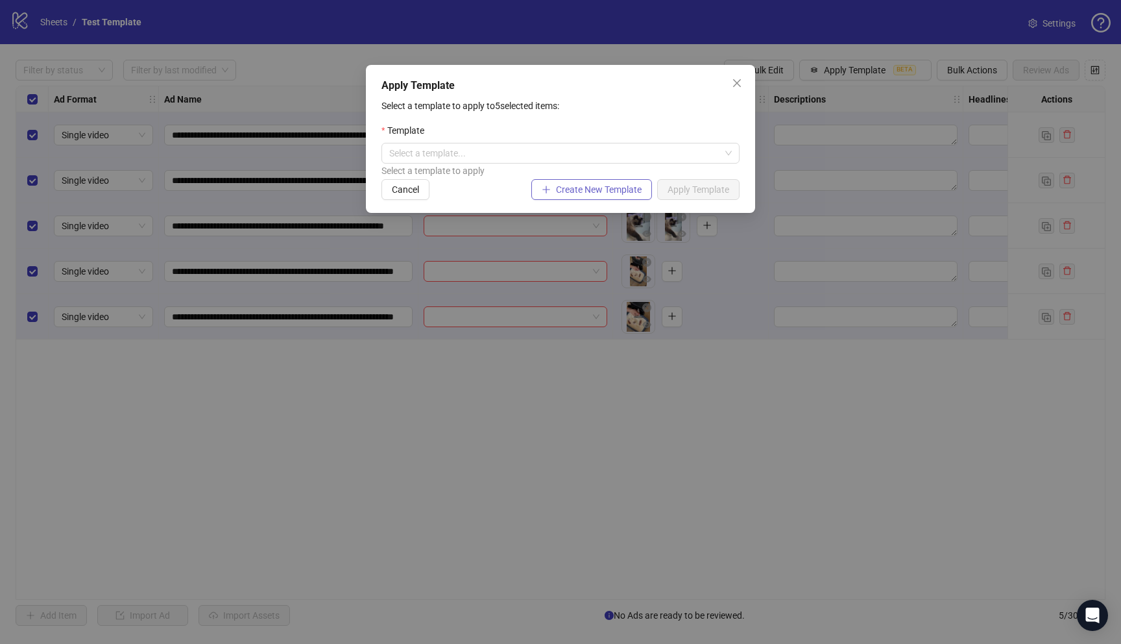
click at [611, 191] on span "Create New Template" at bounding box center [599, 189] width 86 height 10
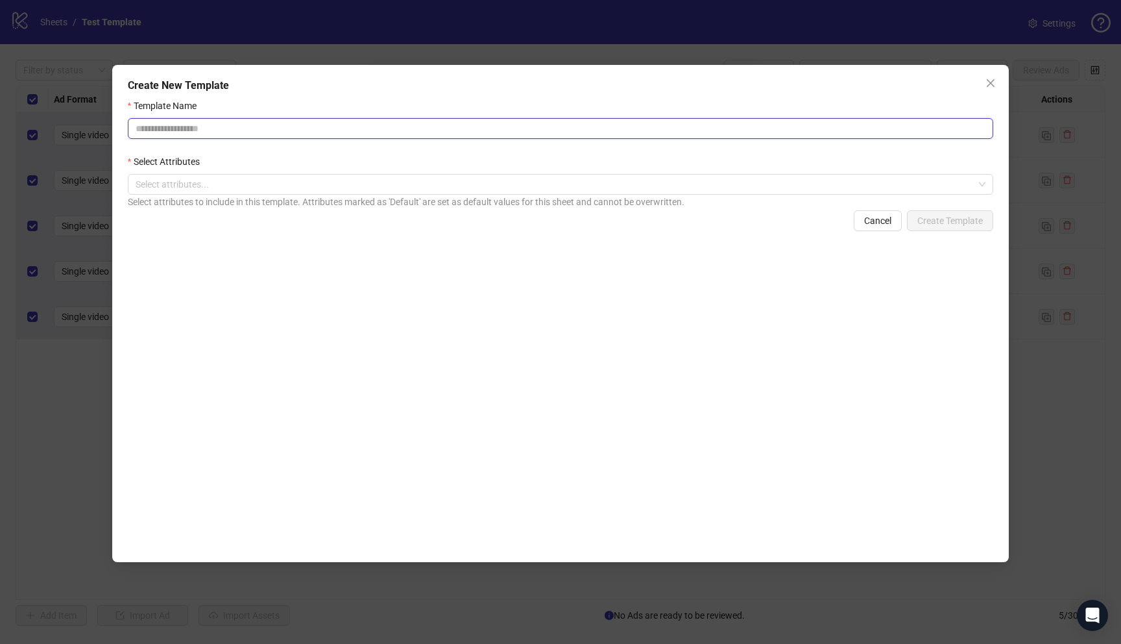
click at [247, 125] on input "Template Name" at bounding box center [561, 128] width 866 height 21
click at [156, 130] on input "**********" at bounding box center [561, 128] width 866 height 21
click at [264, 188] on div at bounding box center [553, 184] width 847 height 18
type input "**********"
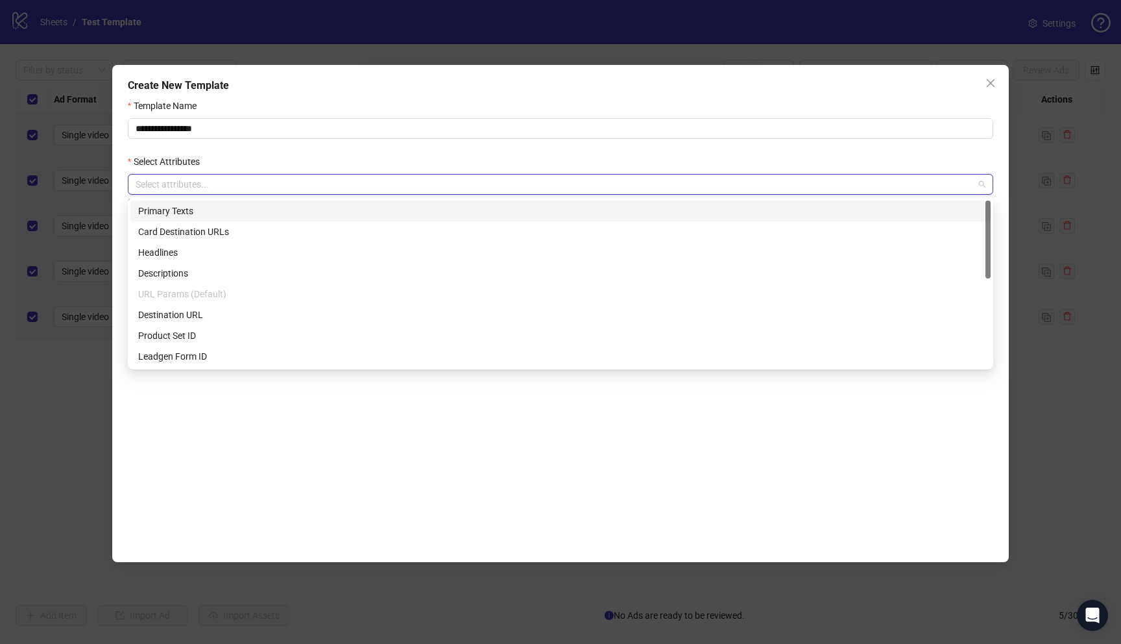
click at [273, 208] on div "Primary Texts" at bounding box center [560, 211] width 845 height 14
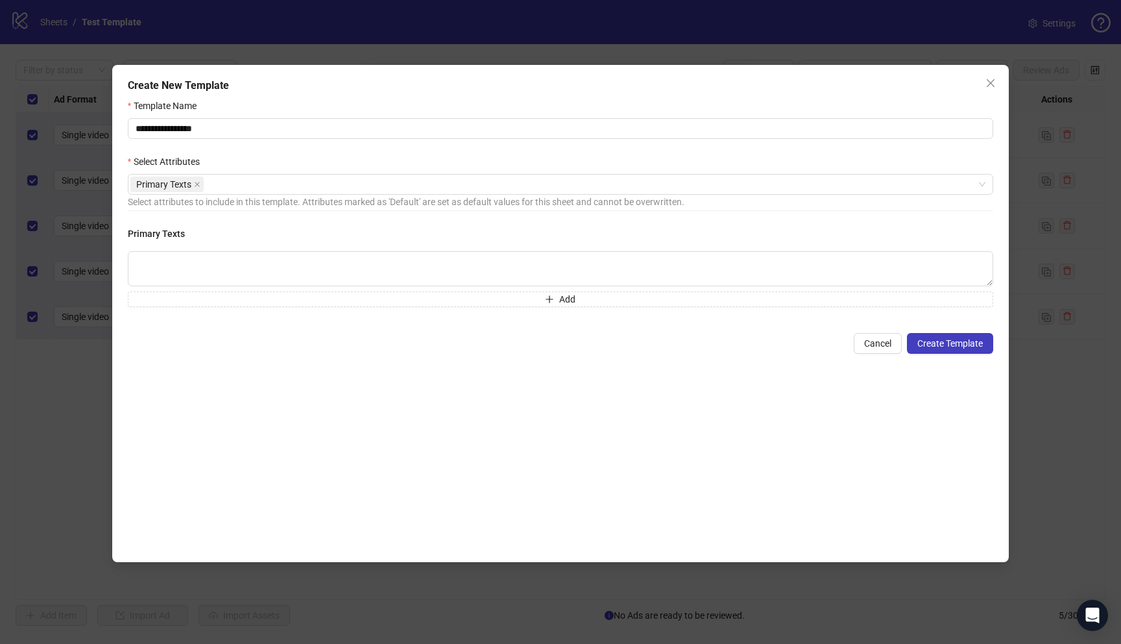
click at [424, 430] on div "**********" at bounding box center [561, 324] width 866 height 450
click at [248, 263] on textarea at bounding box center [561, 268] width 866 height 35
paste textarea "**********"
click at [287, 177] on div "Primary Texts" at bounding box center [553, 184] width 847 height 18
type textarea "**********"
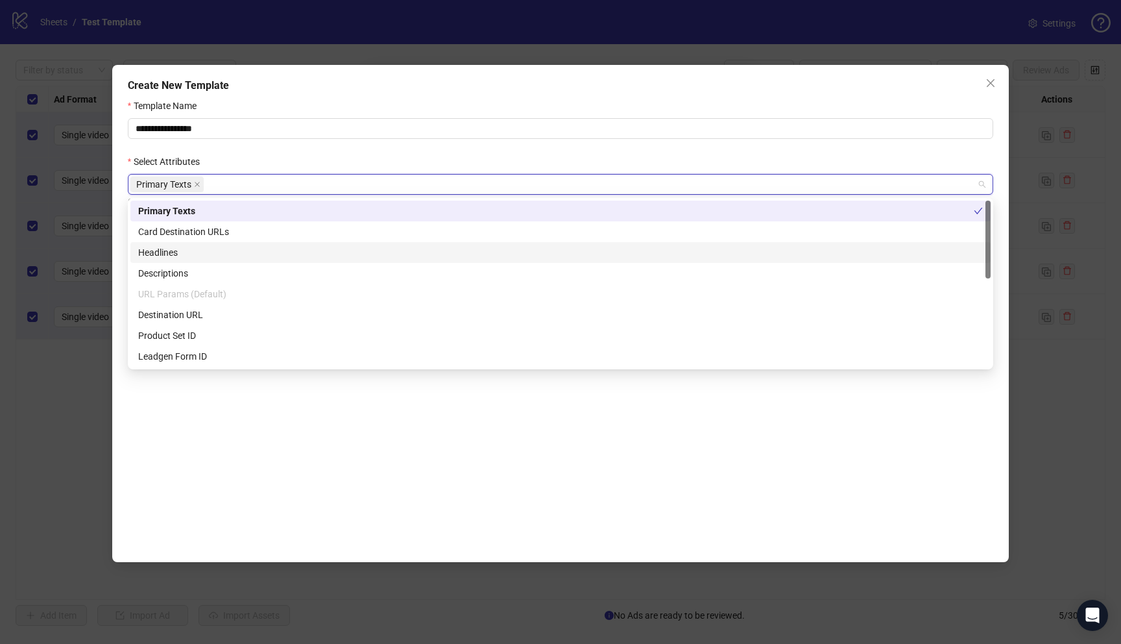
click at [237, 252] on div "Headlines" at bounding box center [560, 252] width 845 height 14
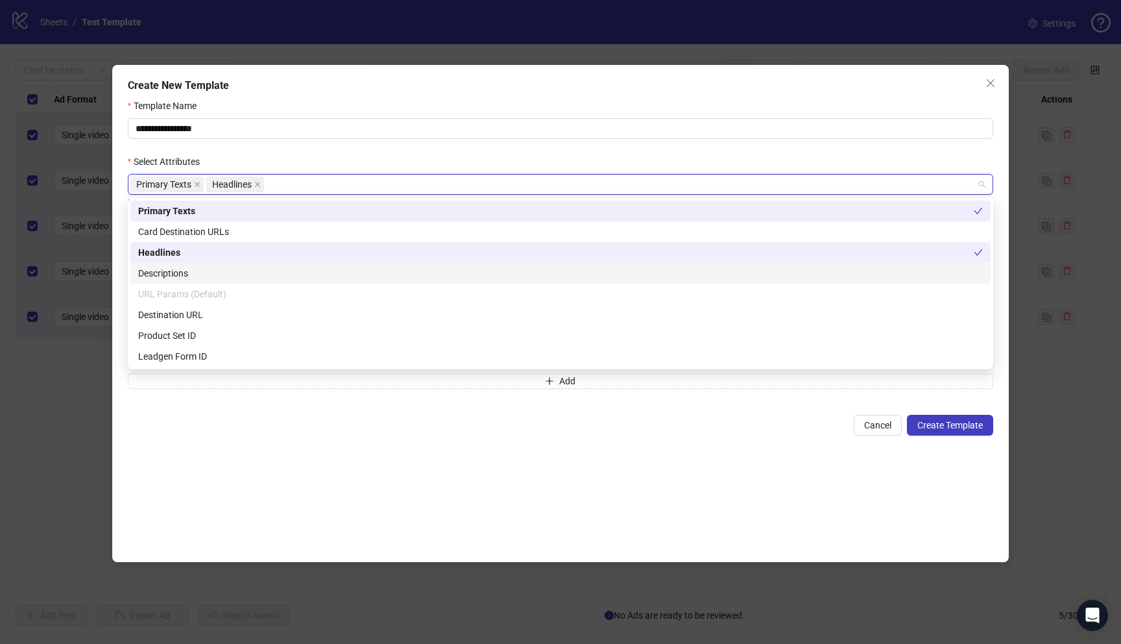
click at [253, 271] on div "Descriptions" at bounding box center [560, 273] width 845 height 14
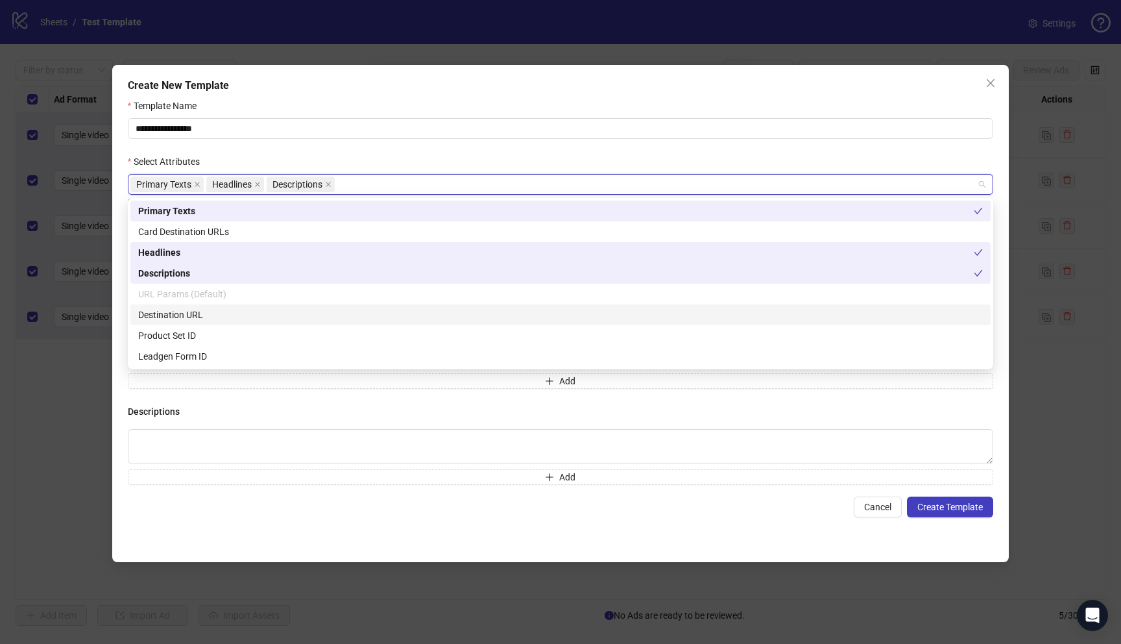
click at [238, 312] on div "Destination URL" at bounding box center [560, 315] width 845 height 14
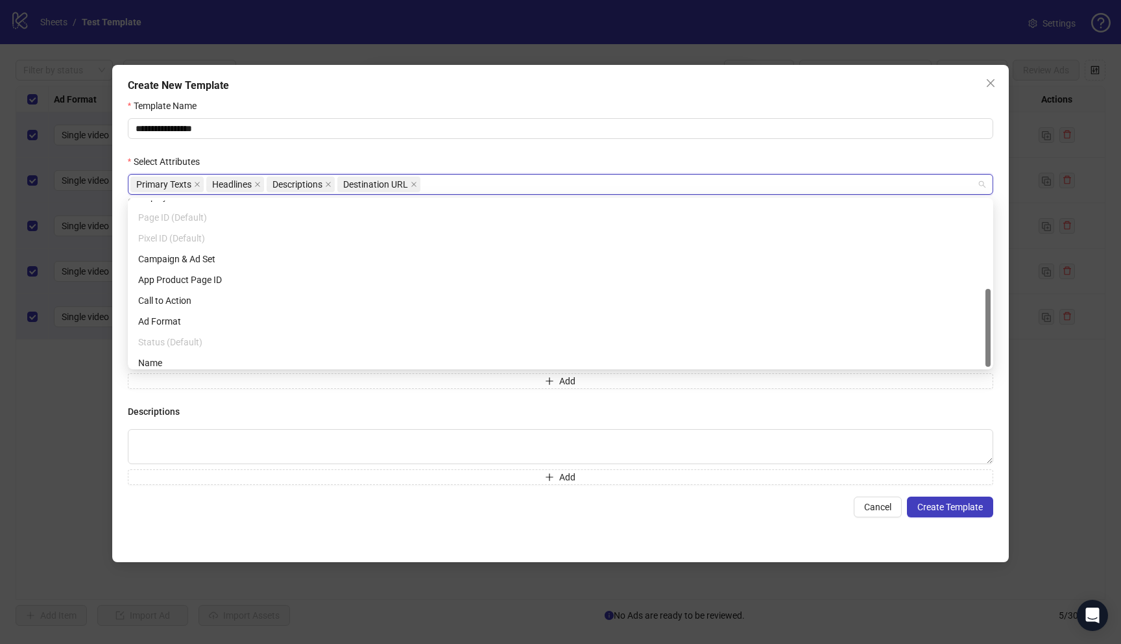
scroll to position [187, 0]
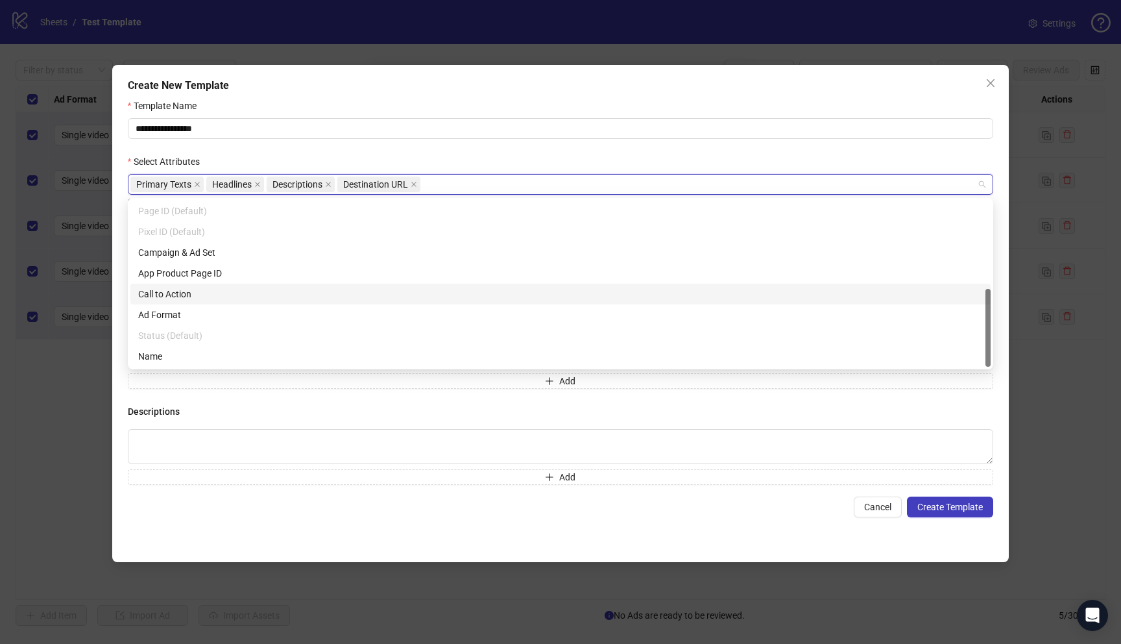
click at [221, 294] on div "Call to Action" at bounding box center [560, 294] width 845 height 14
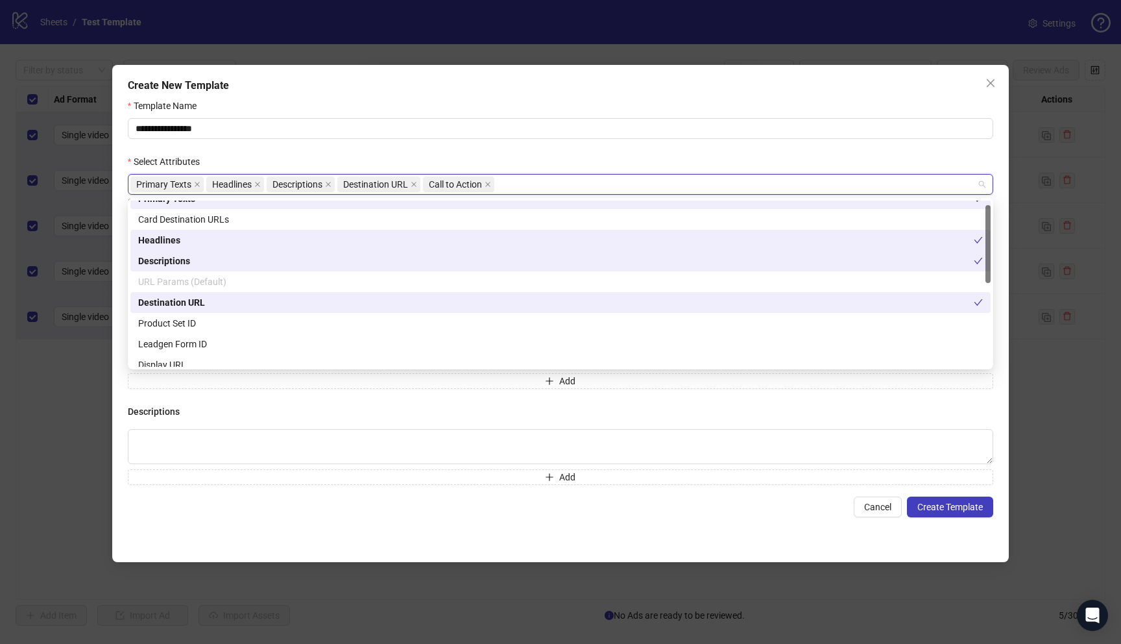
scroll to position [0, 0]
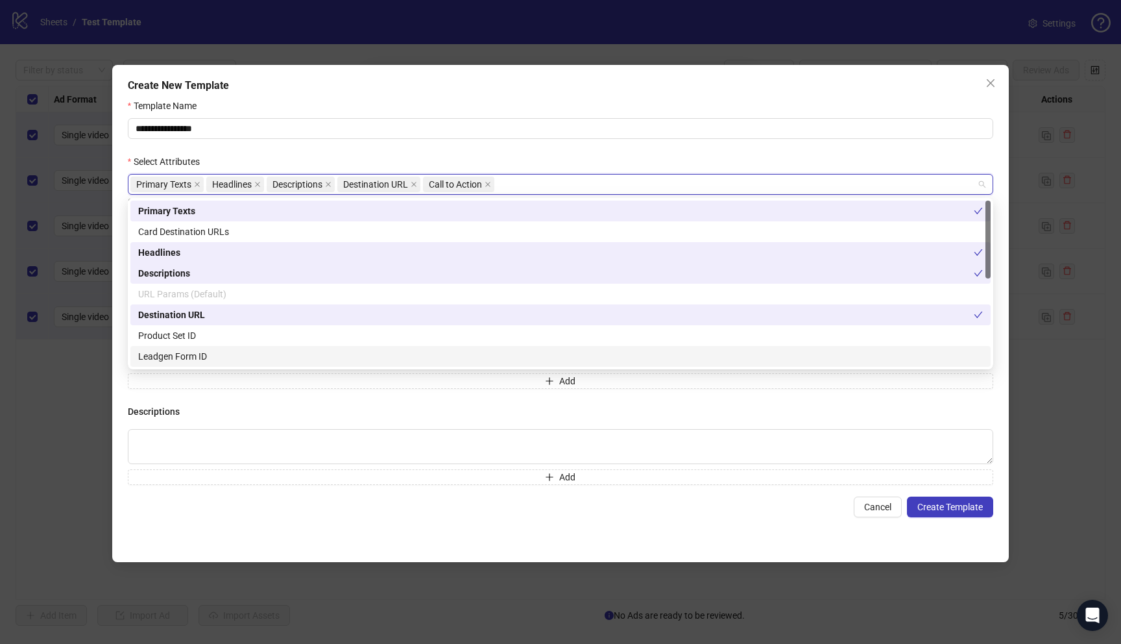
click at [343, 509] on div "Cancel Create Template" at bounding box center [561, 506] width 866 height 21
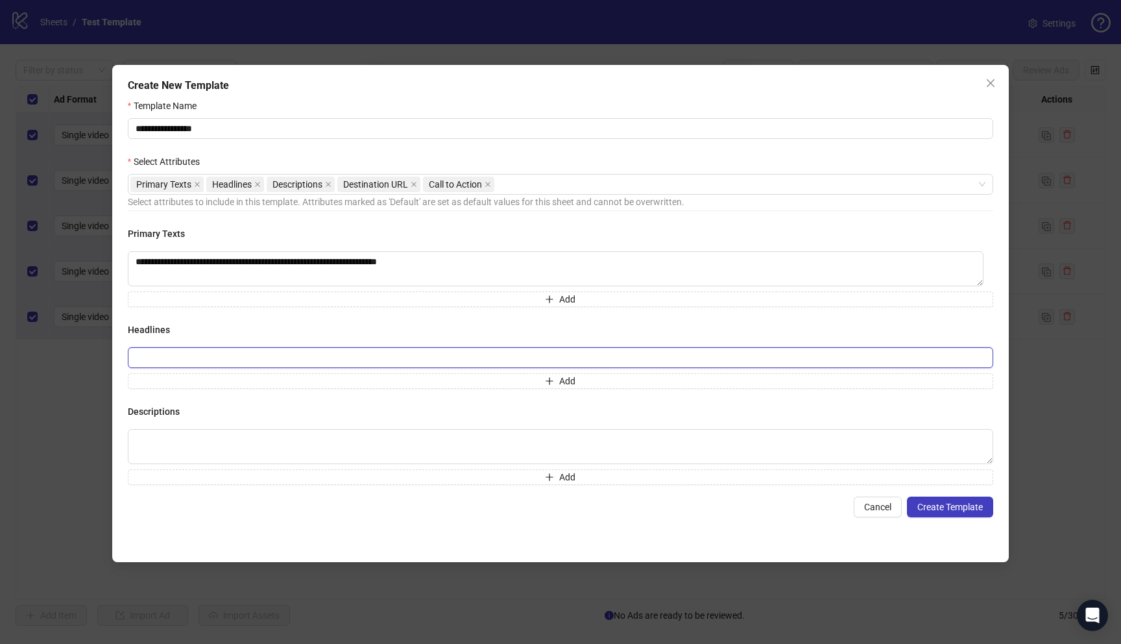
click at [310, 353] on input "text" at bounding box center [561, 357] width 866 height 21
paste input "**********"
type input "**********"
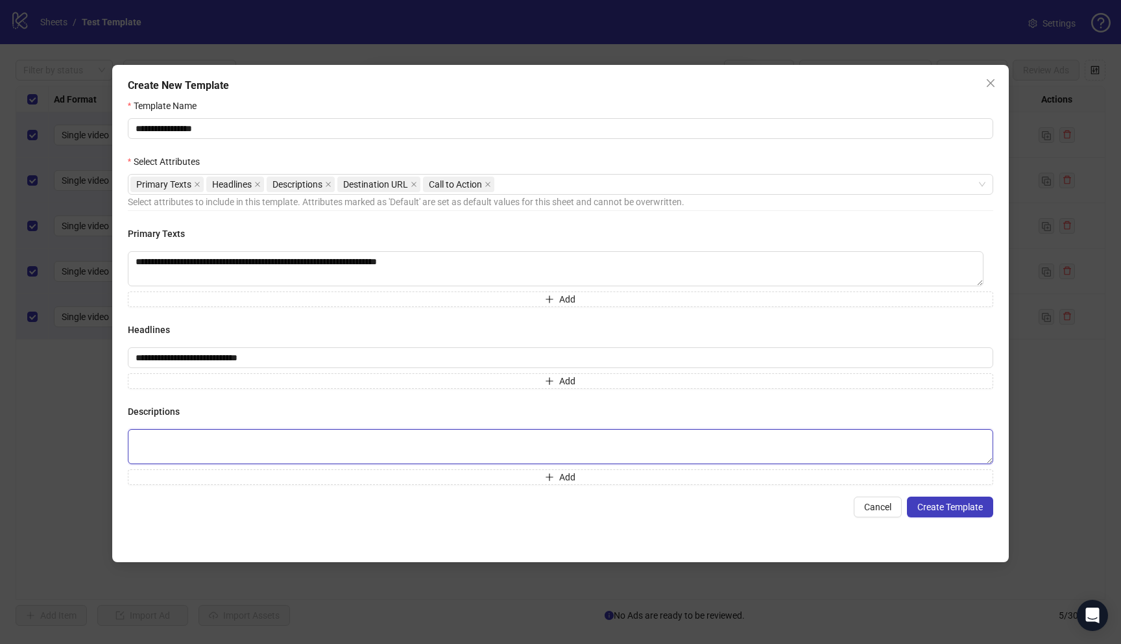
click at [245, 443] on textarea at bounding box center [561, 446] width 866 height 35
paste textarea "**********"
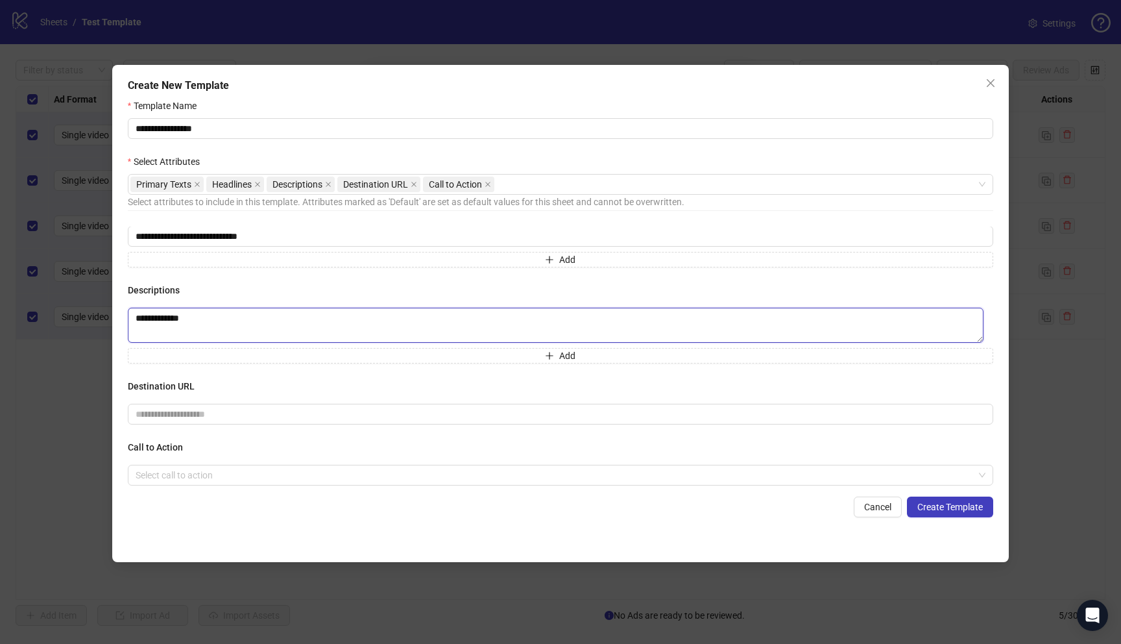
scroll to position [136, 0]
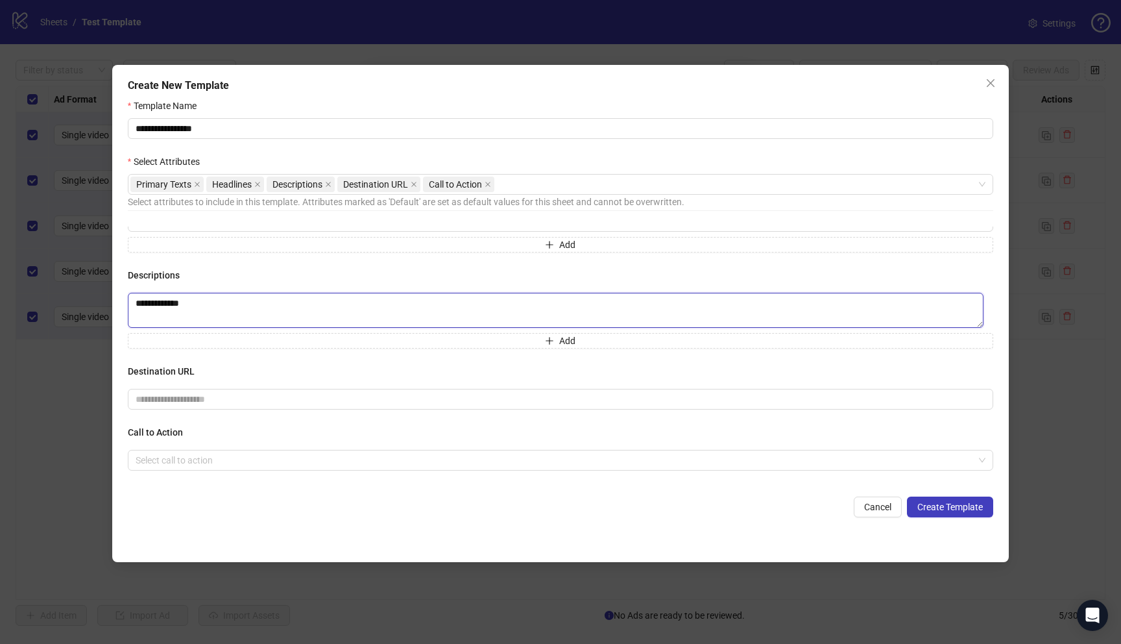
type textarea "**********"
click at [303, 398] on input "text" at bounding box center [556, 399] width 840 height 14
paste input "**********"
type input "**********"
click at [356, 461] on input "search" at bounding box center [555, 459] width 839 height 19
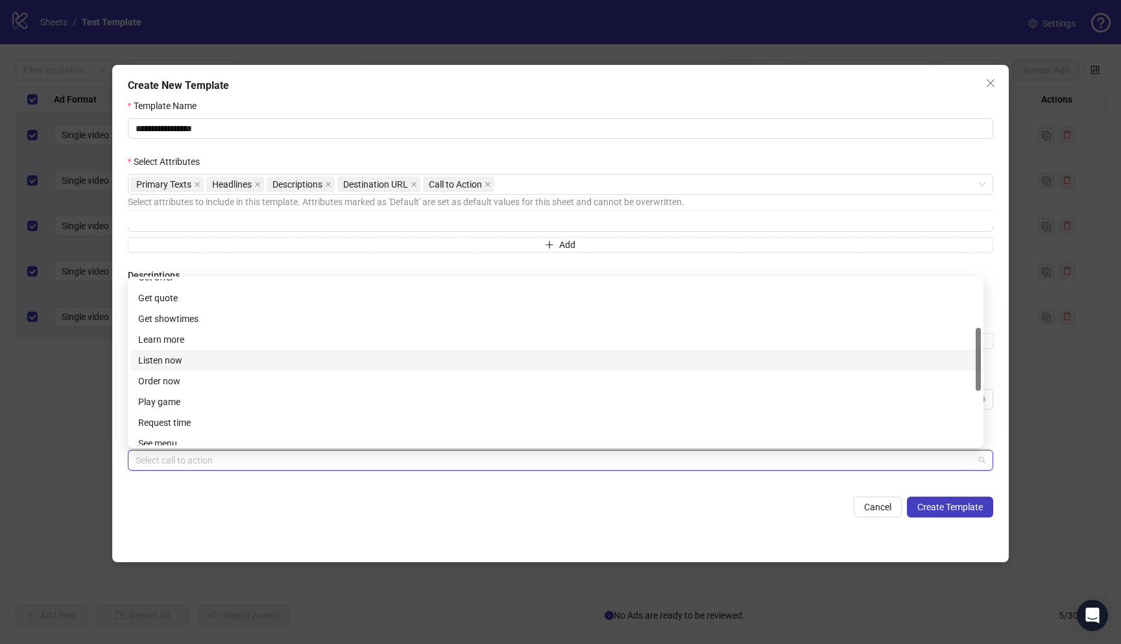
scroll to position [119, 0]
click at [280, 352] on div "Learn more" at bounding box center [555, 357] width 835 height 14
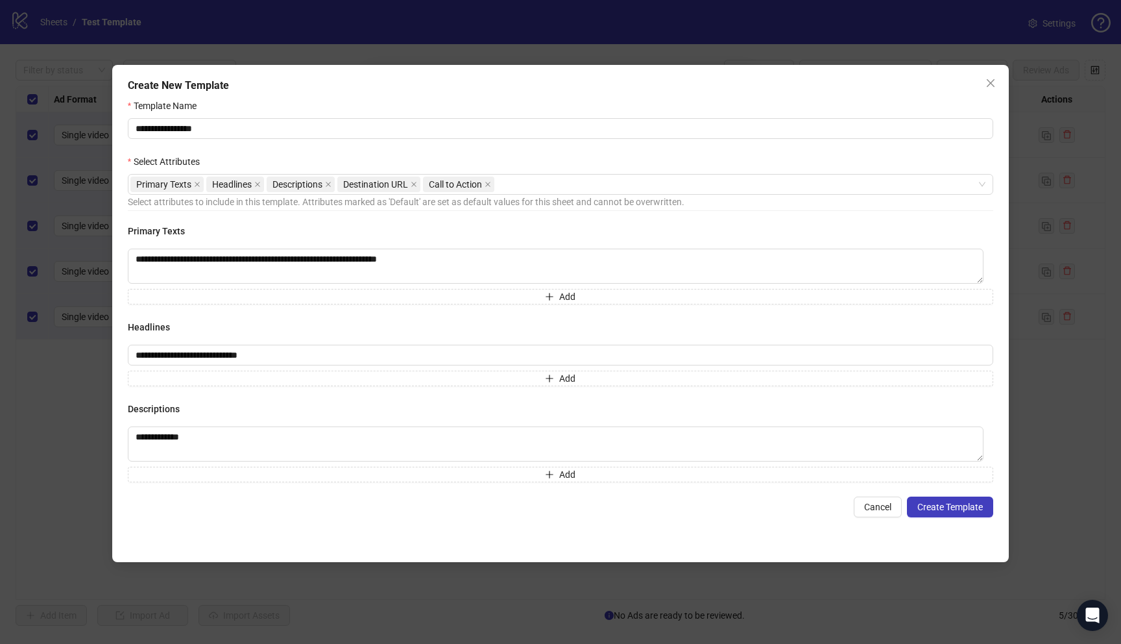
scroll to position [0, 0]
click at [528, 180] on div "Primary Texts Headlines Descriptions Destination URL Call to Action" at bounding box center [553, 184] width 847 height 18
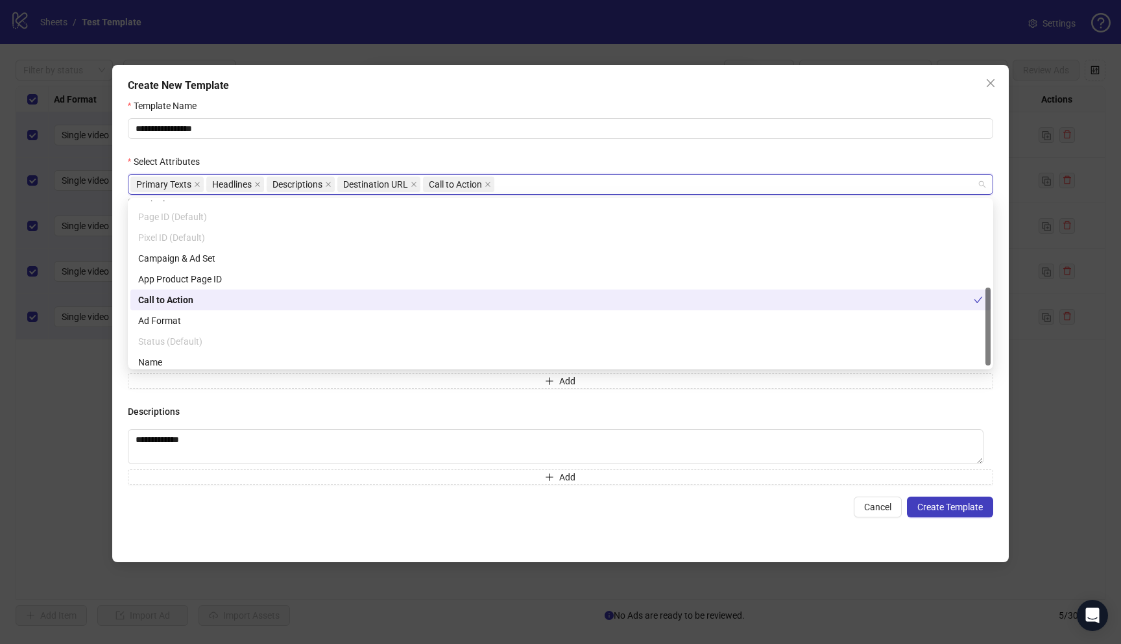
scroll to position [187, 0]
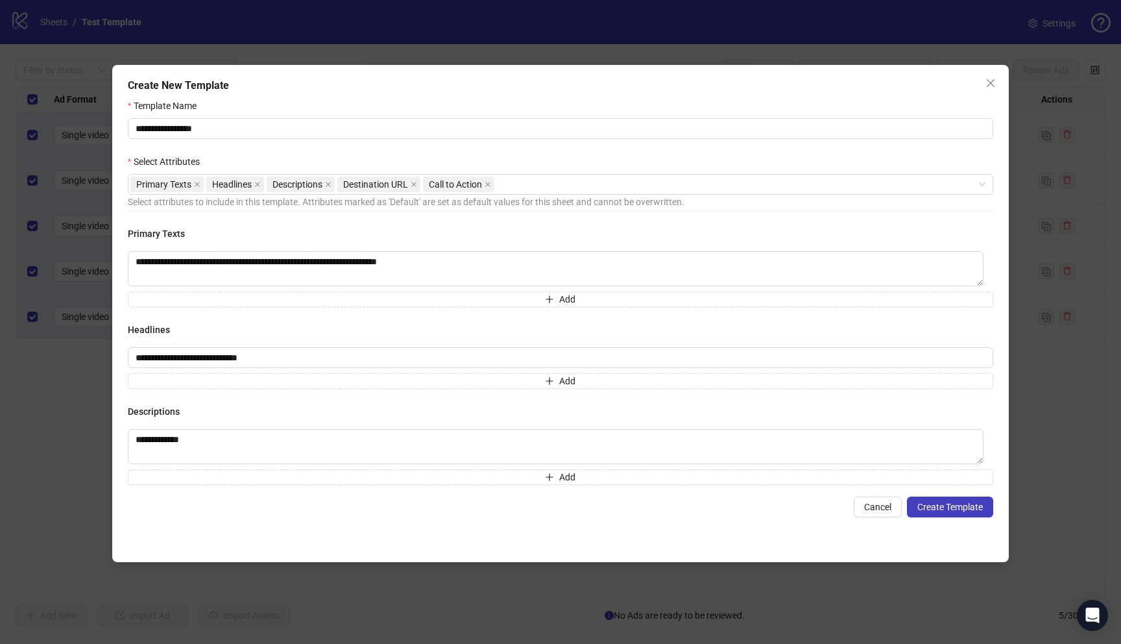
click at [548, 92] on div "Create New Template" at bounding box center [561, 86] width 866 height 16
click at [937, 514] on button "Create Template" at bounding box center [950, 506] width 86 height 21
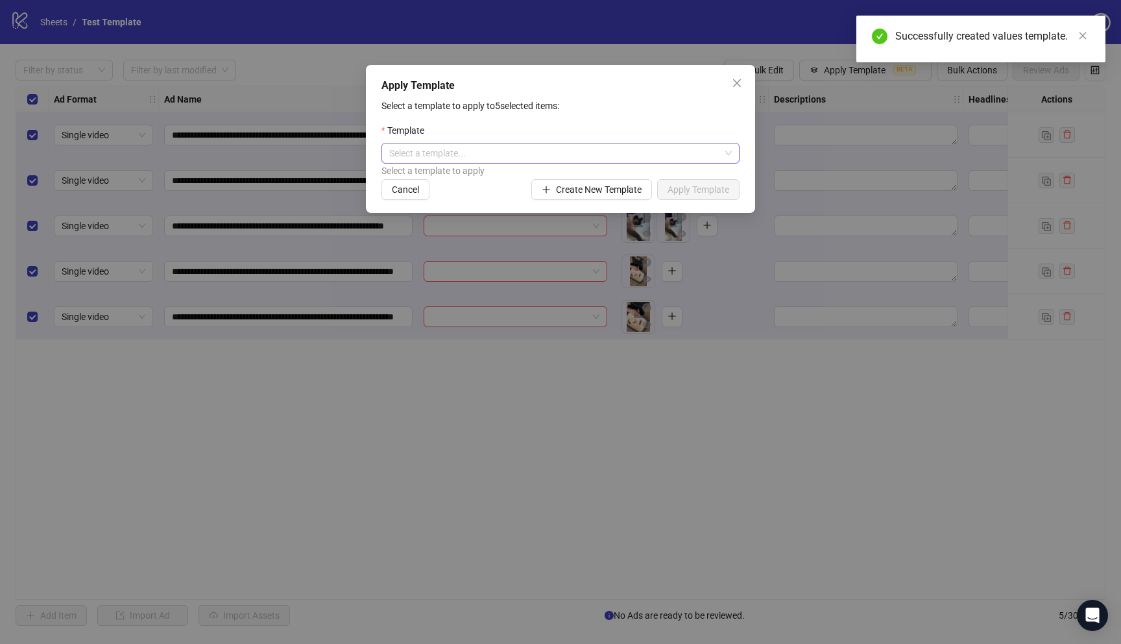
click at [726, 153] on span at bounding box center [560, 152] width 343 height 19
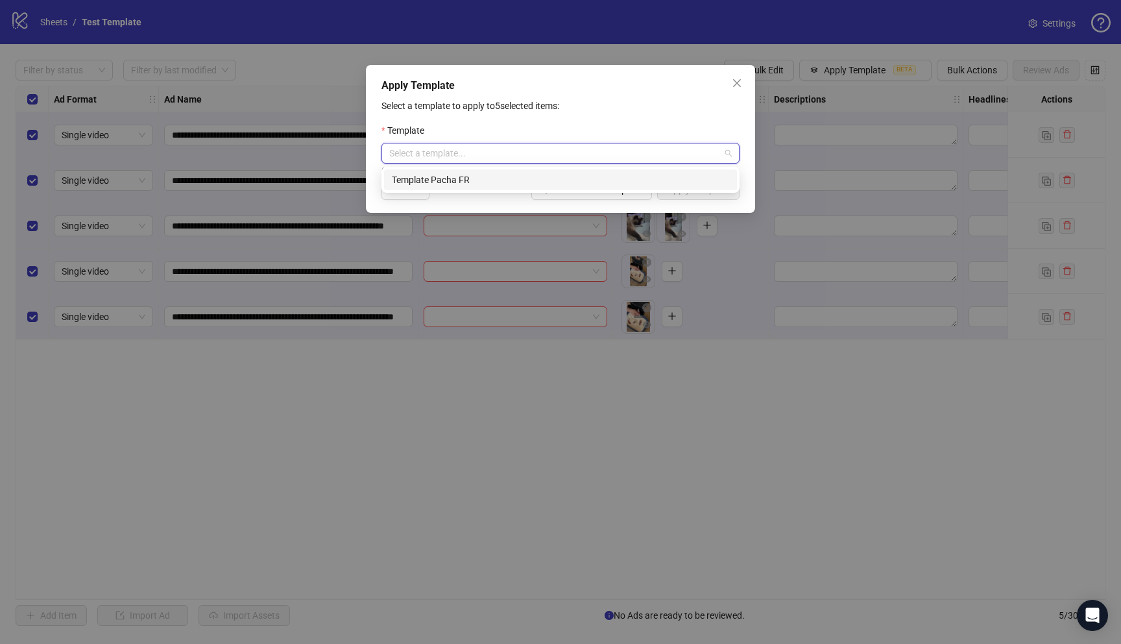
click at [698, 182] on div "Template Pacha FR" at bounding box center [560, 180] width 337 height 14
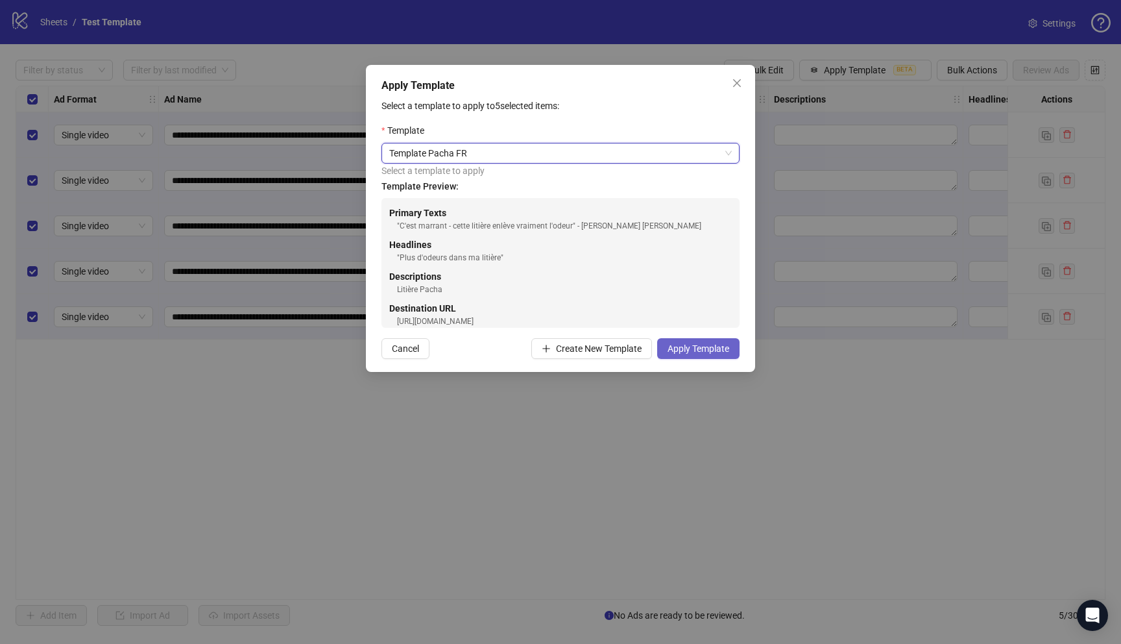
click at [707, 355] on button "Apply Template" at bounding box center [698, 348] width 82 height 21
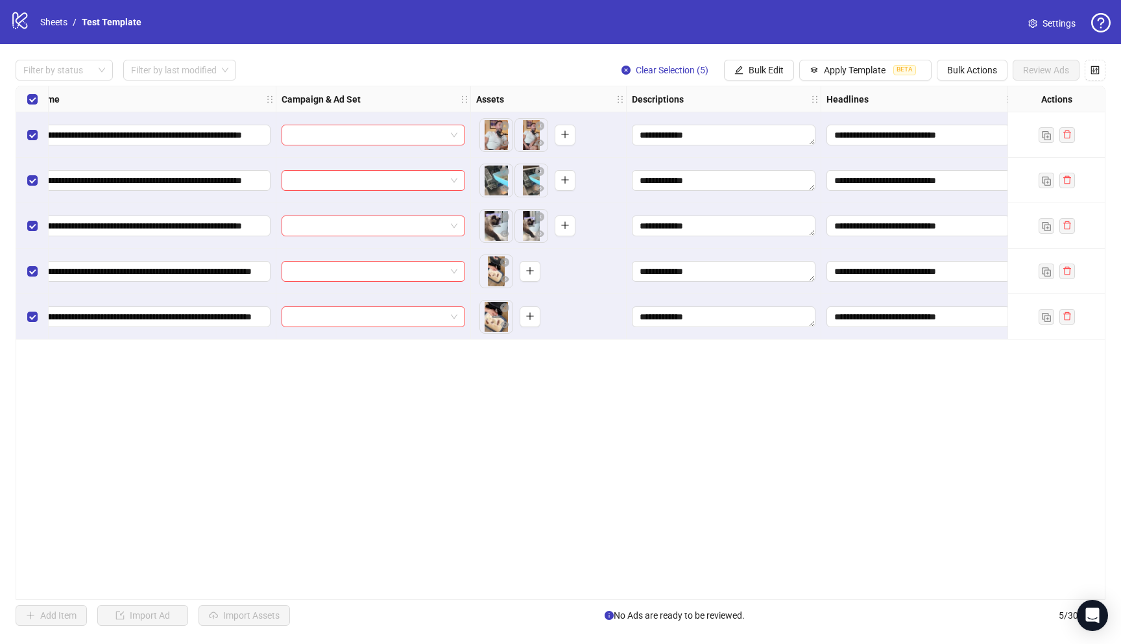
scroll to position [0, 0]
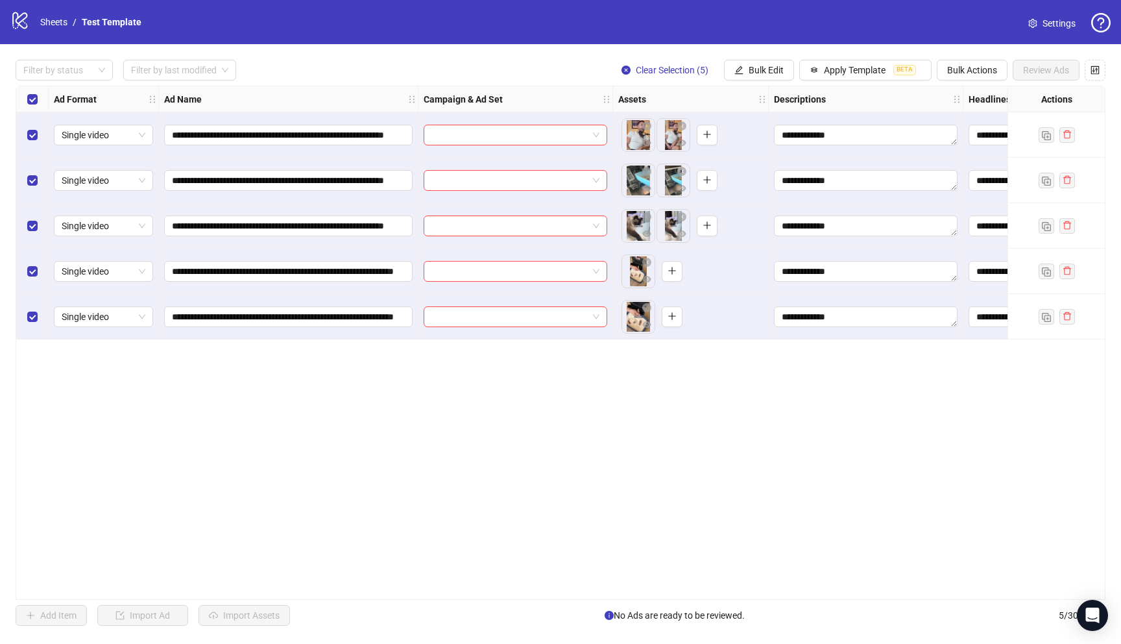
click at [1055, 19] on span "Settings" at bounding box center [1059, 23] width 33 height 14
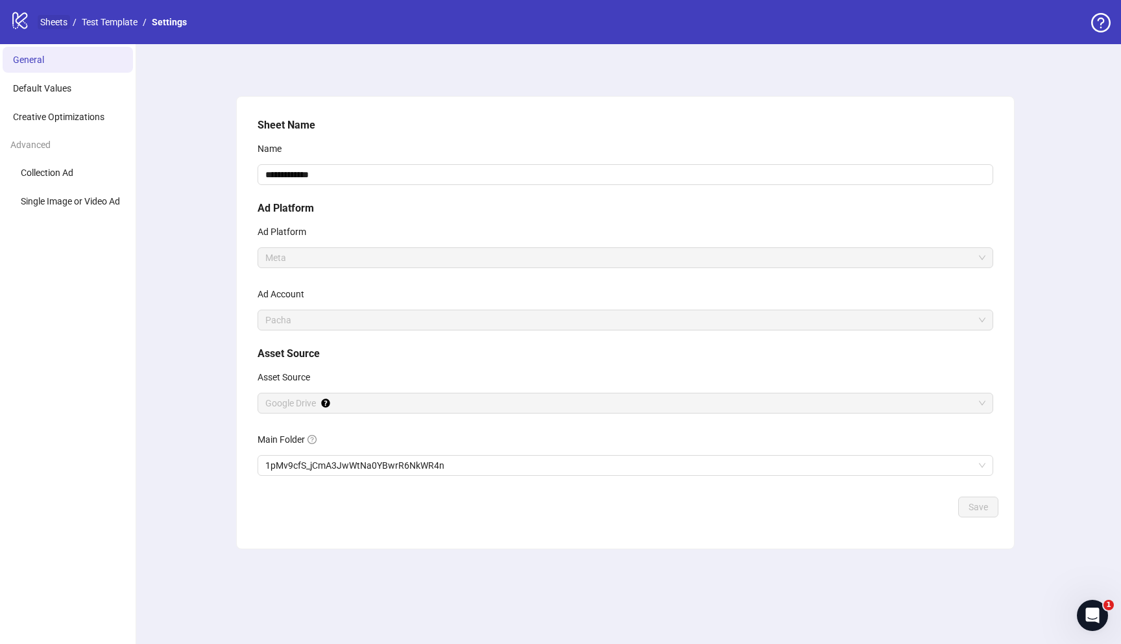
click at [54, 22] on link "Sheets" at bounding box center [54, 22] width 32 height 14
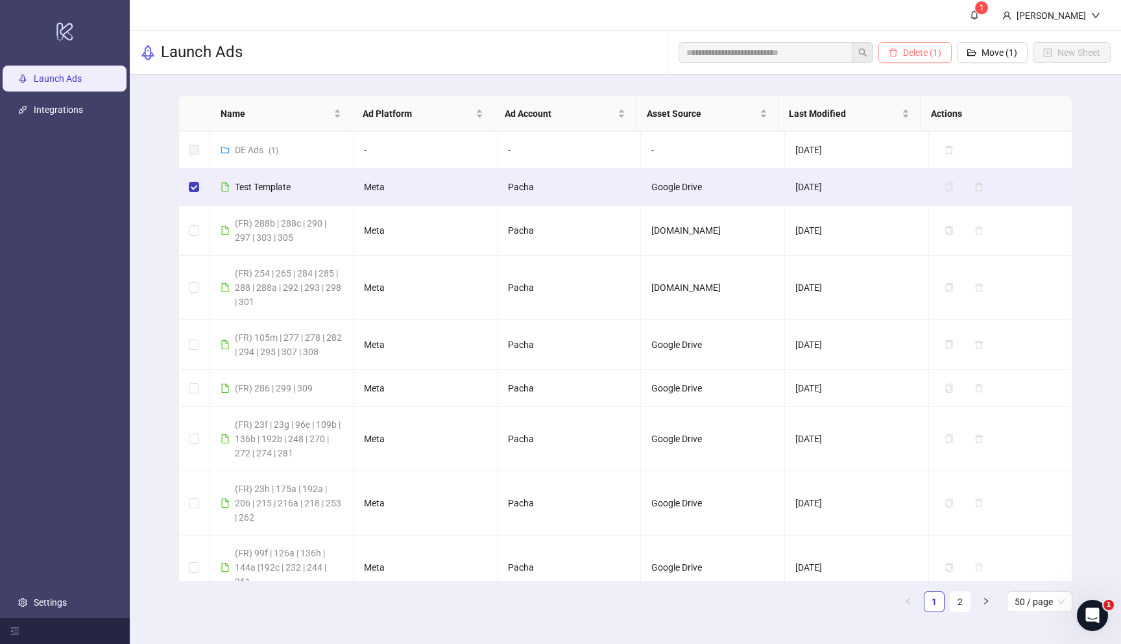
click at [915, 55] on span "Delete (1)" at bounding box center [922, 52] width 38 height 10
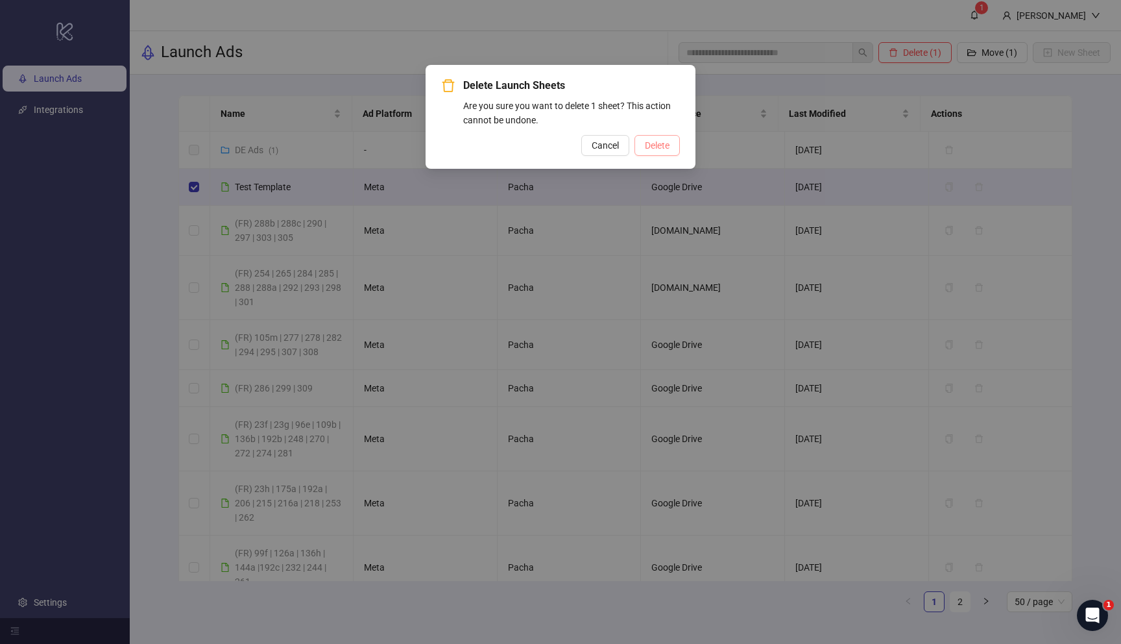
click at [668, 143] on span "Delete" at bounding box center [657, 145] width 25 height 10
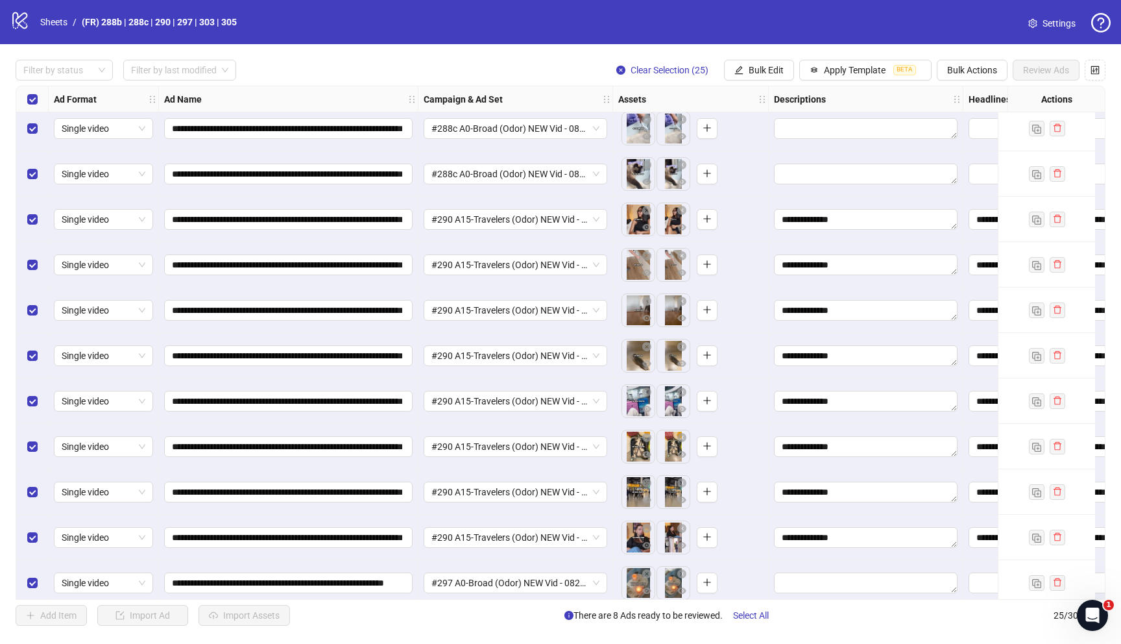
scroll to position [315, 0]
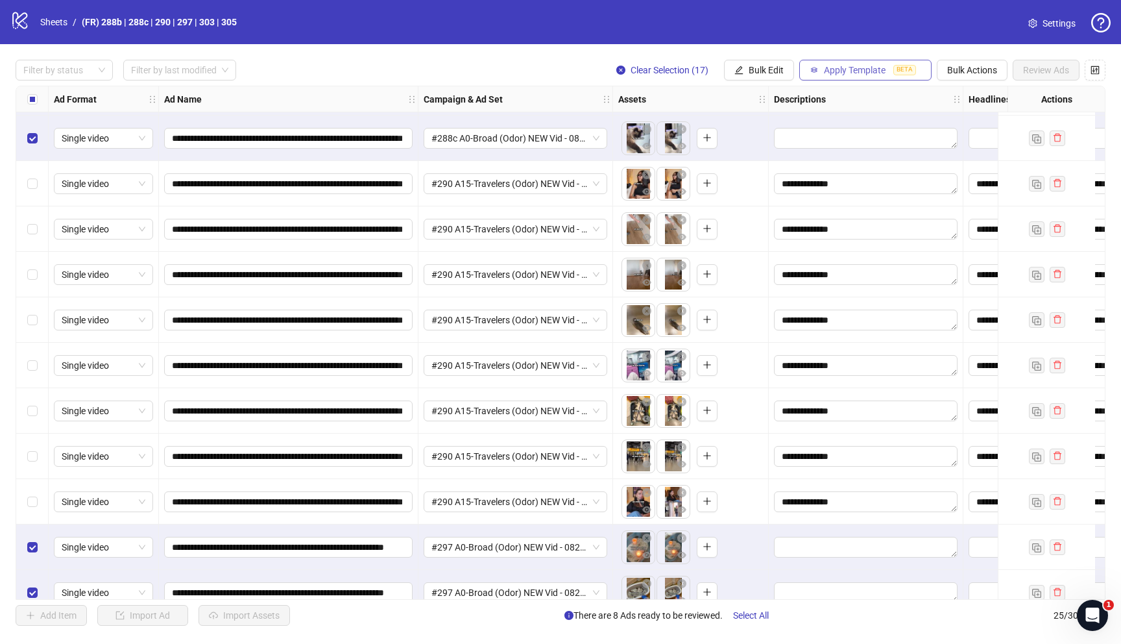
click at [846, 69] on span "Apply Template" at bounding box center [855, 70] width 62 height 10
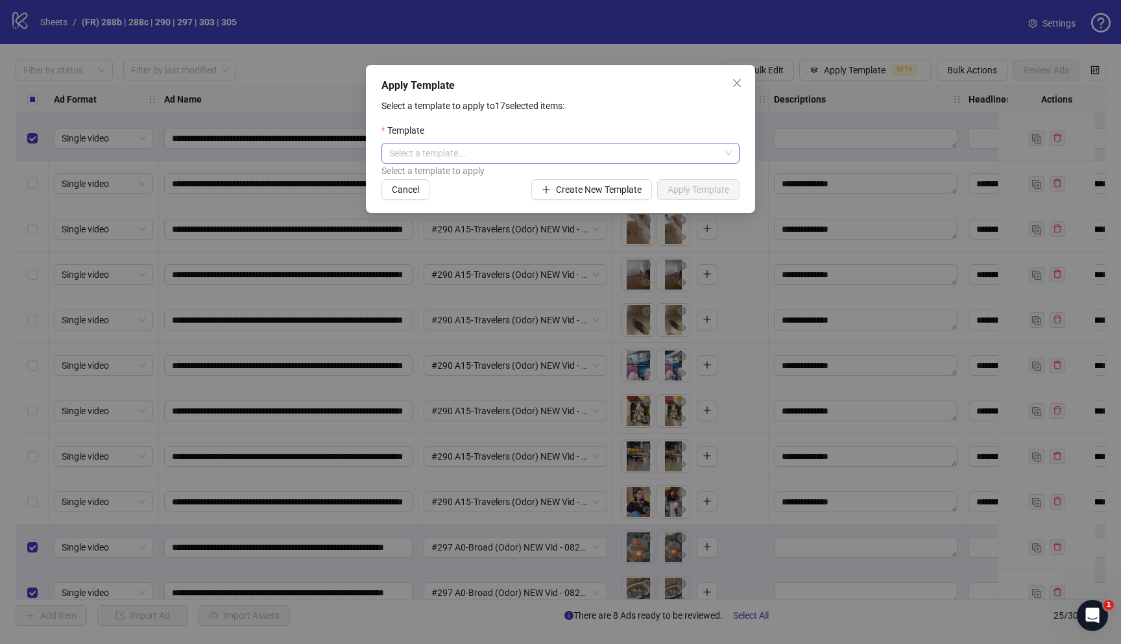
click at [645, 151] on input "search" at bounding box center [554, 152] width 331 height 19
click at [520, 177] on div "Template Pacha FR" at bounding box center [560, 180] width 337 height 14
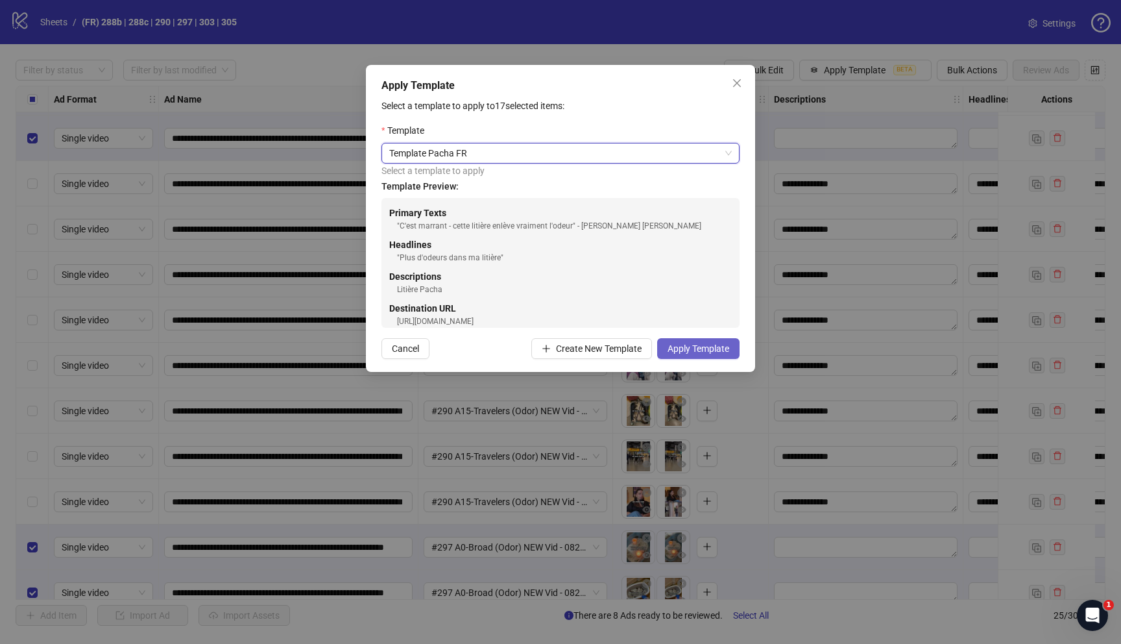
click at [695, 345] on span "Apply Template" at bounding box center [699, 348] width 62 height 10
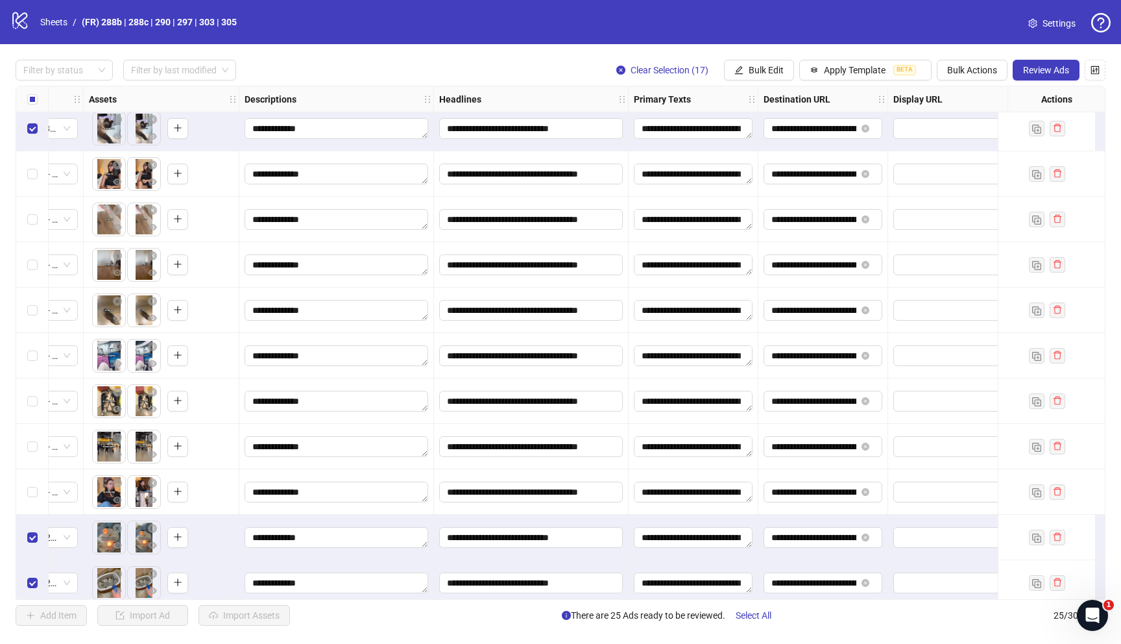
scroll to position [325, 529]
drag, startPoint x: 750, startPoint y: 180, endPoint x: 744, endPoint y: 321, distance: 140.3
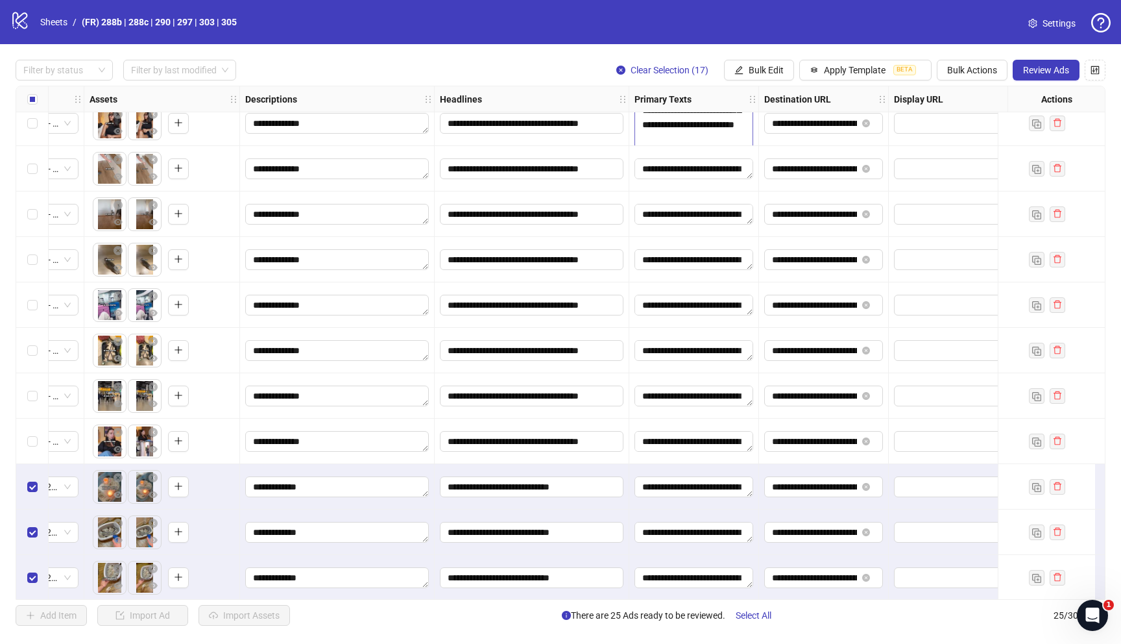
scroll to position [272, 529]
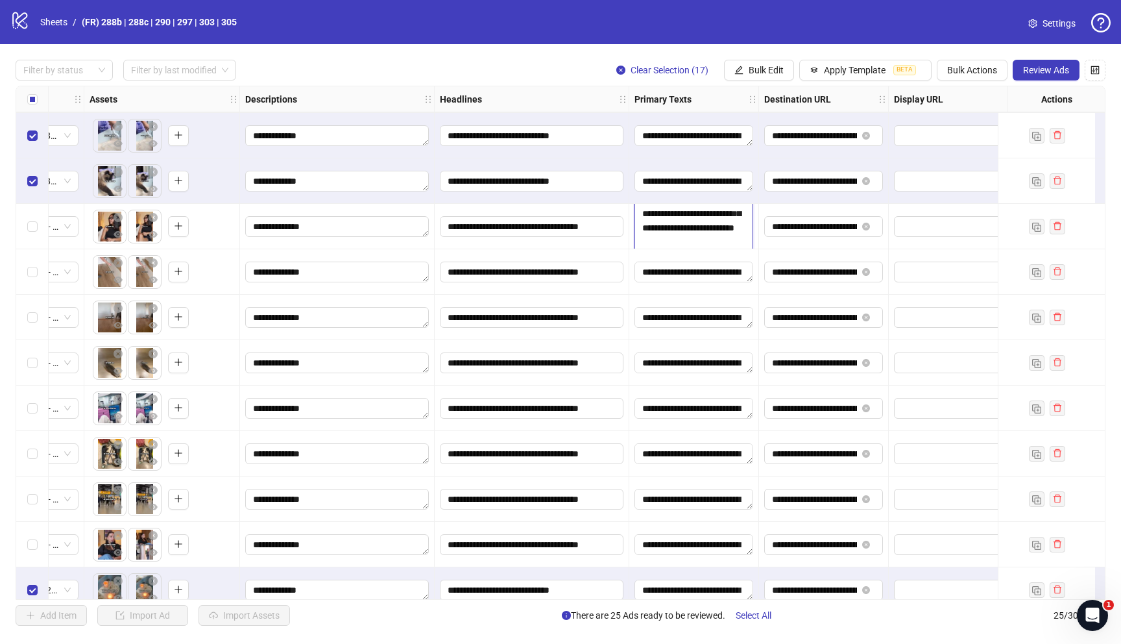
click at [685, 219] on textarea "**********" at bounding box center [694, 226] width 119 height 161
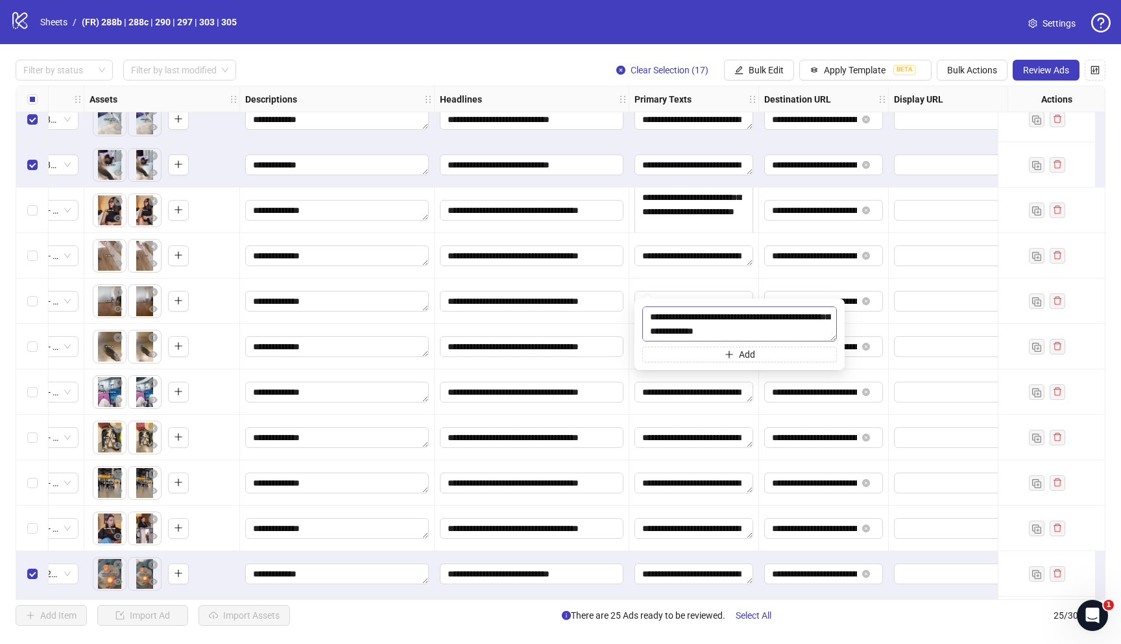
scroll to position [43, 0]
click at [34, 93] on label "Select all rows" at bounding box center [32, 99] width 10 height 14
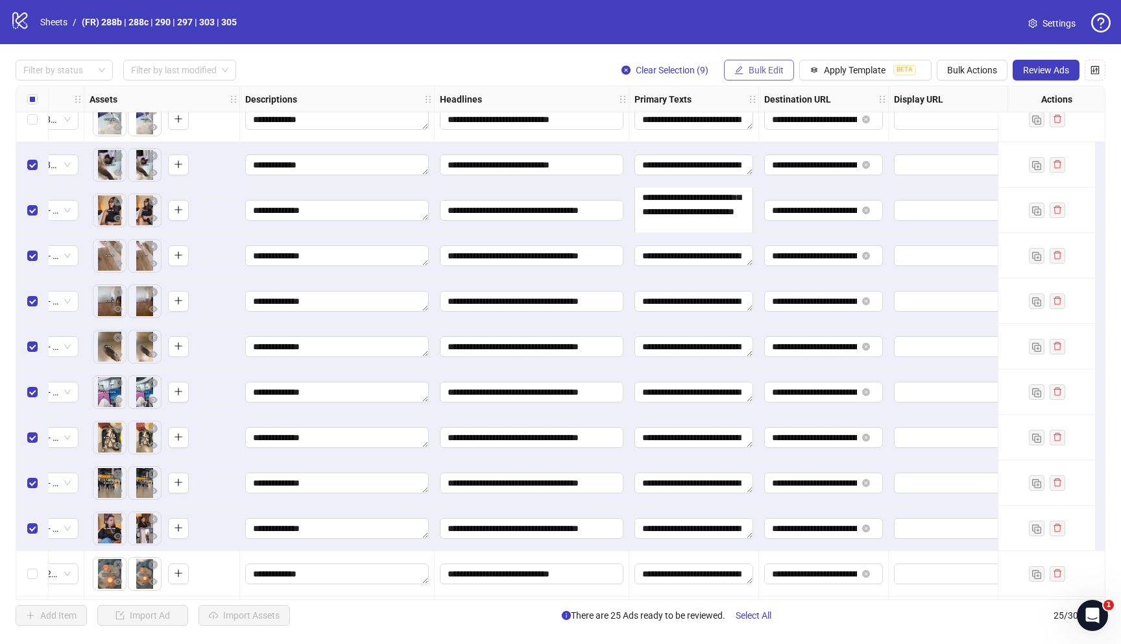
click at [759, 67] on span "Bulk Edit" at bounding box center [766, 70] width 35 height 10
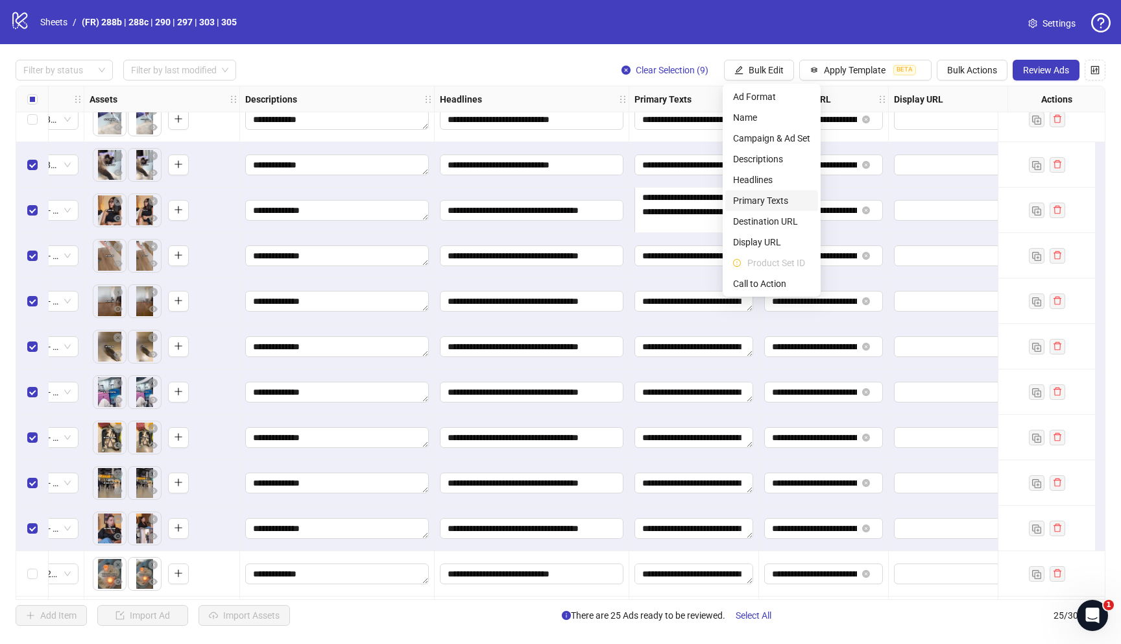
click at [764, 196] on span "Primary Texts" at bounding box center [771, 200] width 77 height 14
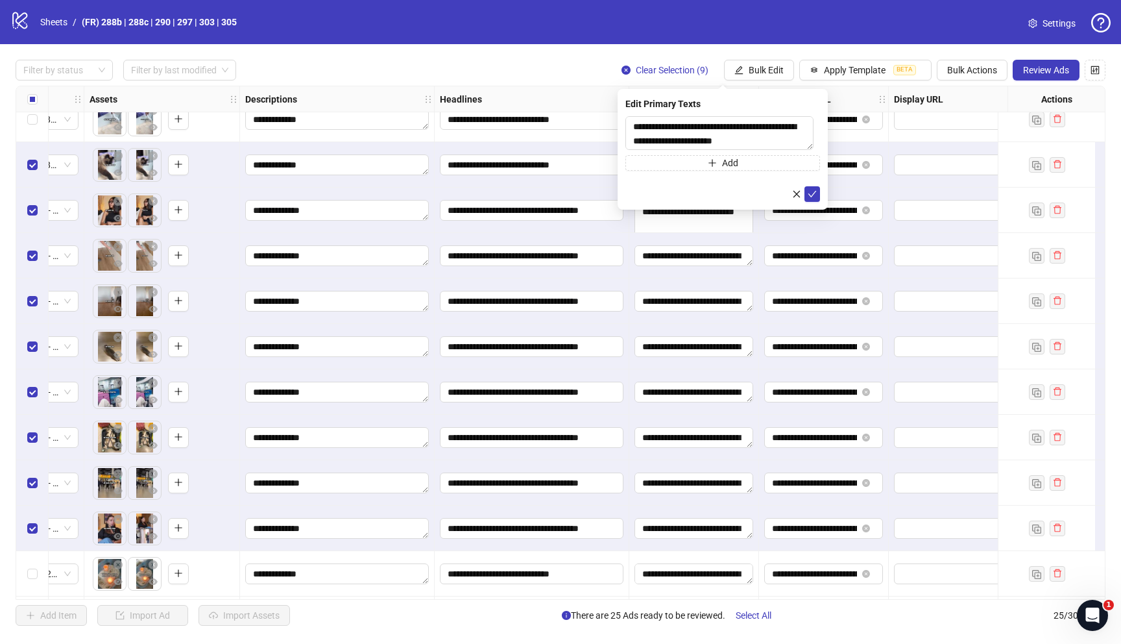
click at [541, 69] on div "Filter by status Filter by last modified Clear Selection (9) Bulk Edit Apply Te…" at bounding box center [561, 70] width 1090 height 21
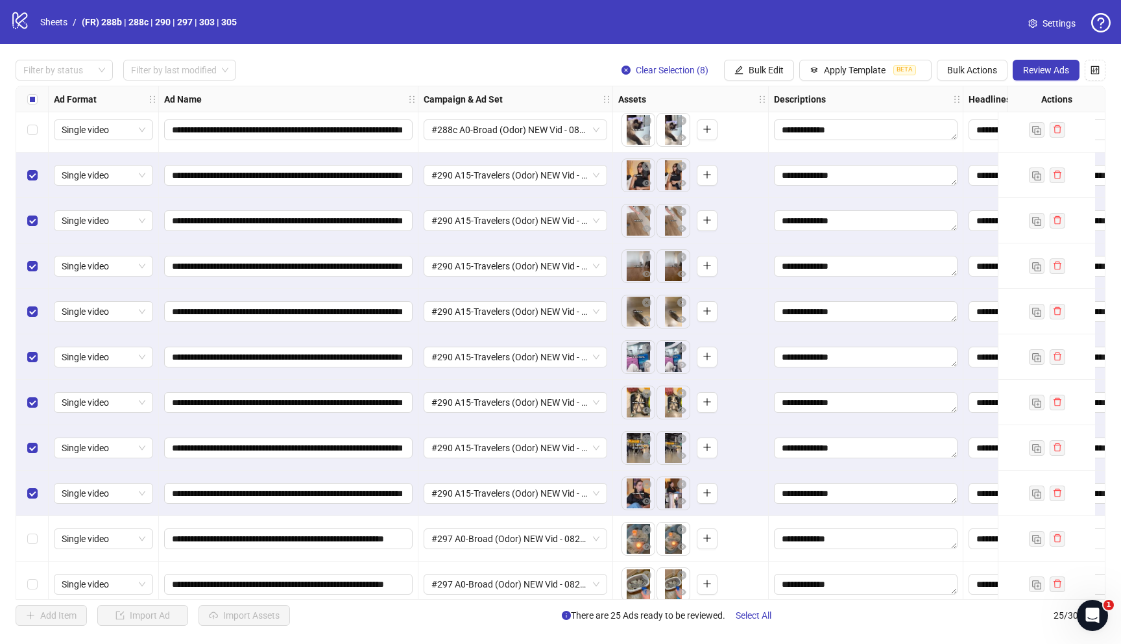
scroll to position [325, 0]
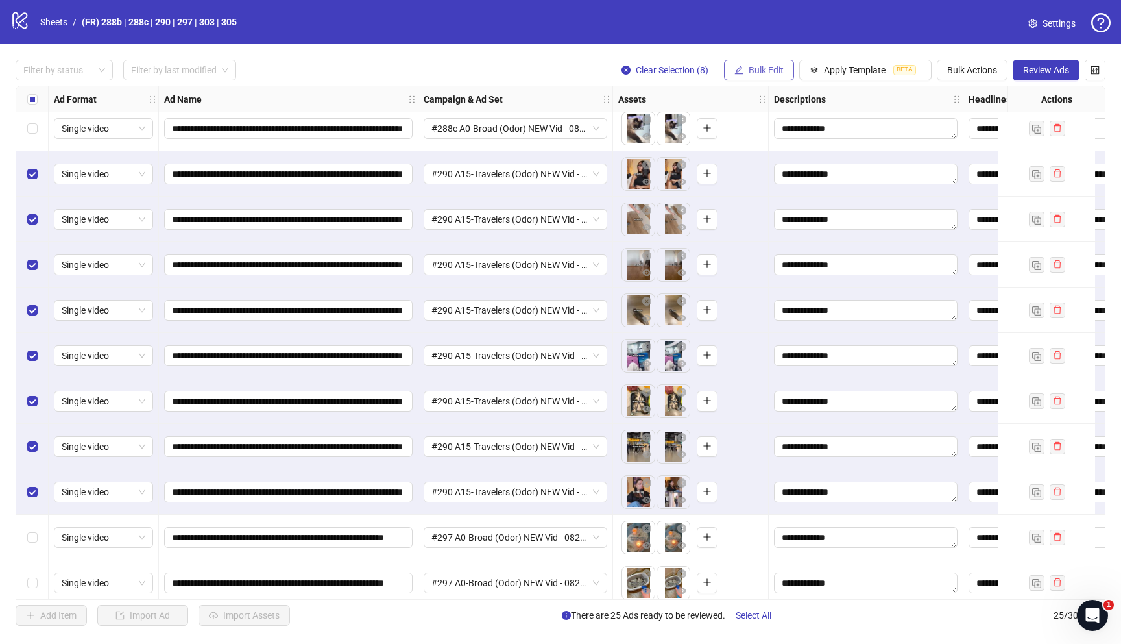
click at [767, 77] on button "Bulk Edit" at bounding box center [759, 70] width 70 height 21
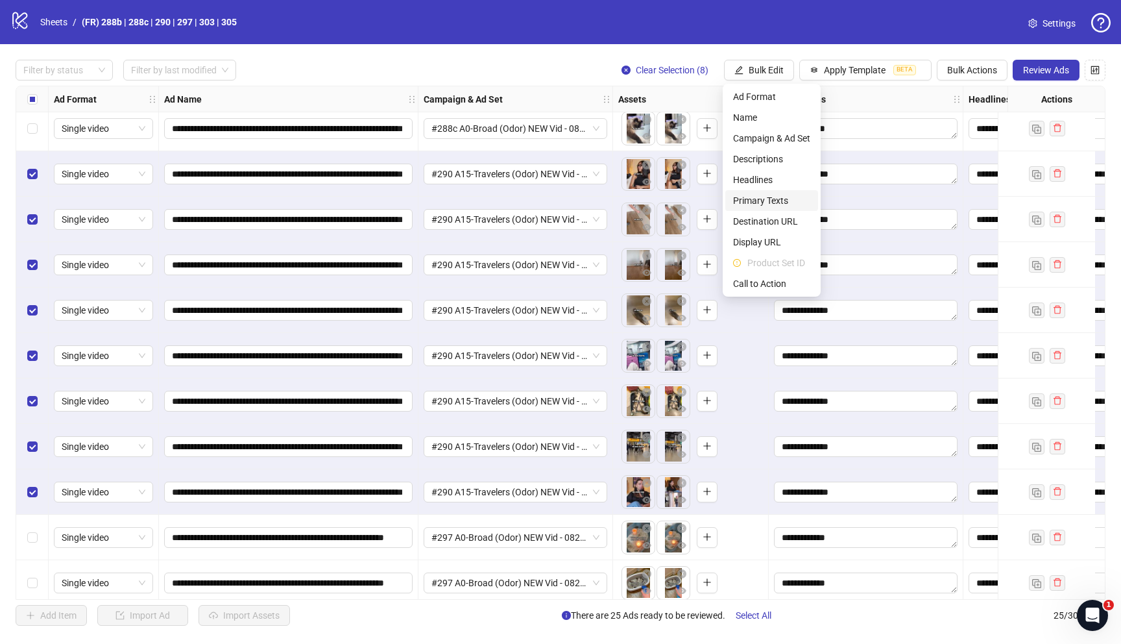
click at [763, 199] on span "Primary Texts" at bounding box center [771, 200] width 77 height 14
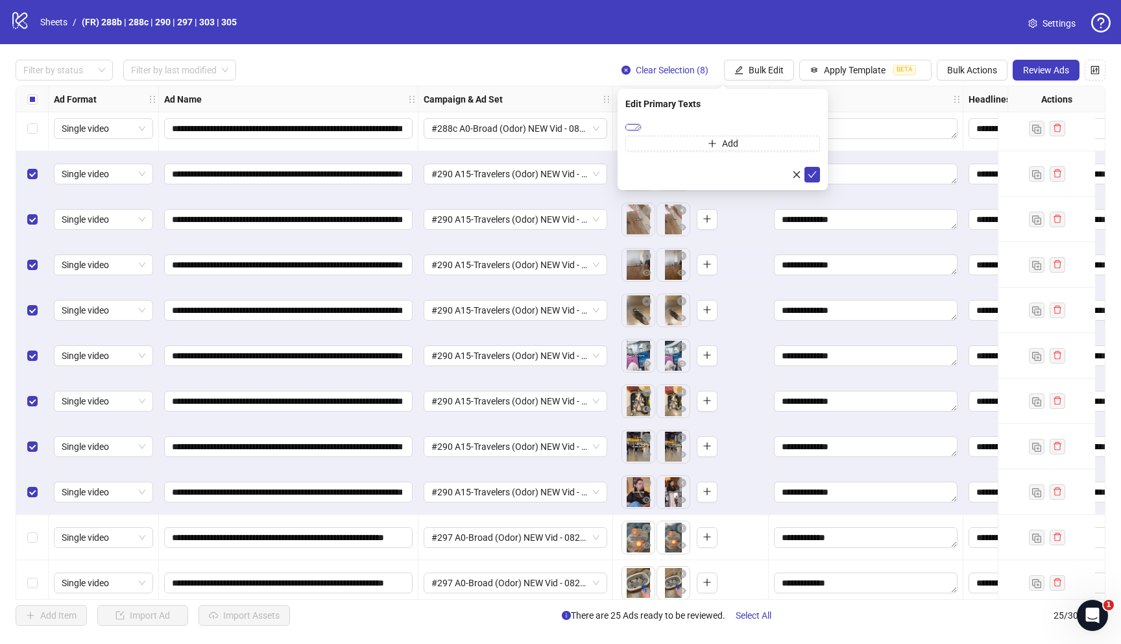
click at [641, 130] on textarea "**********" at bounding box center [634, 127] width 16 height 6
paste textarea "**********"
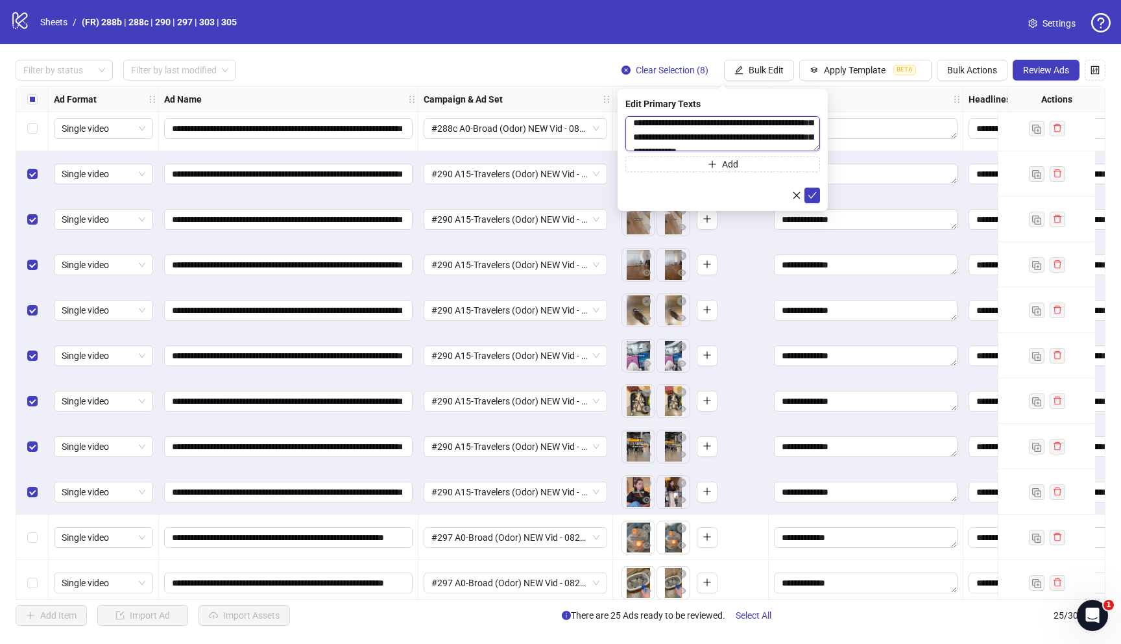
scroll to position [3, 0]
type textarea "**********"
click at [814, 193] on icon "check" at bounding box center [813, 195] width 8 height 6
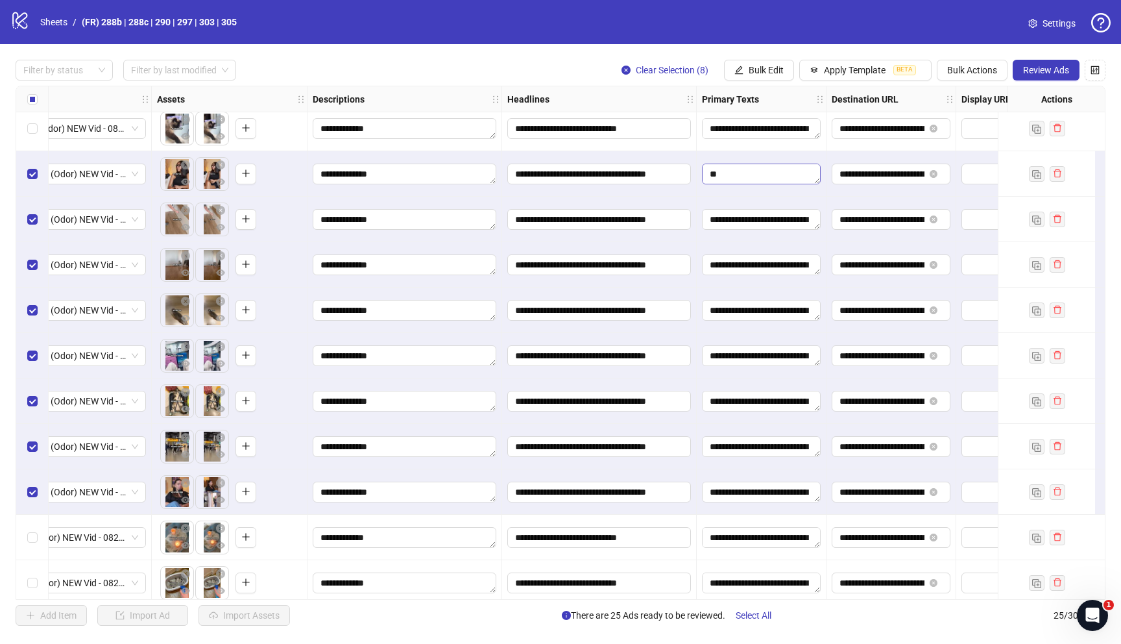
scroll to position [580, 0]
click at [602, 173] on input "**********" at bounding box center [597, 174] width 165 height 14
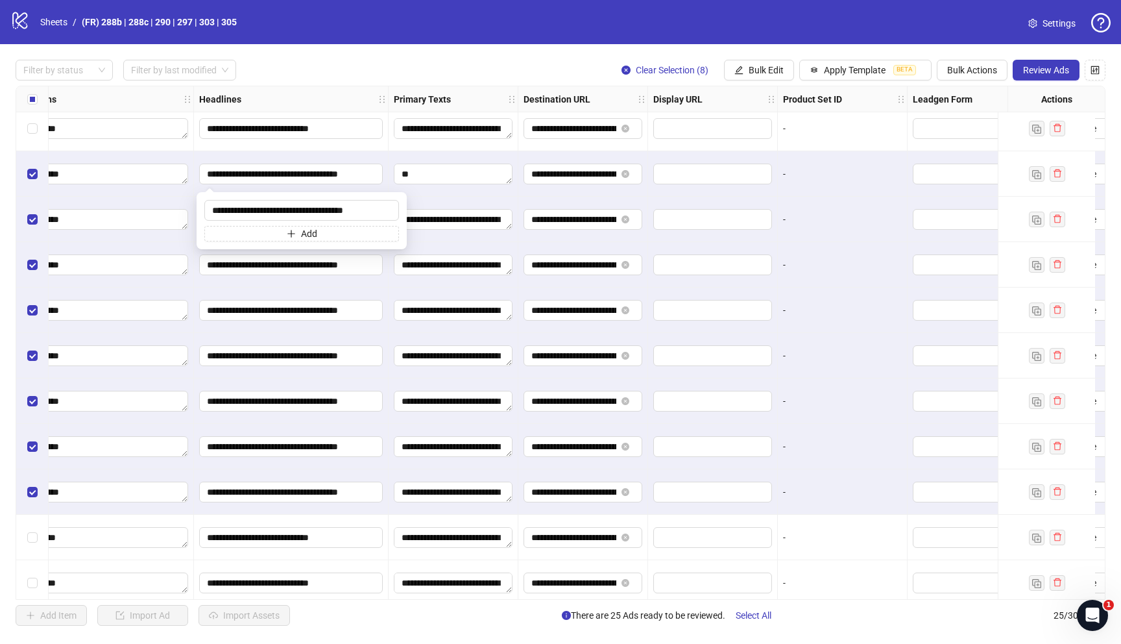
scroll to position [322, 772]
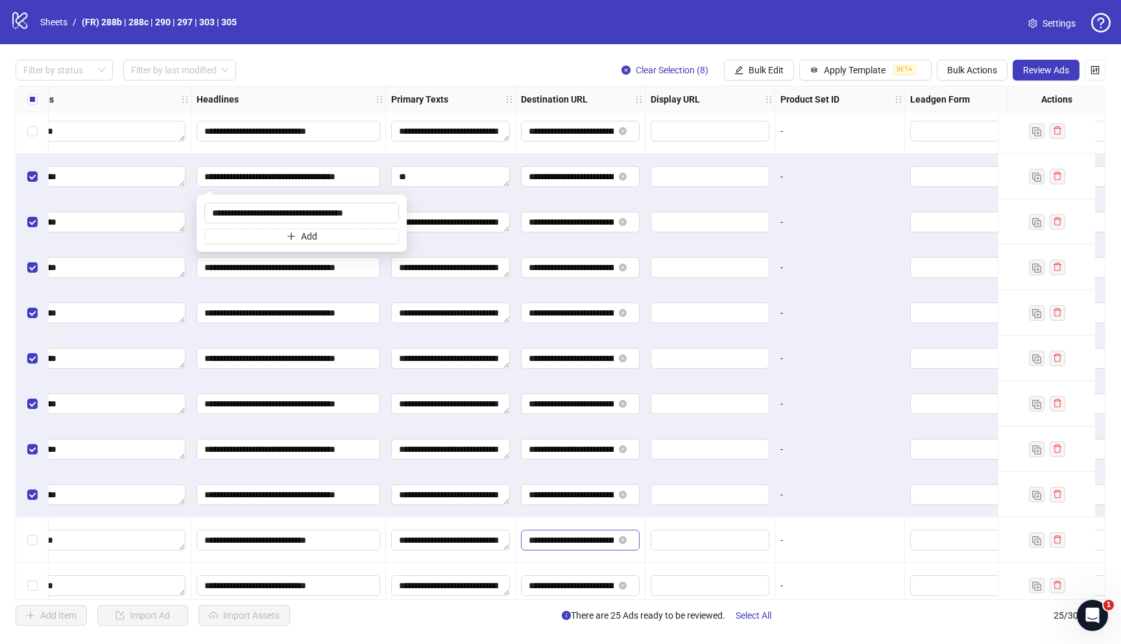
click at [556, 533] on input "**********" at bounding box center [571, 540] width 85 height 14
click at [570, 546] on input "**********" at bounding box center [571, 540] width 85 height 14
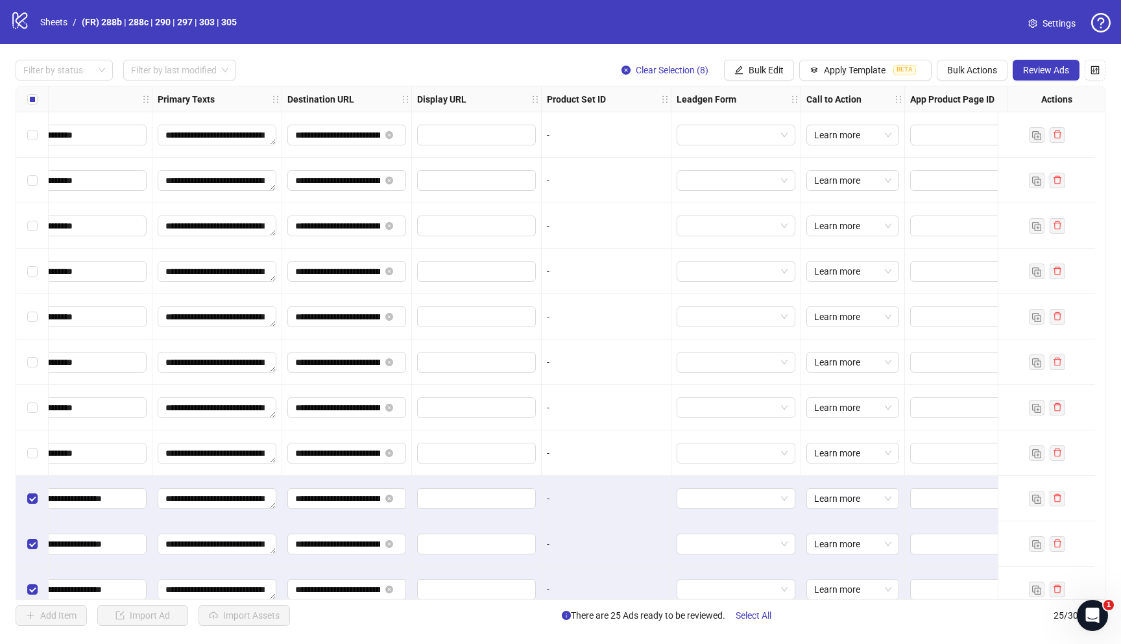
scroll to position [654, 1006]
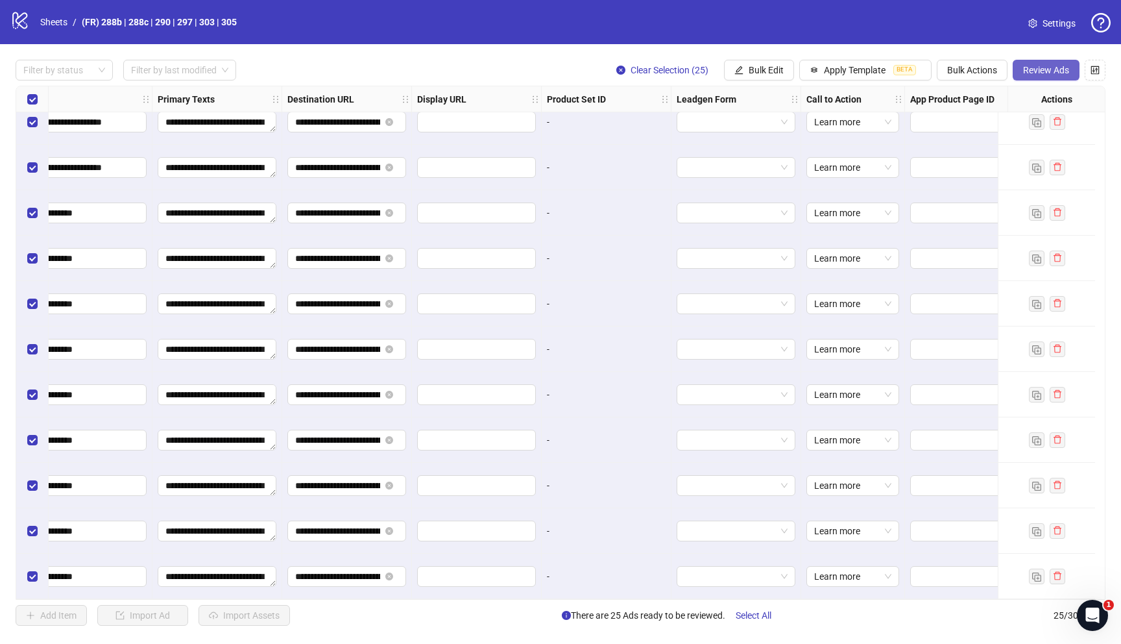
click at [1058, 74] on span "Review Ads" at bounding box center [1046, 70] width 46 height 10
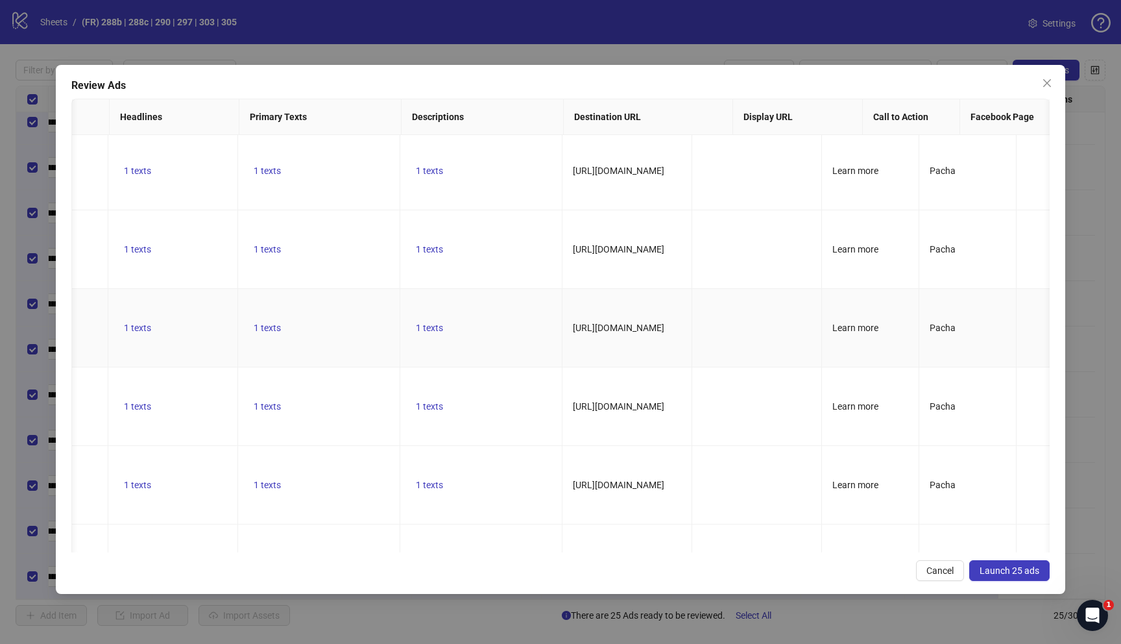
scroll to position [0, 0]
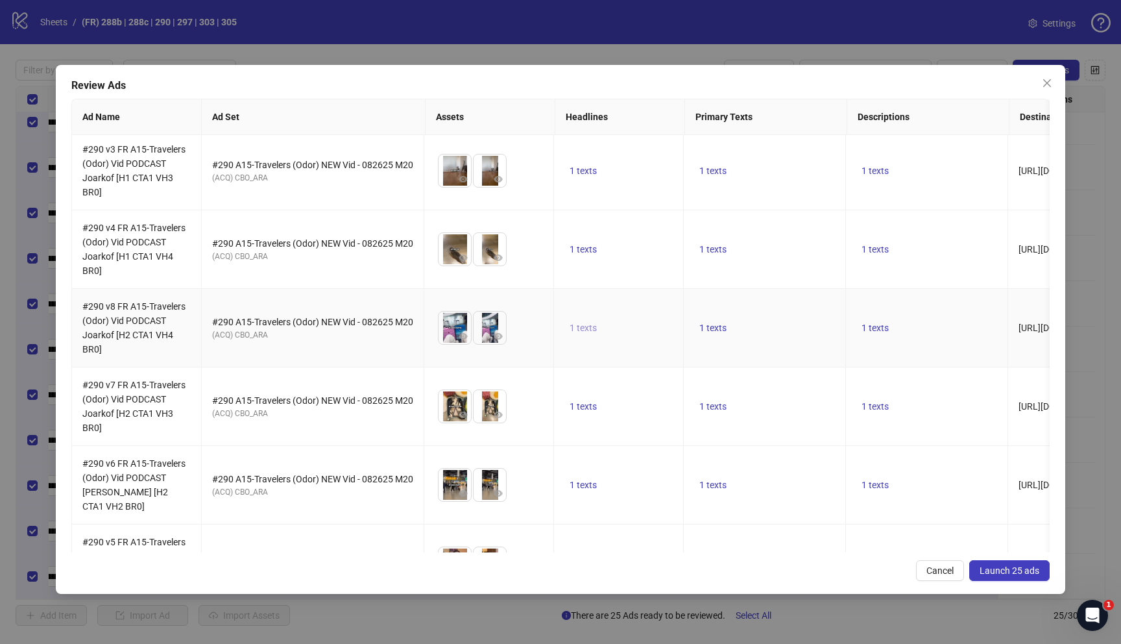
click at [589, 329] on span "1 texts" at bounding box center [583, 328] width 27 height 10
click at [715, 247] on span "1 texts" at bounding box center [713, 249] width 27 height 10
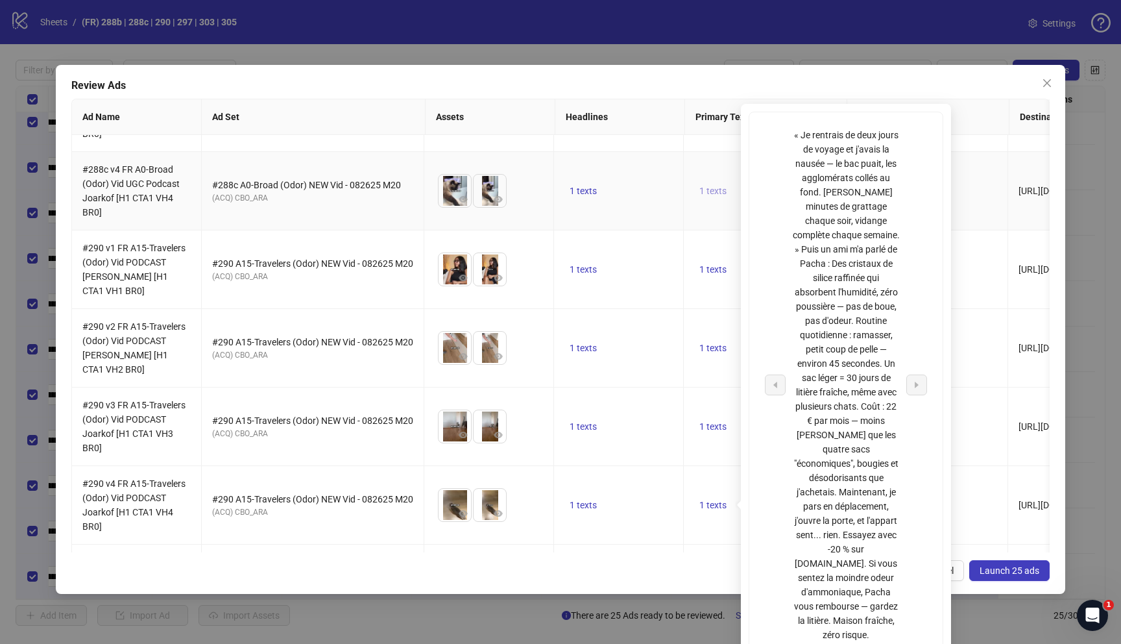
click at [713, 193] on span "1 texts" at bounding box center [713, 191] width 27 height 10
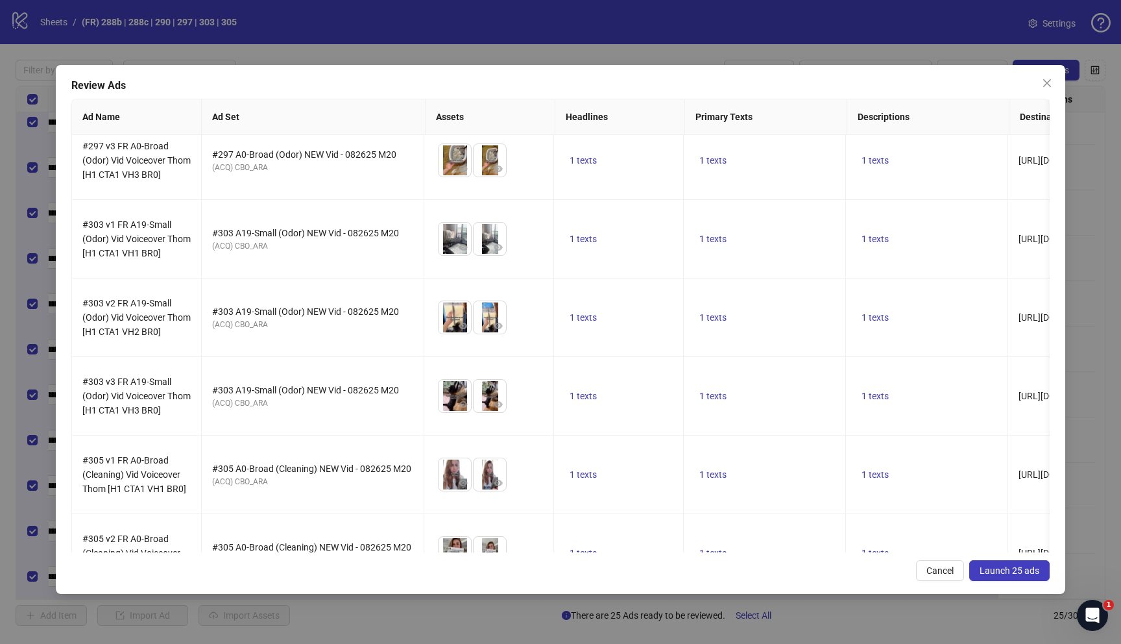
click at [997, 570] on span "Launch 25 ads" at bounding box center [1010, 570] width 60 height 10
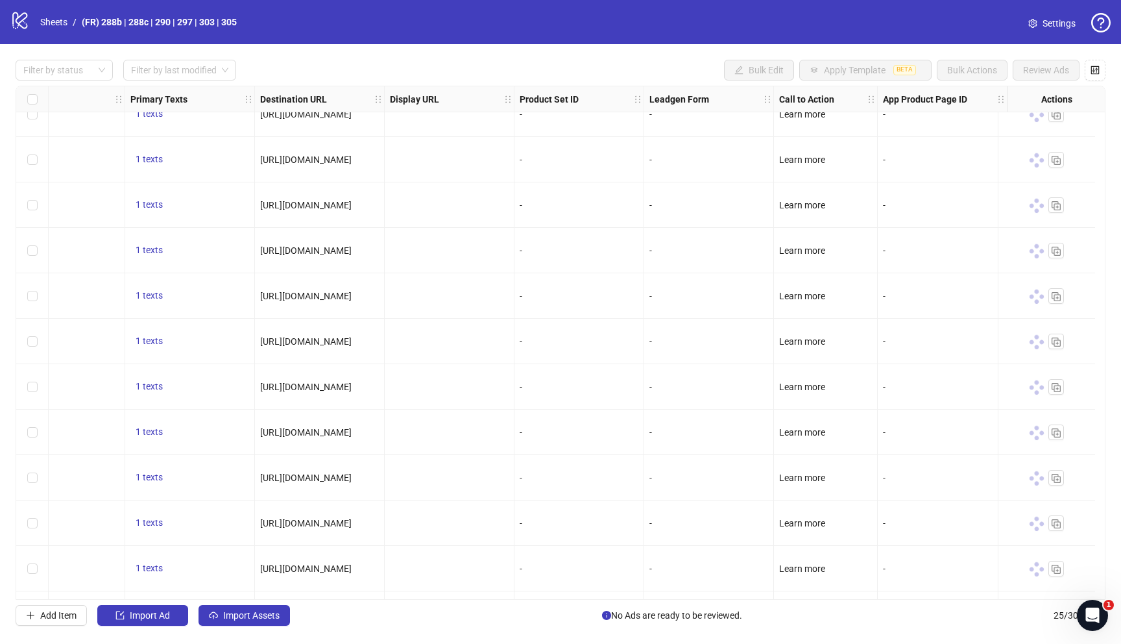
scroll to position [0, 1043]
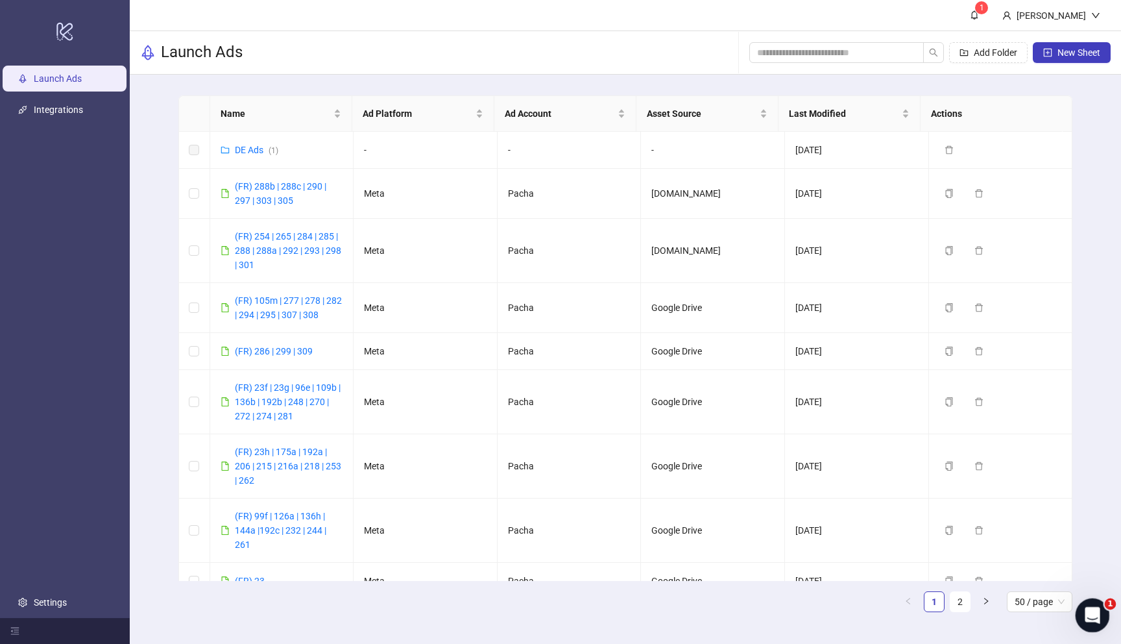
click at [1093, 614] on icon "Open Intercom Messenger" at bounding box center [1090, 613] width 9 height 10
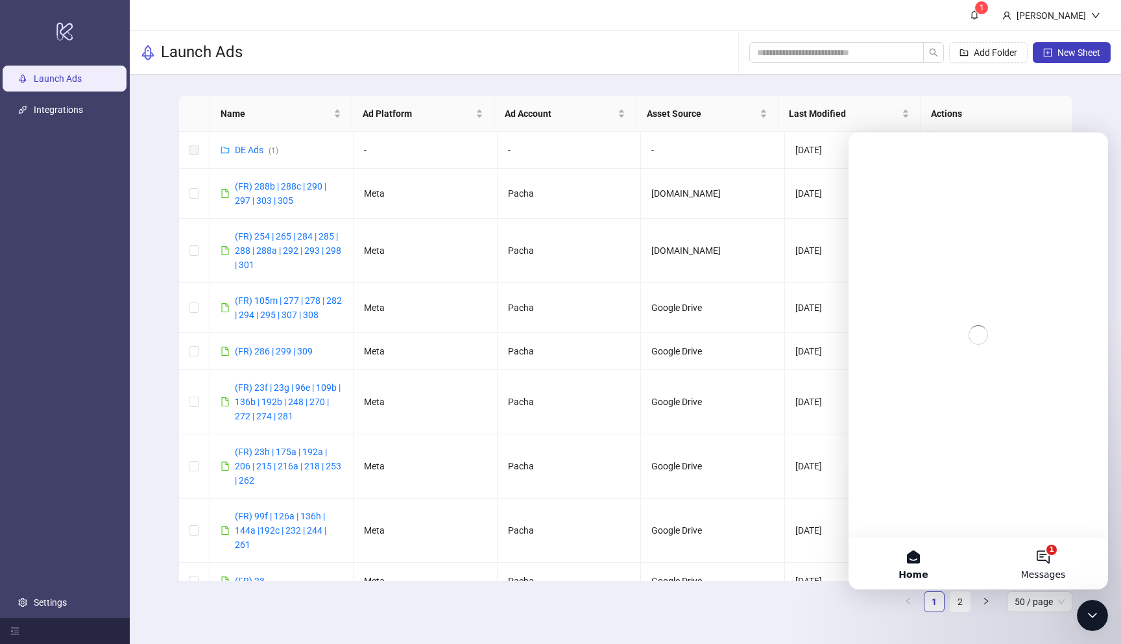
click at [1038, 557] on button "1 Messages" at bounding box center [1044, 563] width 130 height 52
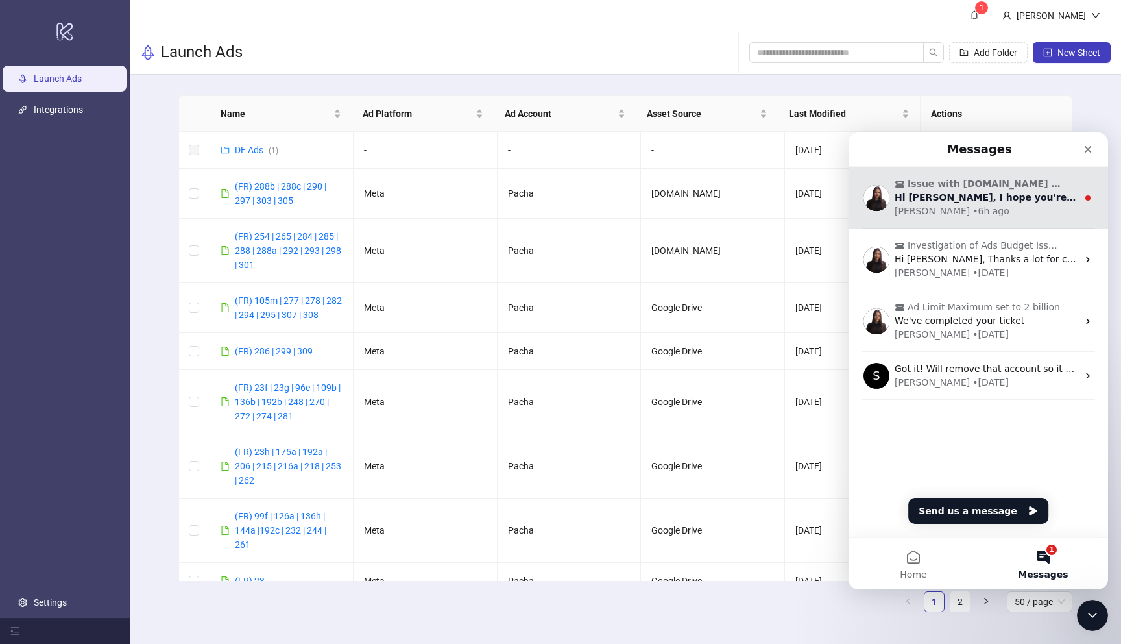
click at [937, 203] on div "Hi [PERSON_NAME], I hope you're having a great start to the week! Sorry for the…" at bounding box center [986, 198] width 183 height 14
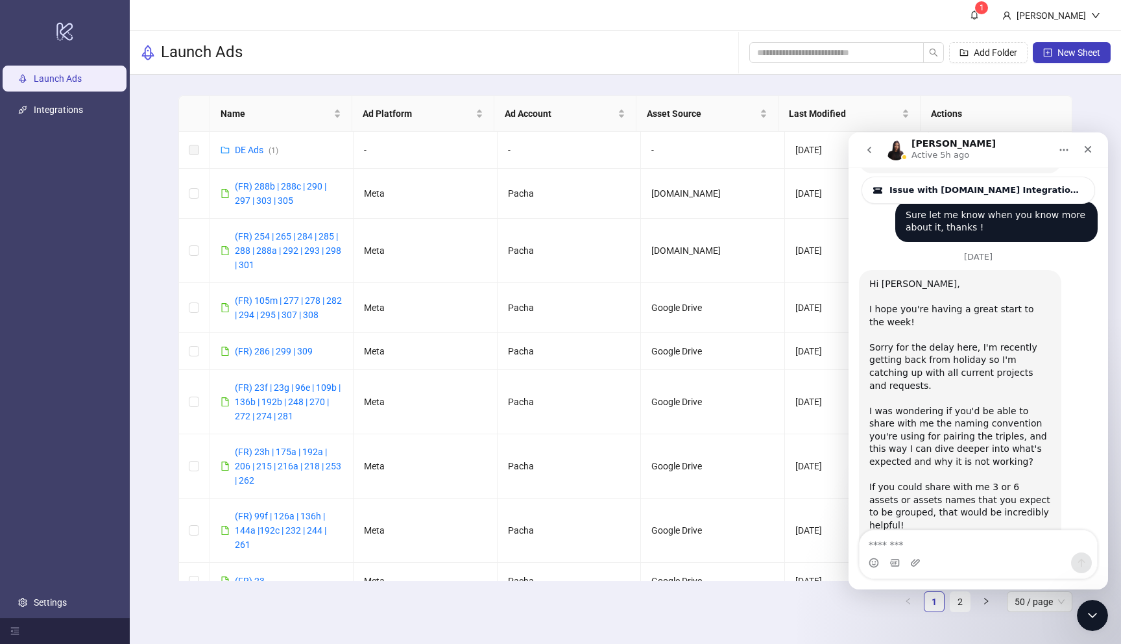
scroll to position [2043, 0]
click at [935, 547] on textarea "Message…" at bounding box center [979, 541] width 238 height 22
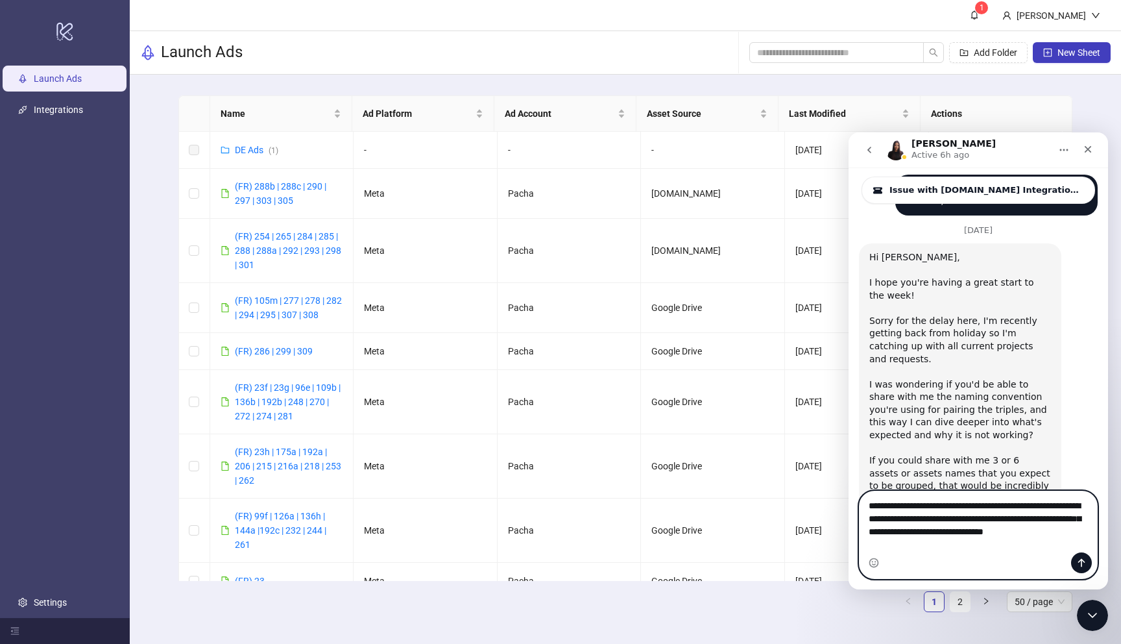
scroll to position [2082, 0]
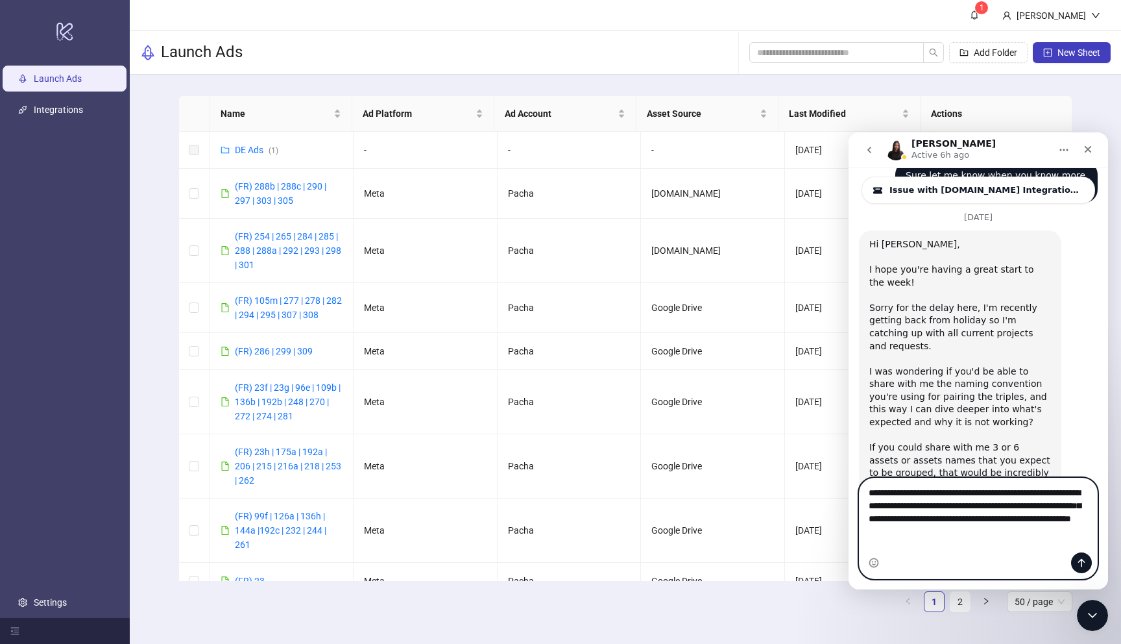
click at [909, 539] on textarea "**********" at bounding box center [979, 508] width 238 height 61
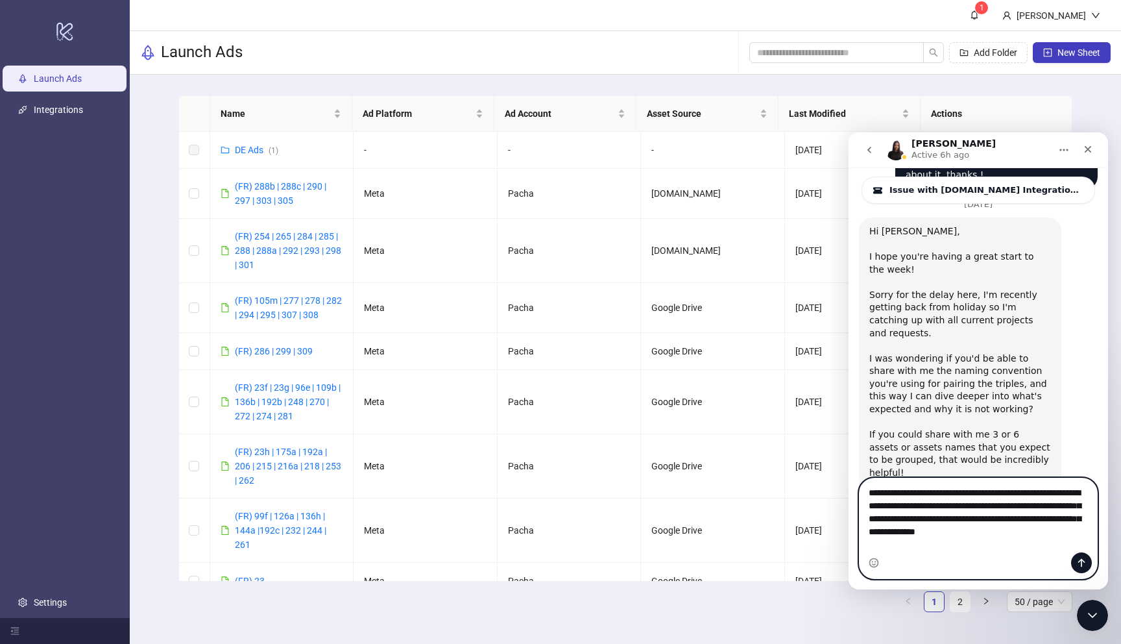
drag, startPoint x: 968, startPoint y: 533, endPoint x: 985, endPoint y: 547, distance: 22.1
click at [968, 533] on textarea "**********" at bounding box center [979, 515] width 238 height 74
click at [972, 548] on textarea "**********" at bounding box center [979, 515] width 238 height 74
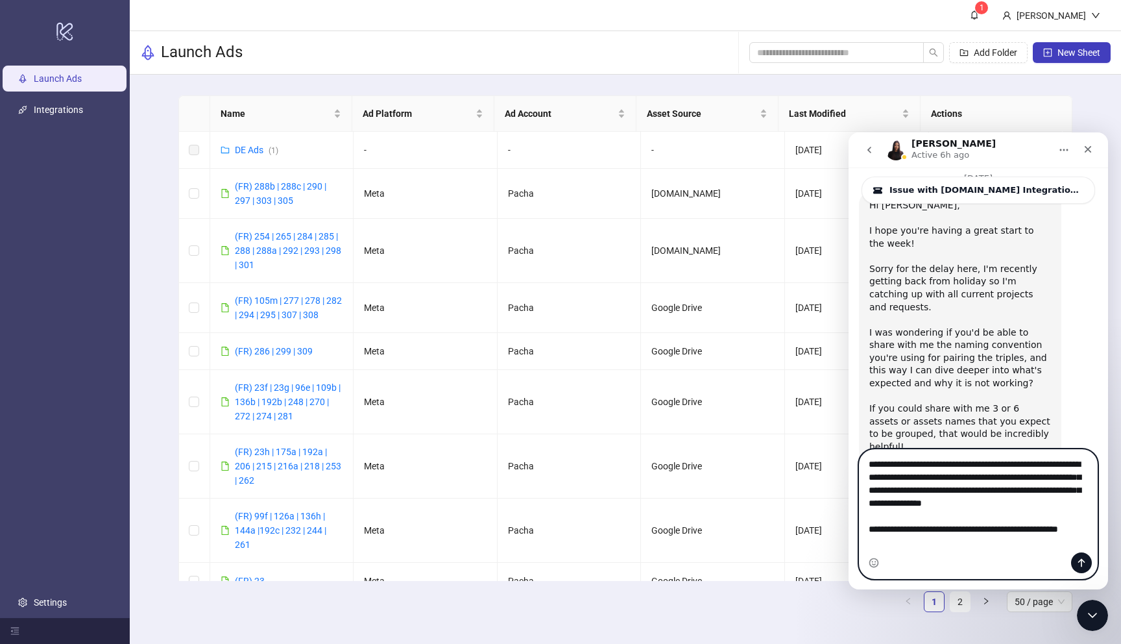
scroll to position [2124, 0]
type textarea "**********"
click at [1079, 560] on icon "Send a message…" at bounding box center [1082, 562] width 10 height 10
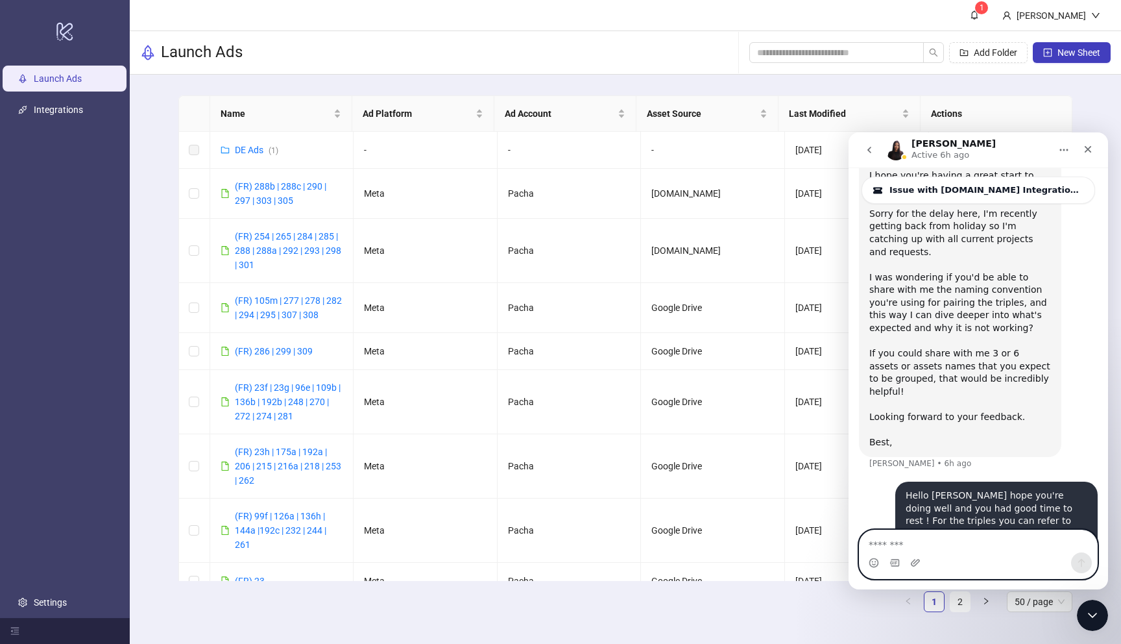
scroll to position [2177, 0]
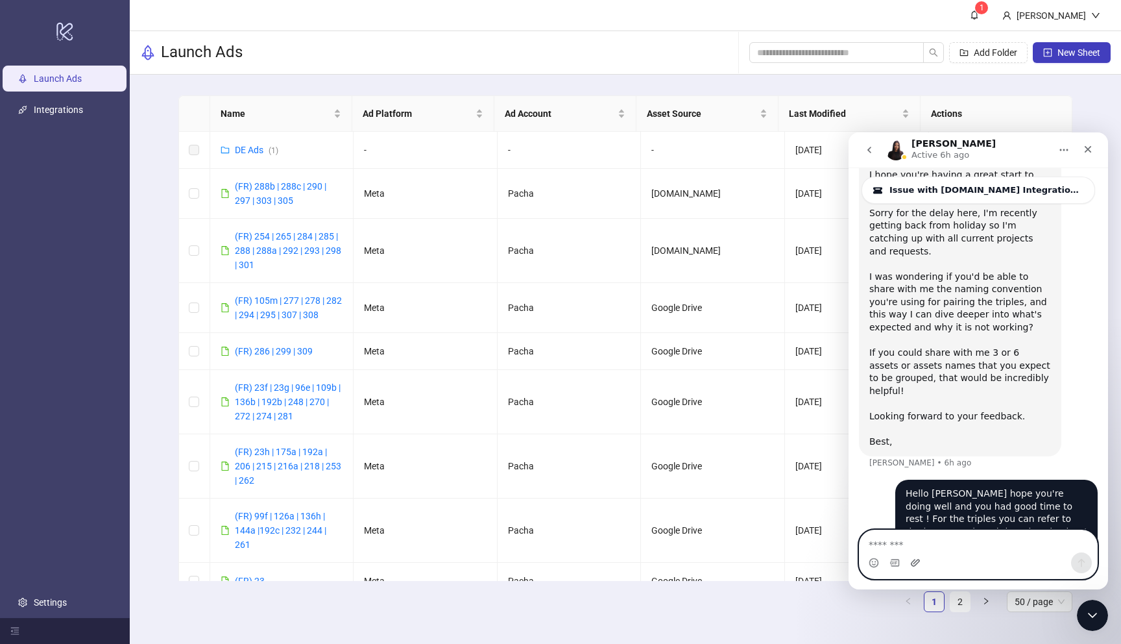
click at [918, 560] on icon "Upload attachment" at bounding box center [915, 562] width 9 height 7
click at [914, 563] on icon "Upload attachment" at bounding box center [915, 562] width 9 height 7
click at [966, 549] on textarea "Message…" at bounding box center [979, 541] width 238 height 22
click at [914, 565] on icon "Upload attachment" at bounding box center [916, 562] width 10 height 10
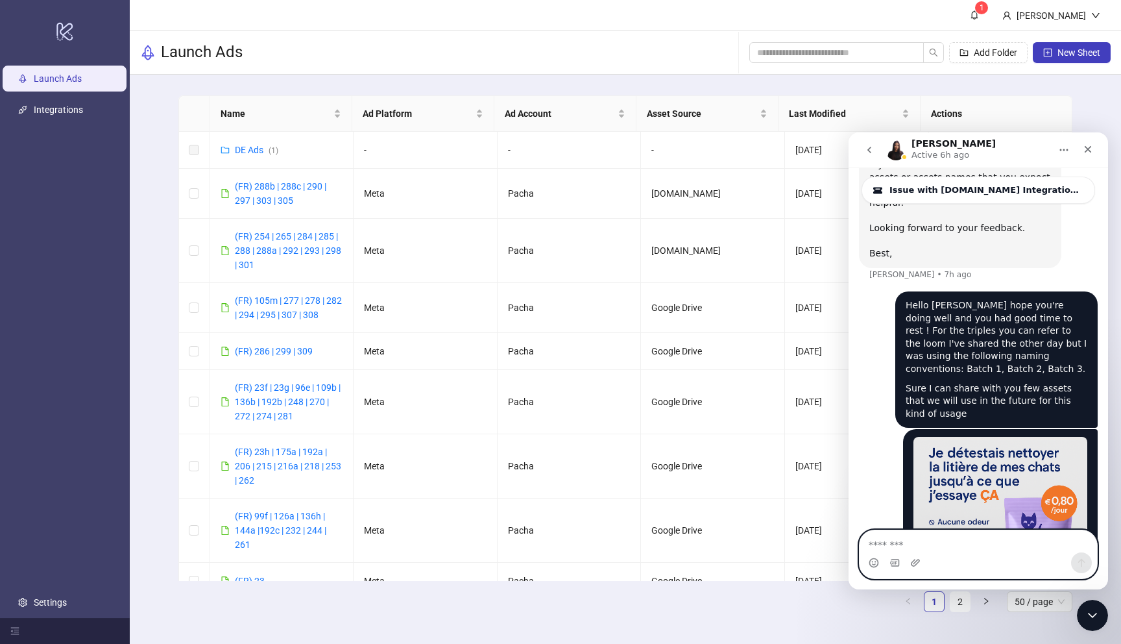
scroll to position [2368, 0]
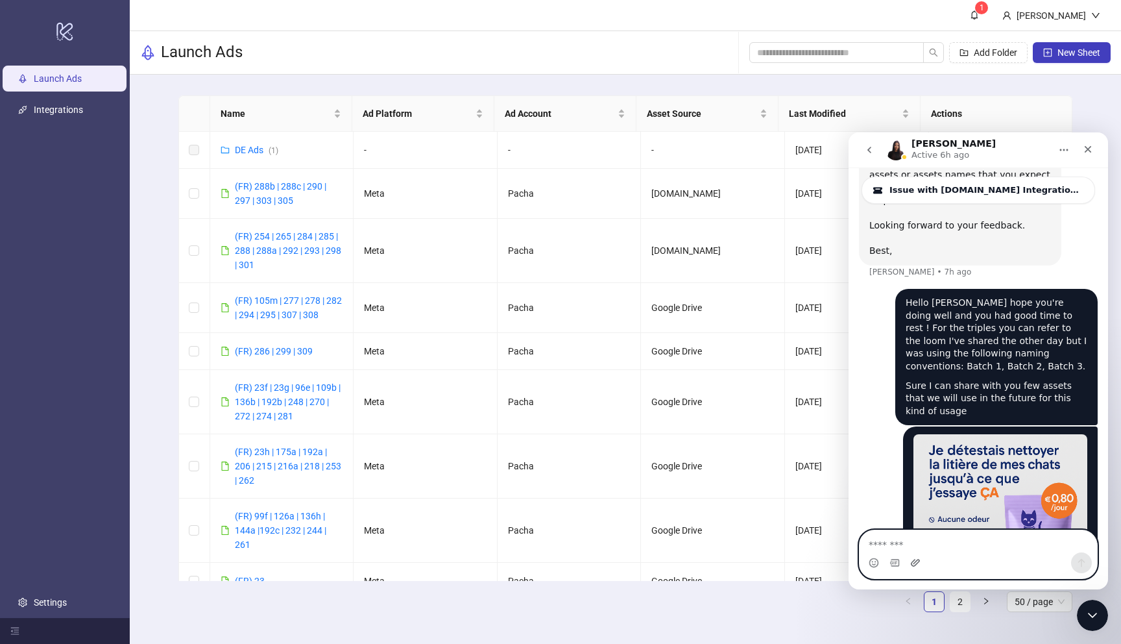
click at [919, 557] on icon "Upload attachment" at bounding box center [916, 562] width 10 height 10
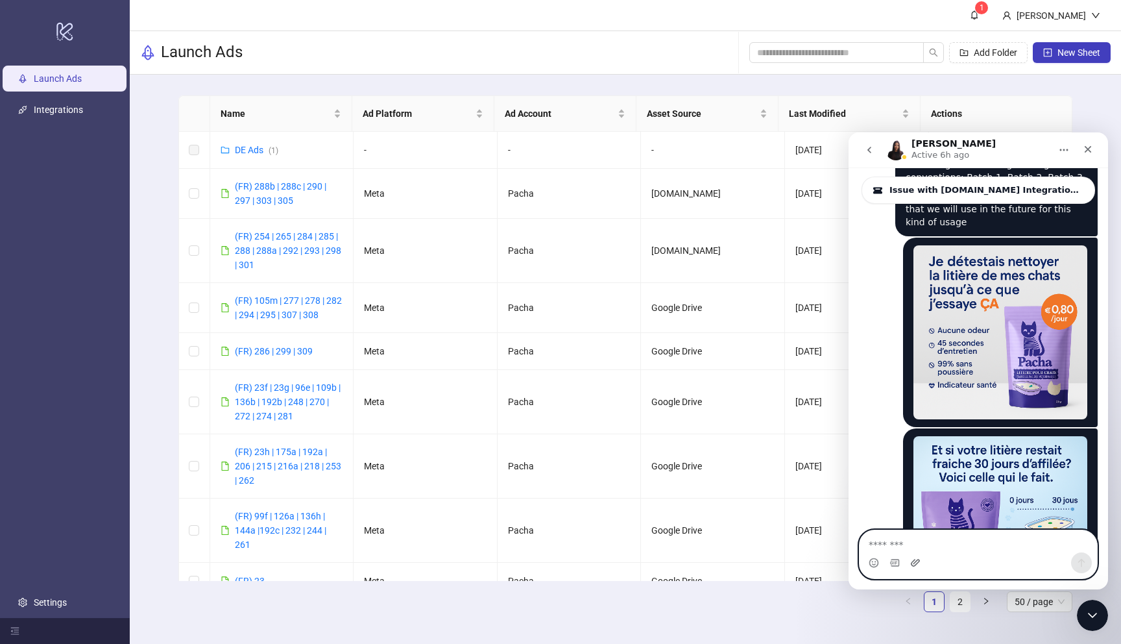
scroll to position [2558, 0]
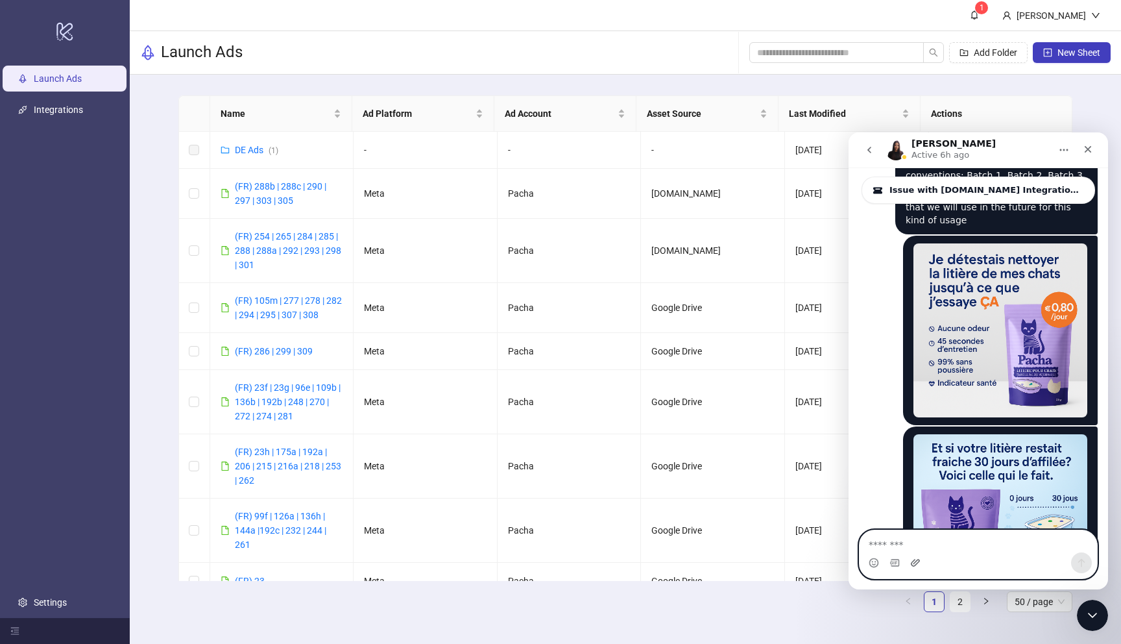
click at [916, 557] on icon "Upload attachment" at bounding box center [916, 562] width 10 height 10
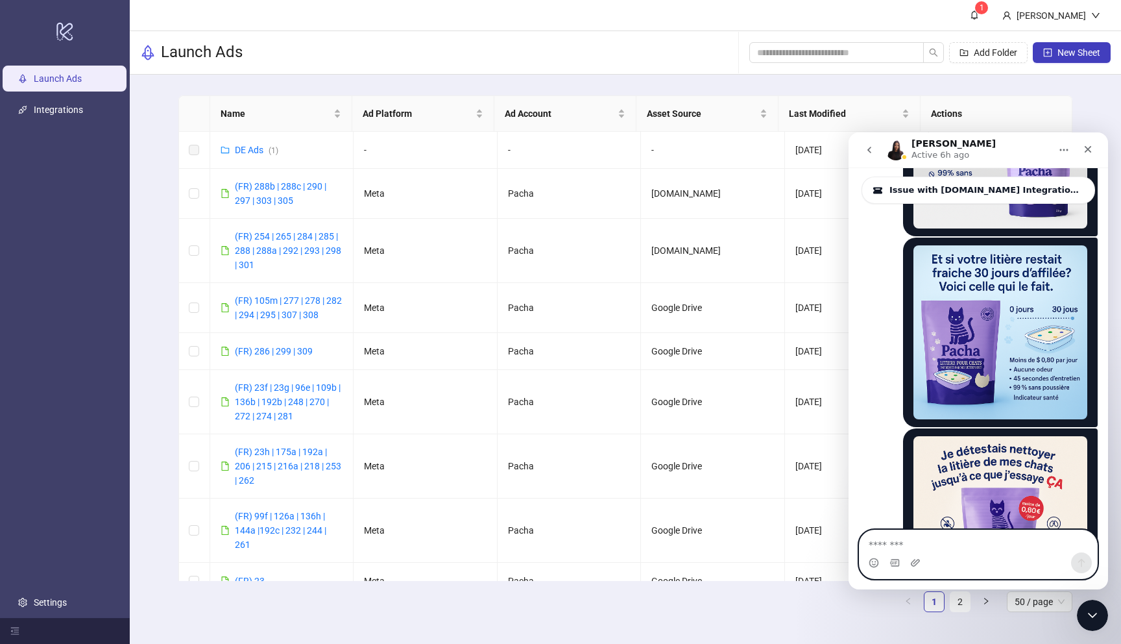
scroll to position [2749, 0]
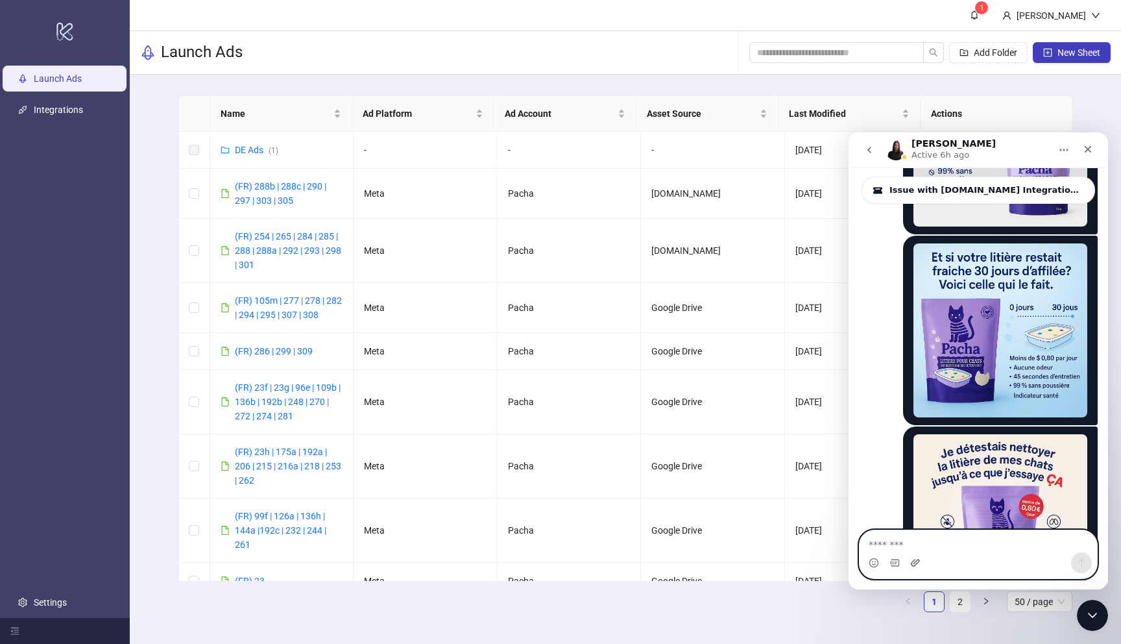
click at [919, 565] on icon "Upload attachment" at bounding box center [916, 562] width 10 height 10
